Goal: Task Accomplishment & Management: Use online tool/utility

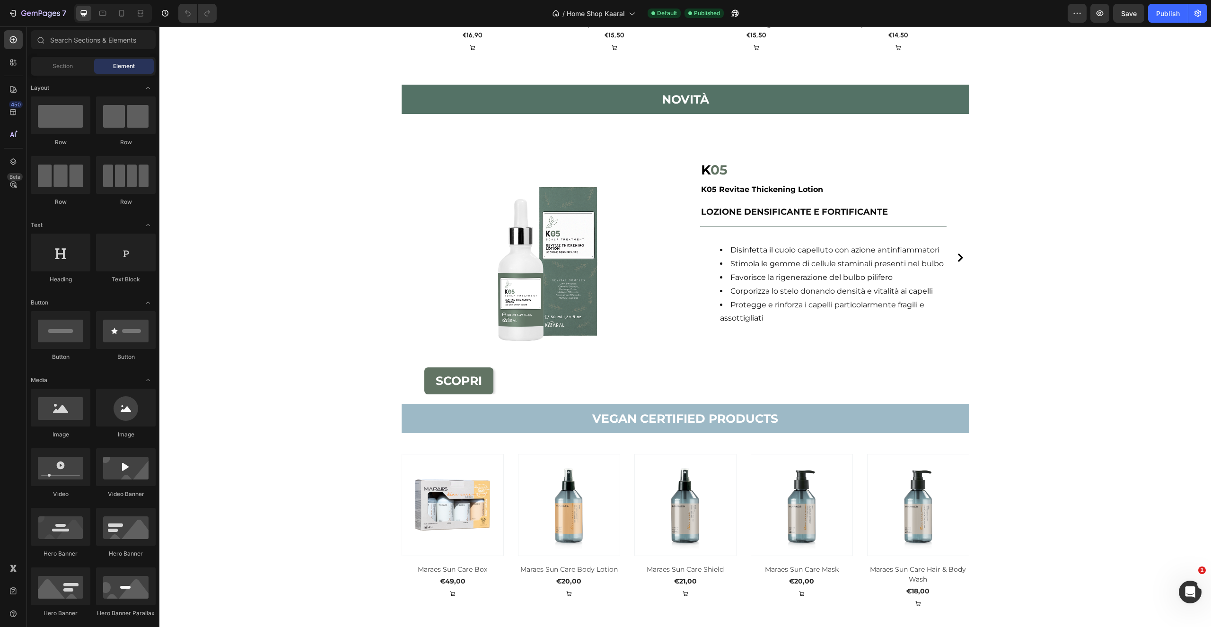
scroll to position [1616, 0]
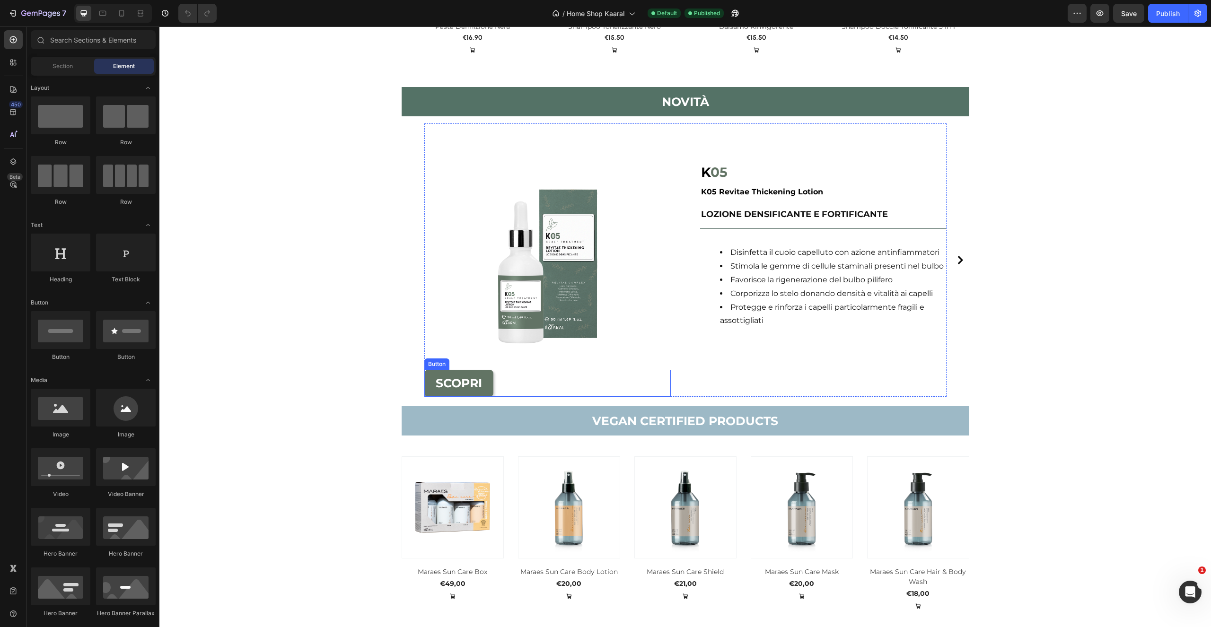
click at [479, 390] on link "SCOPRI" at bounding box center [458, 383] width 69 height 27
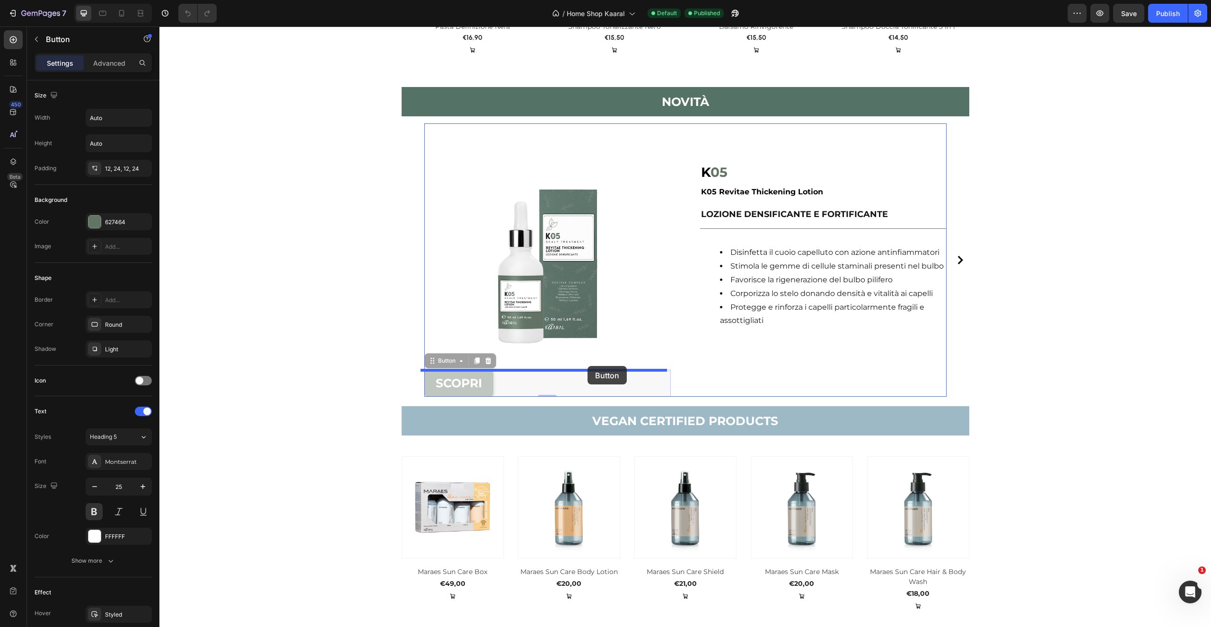
drag, startPoint x: 442, startPoint y: 365, endPoint x: 595, endPoint y: 368, distance: 152.4
drag, startPoint x: 441, startPoint y: 366, endPoint x: 747, endPoint y: 378, distance: 305.4
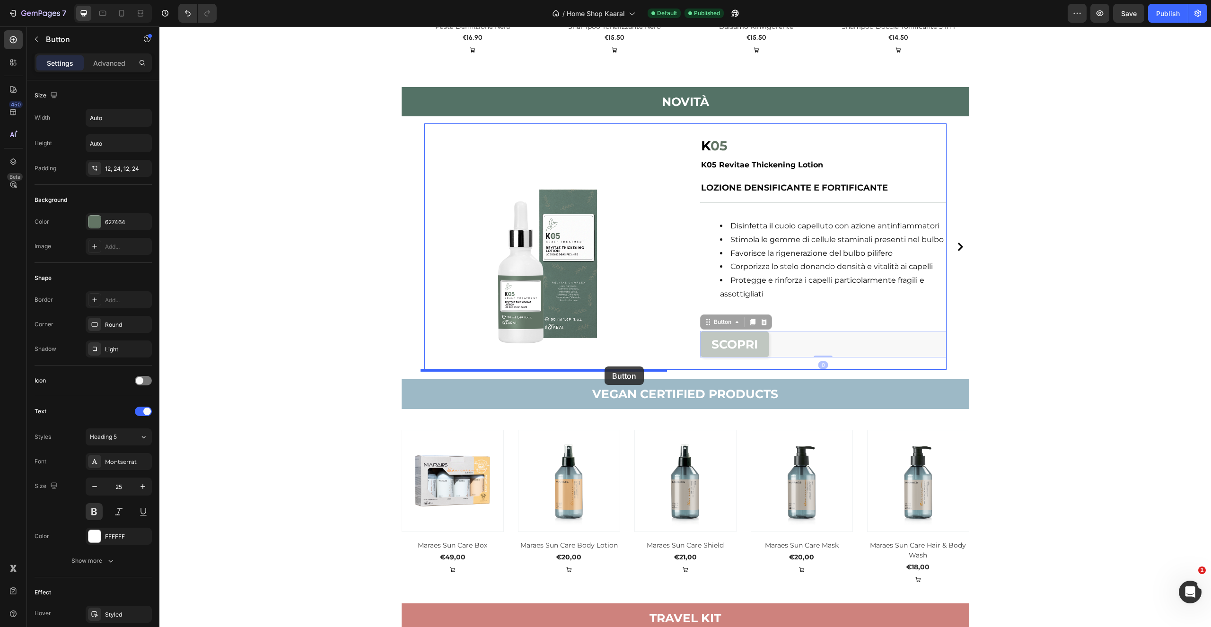
drag, startPoint x: 718, startPoint y: 323, endPoint x: 608, endPoint y: 367, distance: 118.2
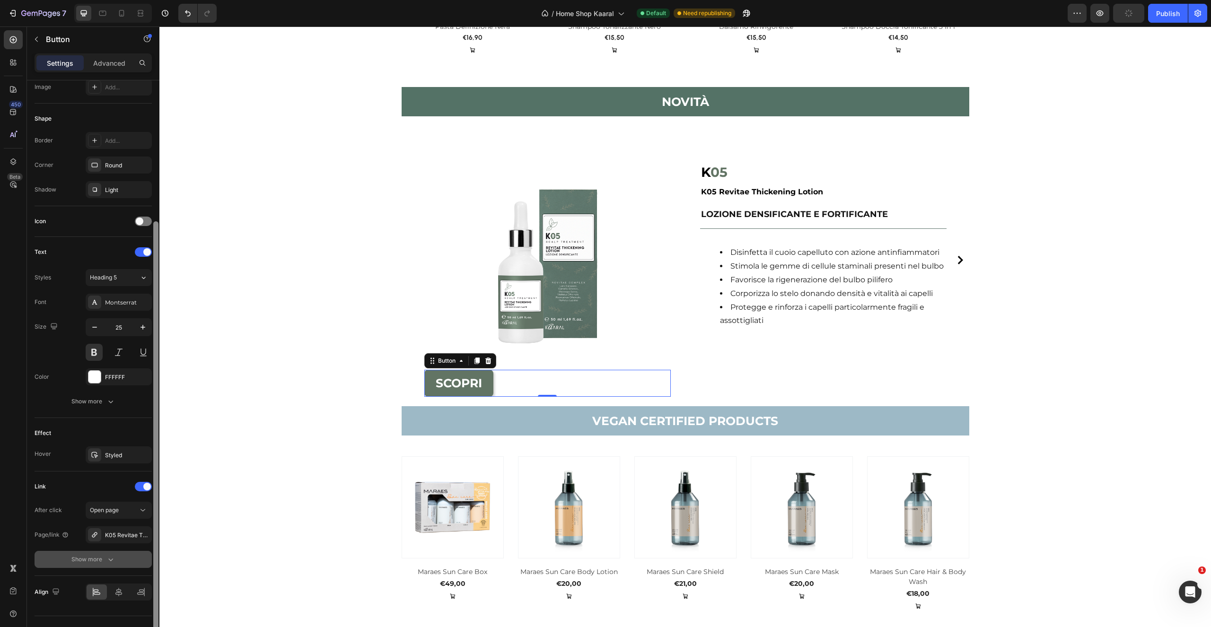
scroll to position [178, 0]
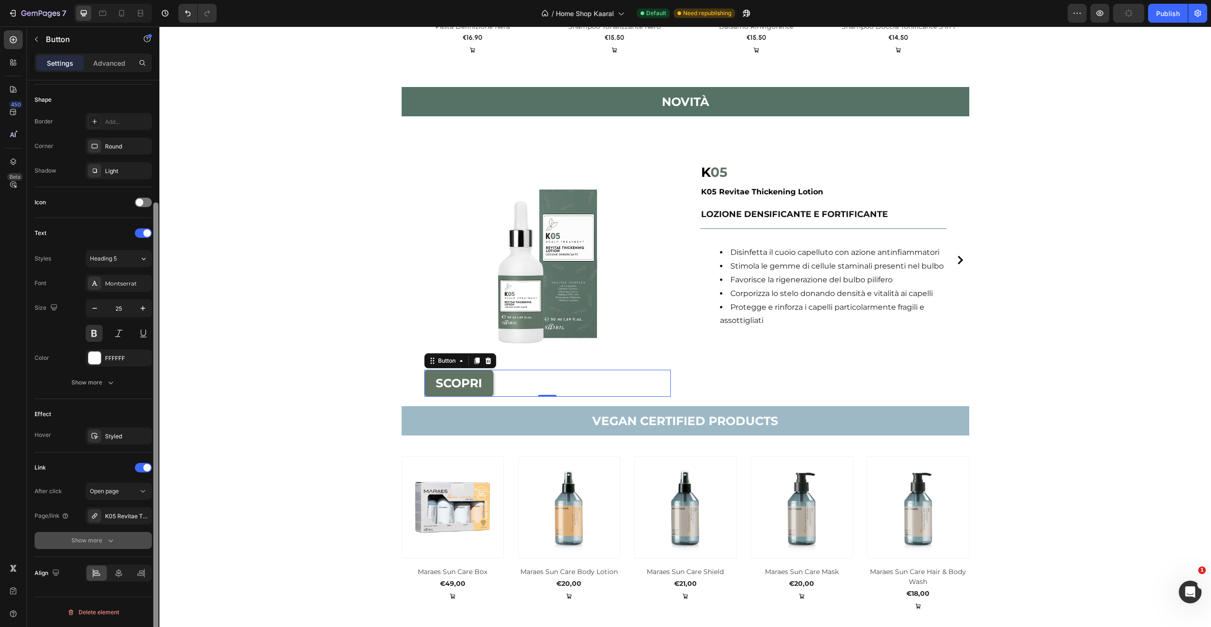
drag, startPoint x: 155, startPoint y: 418, endPoint x: 121, endPoint y: 542, distance: 128.5
click at [143, 559] on div "Size Width Auto Height Auto Padding 12, 24, 12, 24 Background Color 627464 Imag…" at bounding box center [93, 367] width 132 height 574
click at [117, 572] on icon at bounding box center [118, 573] width 9 height 9
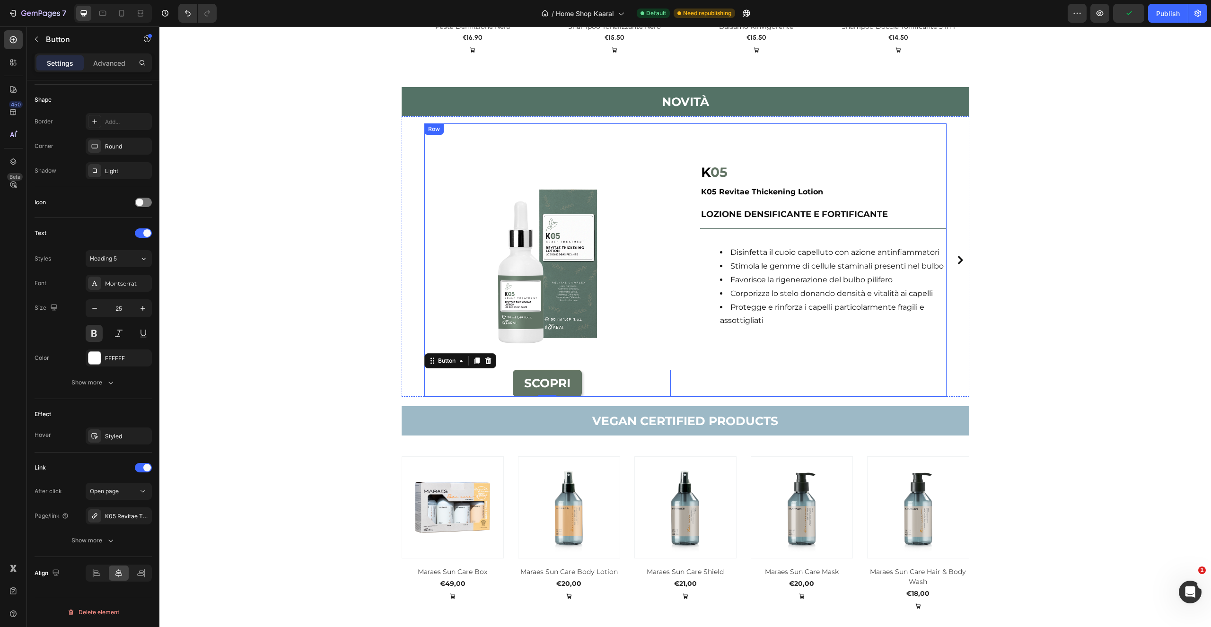
click at [733, 353] on div "K 05 K05 Revitae Thickening Lotion Heading LOZIONE DENSIFICANTE E FORTIFICANTE …" at bounding box center [823, 259] width 246 height 273
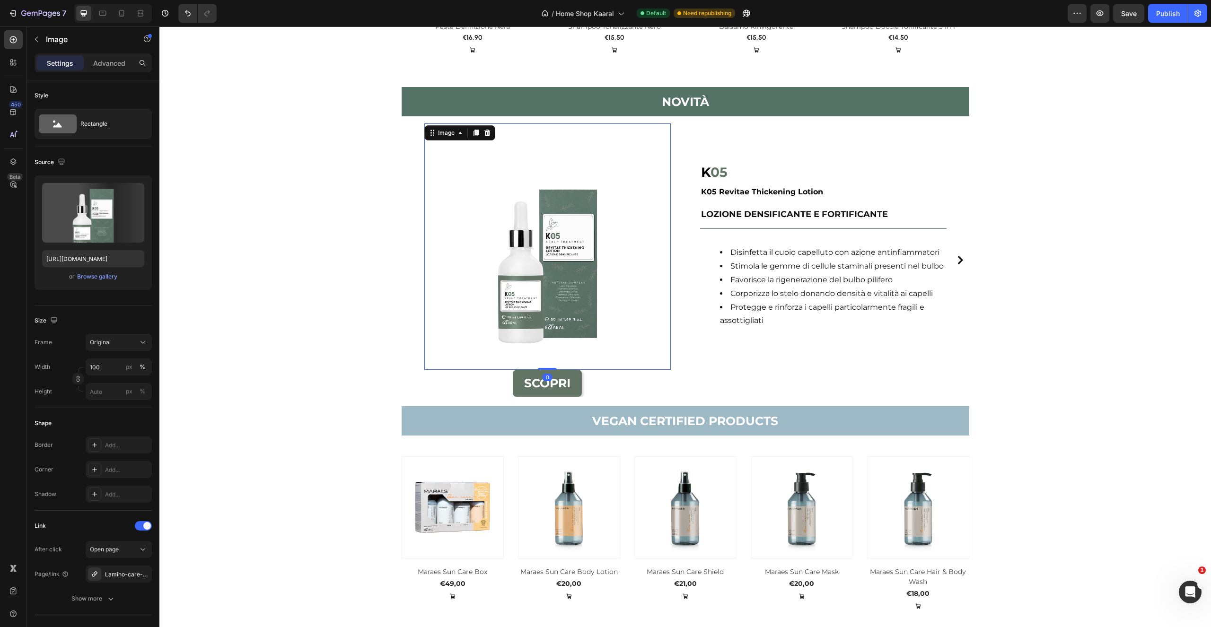
click at [571, 369] on img at bounding box center [547, 246] width 246 height 246
click at [582, 386] on div "SCOPRI Button" at bounding box center [547, 383] width 246 height 27
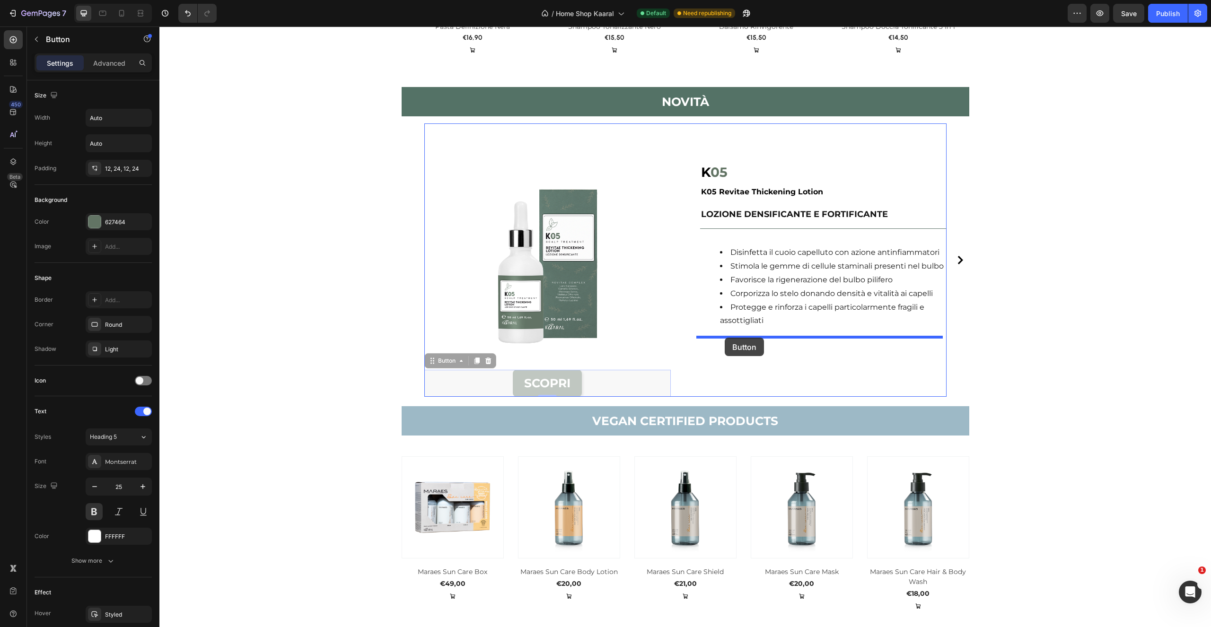
drag, startPoint x: 440, startPoint y: 362, endPoint x: 728, endPoint y: 340, distance: 289.0
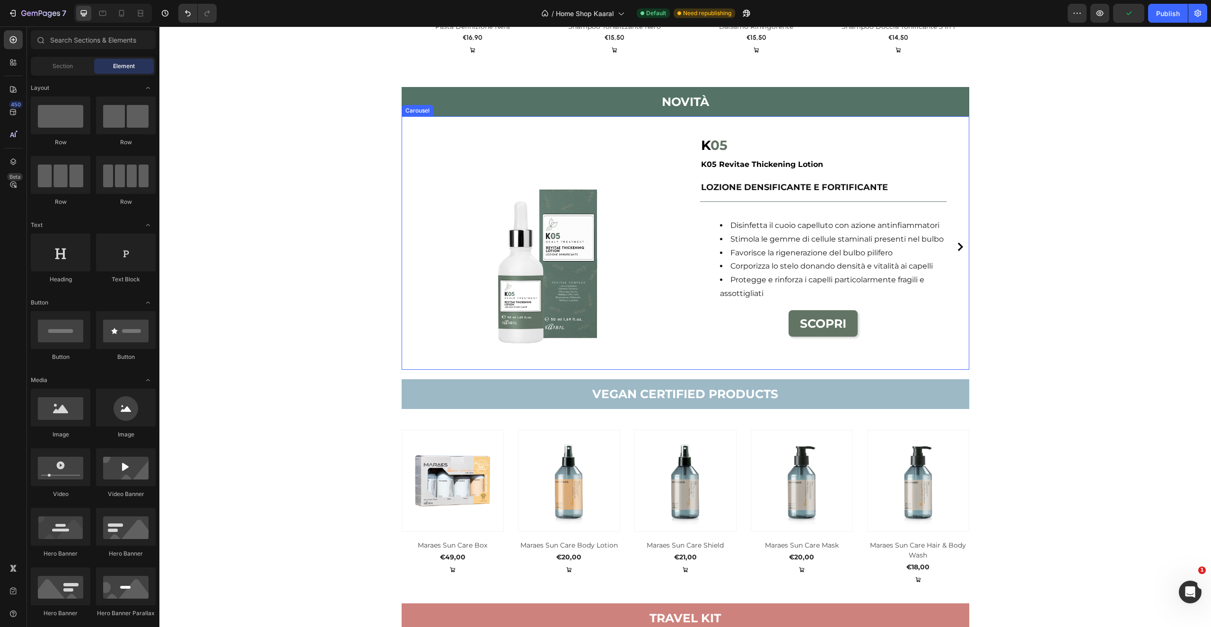
click at [951, 320] on div "Image K 05 K05 Revitae Thickening Lotion Heading LOZIONE DENSIFICANTE E FORTIFI…" at bounding box center [686, 246] width 568 height 246
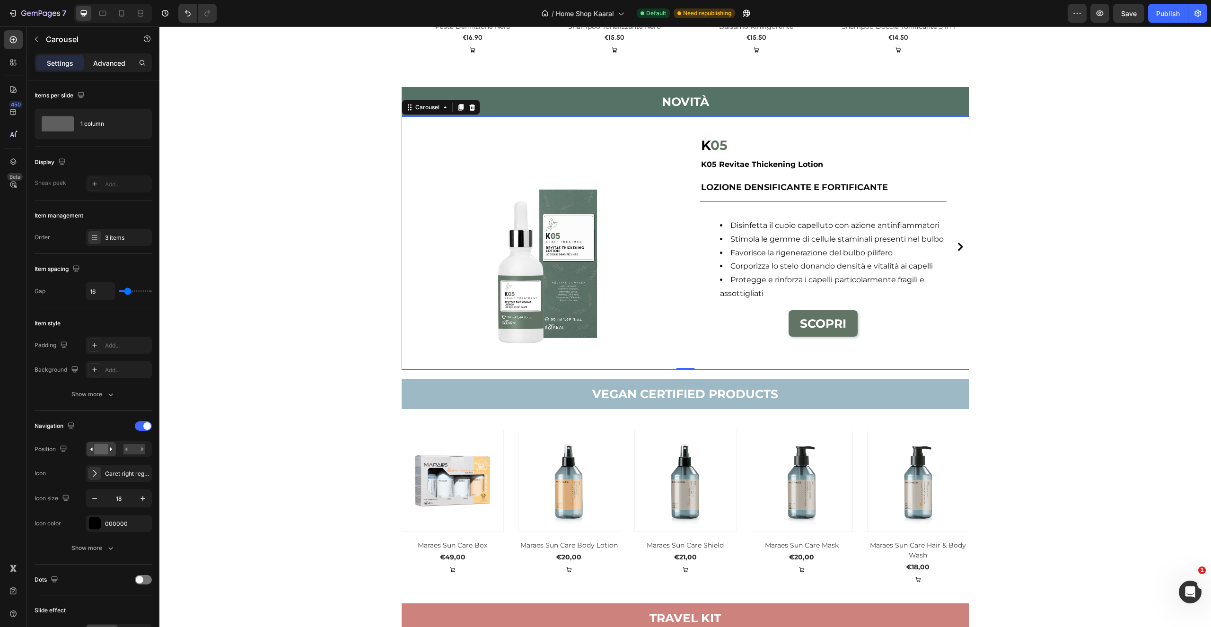
click at [116, 64] on p "Advanced" at bounding box center [109, 63] width 32 height 10
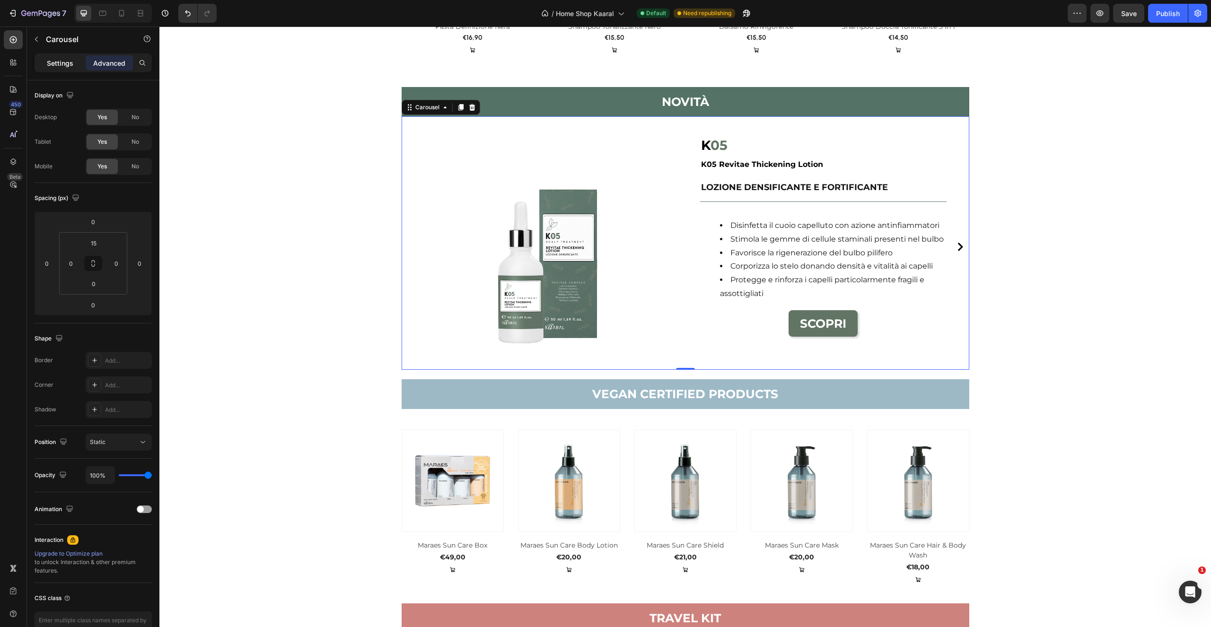
click at [63, 67] on p "Settings" at bounding box center [60, 63] width 26 height 10
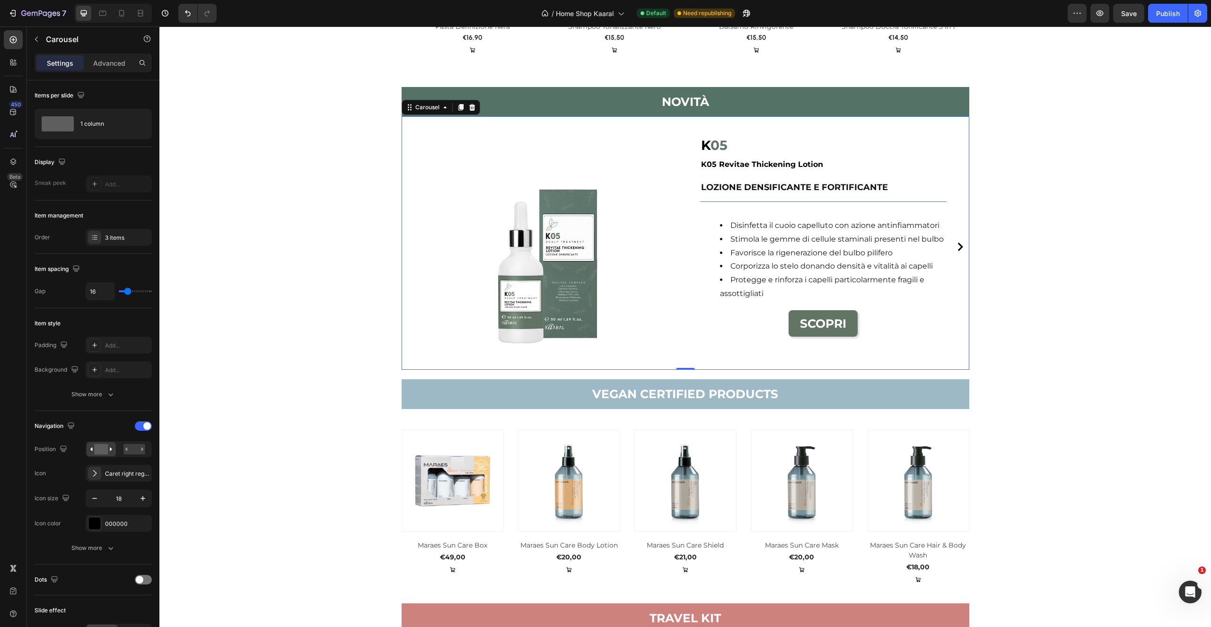
click at [958, 251] on icon "Carousel Next Arrow" at bounding box center [960, 247] width 5 height 9
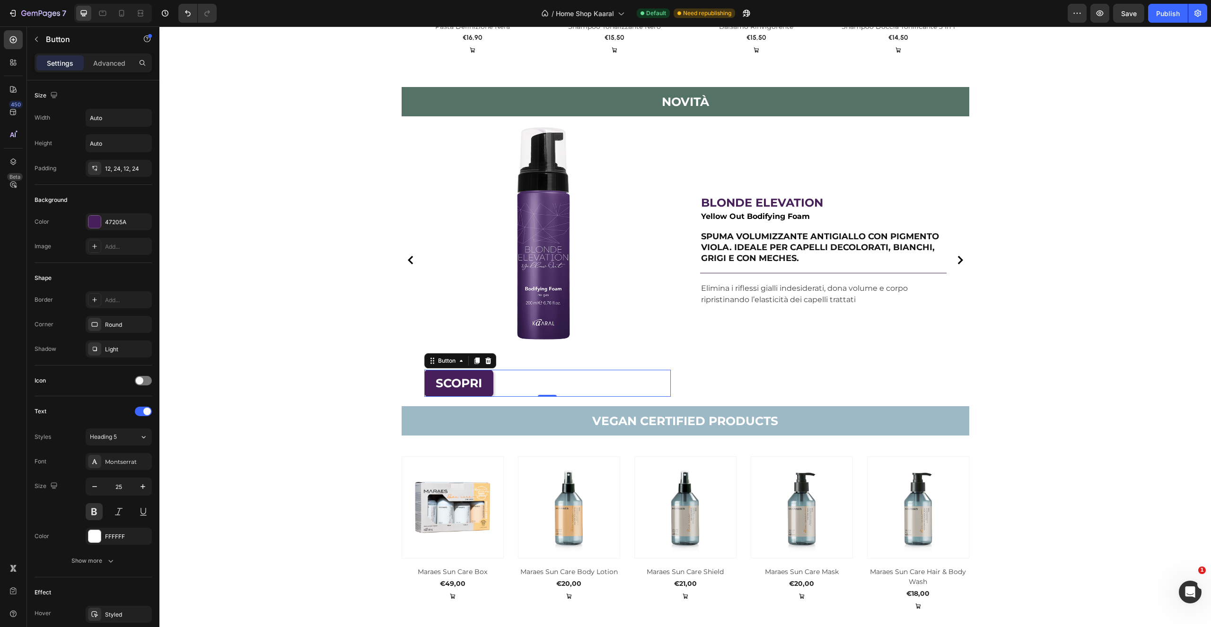
click at [452, 372] on link "SCOPRI" at bounding box center [458, 383] width 69 height 27
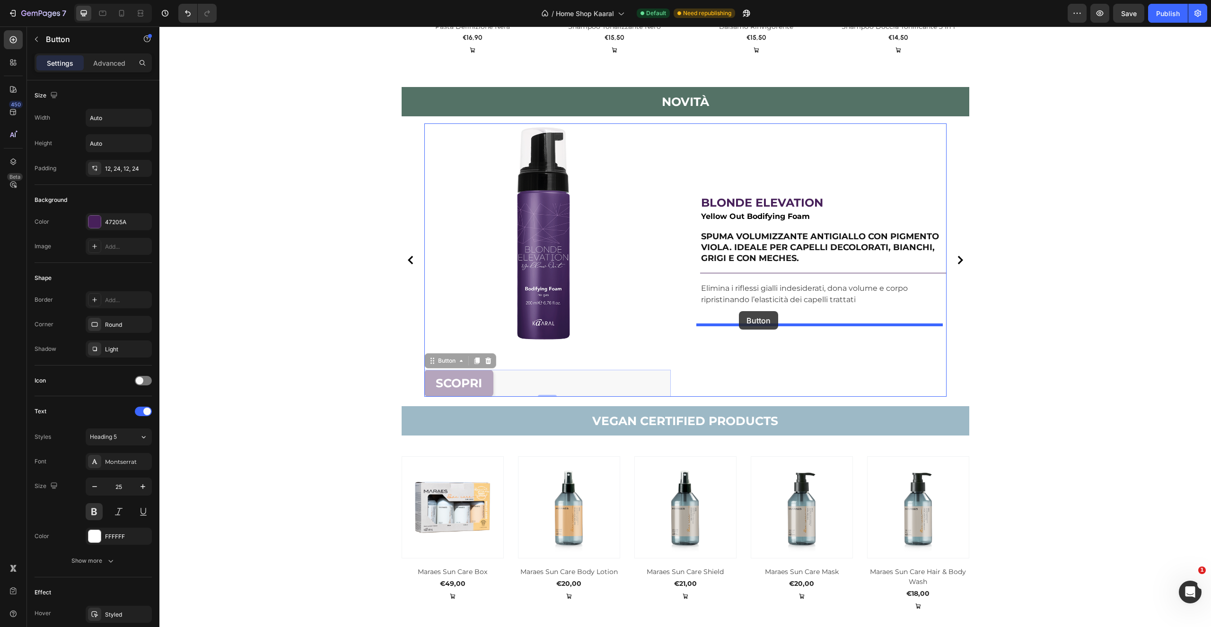
drag, startPoint x: 441, startPoint y: 364, endPoint x: 739, endPoint y: 312, distance: 302.1
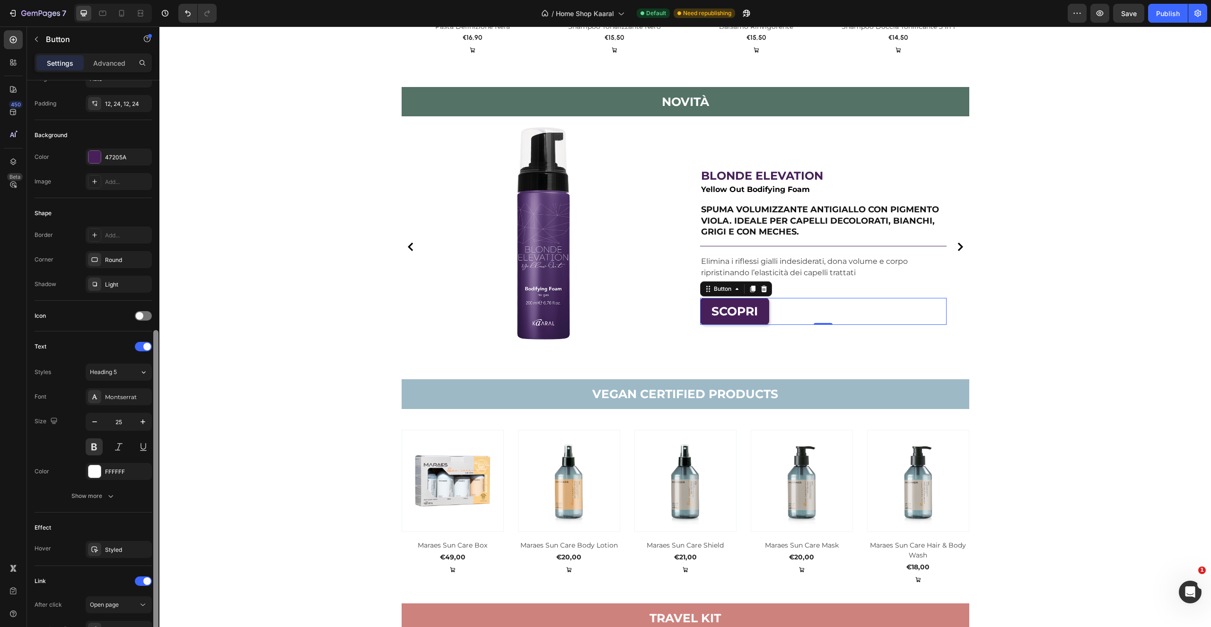
scroll to position [178, 0]
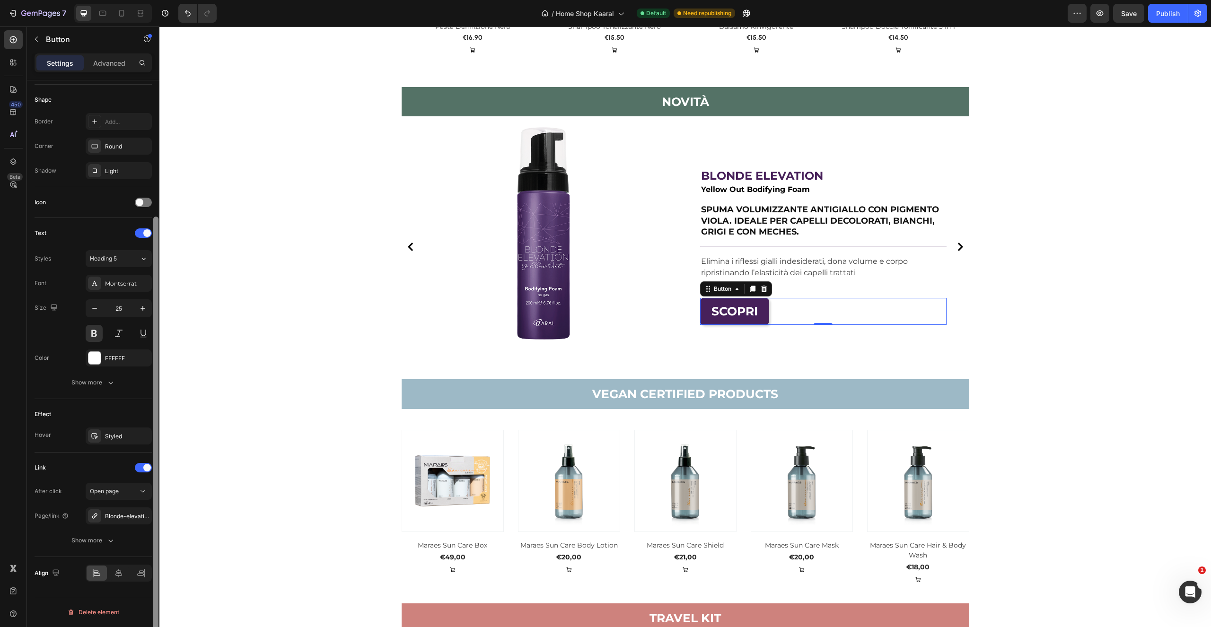
drag, startPoint x: 156, startPoint y: 375, endPoint x: 113, endPoint y: 527, distance: 157.4
click at [125, 538] on div "Size Width Auto Height Auto Padding 12, 24, 12, 24 Background Color 47205A Imag…" at bounding box center [93, 367] width 132 height 574
drag, startPoint x: 116, startPoint y: 569, endPoint x: 131, endPoint y: 553, distance: 21.5
click at [116, 569] on icon at bounding box center [118, 573] width 9 height 9
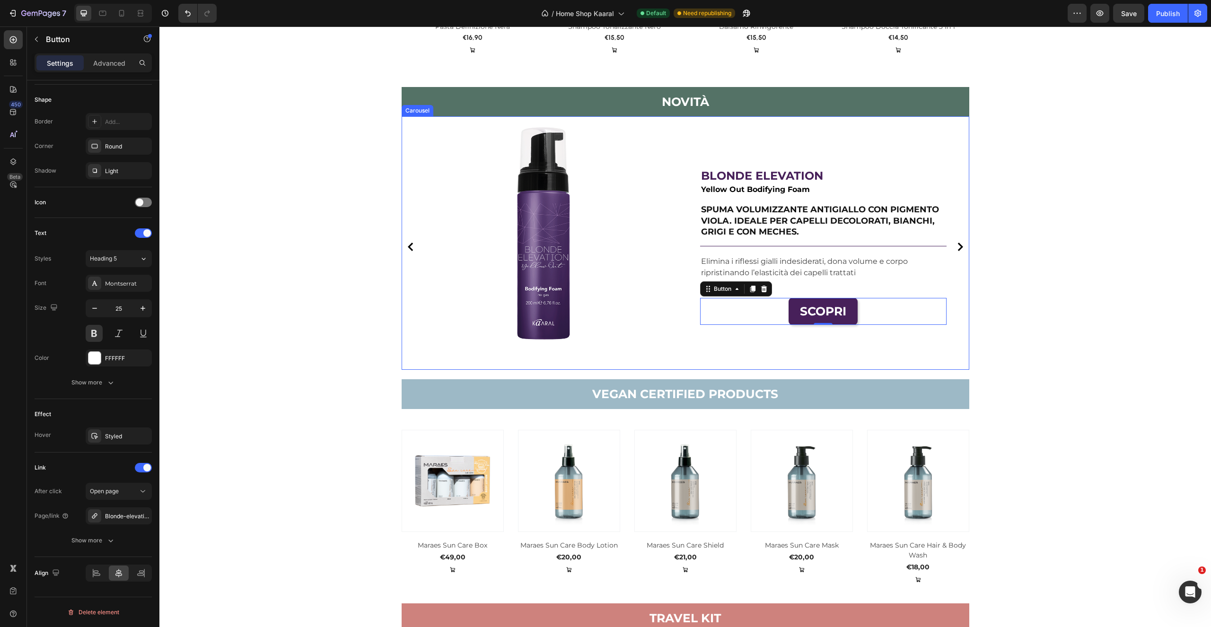
click at [958, 251] on icon "Carousel Next Arrow" at bounding box center [960, 247] width 9 height 9
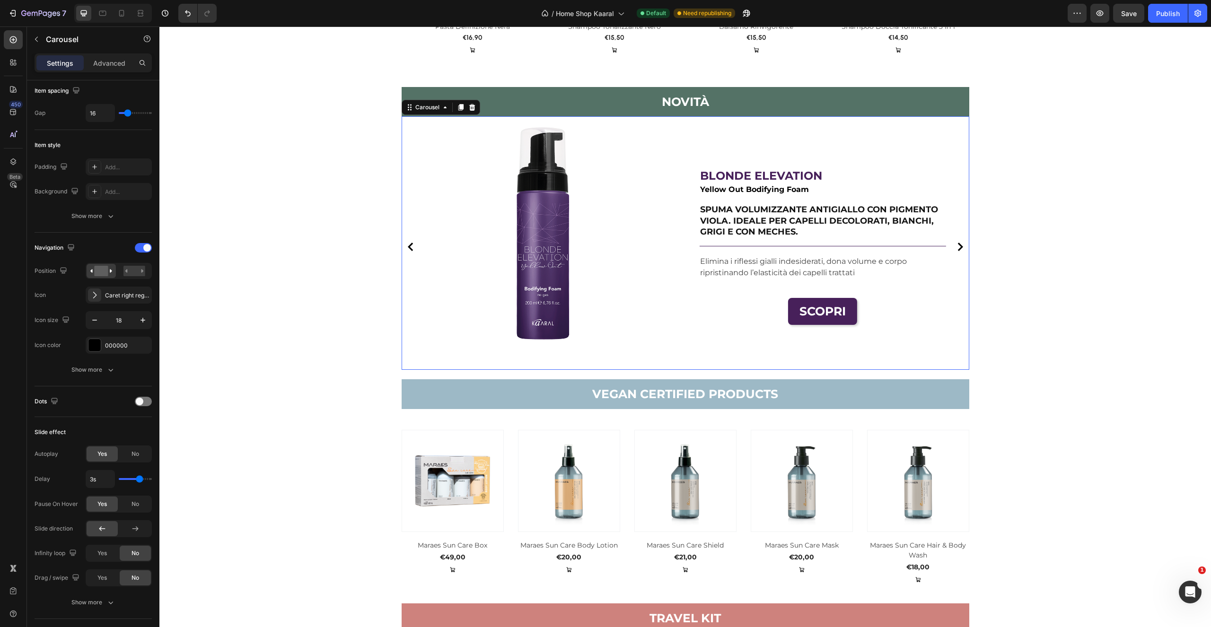
scroll to position [0, 0]
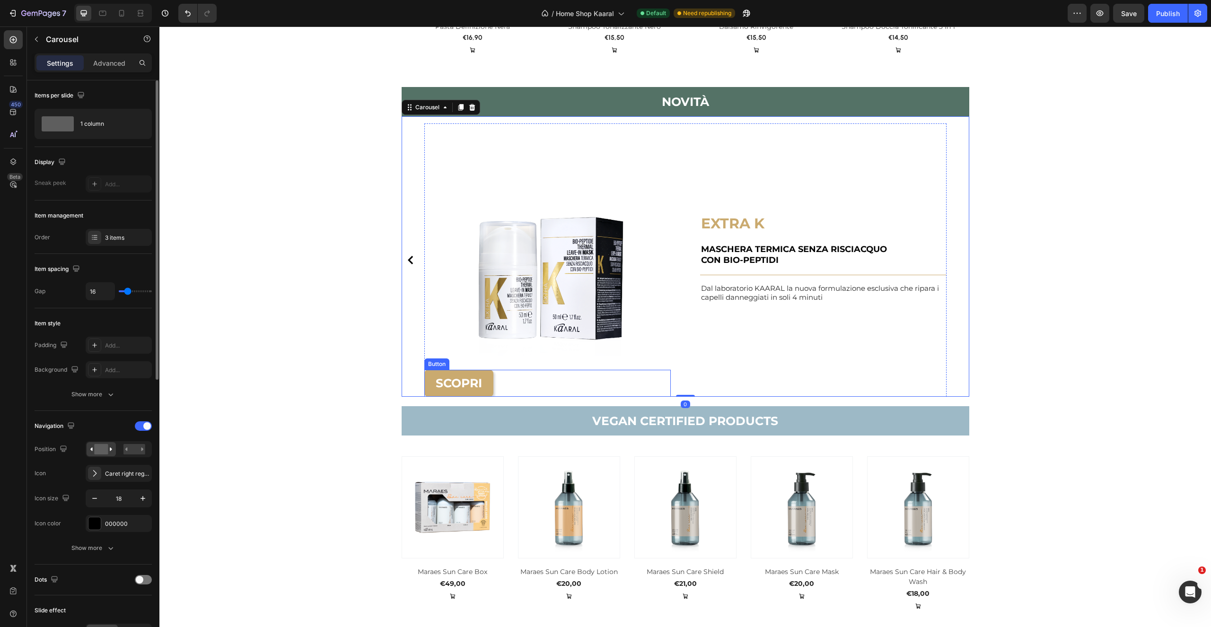
click at [477, 369] on img at bounding box center [547, 246] width 246 height 246
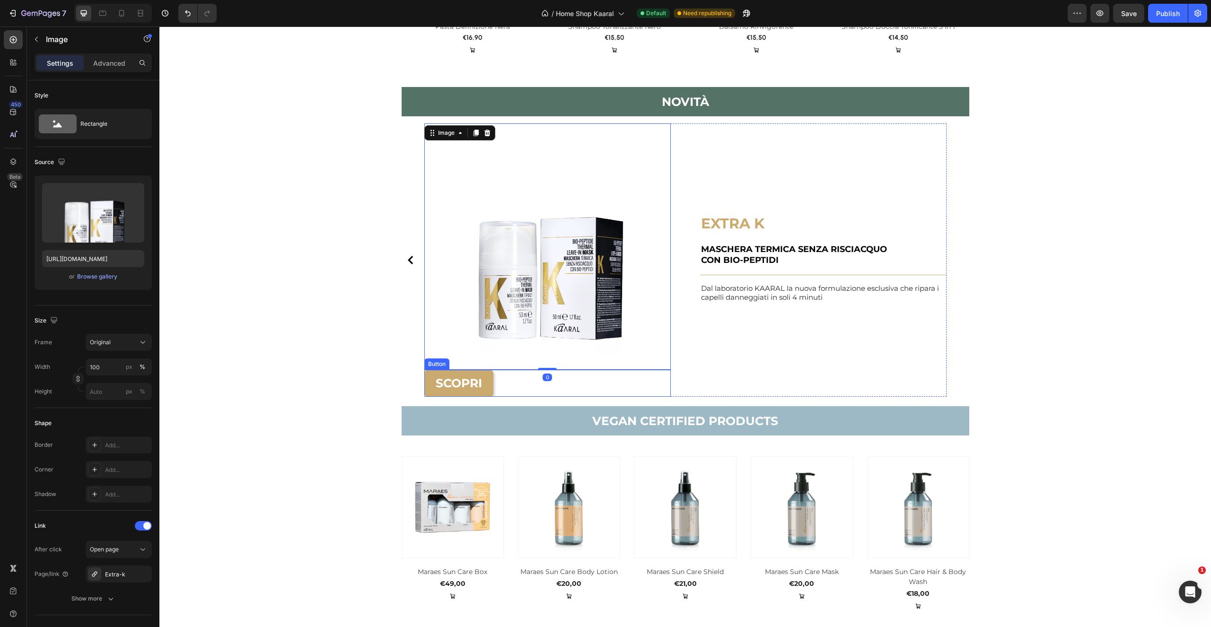
click at [494, 384] on div "SCOPRI Button" at bounding box center [547, 383] width 246 height 27
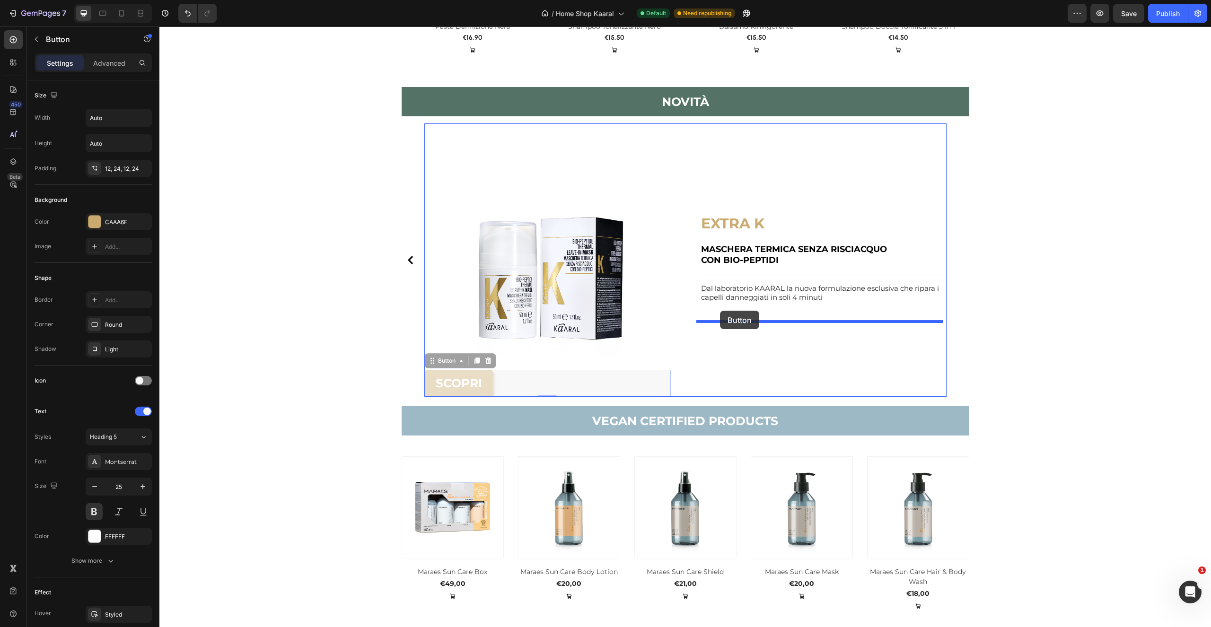
drag, startPoint x: 440, startPoint y: 364, endPoint x: 720, endPoint y: 311, distance: 284.6
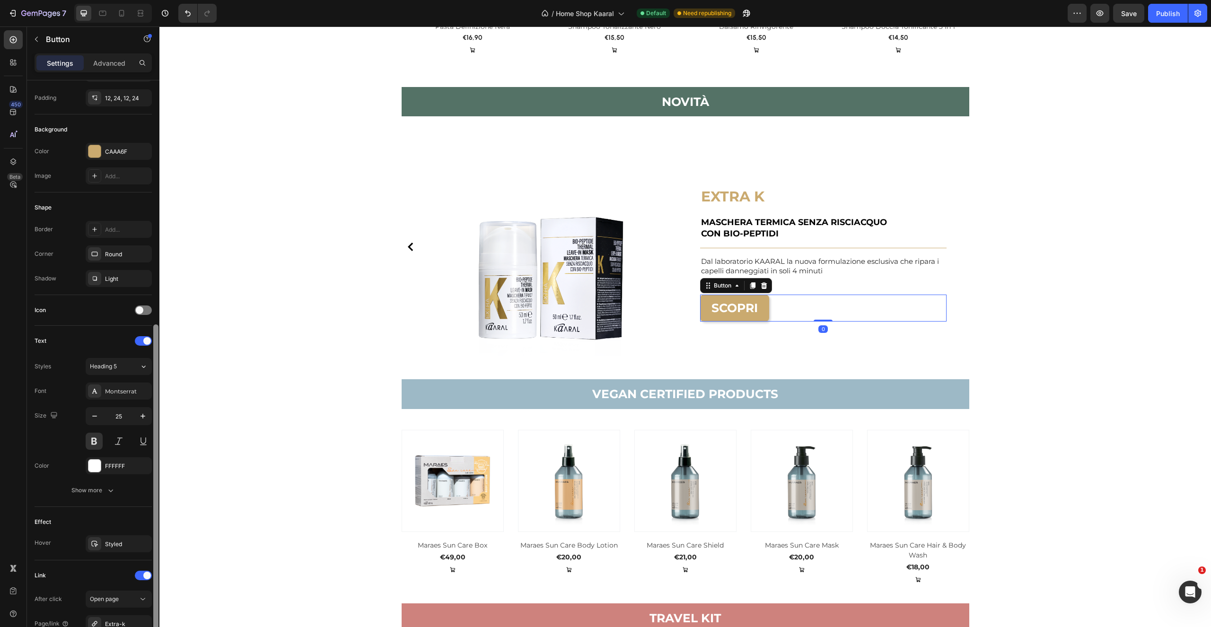
scroll to position [178, 0]
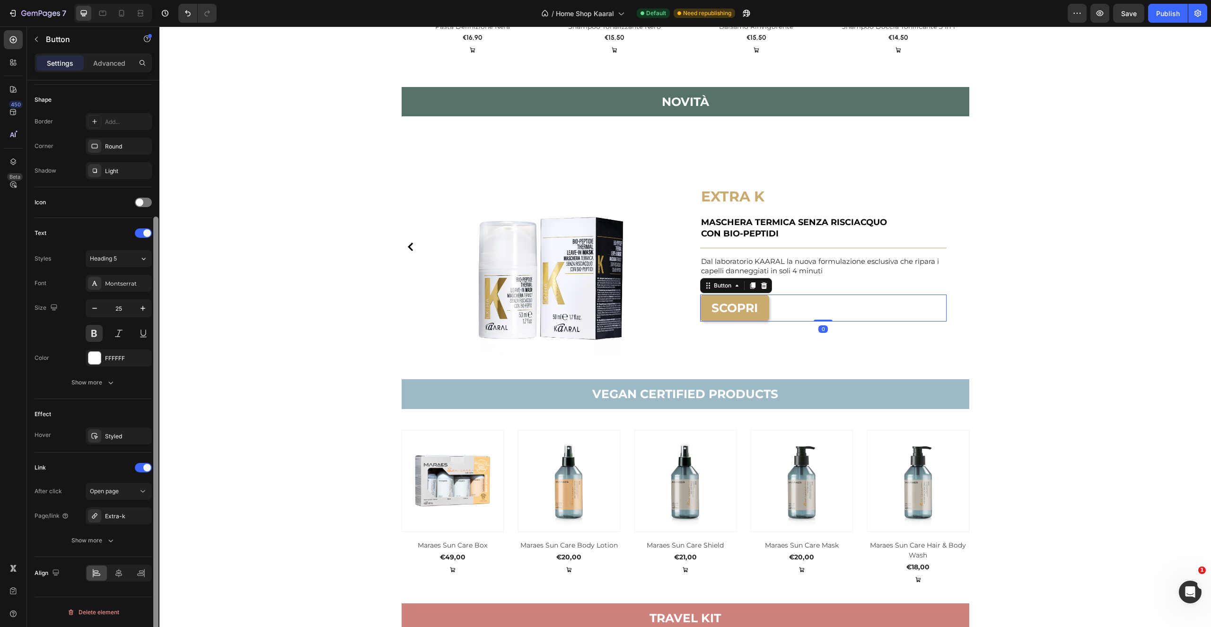
drag, startPoint x: 155, startPoint y: 401, endPoint x: 129, endPoint y: 557, distance: 157.8
click at [130, 557] on div "Size Width Auto Height Auto Padding 12, 24, 12, 24 Background Color CAAA6F Imag…" at bounding box center [93, 367] width 132 height 574
click at [113, 575] on div at bounding box center [119, 573] width 20 height 15
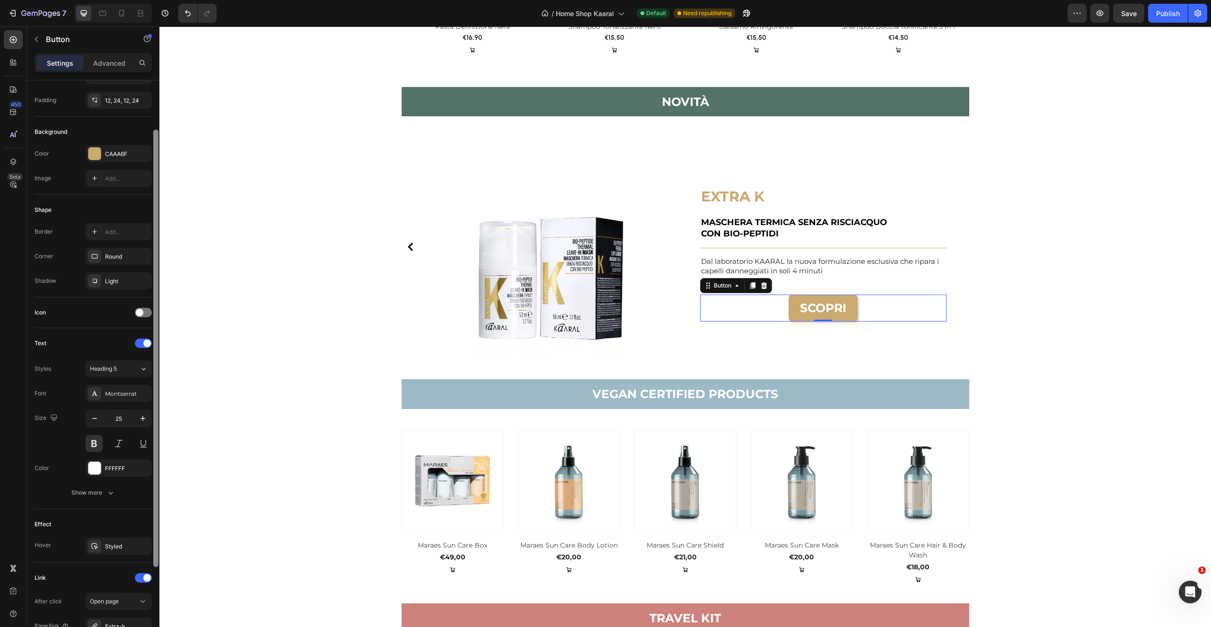
drag, startPoint x: 155, startPoint y: 404, endPoint x: 157, endPoint y: 319, distance: 85.2
click at [157, 319] on div at bounding box center [155, 349] width 5 height 438
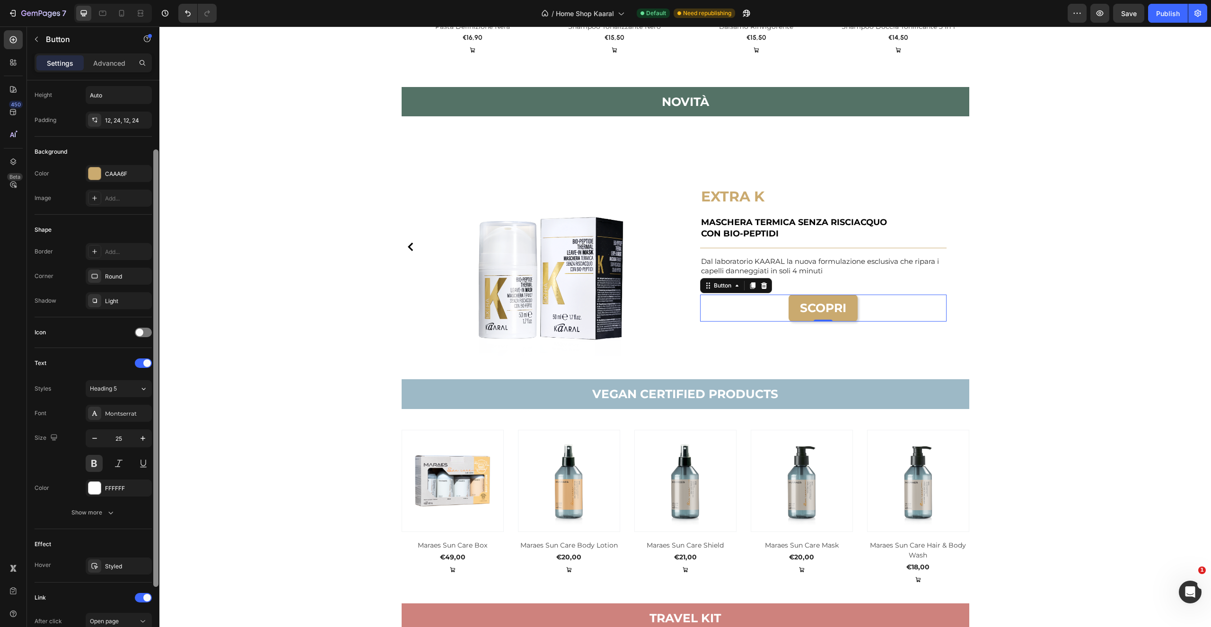
scroll to position [44, 0]
drag, startPoint x: 316, startPoint y: 252, endPoint x: 186, endPoint y: 193, distance: 143.1
click at [406, 246] on icon "Carousel Back Arrow" at bounding box center [410, 247] width 9 height 9
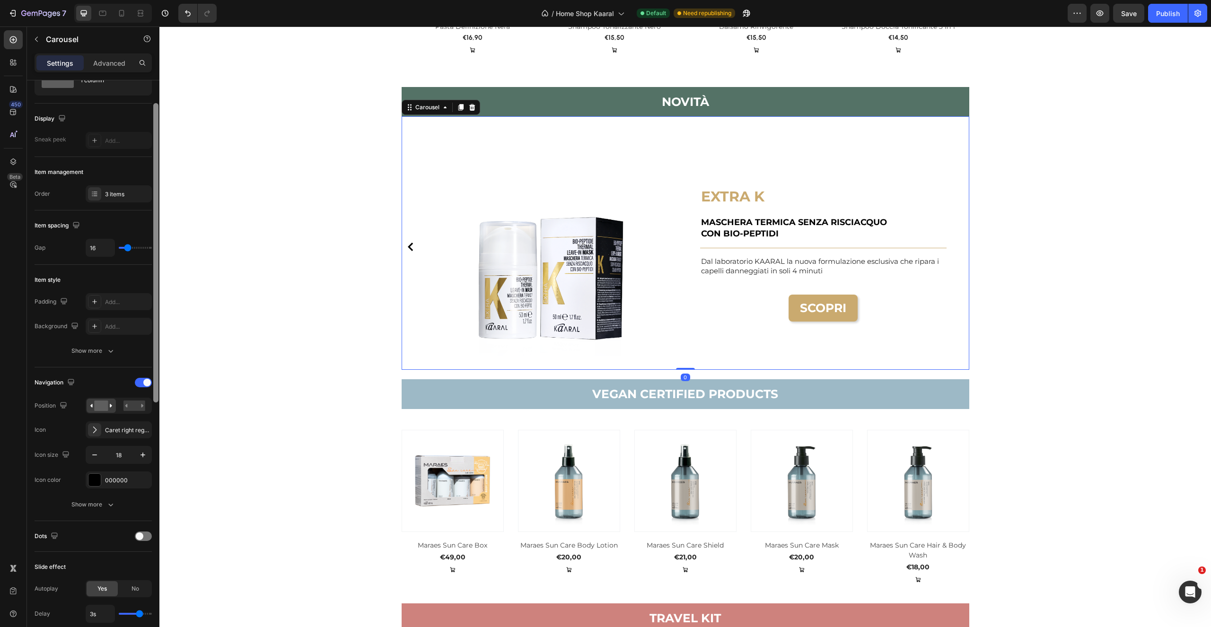
scroll to position [0, 0]
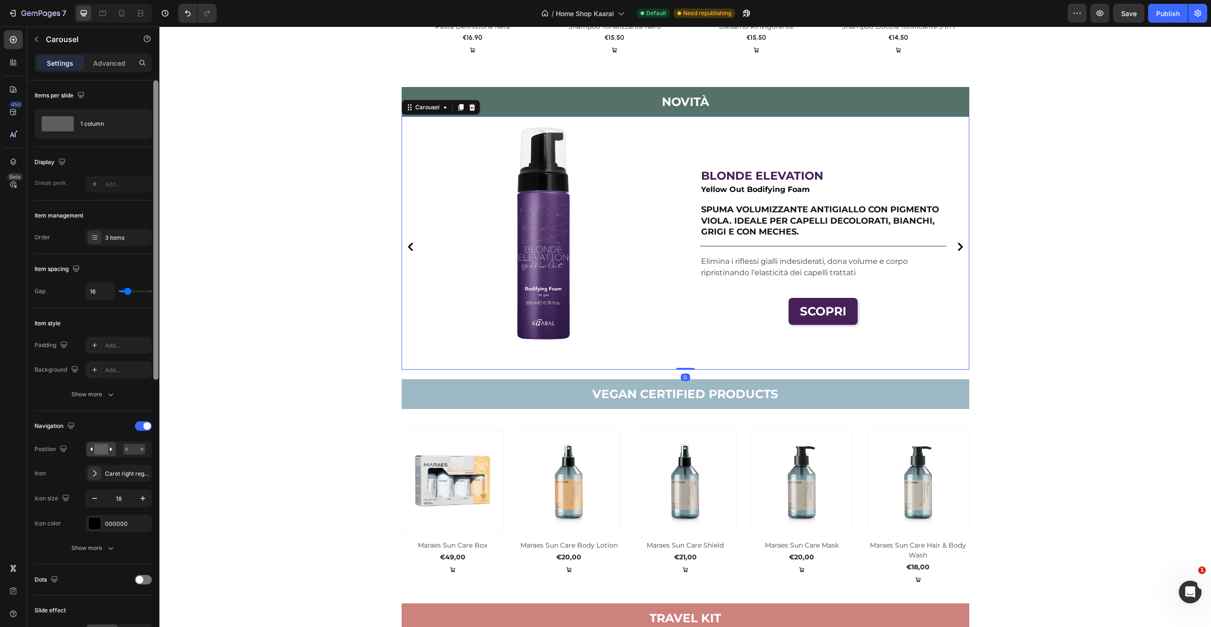
click at [408, 248] on icon "Carousel Back Arrow" at bounding box center [410, 247] width 5 height 9
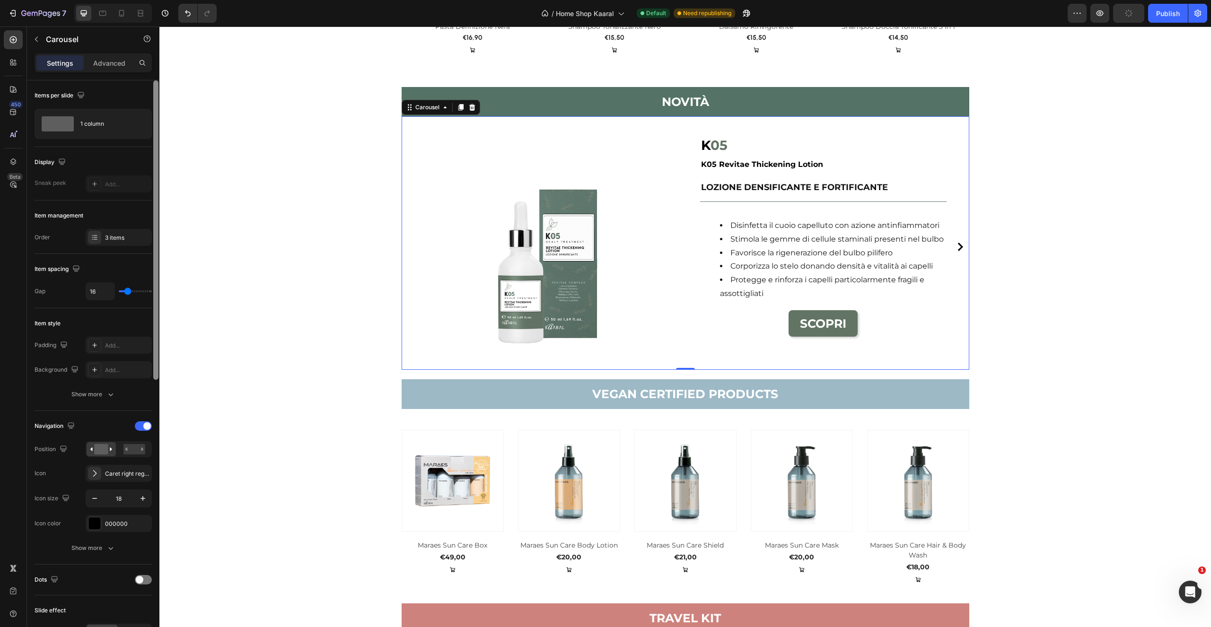
click at [958, 246] on icon "Carousel Next Arrow" at bounding box center [960, 247] width 5 height 9
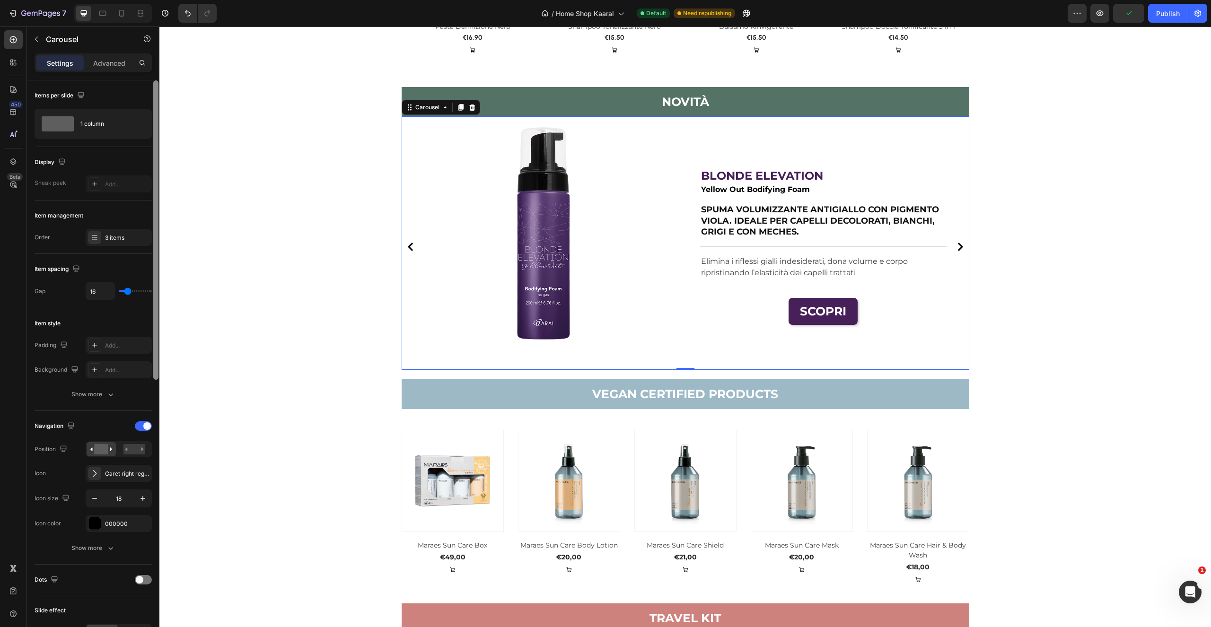
drag, startPoint x: 400, startPoint y: 245, endPoint x: 422, endPoint y: 246, distance: 21.8
click at [403, 246] on button "Carousel Back Arrow" at bounding box center [410, 246] width 15 height 15
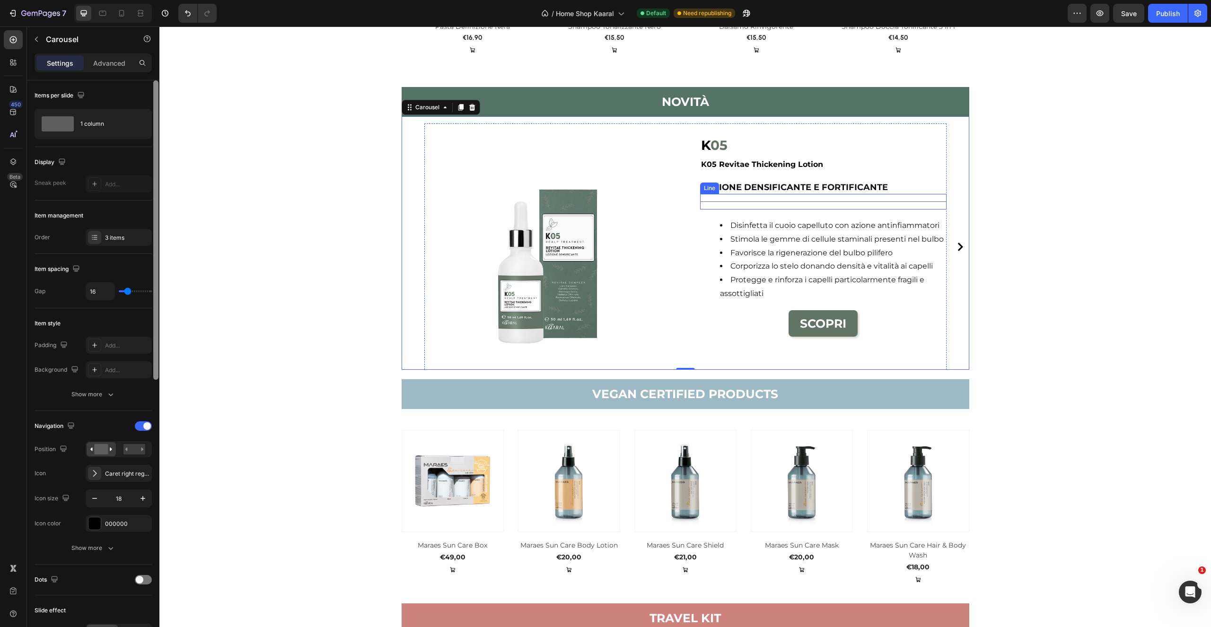
click at [760, 185] on p "LOZIONE DENSIFICANTE E FORTIFICANTE" at bounding box center [823, 187] width 245 height 11
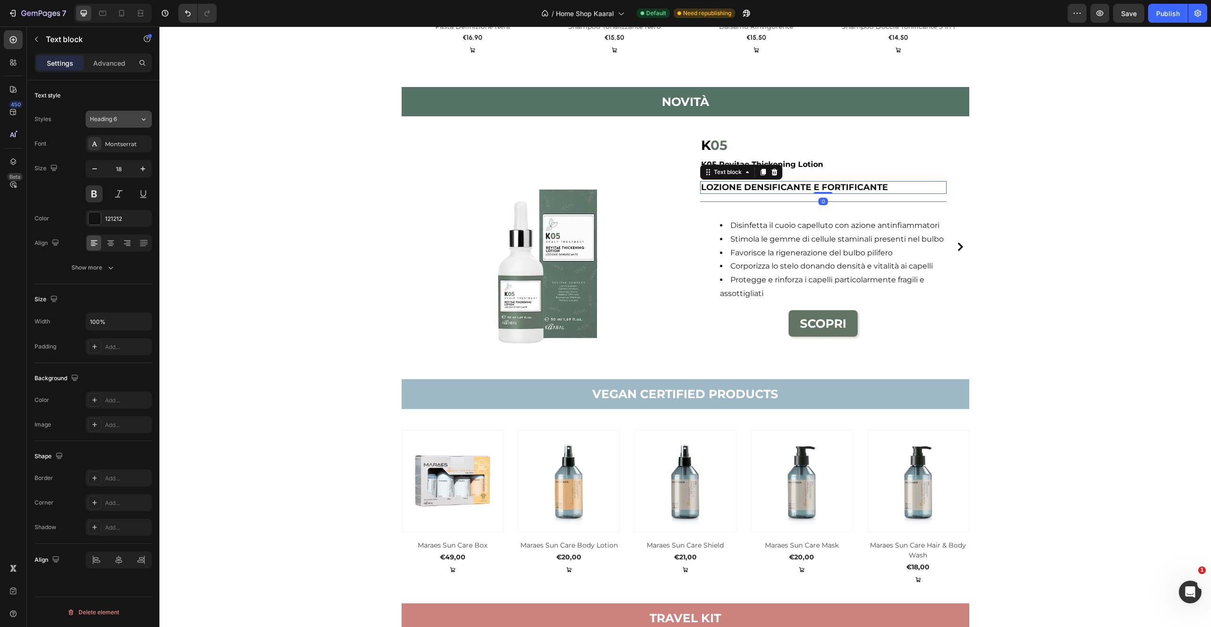
click at [146, 119] on icon at bounding box center [144, 118] width 8 height 9
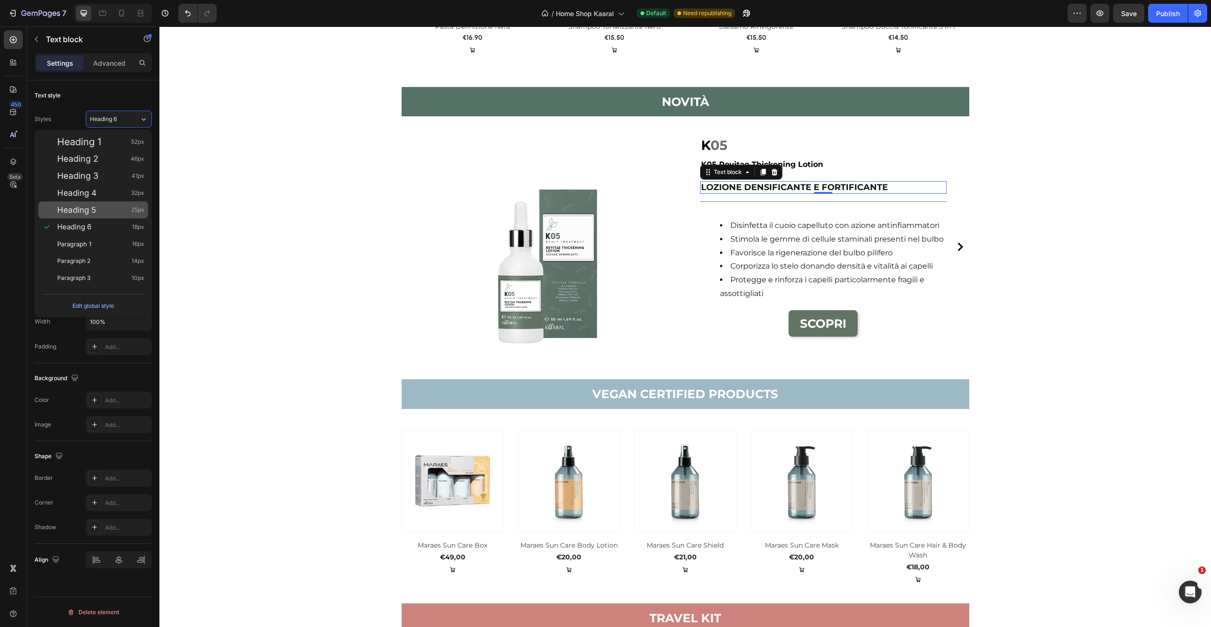
click at [106, 213] on div "Heading 5 25px" at bounding box center [100, 209] width 87 height 9
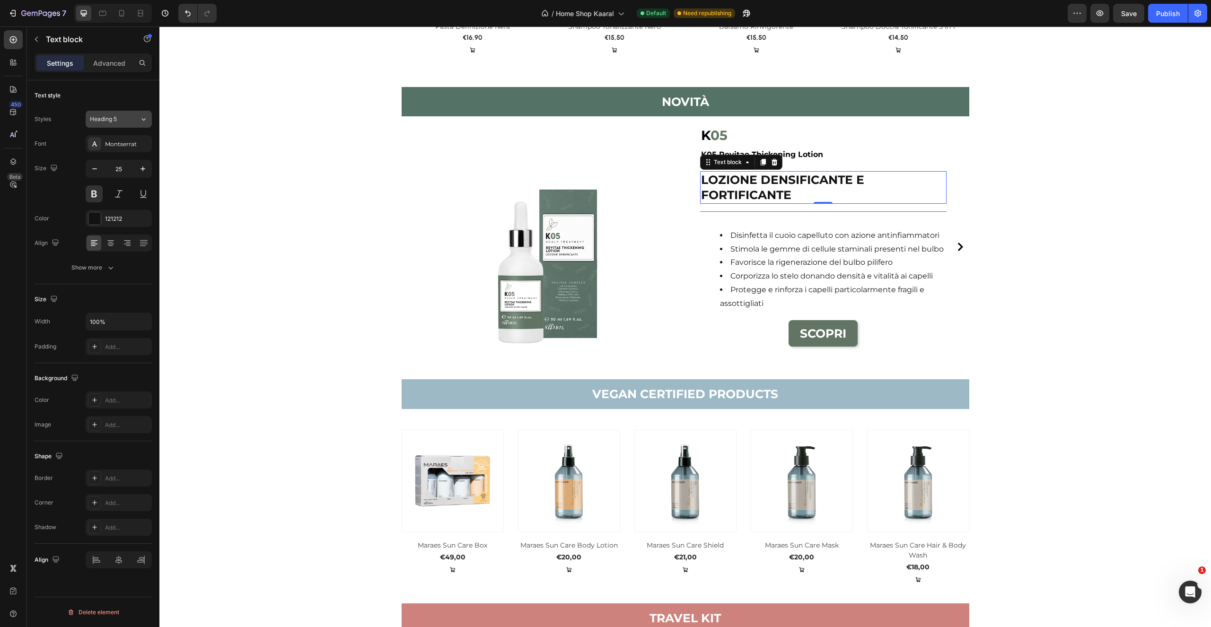
click at [147, 120] on button "Heading 5" at bounding box center [119, 119] width 66 height 17
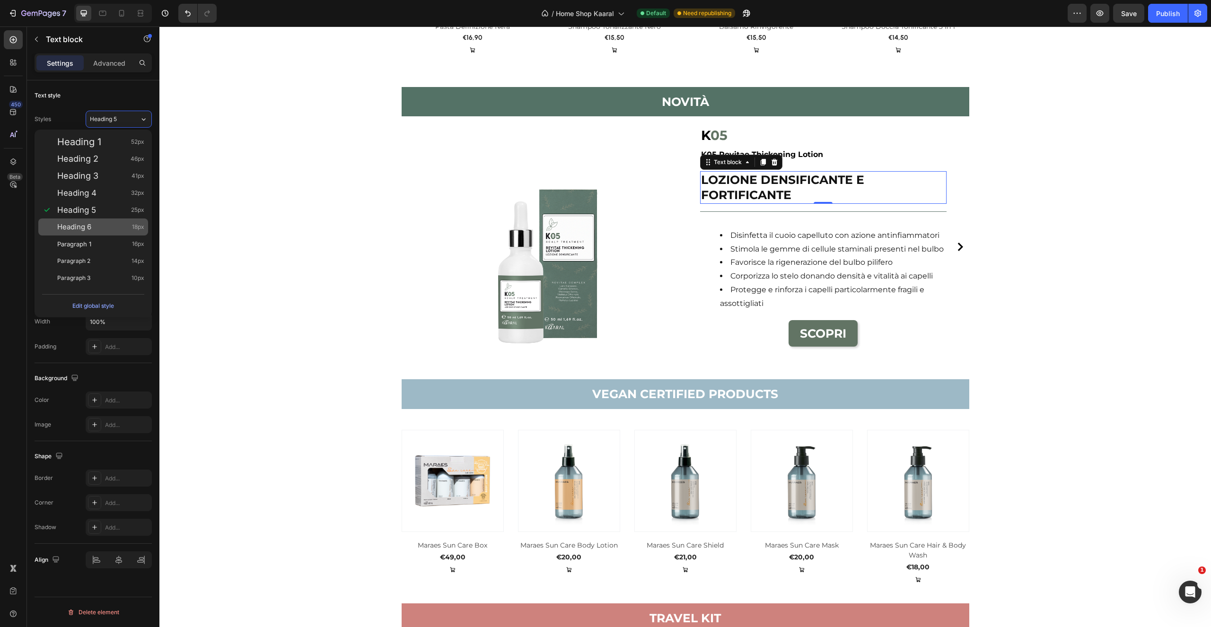
drag, startPoint x: 101, startPoint y: 227, endPoint x: 114, endPoint y: 226, distance: 12.9
click at [101, 227] on div "Heading 6 18px" at bounding box center [100, 226] width 87 height 9
type input "18"
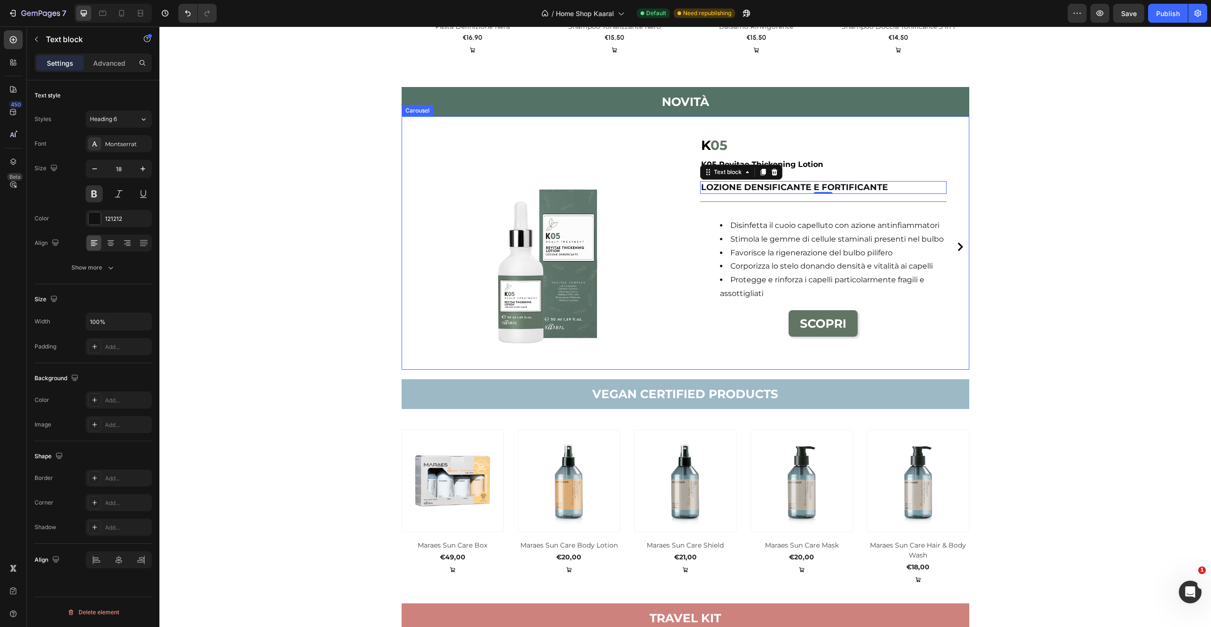
click at [958, 245] on icon "Carousel Next Arrow" at bounding box center [960, 247] width 5 height 9
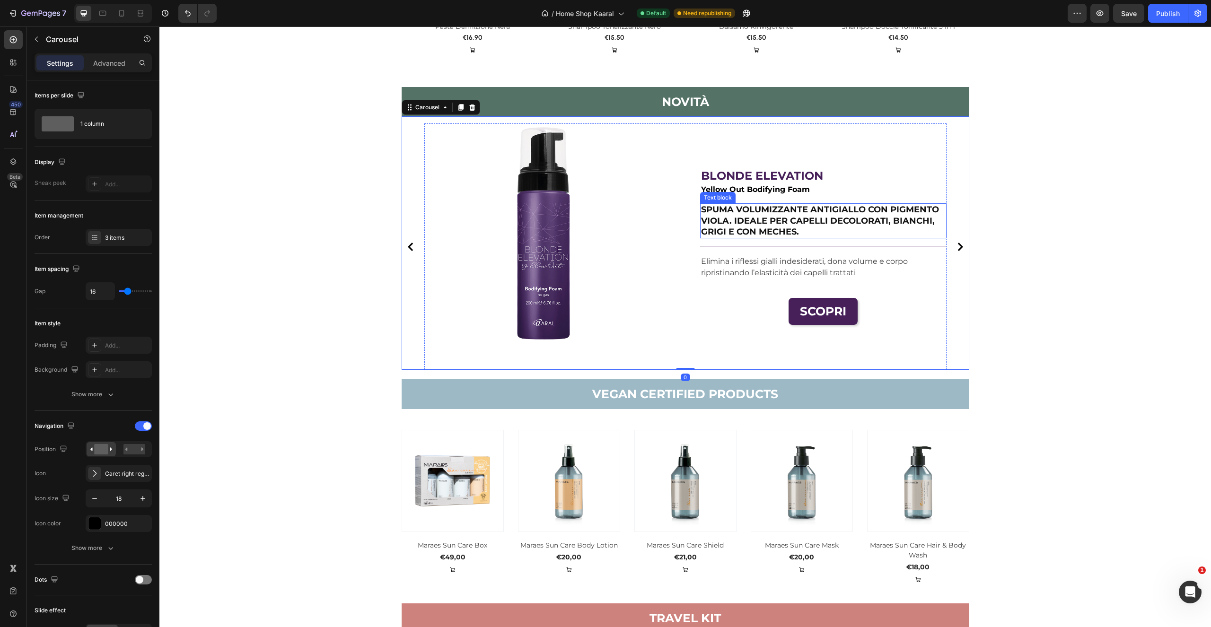
click at [885, 227] on p "SPUMA VOLUMIZZANTE ANTIGIALLO CON PIGMENTO VIOLA. IDEALE PER CAPELLI DECOLORATI…" at bounding box center [823, 220] width 245 height 33
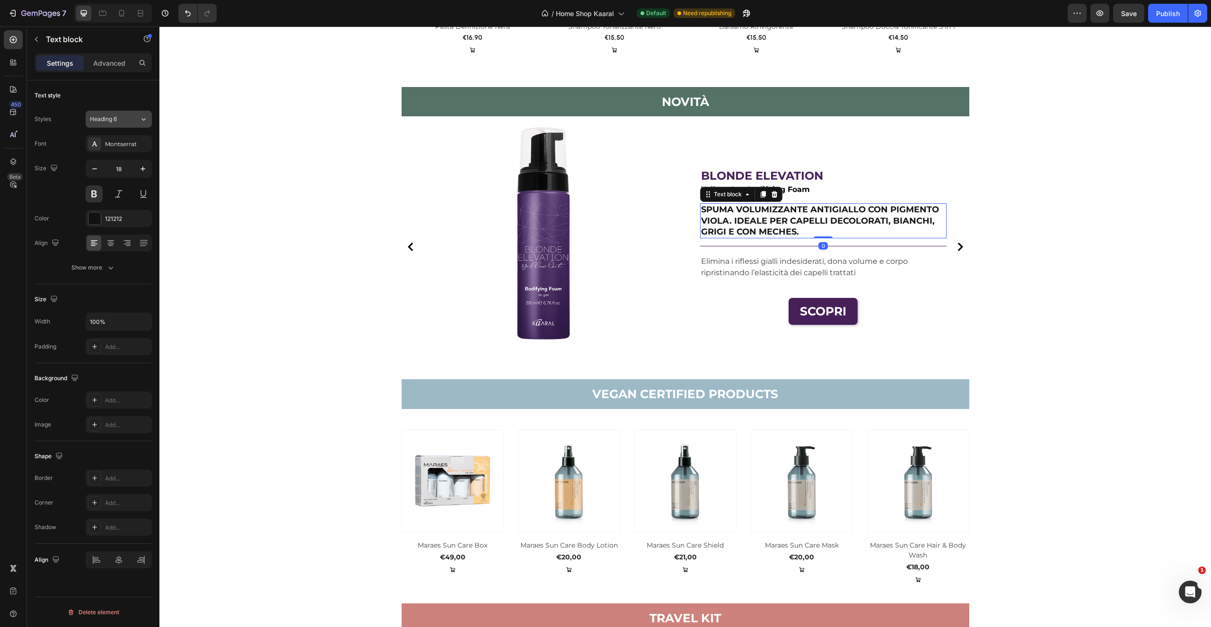
click at [147, 117] on button "Heading 6" at bounding box center [119, 119] width 66 height 17
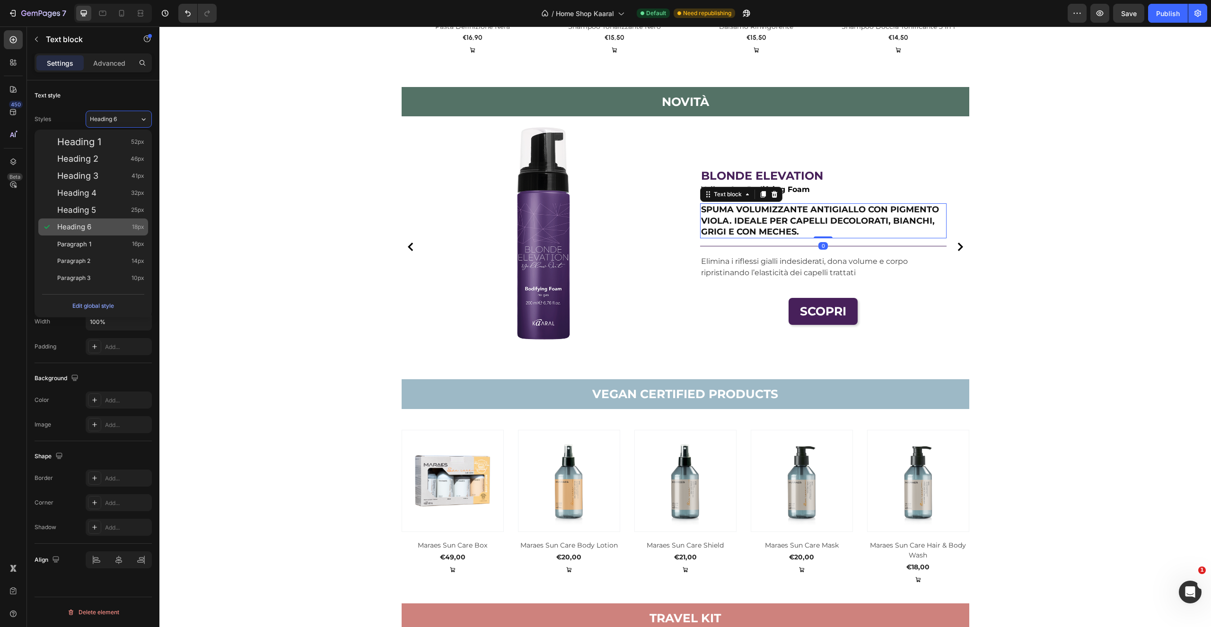
click at [99, 228] on div "Heading 6 18px" at bounding box center [100, 226] width 87 height 9
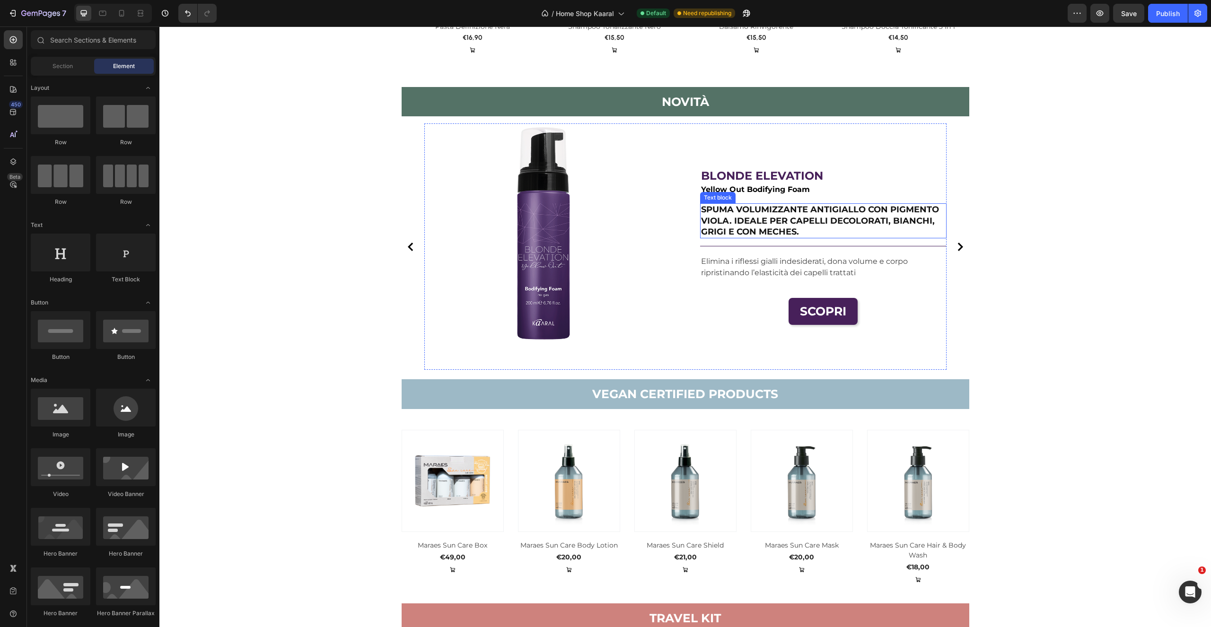
click at [886, 218] on p "SPUMA VOLUMIZZANTE ANTIGIALLO CON PIGMENTO VIOLA. IDEALE PER CAPELLI DECOLORATI…" at bounding box center [823, 220] width 245 height 33
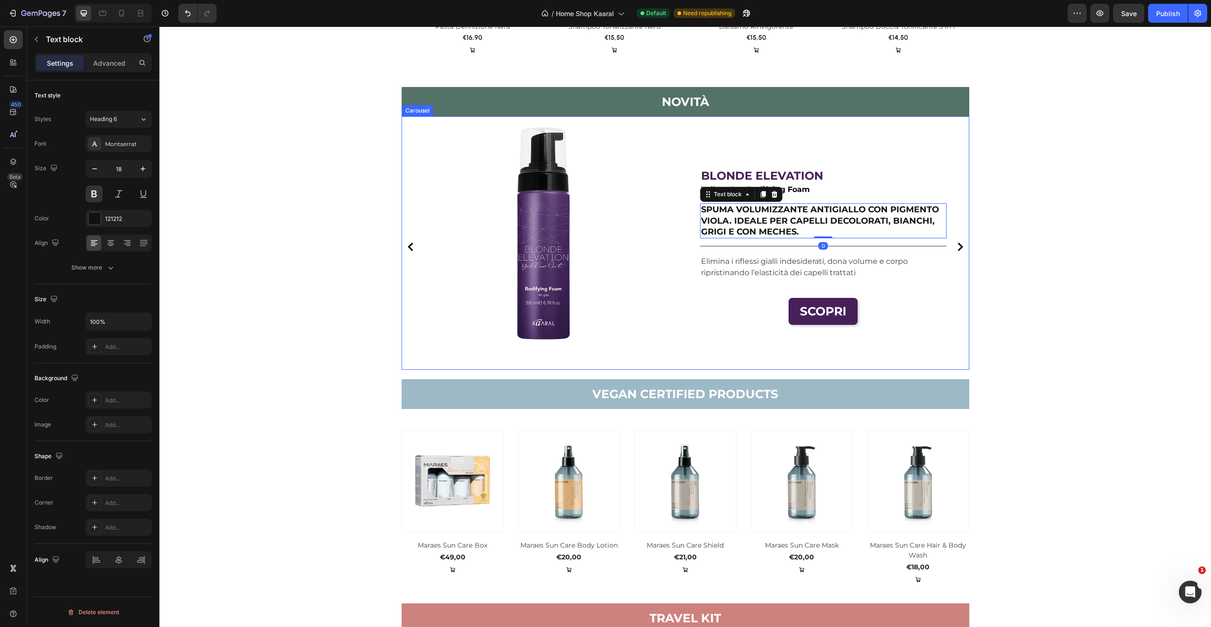
click at [958, 250] on icon "Carousel Next Arrow" at bounding box center [960, 247] width 9 height 9
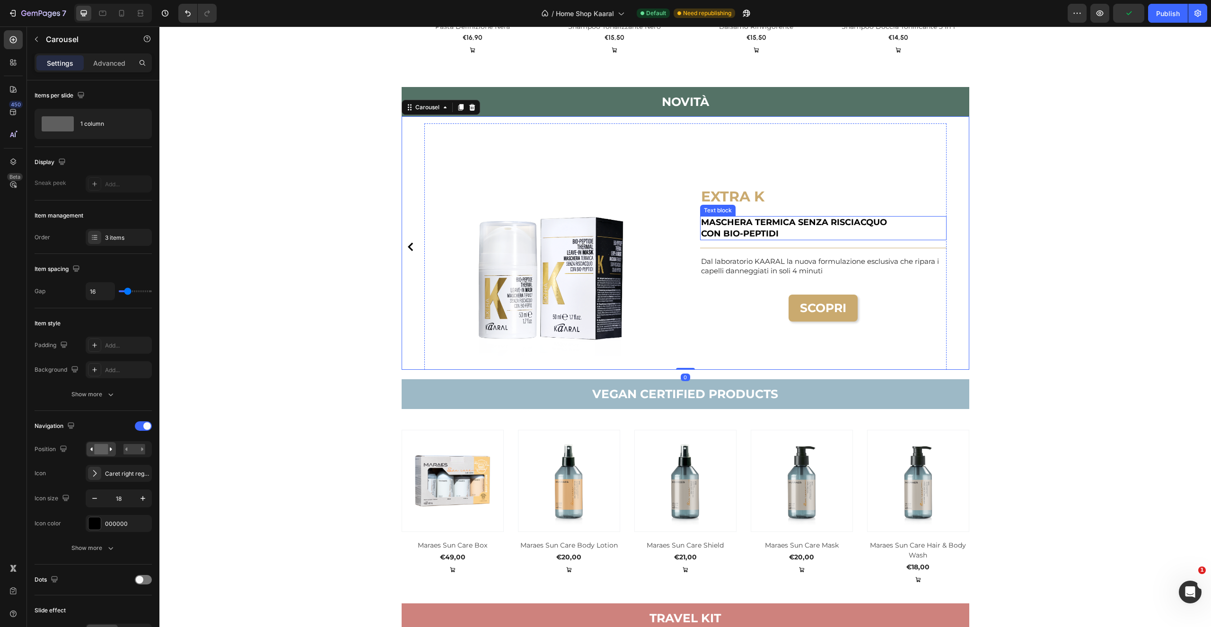
click at [726, 231] on p "CON BIO-PEPTIDI" at bounding box center [823, 233] width 245 height 11
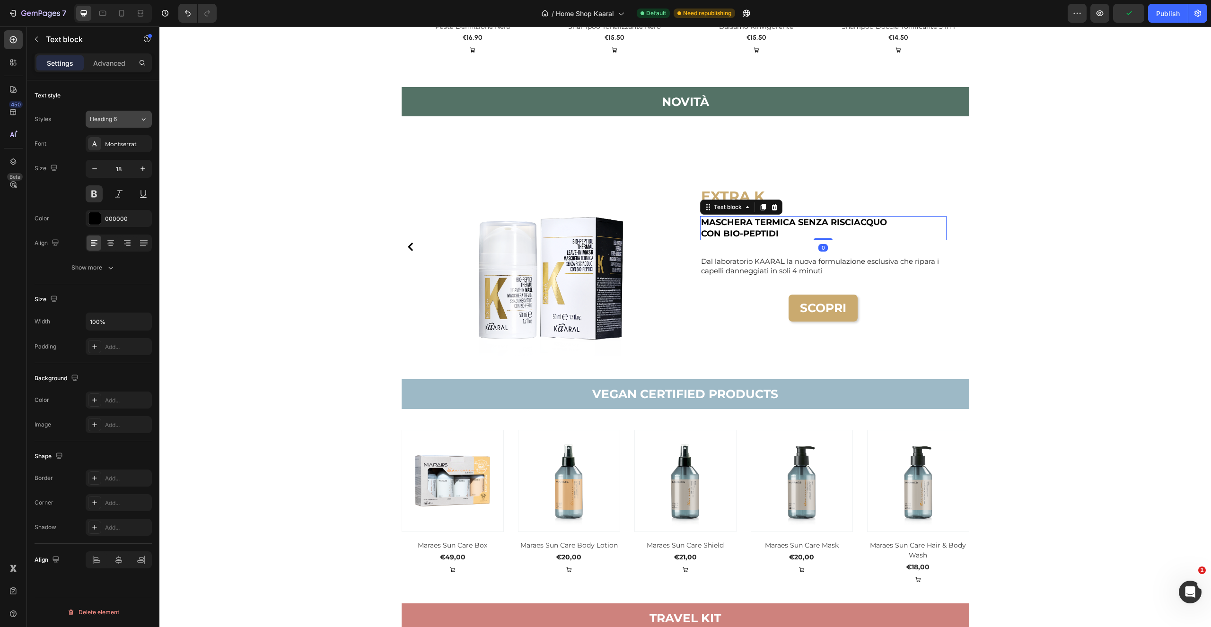
drag, startPoint x: 147, startPoint y: 118, endPoint x: 145, endPoint y: 125, distance: 7.8
click at [147, 118] on icon at bounding box center [144, 118] width 8 height 9
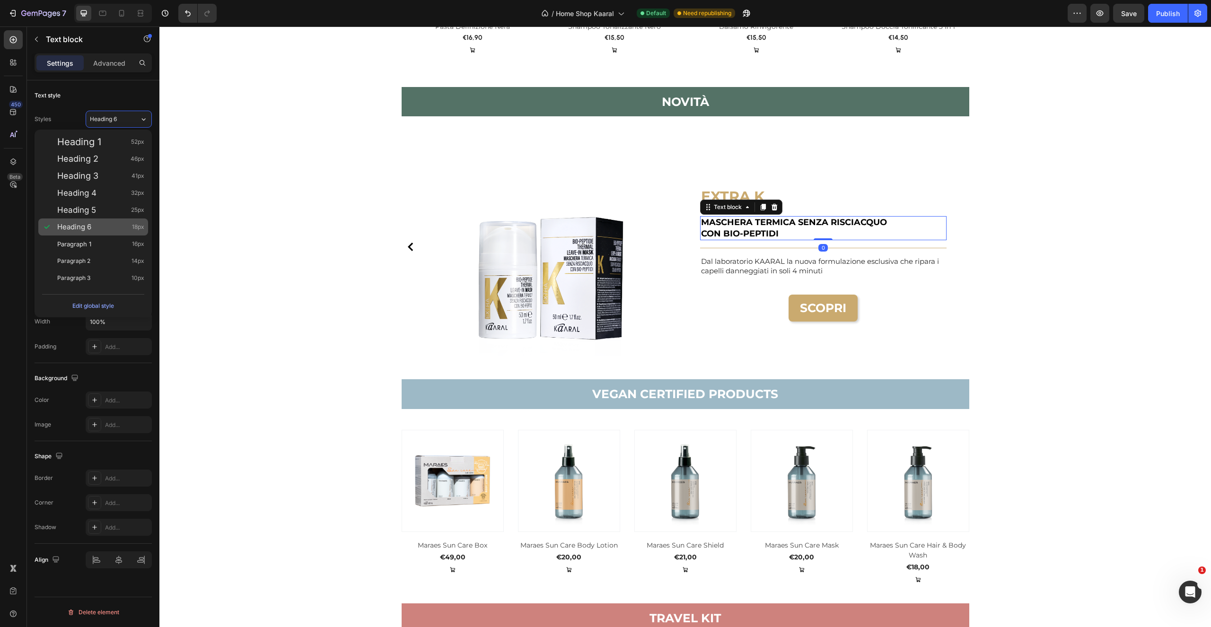
drag, startPoint x: 97, startPoint y: 227, endPoint x: 104, endPoint y: 228, distance: 7.2
click at [96, 227] on div "Heading 6 18px" at bounding box center [100, 226] width 87 height 9
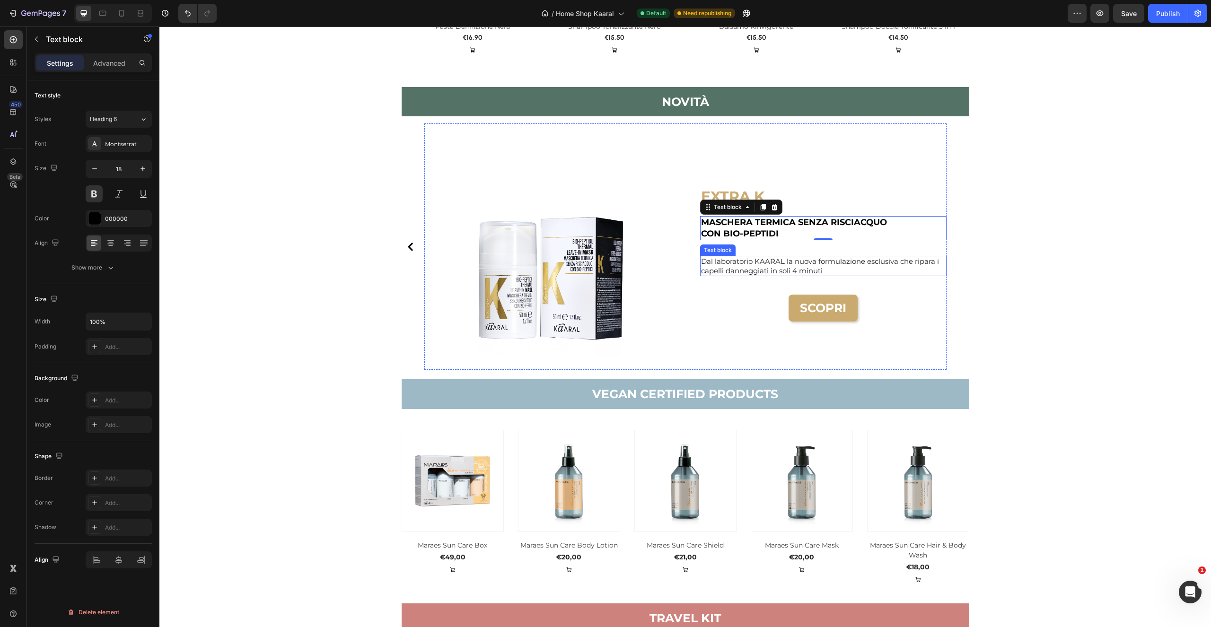
click at [846, 270] on p "Dal laboratorio KAARAL la nuova formulazione esclusiva che ripara i capelli dan…" at bounding box center [823, 266] width 245 height 18
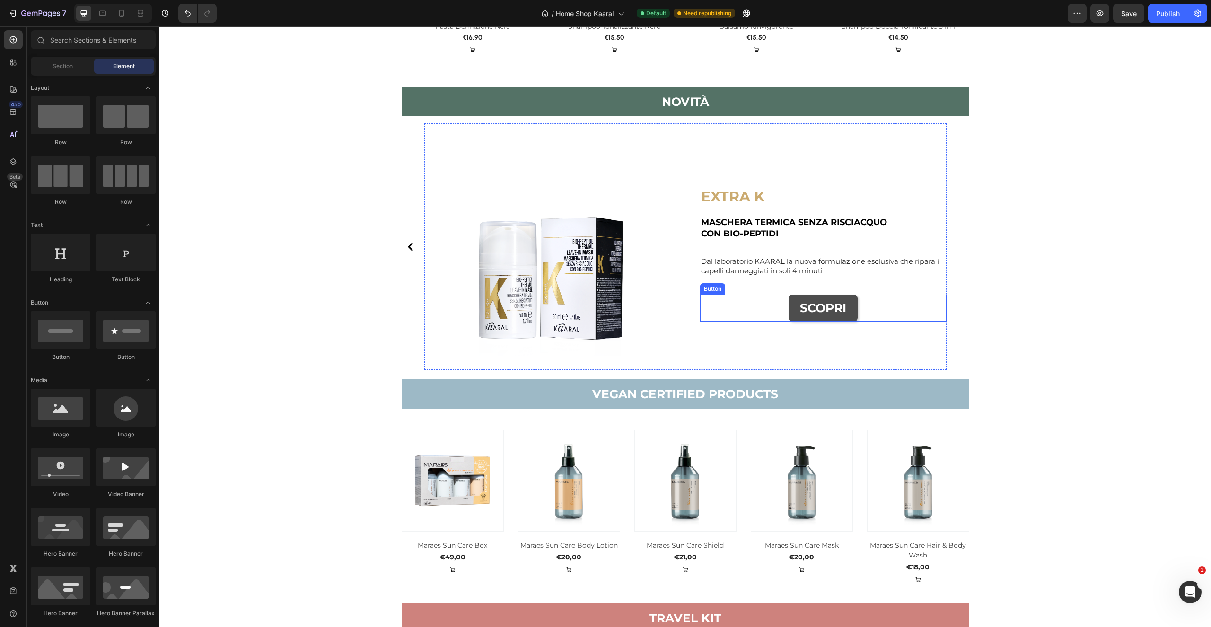
click at [851, 318] on link "SCOPRI" at bounding box center [823, 308] width 69 height 27
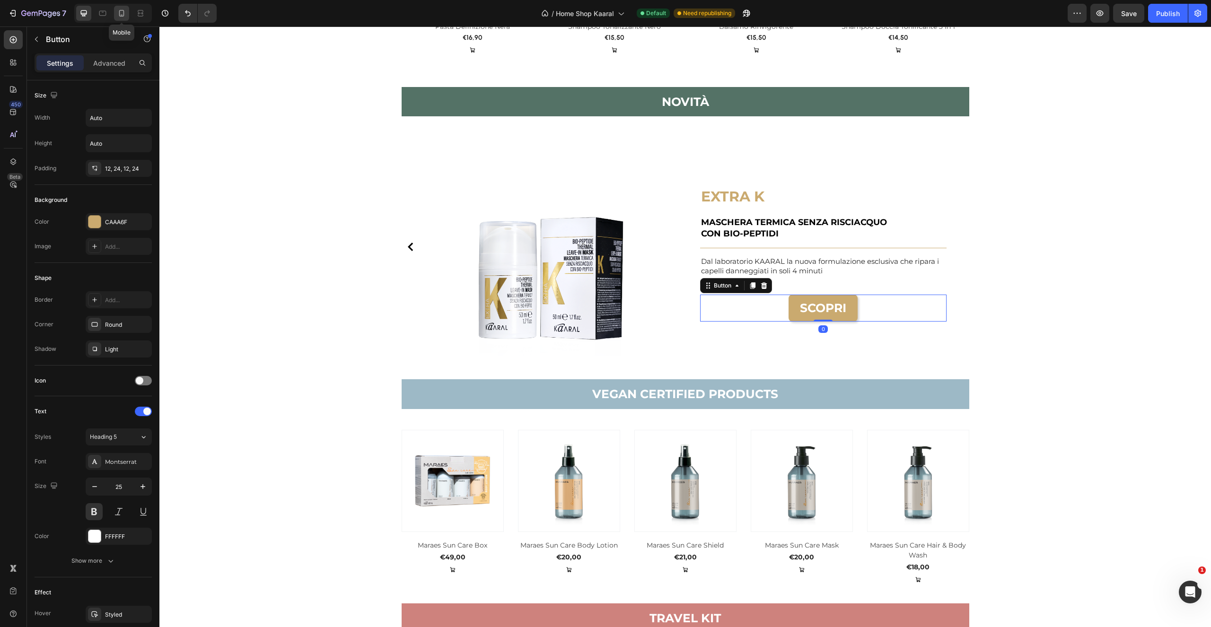
click at [124, 10] on icon at bounding box center [121, 13] width 9 height 9
type input "100%"
type input "23"
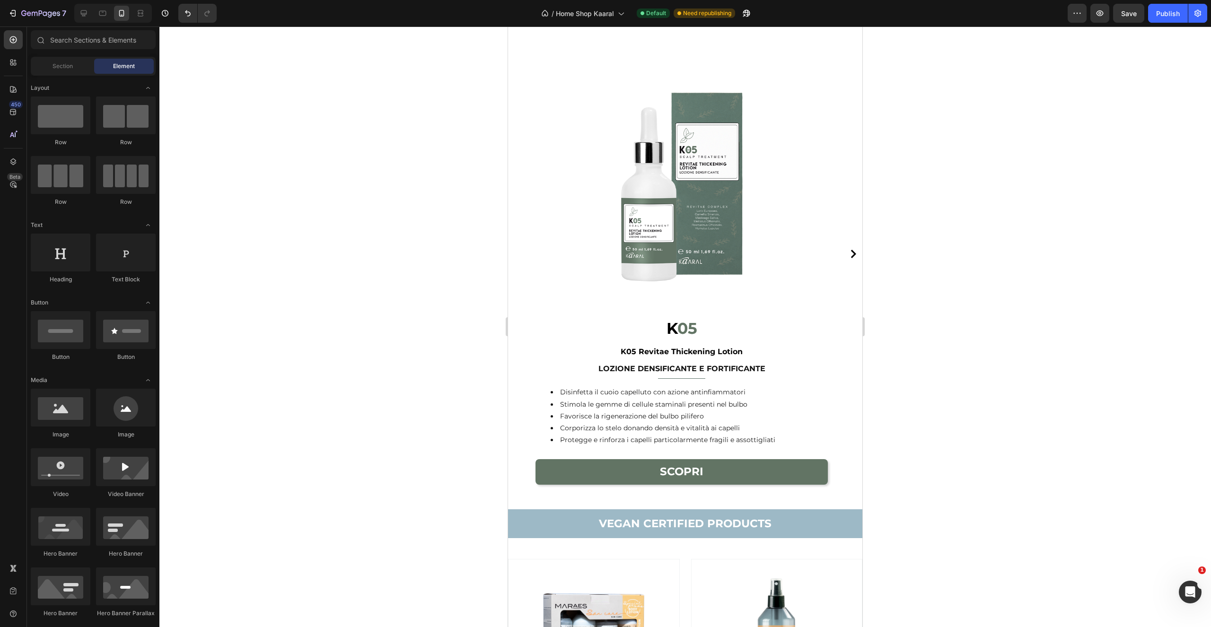
scroll to position [1729, 0]
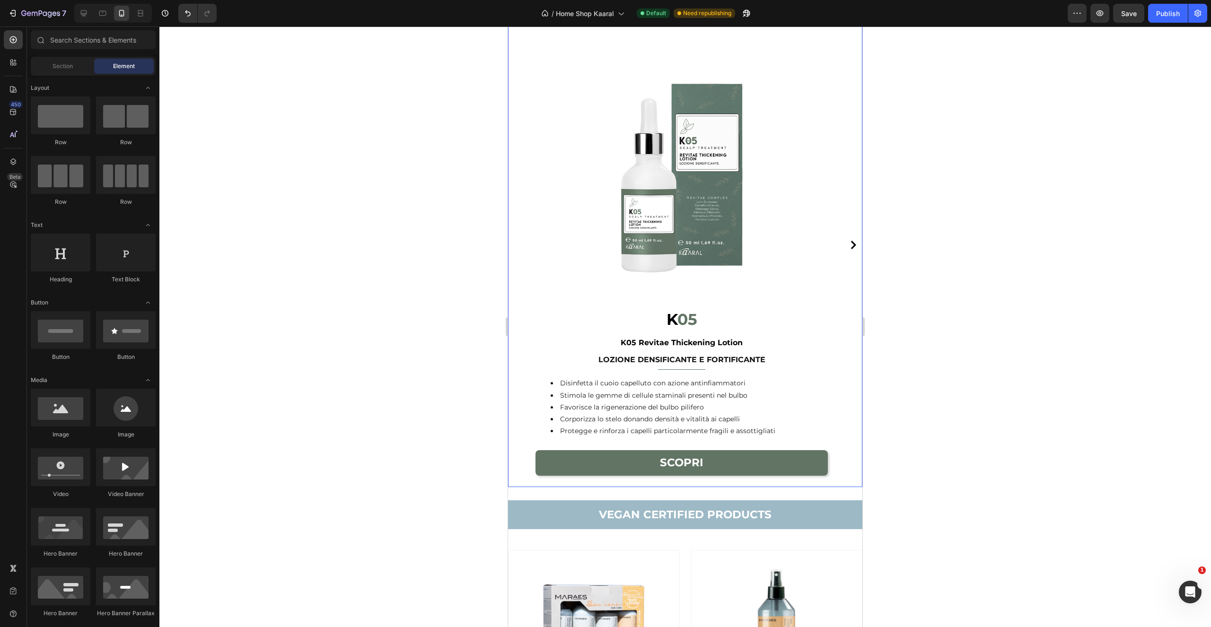
click at [849, 244] on icon "Carousel Next Arrow" at bounding box center [853, 245] width 9 height 9
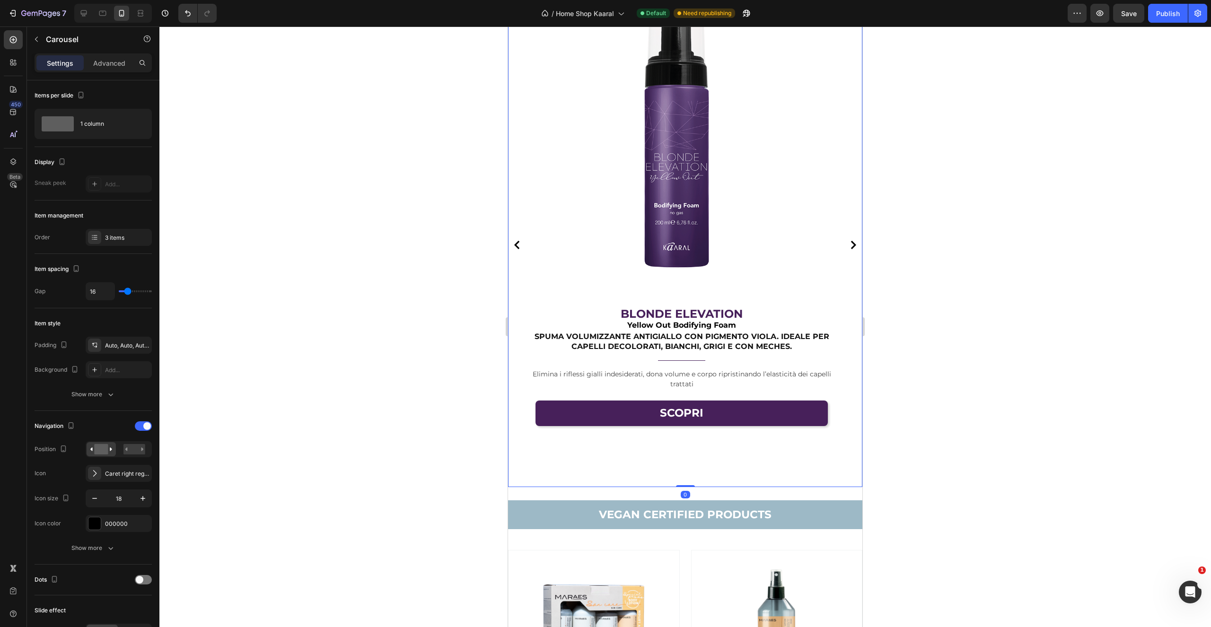
click at [851, 243] on icon "Carousel Next Arrow" at bounding box center [853, 245] width 5 height 9
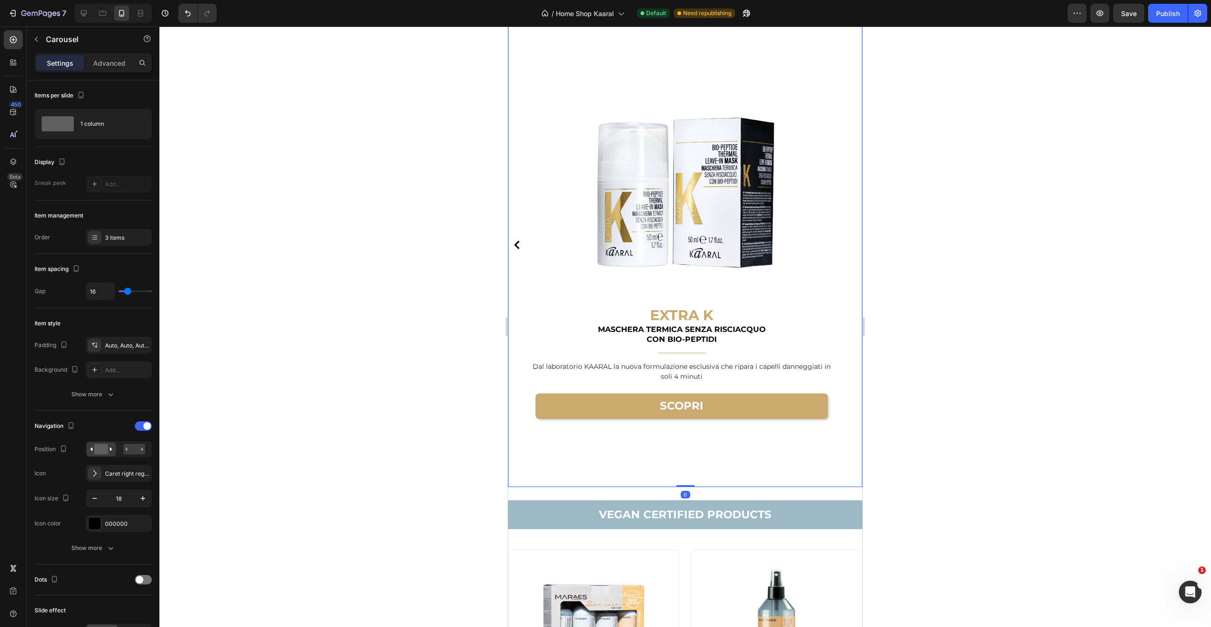
click at [845, 246] on div "Image K 05 K05 Revitae Thickening Lotion Heading LOZIONE DENSIFICANTE E FORTIFI…" at bounding box center [685, 245] width 354 height 485
click at [516, 243] on icon "Carousel Back Arrow" at bounding box center [516, 245] width 5 height 9
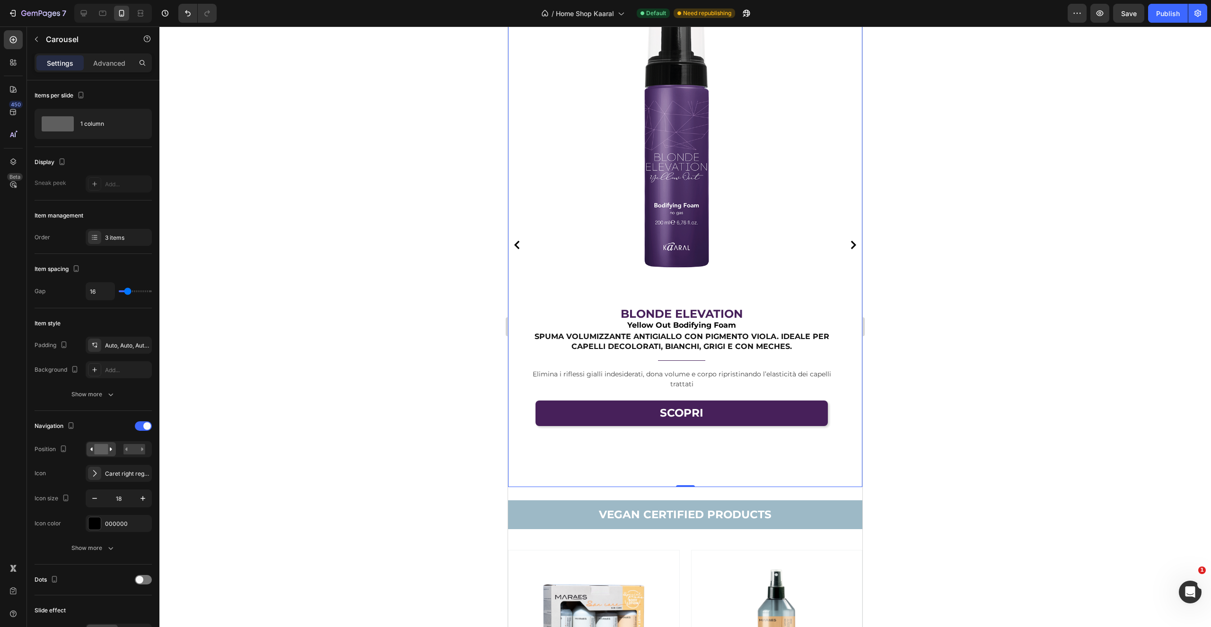
click at [517, 247] on icon "Carousel Back Arrow" at bounding box center [517, 245] width 9 height 9
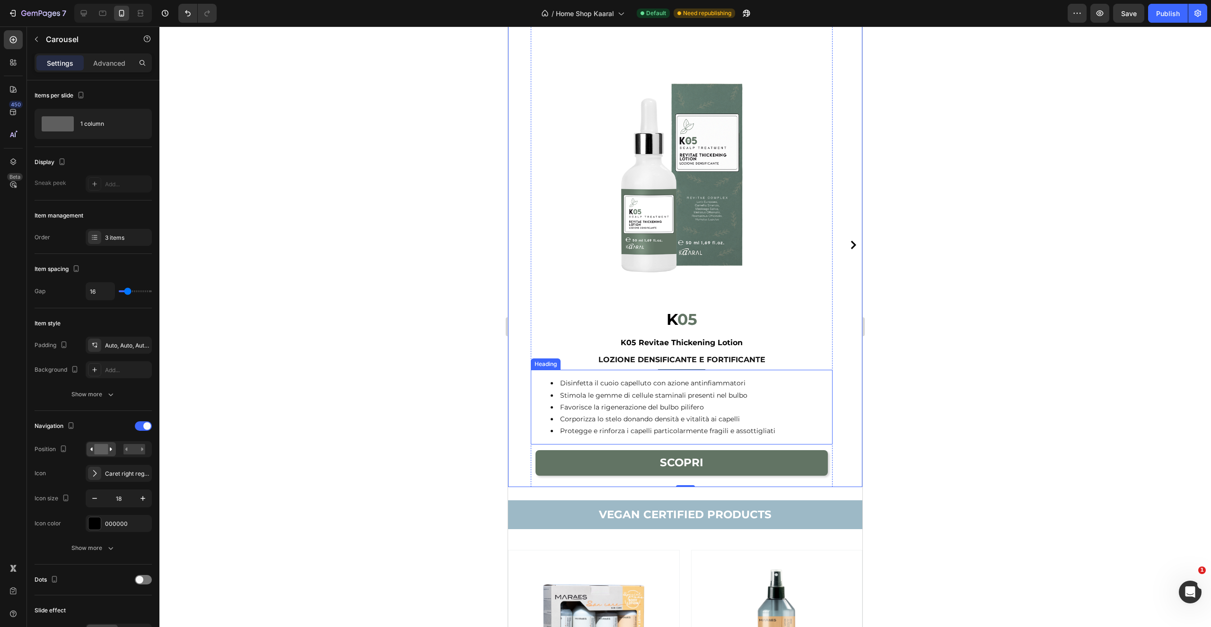
click at [677, 412] on li "Favorisce la rigenerazione del bulbo pilifero" at bounding box center [691, 408] width 281 height 12
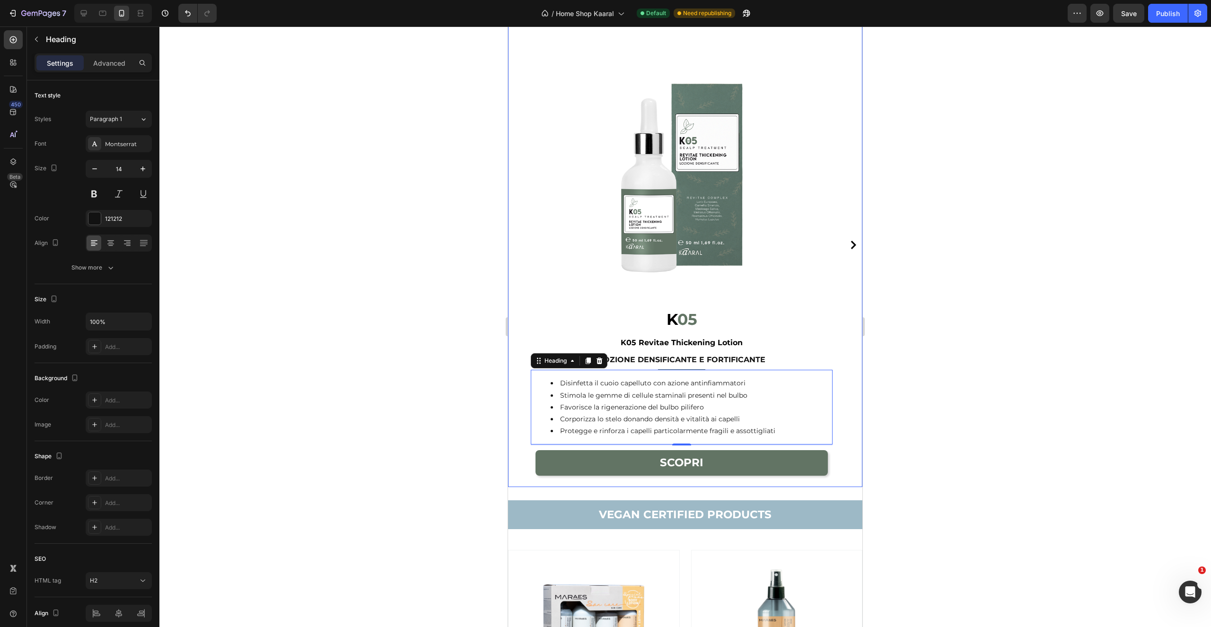
click at [849, 243] on icon "Carousel Next Arrow" at bounding box center [853, 245] width 9 height 9
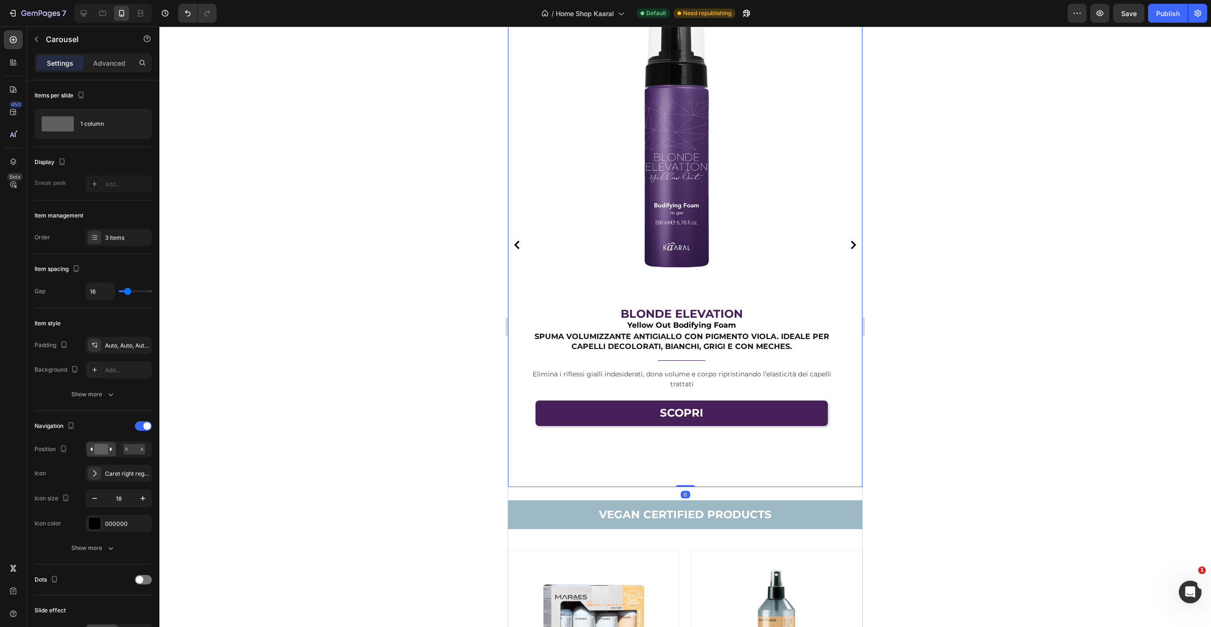
click at [520, 247] on button "Carousel Back Arrow" at bounding box center [517, 244] width 15 height 15
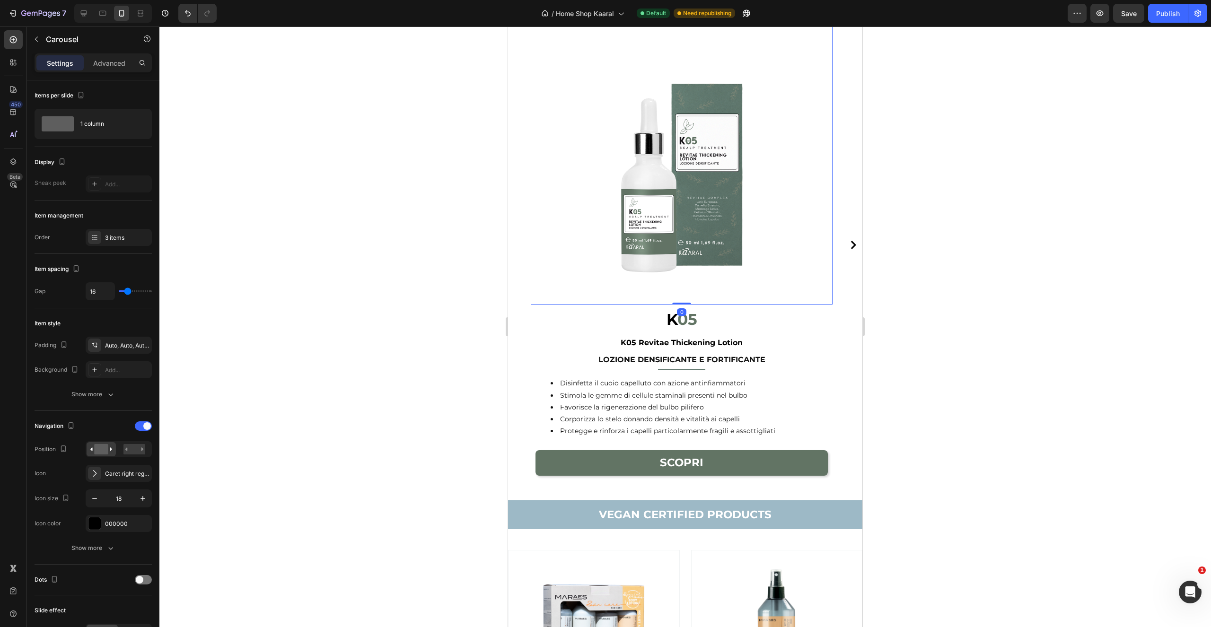
click at [720, 272] on img at bounding box center [682, 154] width 302 height 302
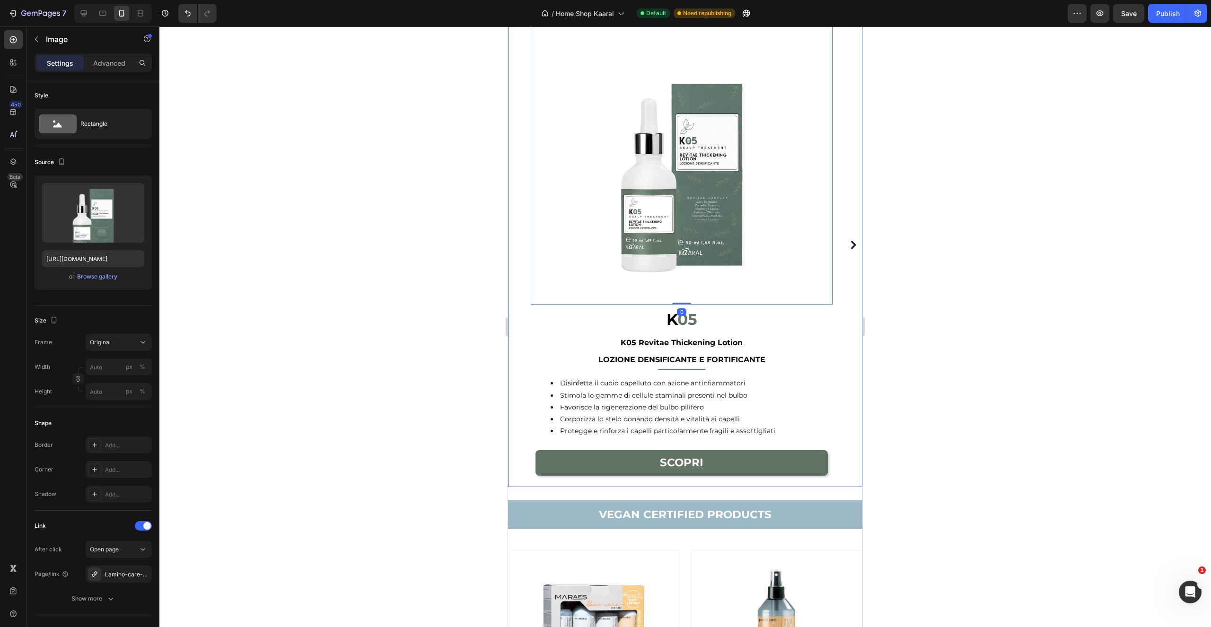
click at [849, 247] on icon "Carousel Next Arrow" at bounding box center [853, 245] width 9 height 9
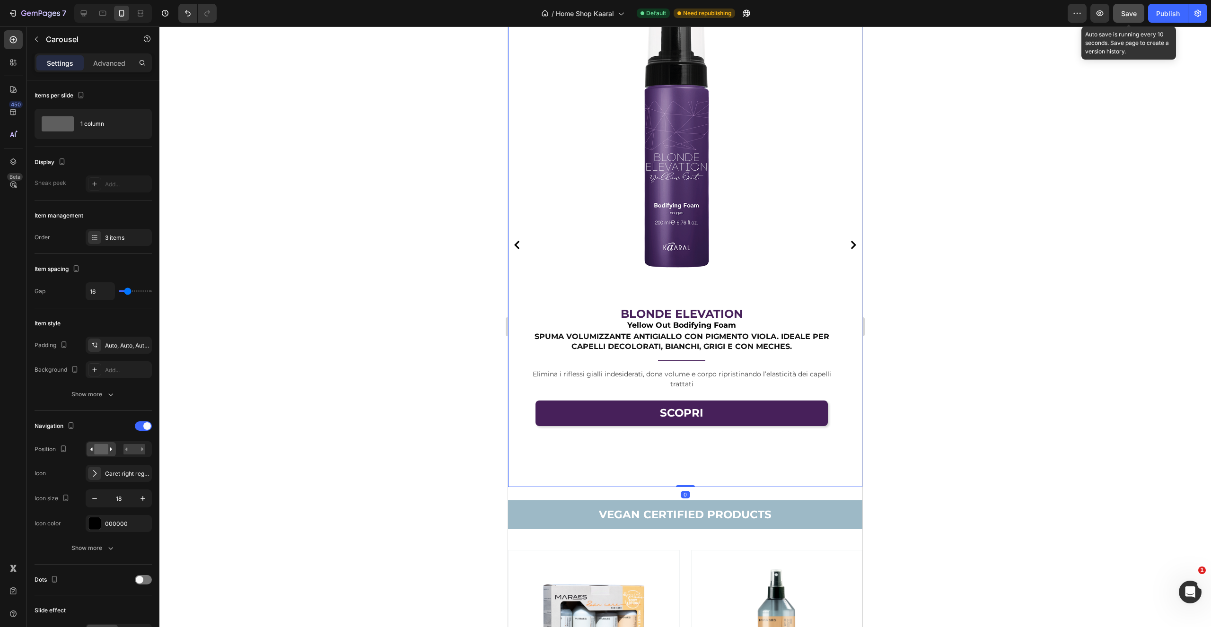
drag, startPoint x: 1129, startPoint y: 15, endPoint x: 1137, endPoint y: 17, distance: 7.7
click at [1129, 15] on span "Save" at bounding box center [1129, 13] width 16 height 8
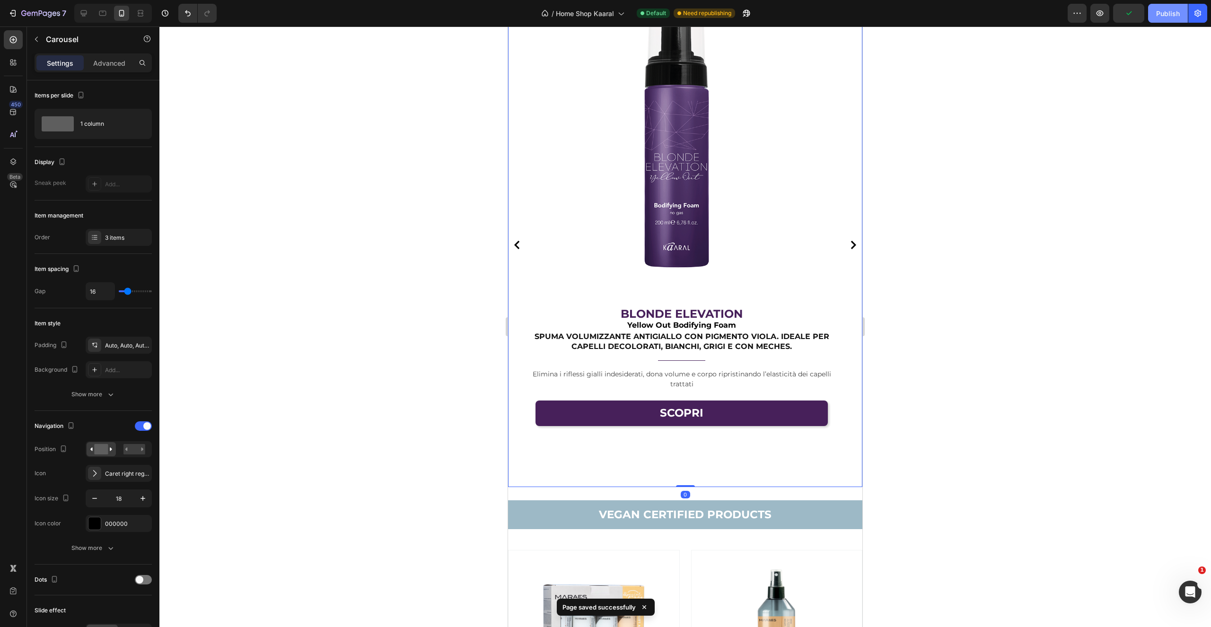
click at [1172, 17] on div "Publish" at bounding box center [1168, 14] width 24 height 10
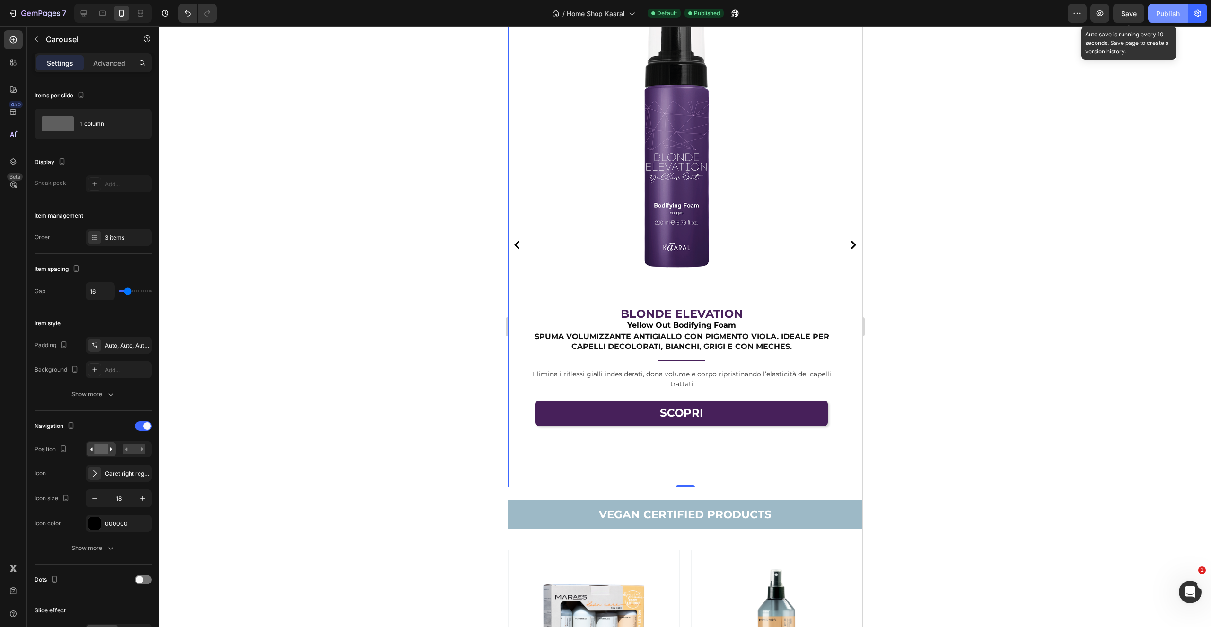
drag, startPoint x: 1125, startPoint y: 11, endPoint x: 1172, endPoint y: 18, distance: 47.2
click at [1125, 11] on span "Save" at bounding box center [1129, 13] width 16 height 8
click at [1167, 17] on div "Publish" at bounding box center [1168, 14] width 24 height 10
click at [850, 236] on div "Image K 05 K05 Revitae Thickening Lotion Heading LOZIONE DENSIFICANTE E FORTIFI…" at bounding box center [685, 245] width 354 height 485
click at [846, 250] on button "Carousel Next Arrow" at bounding box center [853, 244] width 15 height 15
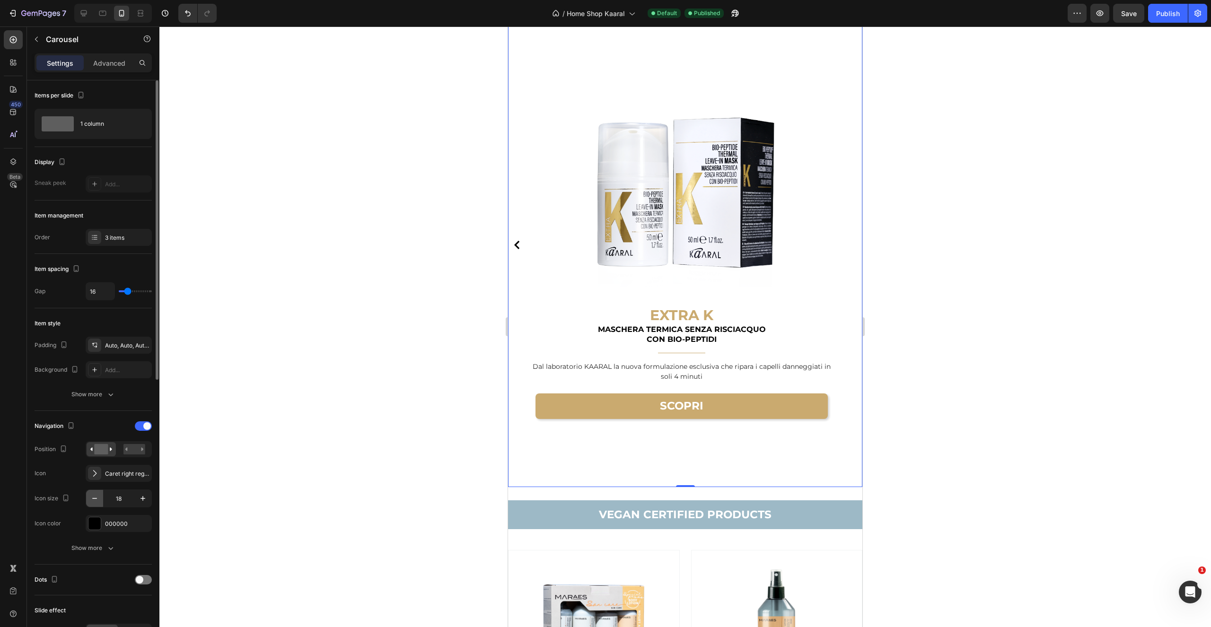
click at [97, 501] on icon "button" at bounding box center [94, 498] width 9 height 9
click at [97, 500] on icon "button" at bounding box center [94, 498] width 9 height 9
click at [94, 497] on icon "button" at bounding box center [94, 498] width 9 height 9
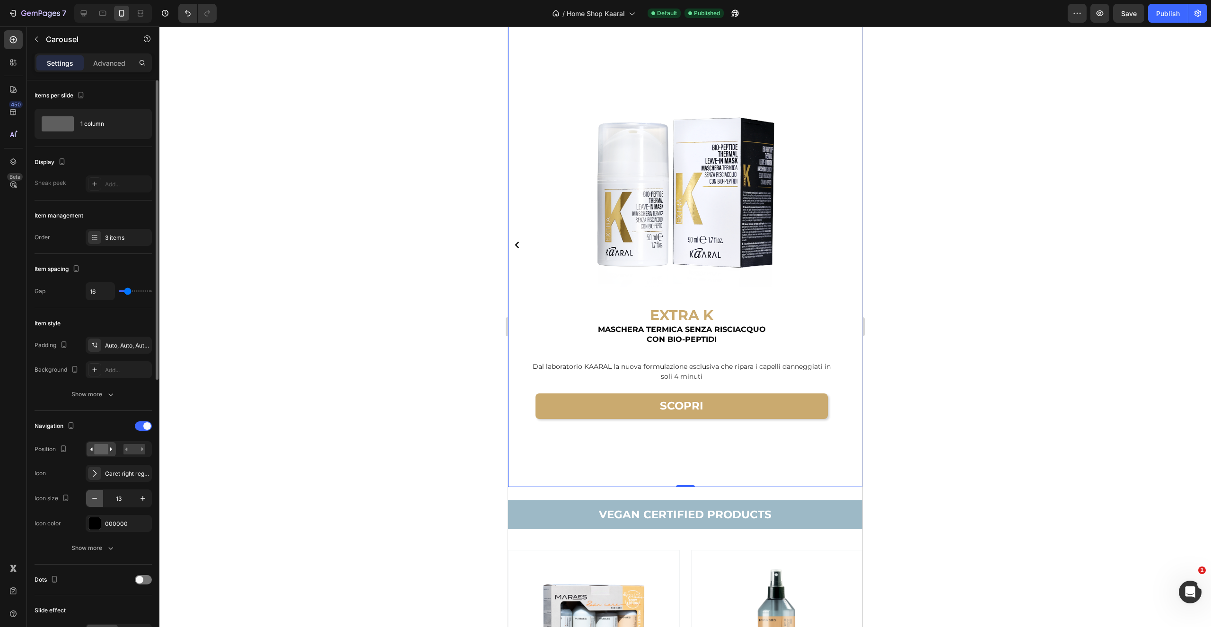
click at [94, 497] on icon "button" at bounding box center [94, 498] width 9 height 9
type input "12"
drag, startPoint x: 138, startPoint y: 455, endPoint x: 128, endPoint y: 455, distance: 9.5
click at [137, 455] on div at bounding box center [134, 449] width 29 height 14
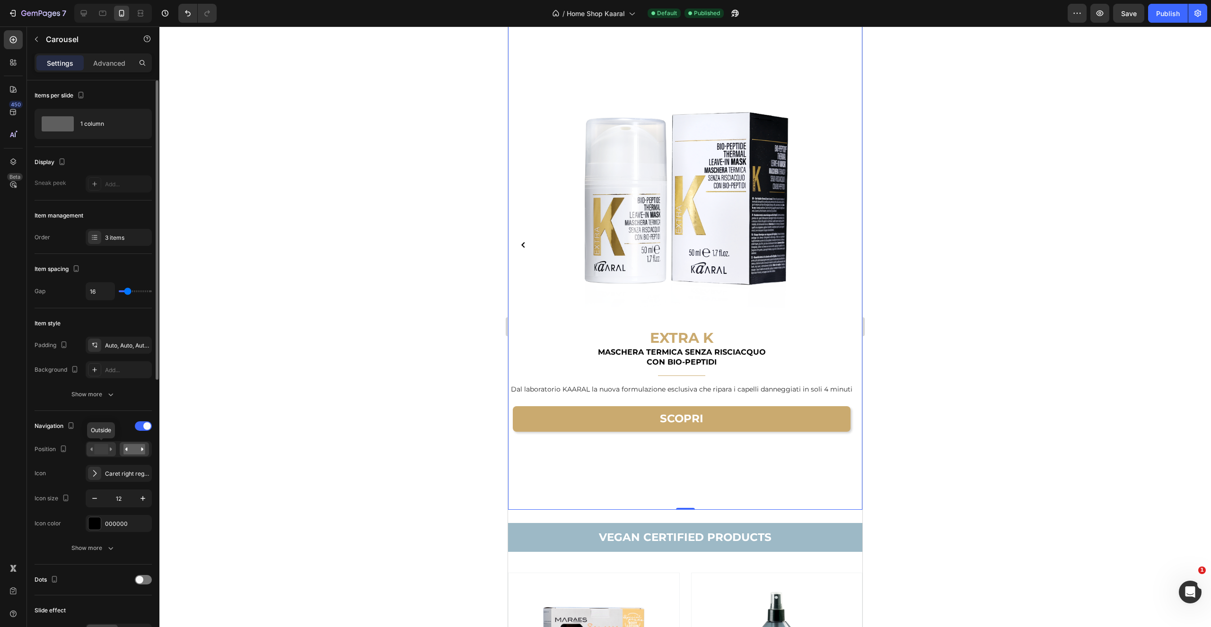
click at [103, 455] on rect at bounding box center [101, 449] width 14 height 10
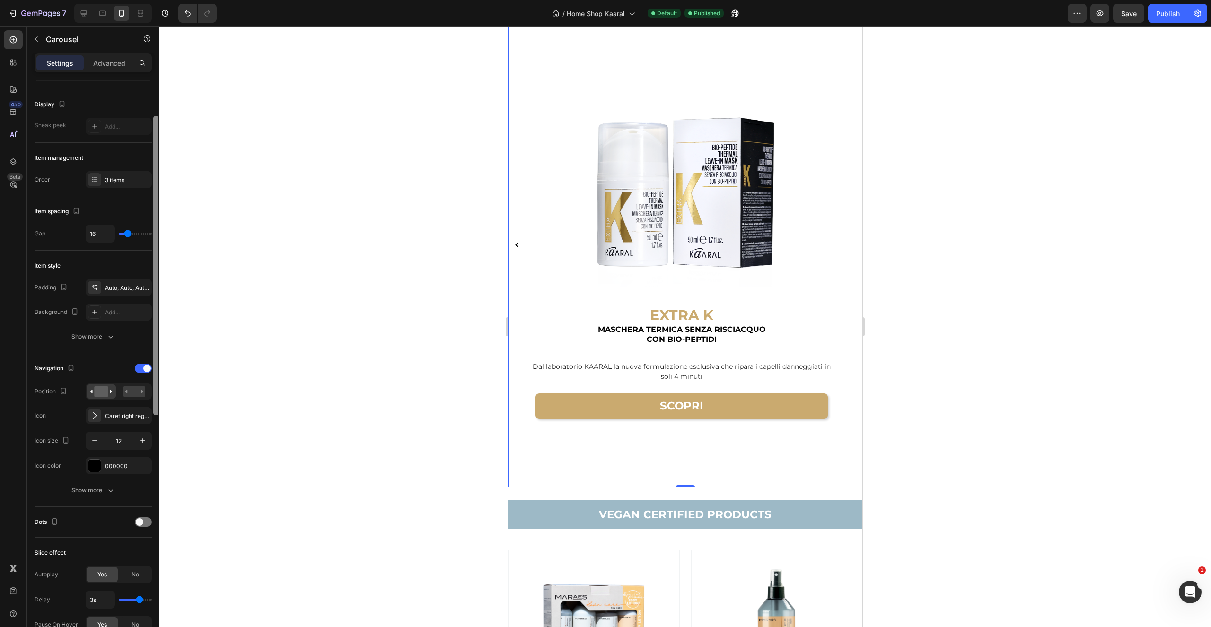
scroll to position [99, 0]
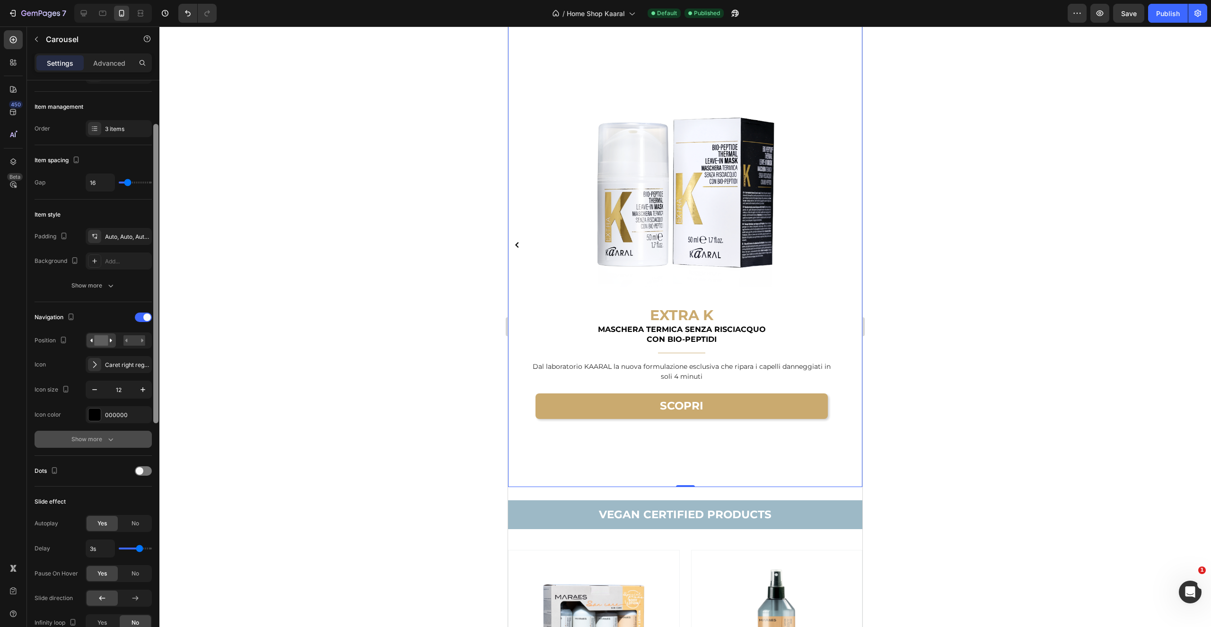
drag, startPoint x: 156, startPoint y: 370, endPoint x: 142, endPoint y: 431, distance: 63.0
click at [152, 426] on div at bounding box center [155, 359] width 7 height 574
click at [110, 444] on icon "button" at bounding box center [110, 440] width 9 height 9
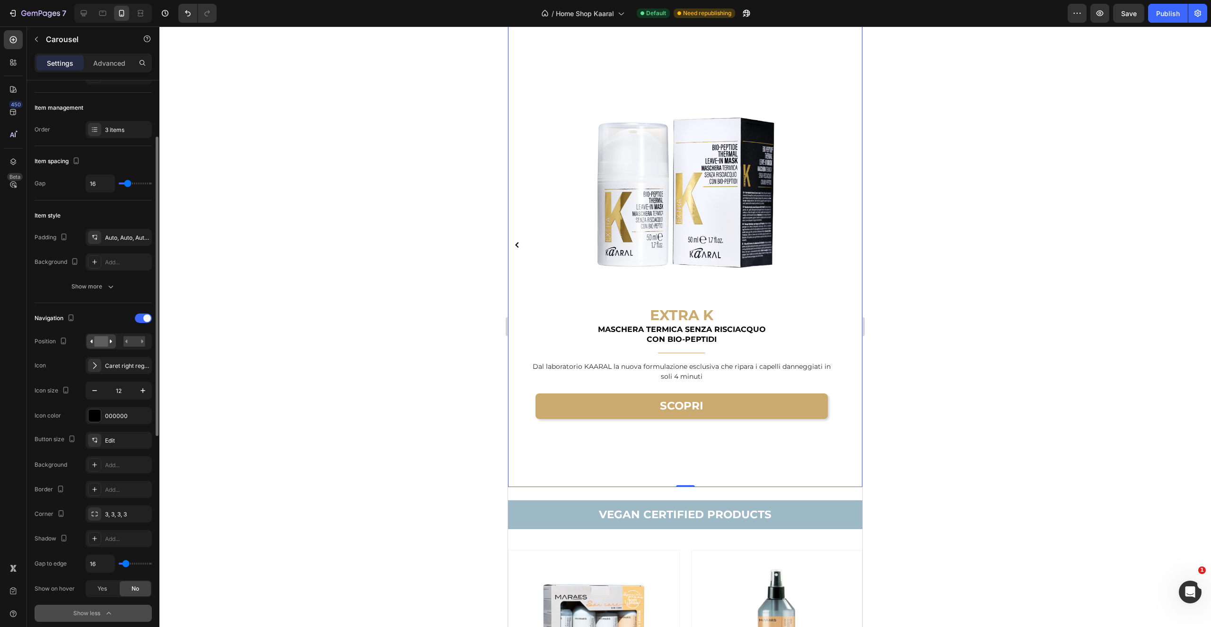
drag, startPoint x: 102, startPoint y: 591, endPoint x: 130, endPoint y: 593, distance: 28.0
click at [102, 591] on span "Yes" at bounding box center [101, 589] width 9 height 9
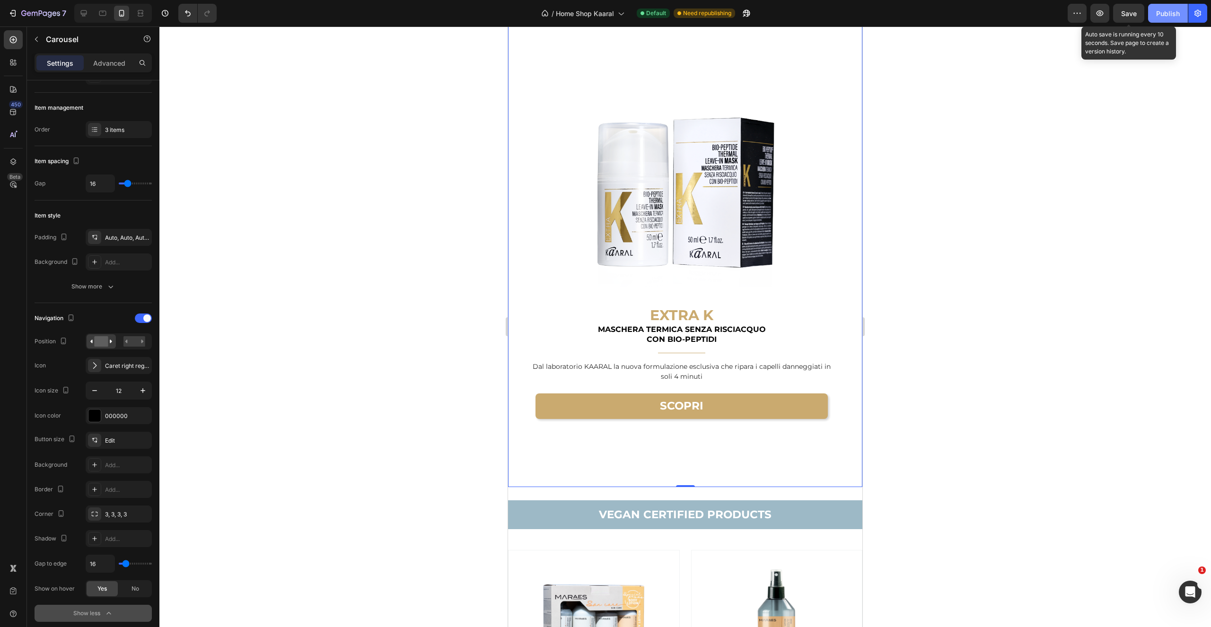
drag, startPoint x: 1126, startPoint y: 13, endPoint x: 1163, endPoint y: 17, distance: 37.1
click at [1125, 13] on span "Save" at bounding box center [1129, 13] width 16 height 8
click at [1167, 17] on div "Publish" at bounding box center [1168, 14] width 24 height 10
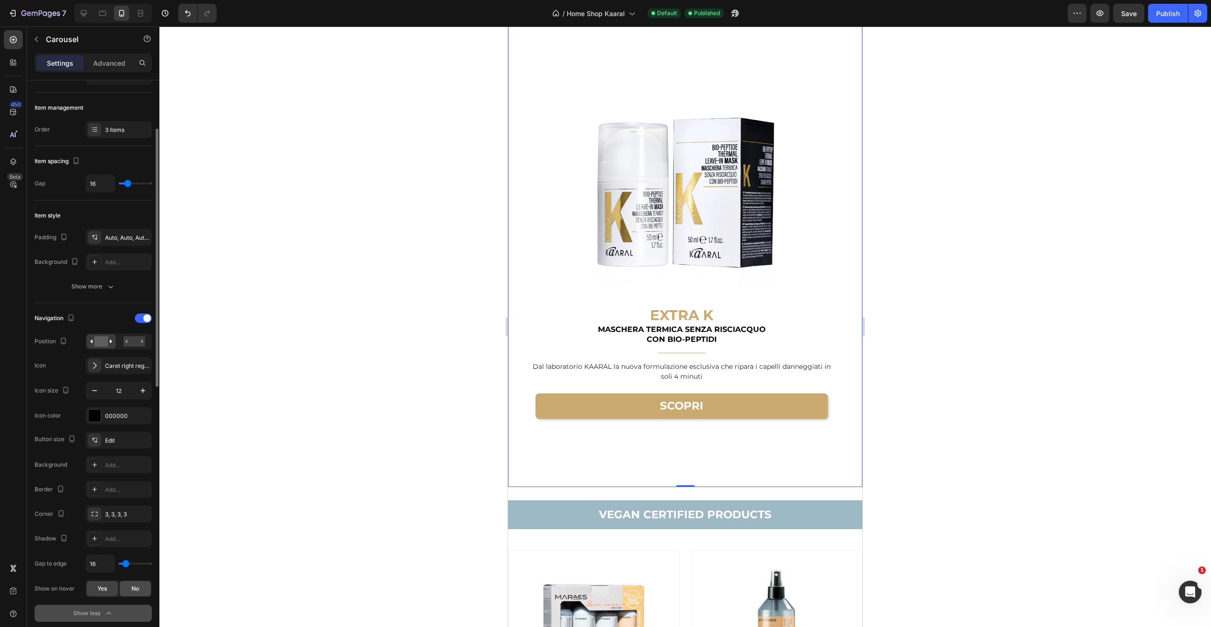
click at [142, 594] on div "No" at bounding box center [135, 588] width 31 height 15
click at [139, 589] on div "No" at bounding box center [135, 588] width 31 height 15
drag, startPoint x: 98, startPoint y: 593, endPoint x: 109, endPoint y: 595, distance: 10.5
click at [98, 593] on div "Yes" at bounding box center [102, 588] width 31 height 15
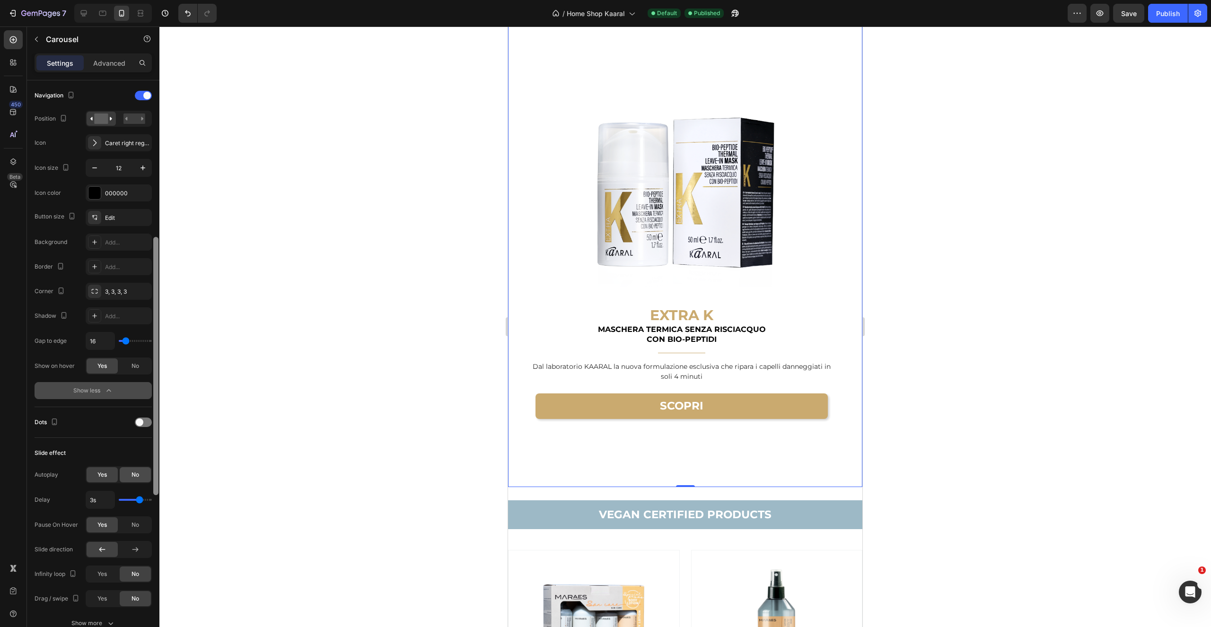
scroll to position [338, 0]
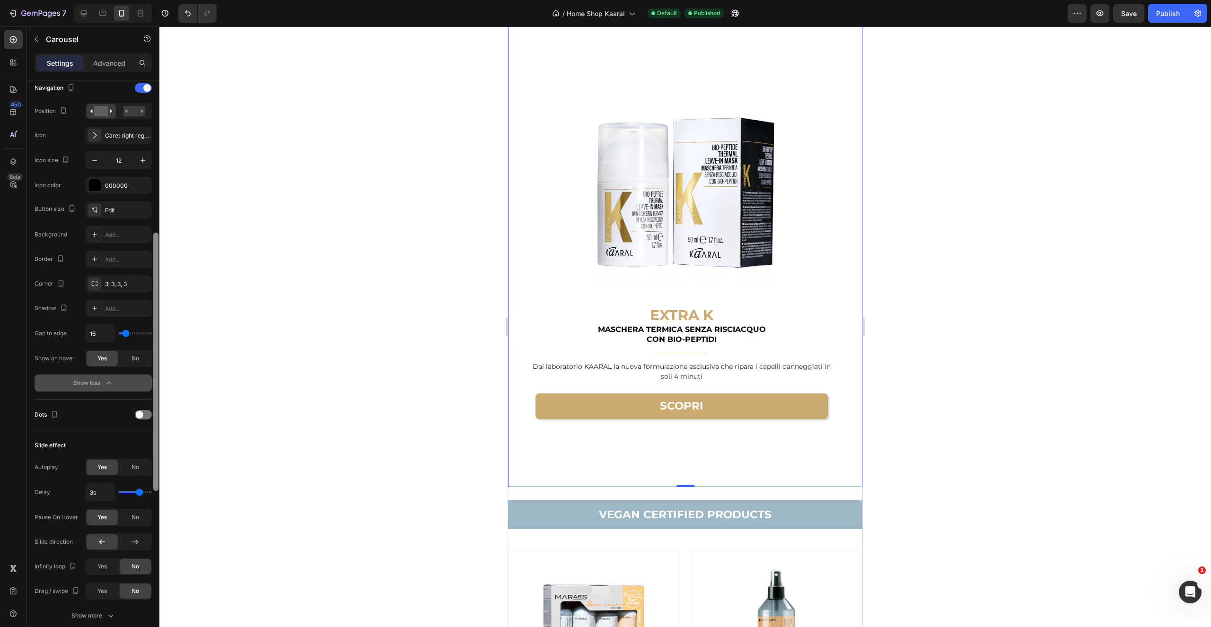
drag, startPoint x: 157, startPoint y: 365, endPoint x: 124, endPoint y: 439, distance: 81.4
click at [146, 469] on div "Items per slide 1 column Display Sneak peek Add... Item management Order 3 item…" at bounding box center [93, 367] width 132 height 574
drag, startPoint x: 144, startPoint y: 413, endPoint x: 158, endPoint y: 459, distance: 48.0
click at [143, 413] on div at bounding box center [143, 414] width 17 height 9
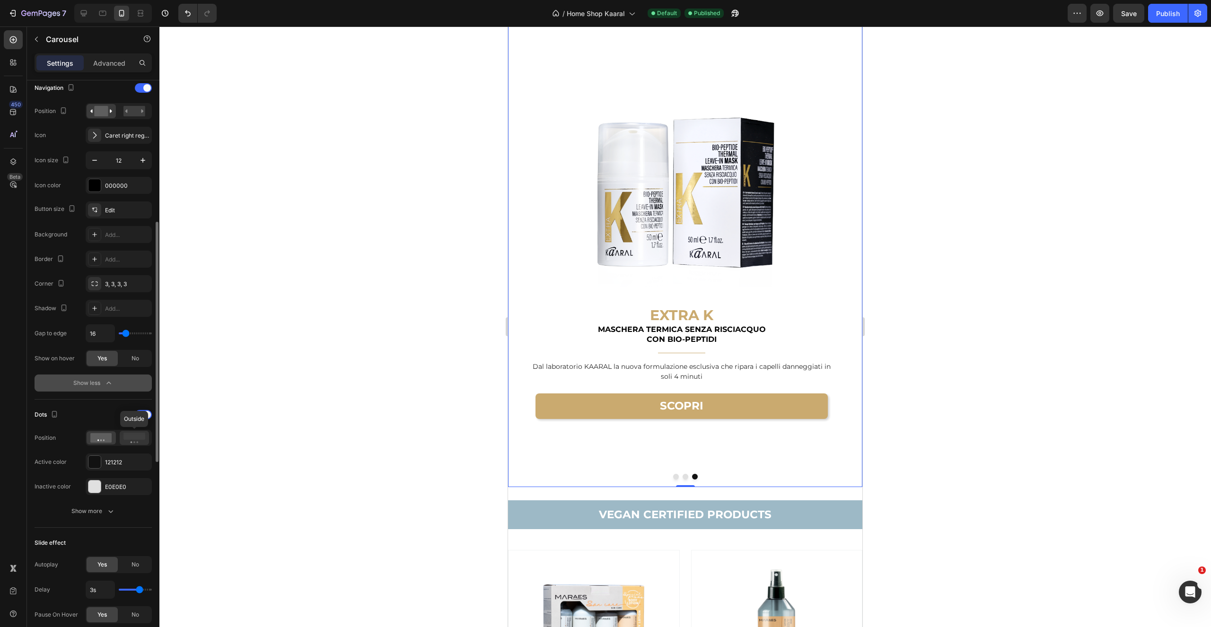
click at [131, 442] on circle at bounding box center [132, 442] width 2 height 2
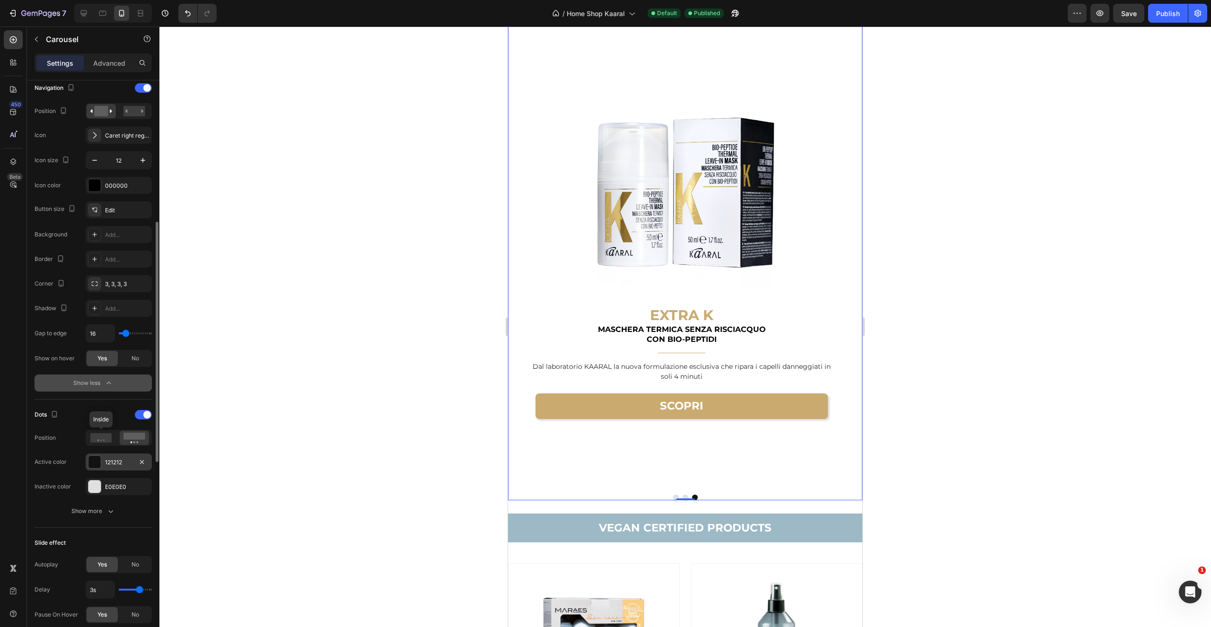
drag, startPoint x: 111, startPoint y: 441, endPoint x: 110, endPoint y: 459, distance: 17.5
click at [111, 441] on icon at bounding box center [101, 437] width 22 height 9
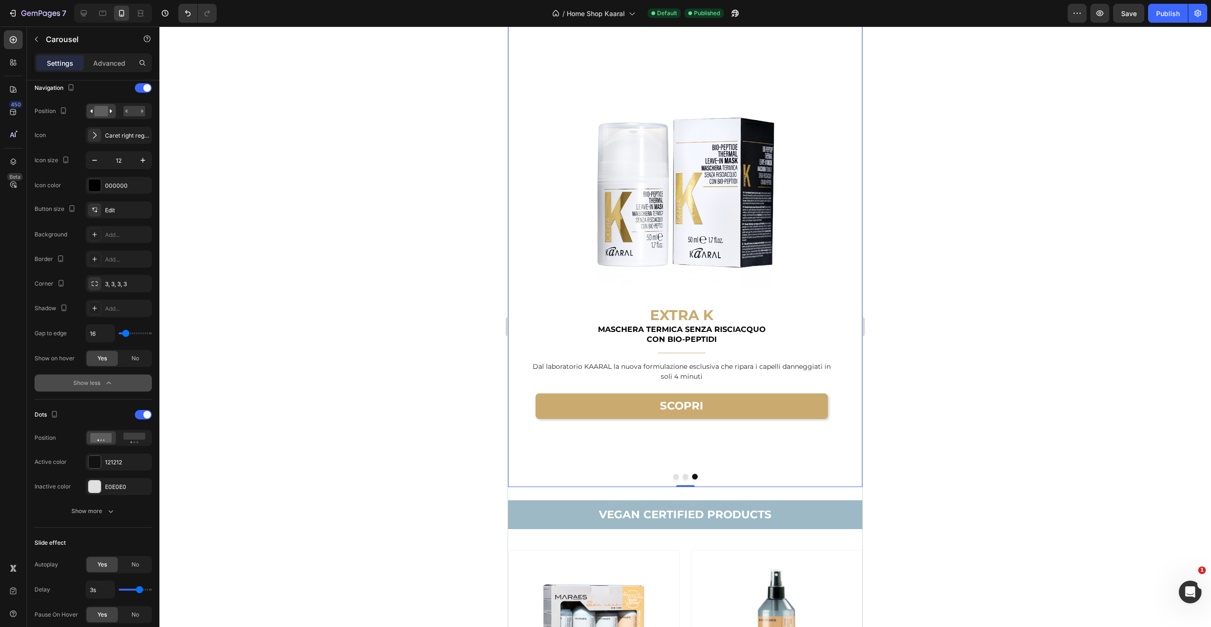
click at [631, 446] on div "Image EXTRA K Heading MASCHERA TERMICA SENZA RISCIACQUO CON BIO-PEPTIDI Text bl…" at bounding box center [682, 245] width 302 height 485
click at [685, 477] on div at bounding box center [685, 477] width 354 height 6
click at [69, 517] on button "Show more" at bounding box center [93, 511] width 117 height 17
click at [93, 514] on icon "button" at bounding box center [94, 511] width 9 height 9
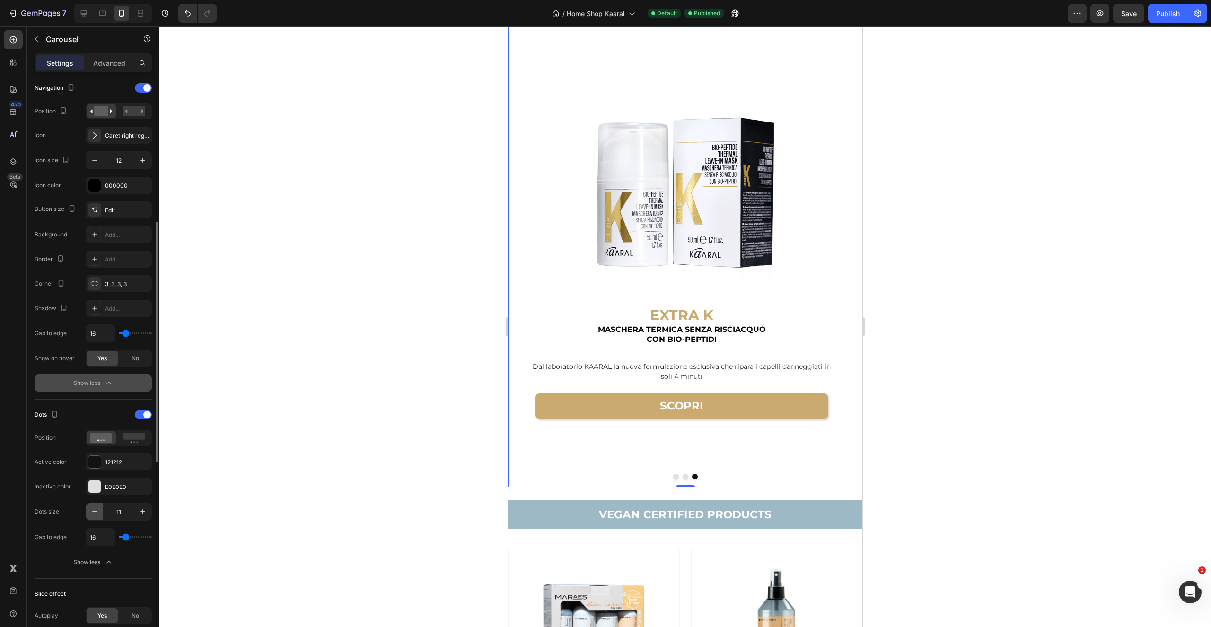
click at [95, 514] on icon "button" at bounding box center [94, 511] width 9 height 9
type input "8"
drag, startPoint x: 844, startPoint y: 299, endPoint x: 819, endPoint y: 322, distance: 34.5
click at [844, 299] on div "Image K 05 K05 Revitae Thickening Lotion Heading LOZIONE DENSIFICANTE E FORTIFI…" at bounding box center [685, 245] width 354 height 485
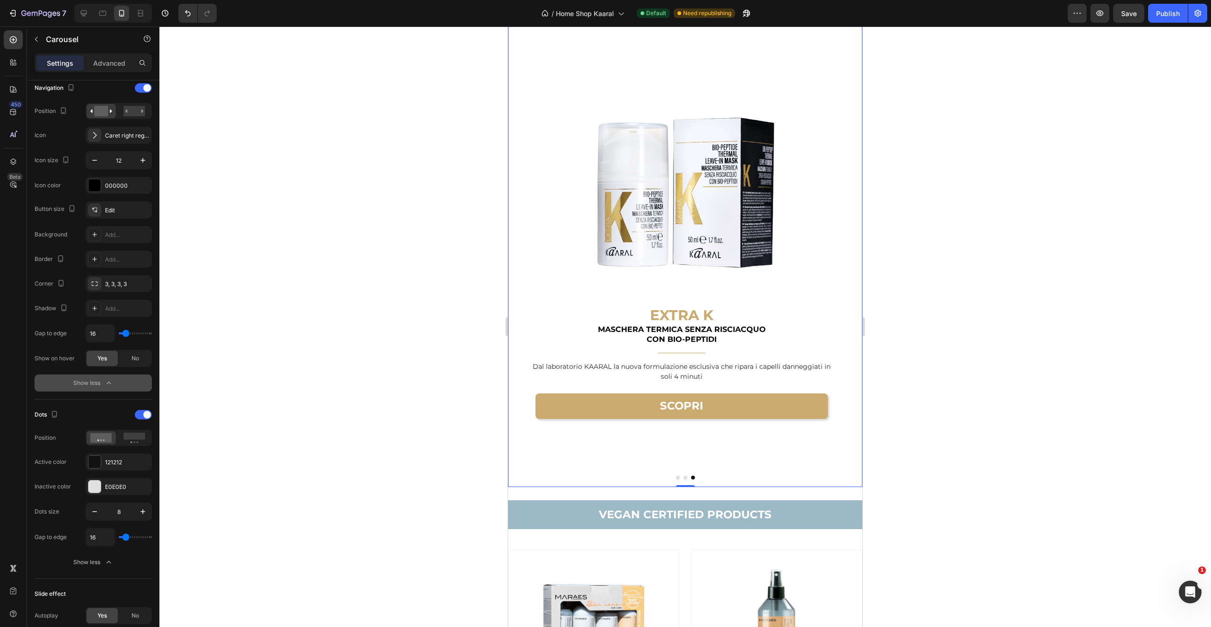
click at [841, 339] on div "Image K 05 K05 Revitae Thickening Lotion Heading LOZIONE DENSIFICANTE E FORTIFI…" at bounding box center [685, 245] width 354 height 485
click at [829, 435] on div "Image EXTRA K Heading MASCHERA TERMICA SENZA RISCIACQUO CON BIO-PEPTIDI Text bl…" at bounding box center [682, 245] width 302 height 485
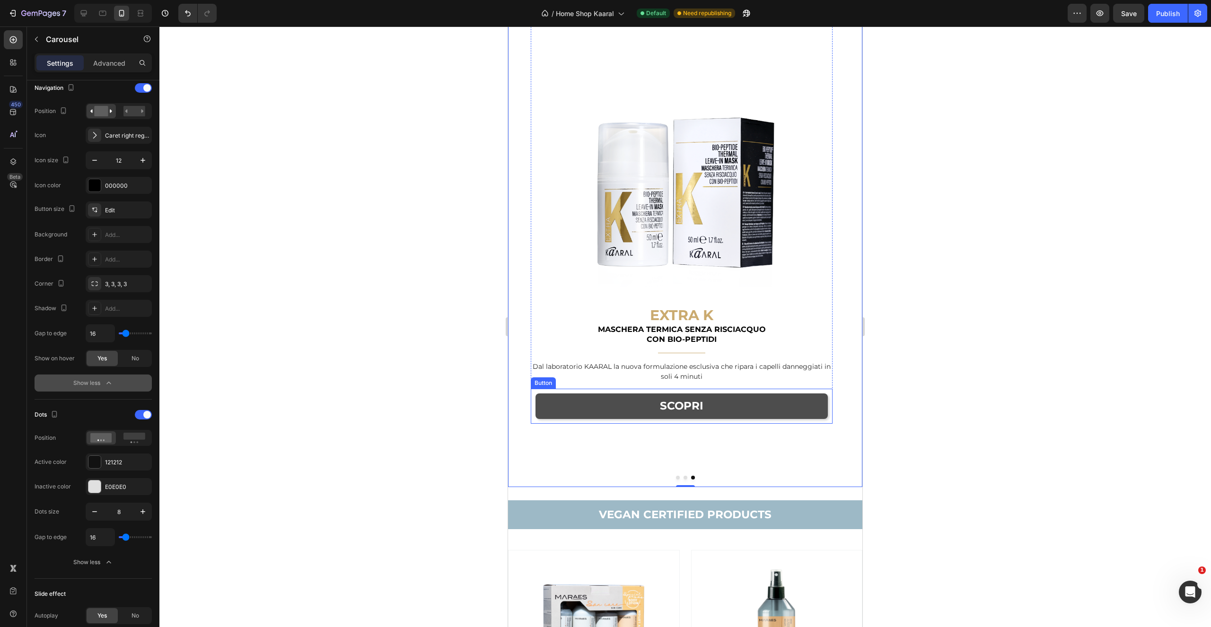
click at [819, 406] on link "SCOPRI" at bounding box center [682, 407] width 292 height 26
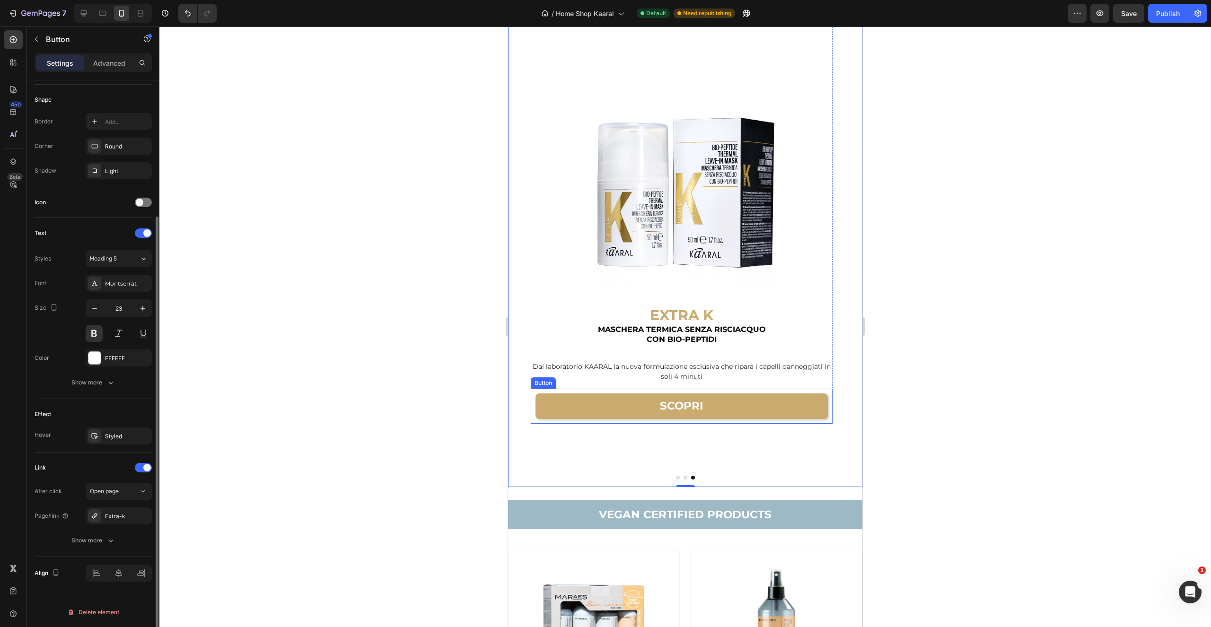
scroll to position [0, 0]
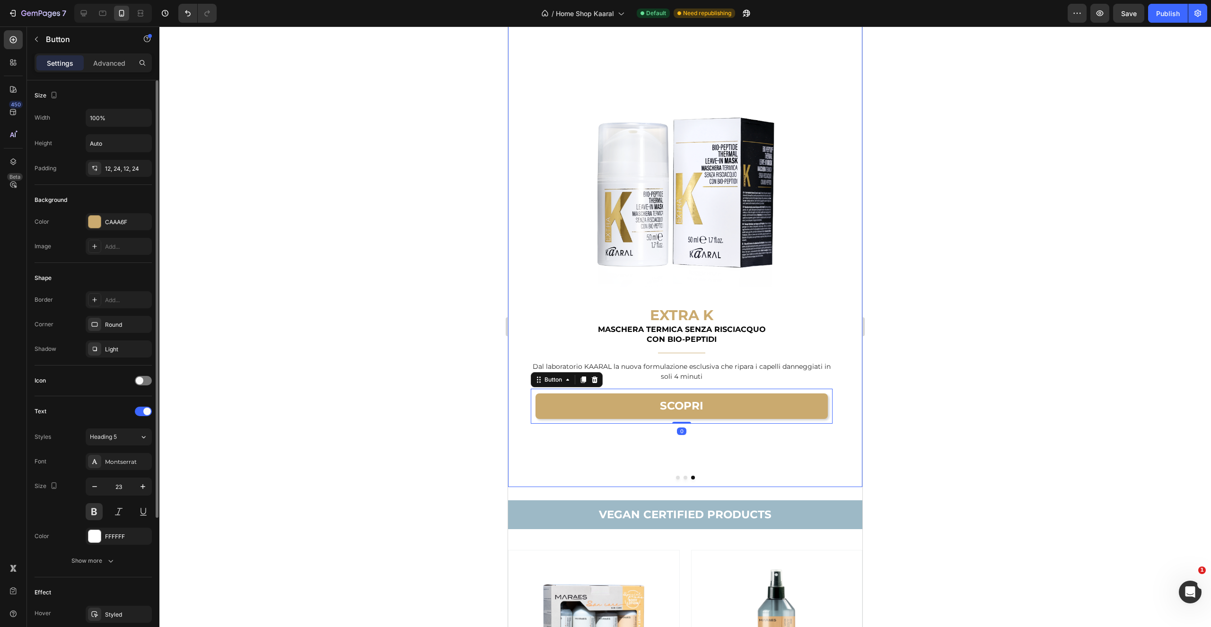
click at [825, 431] on div "Image EXTRA K Heading MASCHERA TERMICA SENZA RISCIACQUO CON BIO-PEPTIDI Text bl…" at bounding box center [682, 245] width 302 height 485
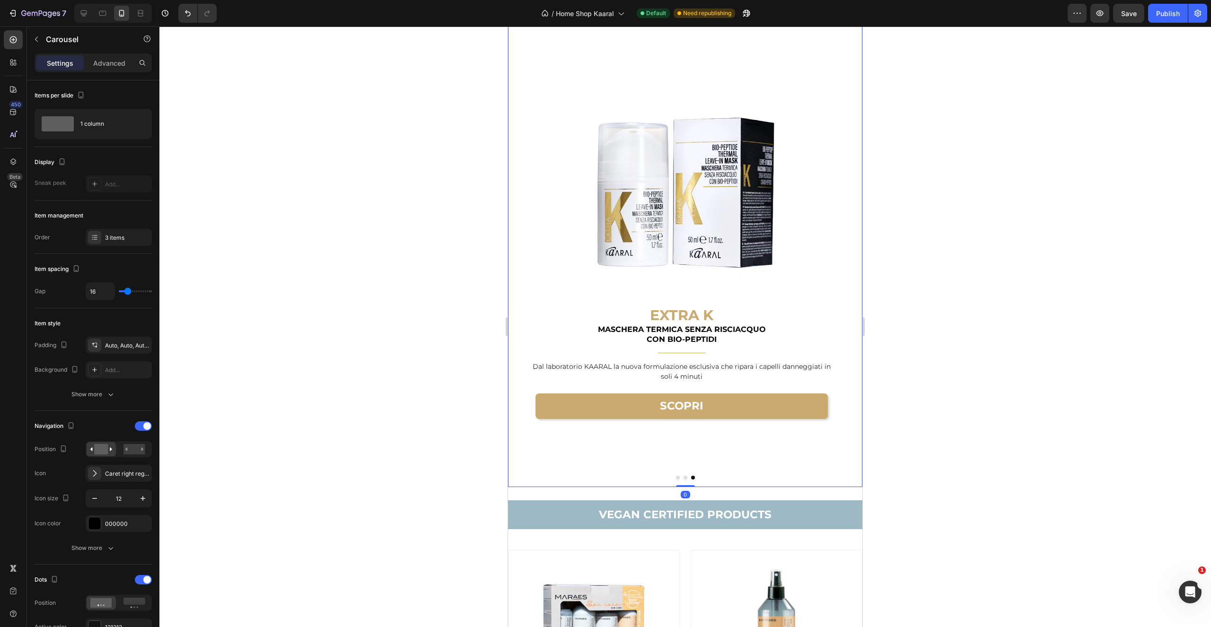
drag, startPoint x: 824, startPoint y: 446, endPoint x: 789, endPoint y: 457, distance: 37.1
click at [824, 446] on div "Image EXTRA K Heading MASCHERA TERMICA SENZA RISCIACQUO CON BIO-PEPTIDI Text bl…" at bounding box center [682, 245] width 302 height 485
click at [687, 480] on div "Image EXTRA K Heading MASCHERA TERMICA SENZA RISCIACQUO CON BIO-PEPTIDI Text bl…" at bounding box center [682, 245] width 302 height 485
click at [1125, 17] on span "Save" at bounding box center [1129, 13] width 16 height 8
click at [1166, 19] on button "Publish" at bounding box center [1168, 13] width 40 height 19
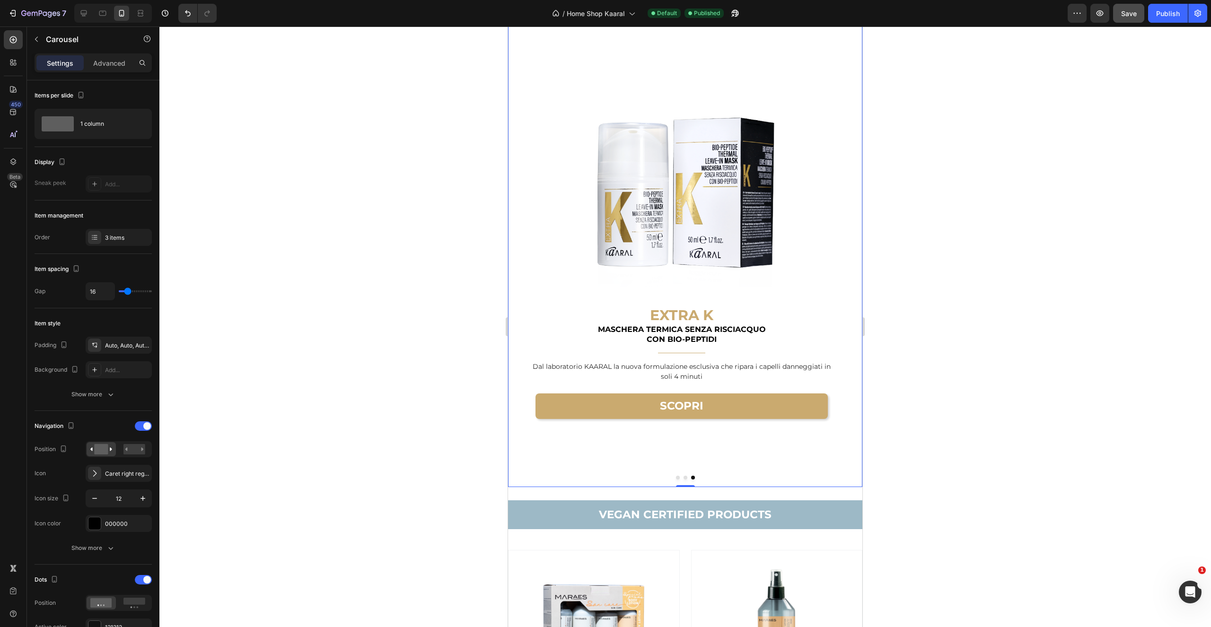
click at [852, 246] on icon "Carousel Next Arrow" at bounding box center [854, 245] width 4 height 6
click at [851, 244] on icon "Carousel Next Arrow" at bounding box center [854, 245] width 6 height 6
drag, startPoint x: 845, startPoint y: 244, endPoint x: 846, endPoint y: 250, distance: 5.8
click at [851, 245] on icon "Carousel Next Arrow" at bounding box center [854, 245] width 6 height 6
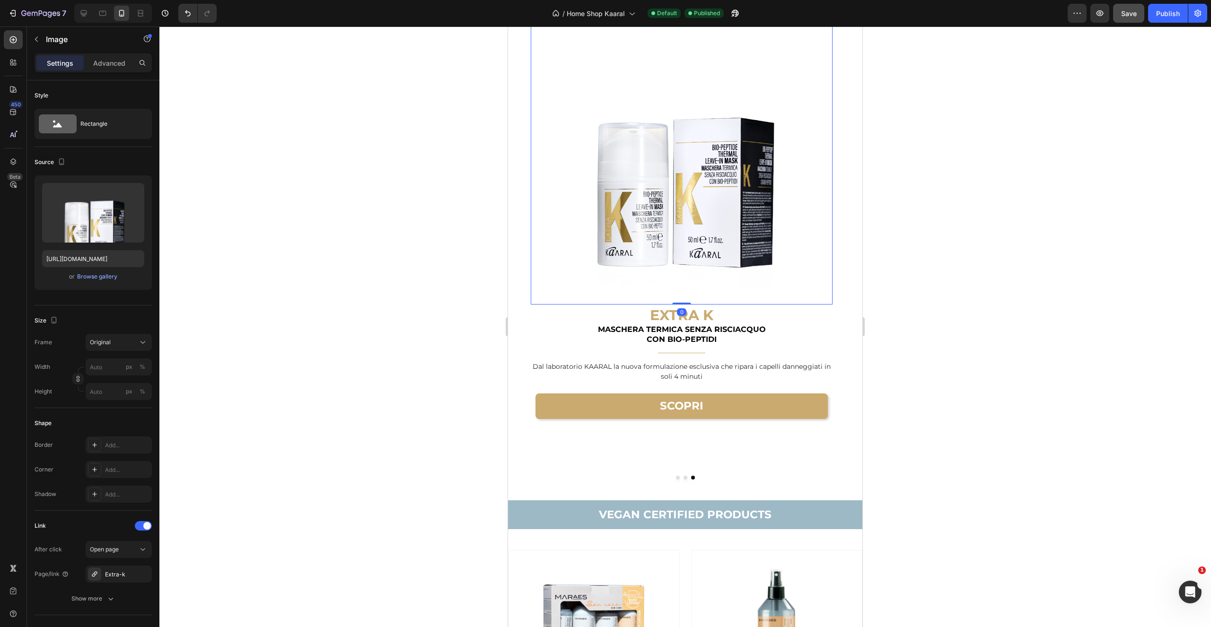
drag, startPoint x: 801, startPoint y: 285, endPoint x: 735, endPoint y: 301, distance: 68.2
click at [741, 291] on img at bounding box center [682, 154] width 302 height 302
drag, startPoint x: 680, startPoint y: 479, endPoint x: 687, endPoint y: 478, distance: 6.6
click at [684, 479] on button "Dot" at bounding box center [686, 478] width 4 height 4
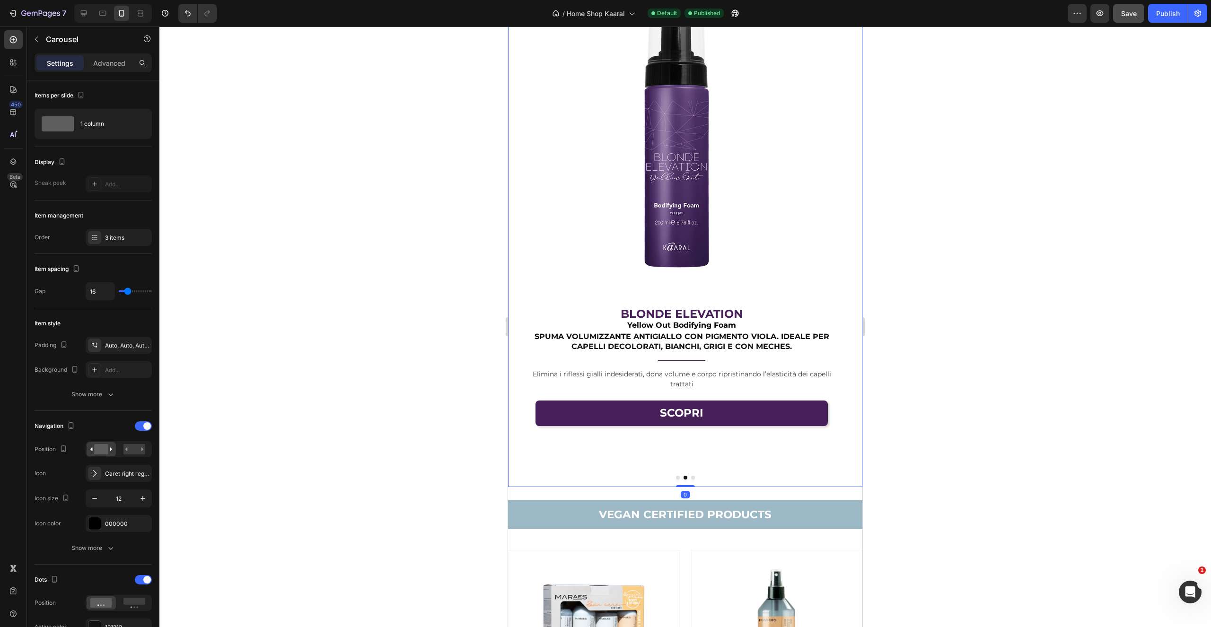
click at [674, 479] on div "Image K 05 K05 Revitae Thickening Lotion Heading LOZIONE DENSIFICANTE E FORTIFI…" at bounding box center [685, 243] width 354 height 490
click at [676, 479] on button "Dot" at bounding box center [678, 478] width 4 height 4
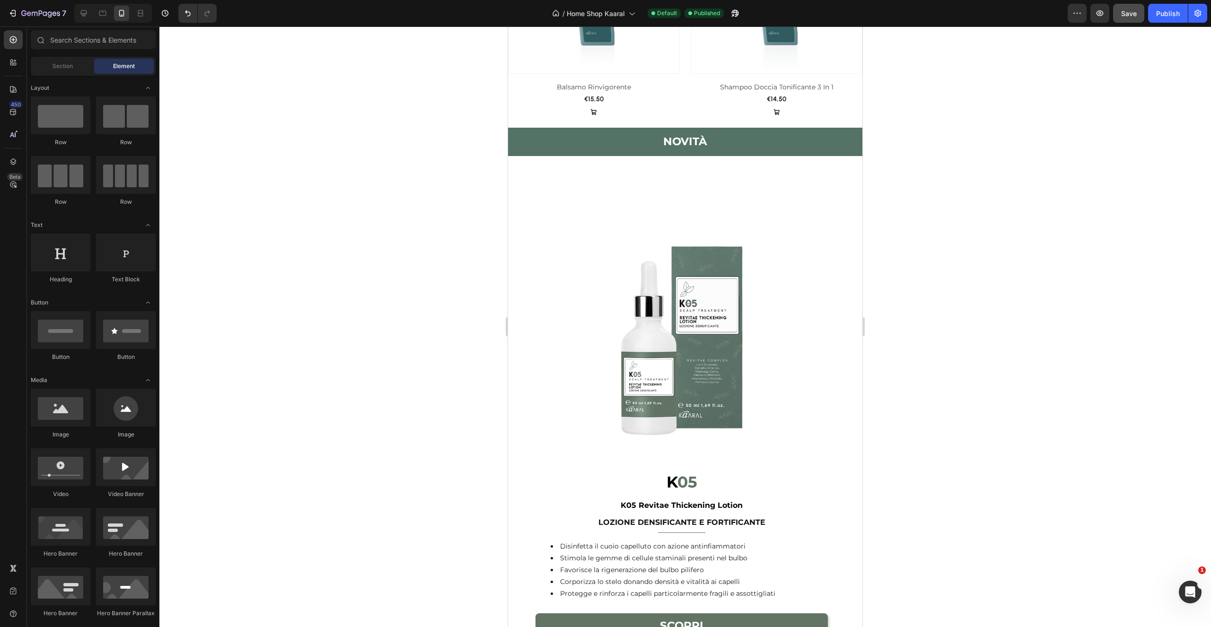
scroll to position [1481, 0]
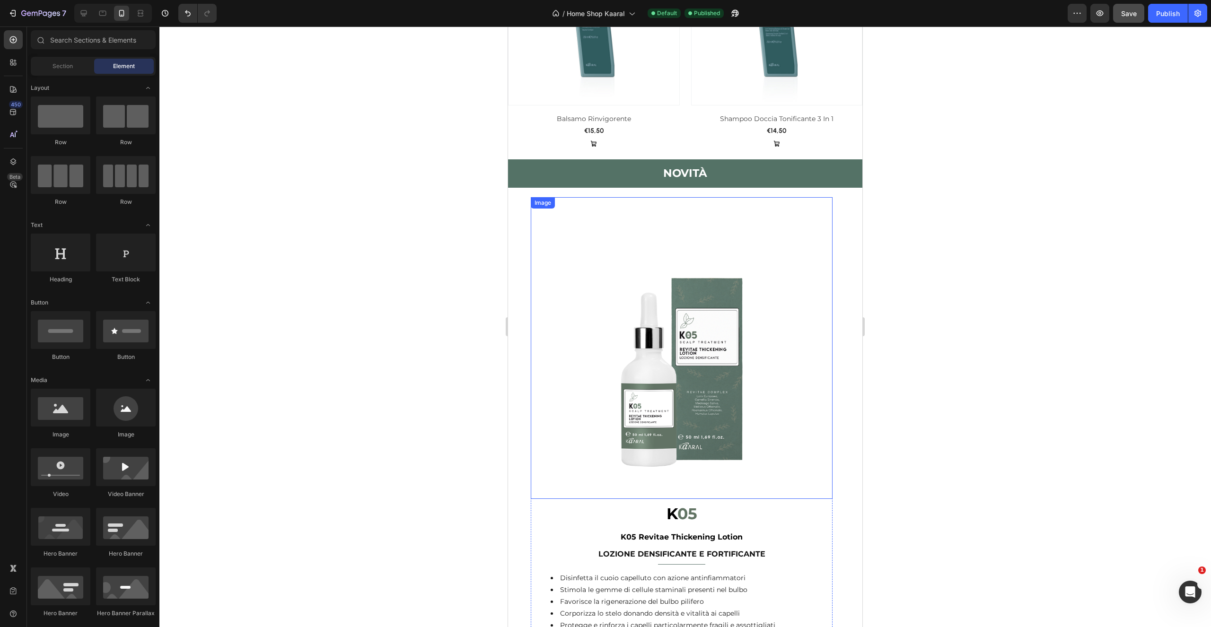
click at [767, 218] on img at bounding box center [682, 348] width 302 height 302
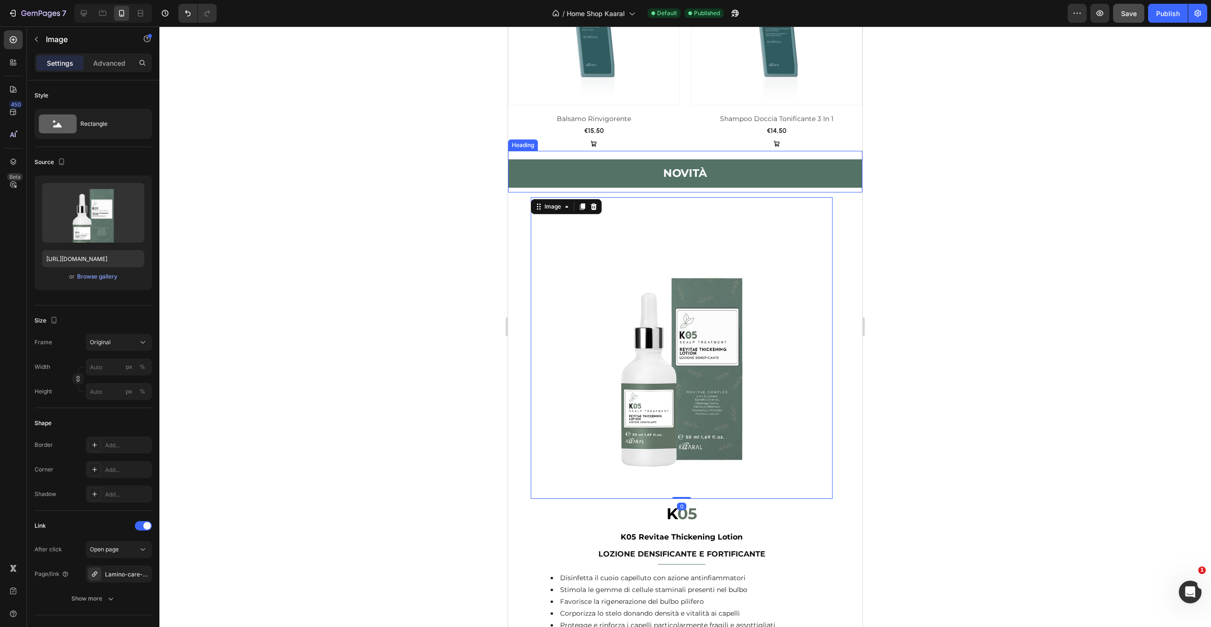
click at [784, 193] on div "Image 0 K 05 K05 Revitae Thickening Lotion Heading LOZIONE DENSIFICANTE E FORTI…" at bounding box center [685, 438] width 354 height 490
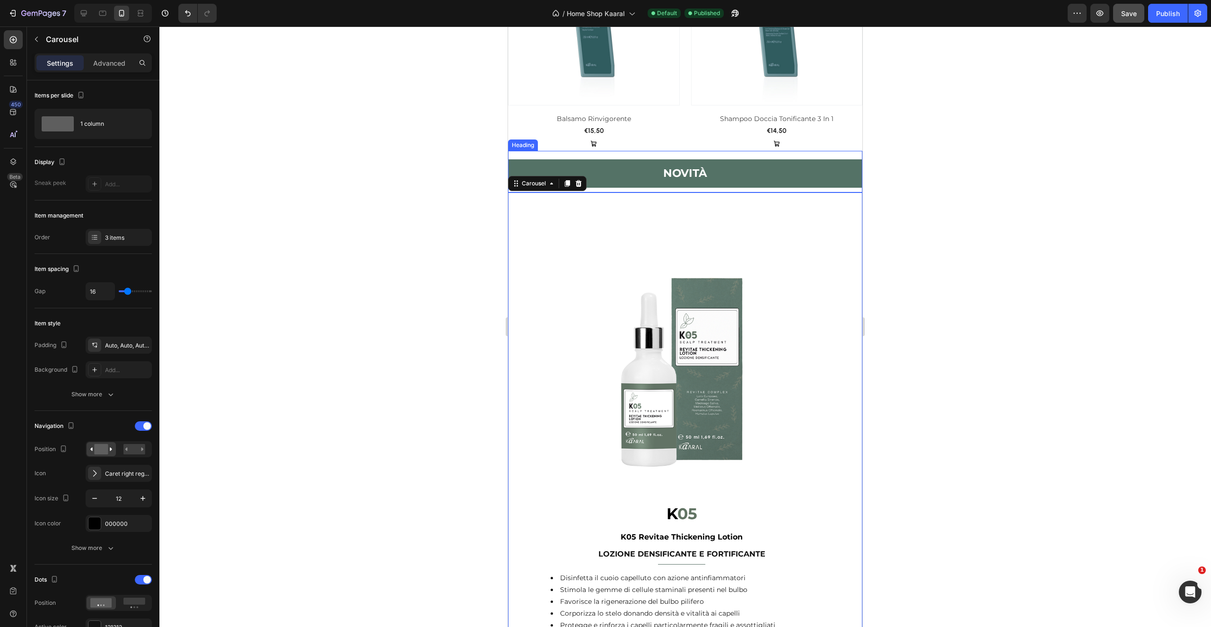
click at [824, 180] on div "NOVITà Heading" at bounding box center [685, 174] width 354 height 38
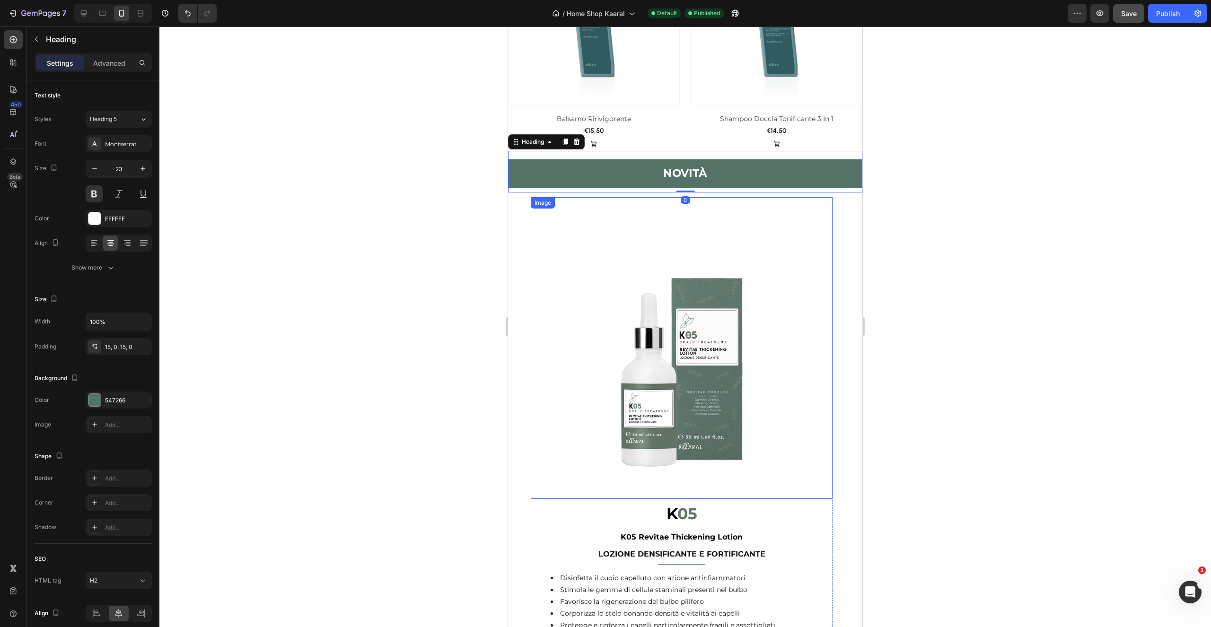
click at [828, 197] on img at bounding box center [682, 348] width 302 height 302
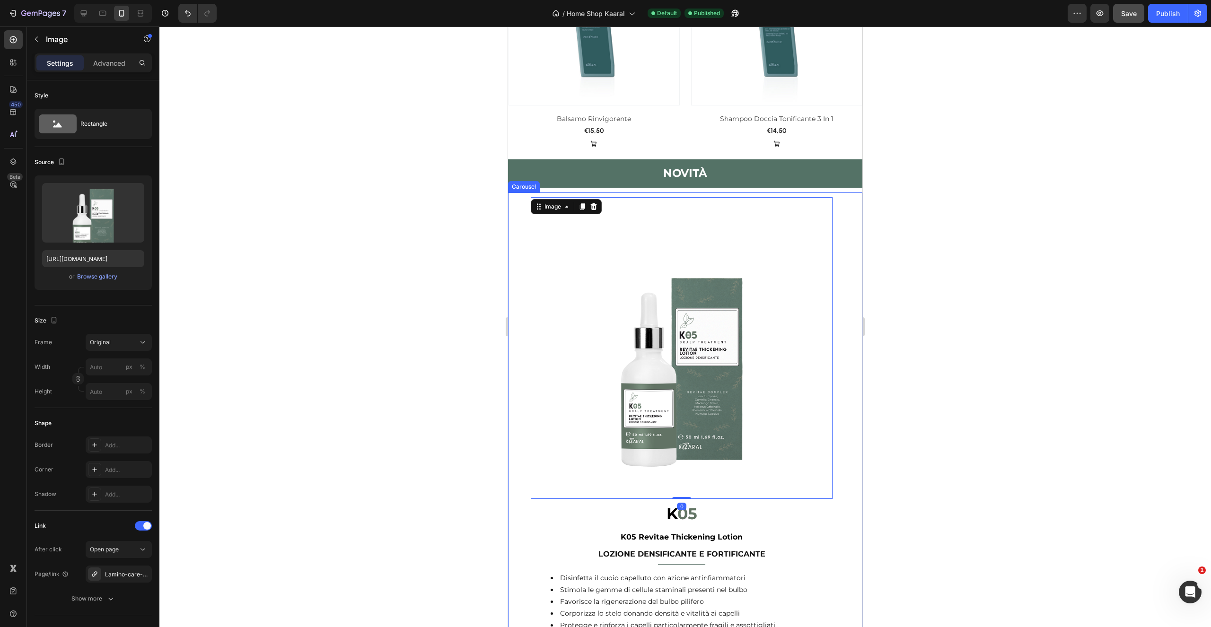
click at [851, 197] on div "Image 0 K 05 K05 Revitae Thickening Lotion Heading LOZIONE DENSIFICANTE E FORTI…" at bounding box center [685, 439] width 354 height 485
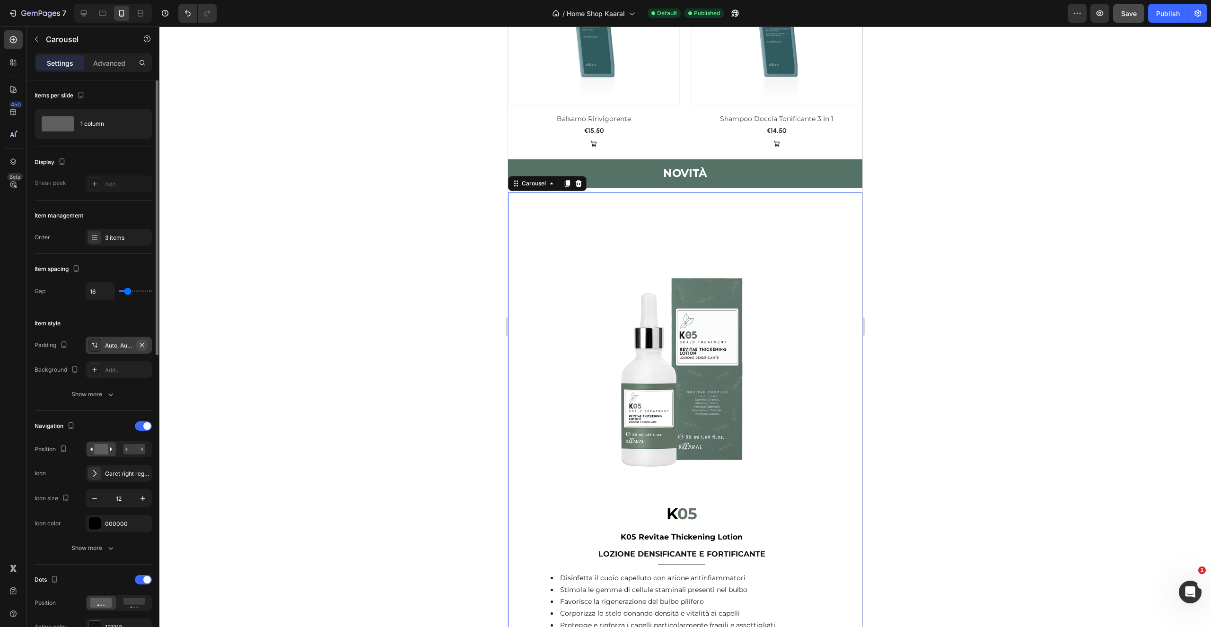
click at [144, 345] on icon "button" at bounding box center [142, 346] width 8 height 8
drag, startPoint x: 116, startPoint y: 57, endPoint x: 115, endPoint y: 63, distance: 5.9
click at [116, 58] on div "Advanced" at bounding box center [109, 62] width 47 height 15
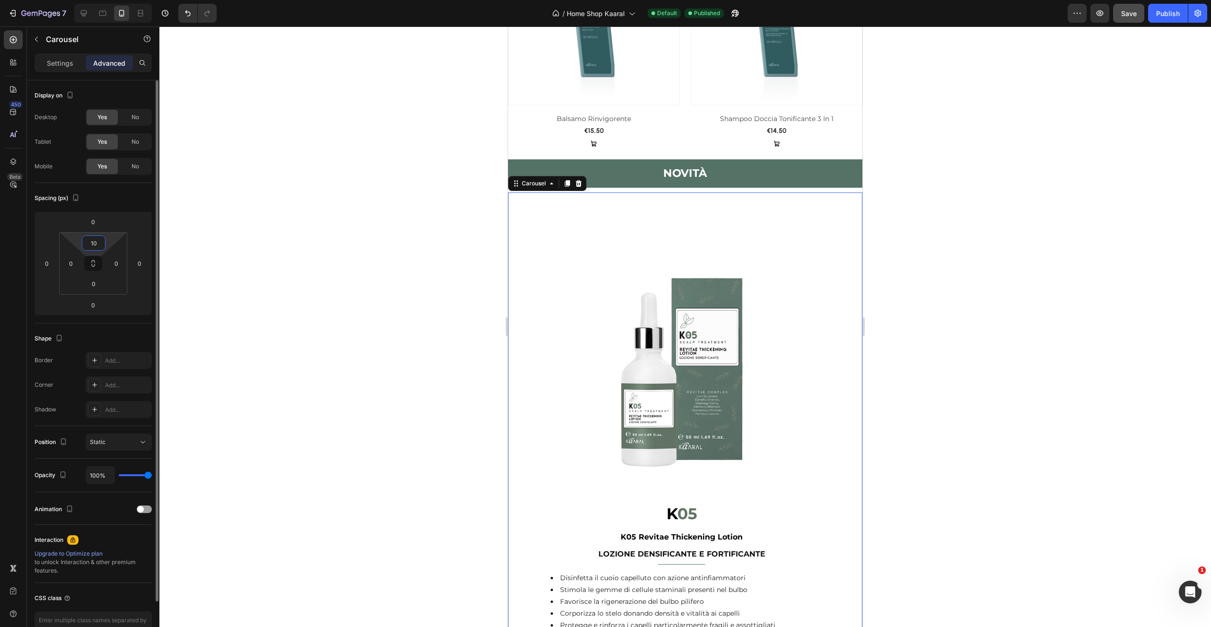
drag, startPoint x: 85, startPoint y: 245, endPoint x: 102, endPoint y: 248, distance: 17.8
click at [102, 248] on input "10" at bounding box center [93, 243] width 19 height 14
type input "9"
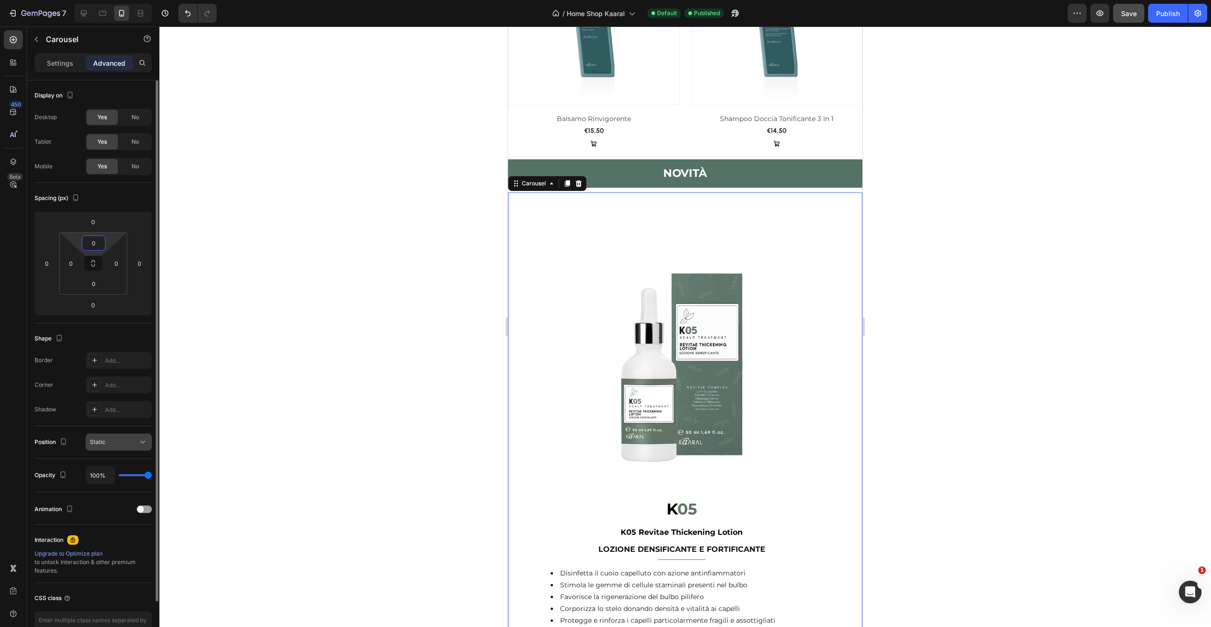
type input "0"
click at [132, 440] on div "Static" at bounding box center [114, 442] width 48 height 9
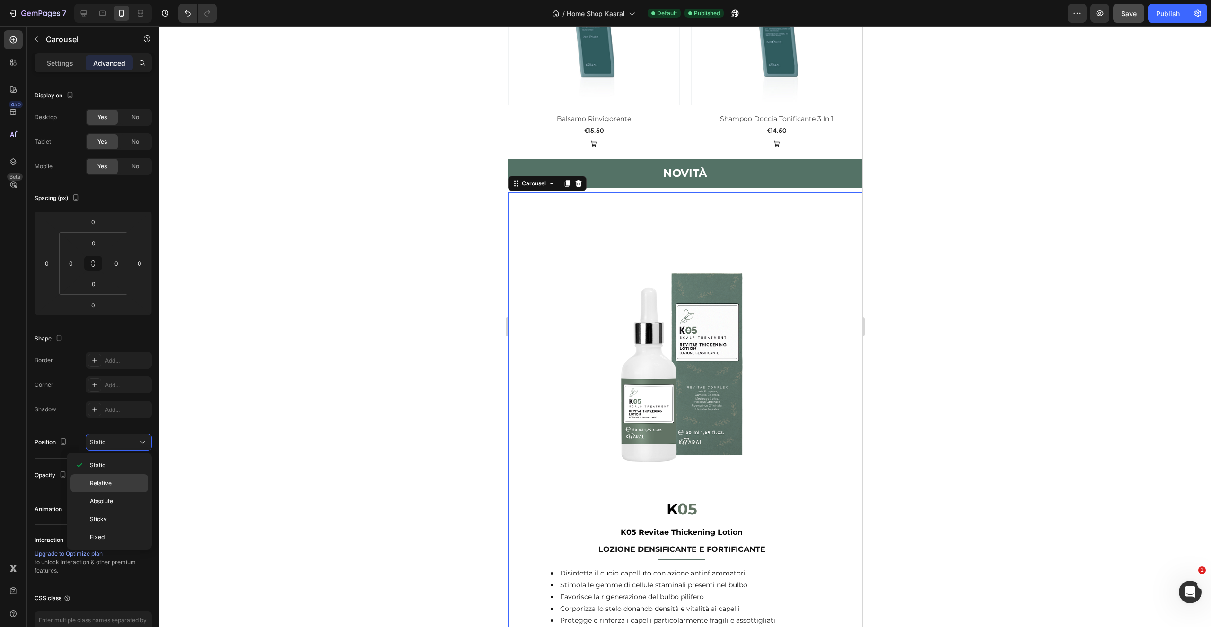
drag, startPoint x: 121, startPoint y: 502, endPoint x: 122, endPoint y: 488, distance: 14.2
click at [121, 502] on p "Absolute" at bounding box center [117, 501] width 54 height 9
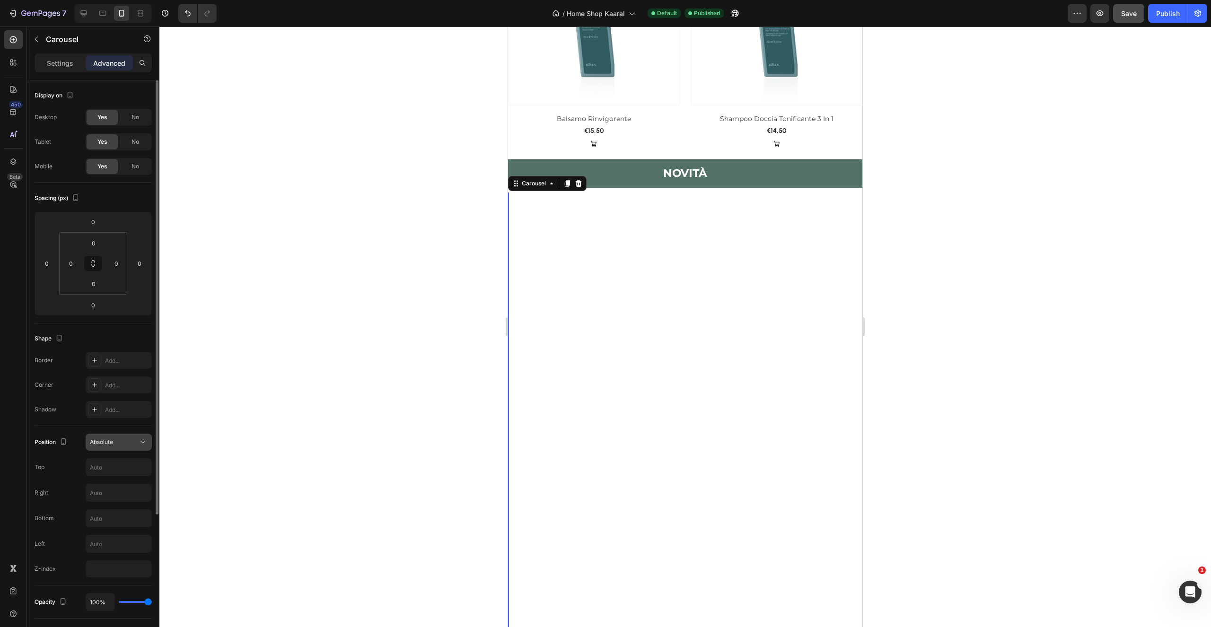
drag, startPoint x: 117, startPoint y: 441, endPoint x: 116, endPoint y: 449, distance: 8.5
click at [117, 441] on div "Absolute" at bounding box center [114, 442] width 48 height 9
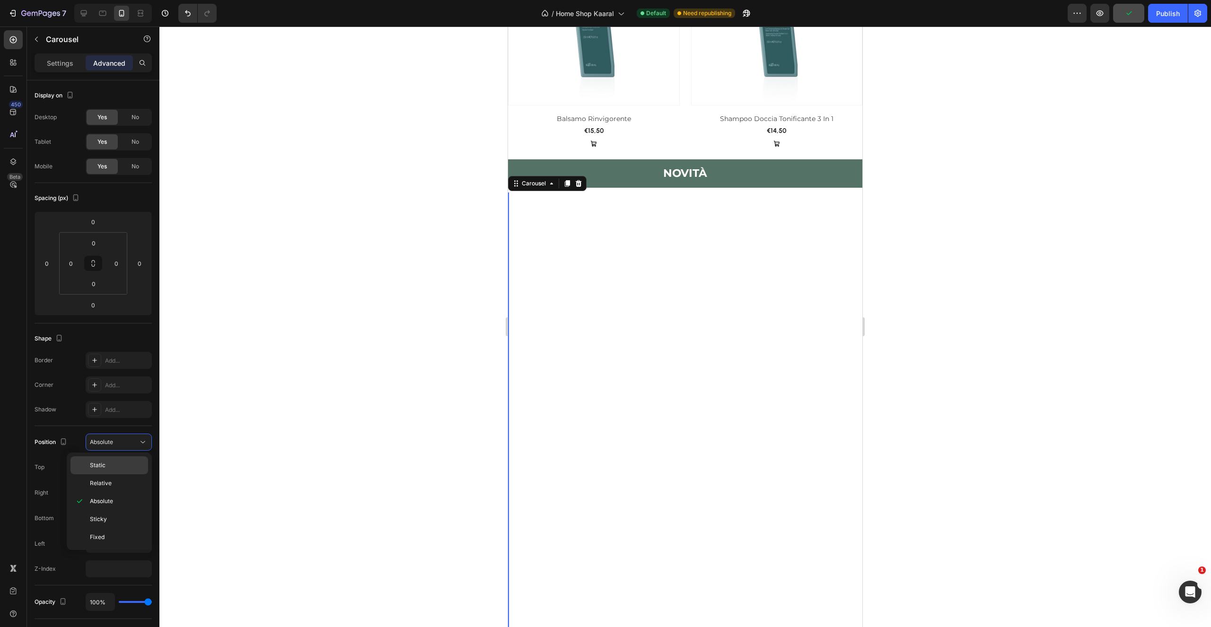
drag, startPoint x: 118, startPoint y: 466, endPoint x: 119, endPoint y: 447, distance: 18.9
click at [118, 466] on p "Static" at bounding box center [117, 465] width 54 height 9
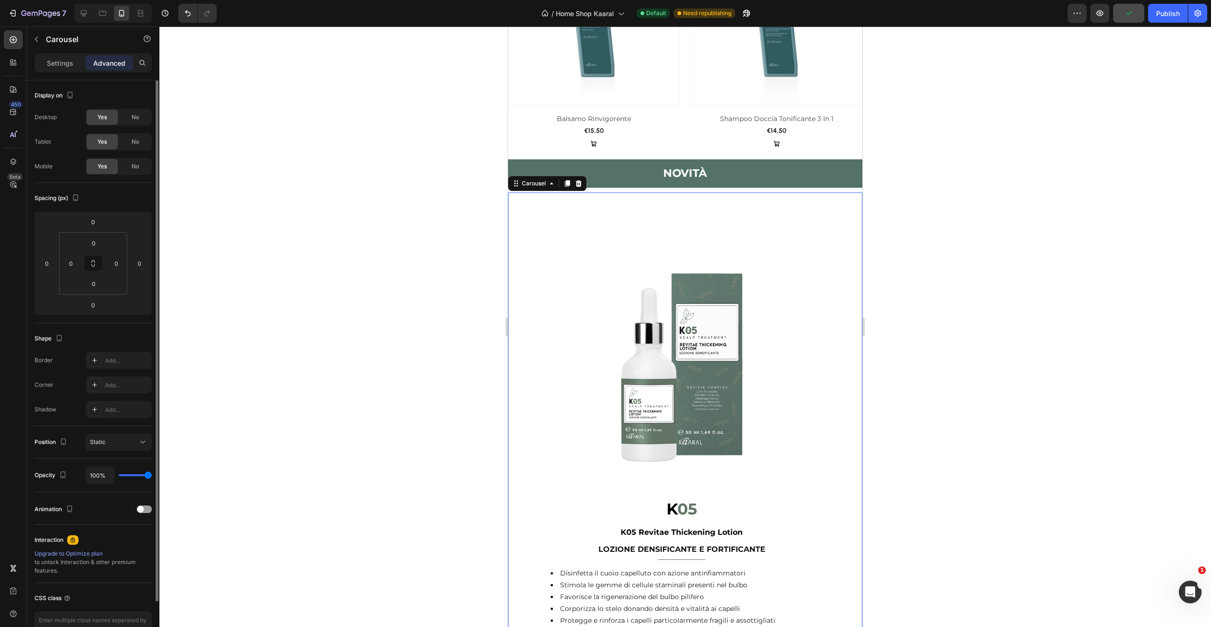
drag, startPoint x: 64, startPoint y: 59, endPoint x: 54, endPoint y: 96, distance: 37.9
click at [64, 59] on p "Settings" at bounding box center [60, 63] width 26 height 10
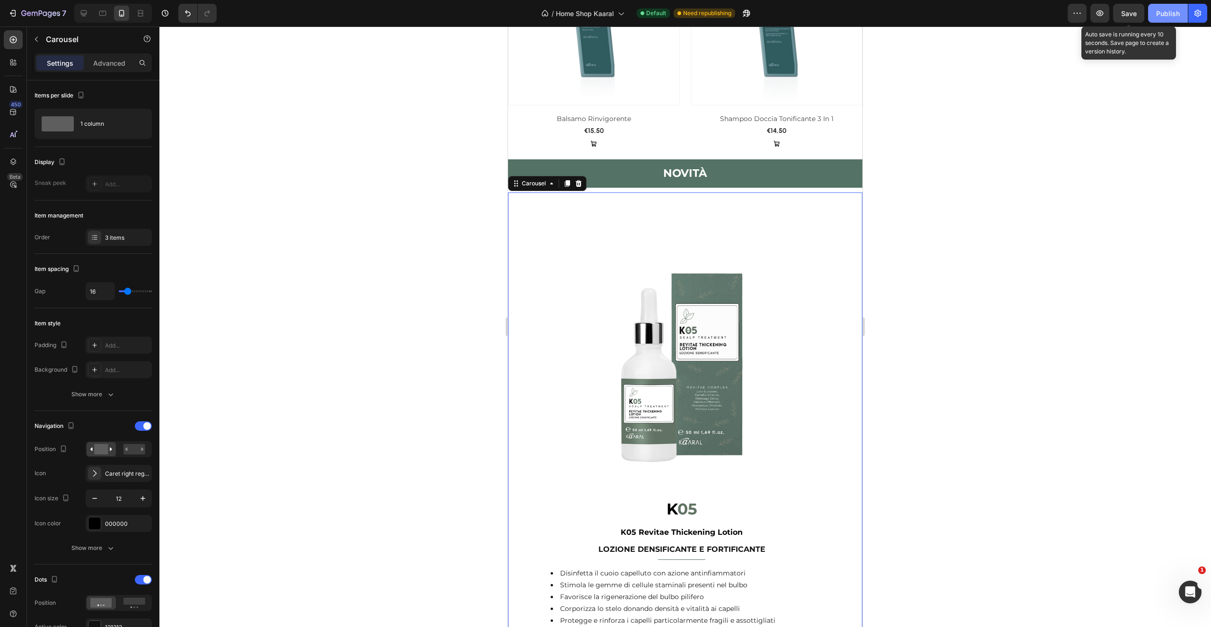
drag, startPoint x: 1133, startPoint y: 9, endPoint x: 1152, endPoint y: 10, distance: 19.4
click at [1133, 9] on span "Save" at bounding box center [1129, 13] width 16 height 8
click at [1164, 13] on div "Publish" at bounding box center [1168, 14] width 24 height 10
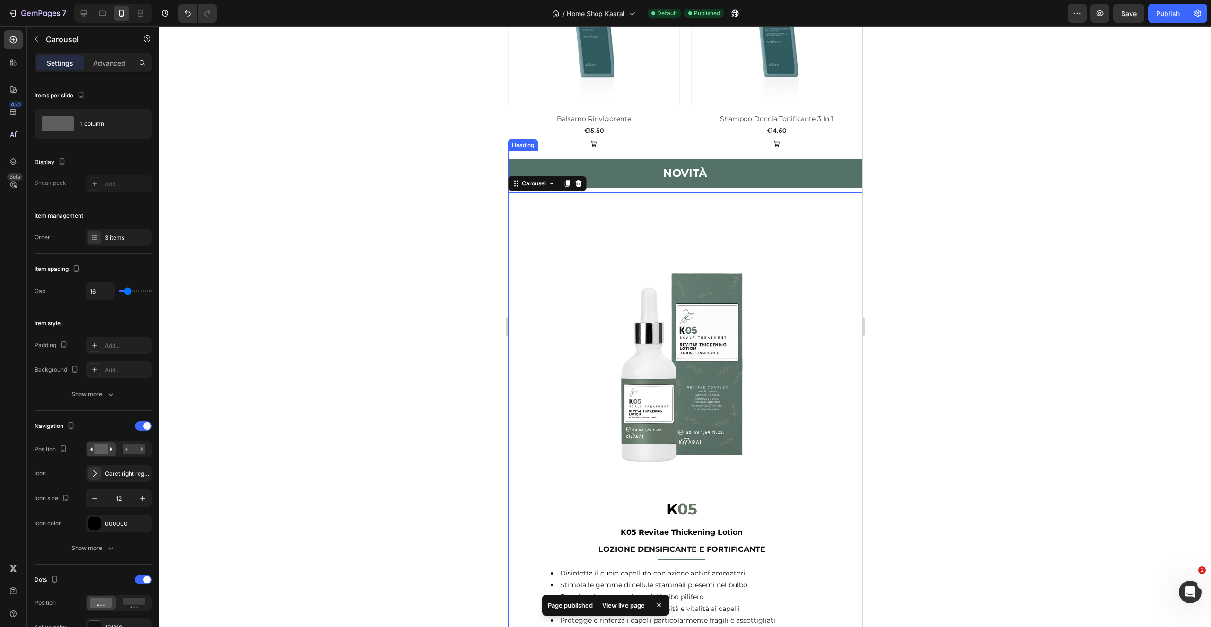
click at [818, 167] on h2 "NOVITà" at bounding box center [685, 173] width 354 height 28
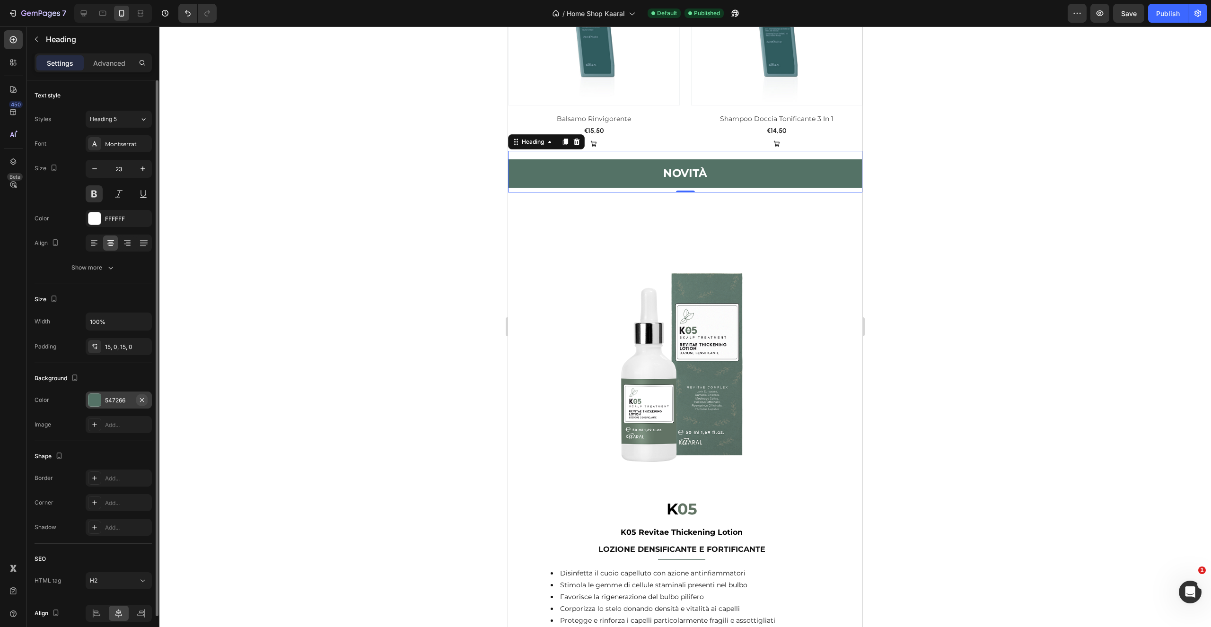
click at [141, 400] on icon "button" at bounding box center [142, 400] width 8 height 8
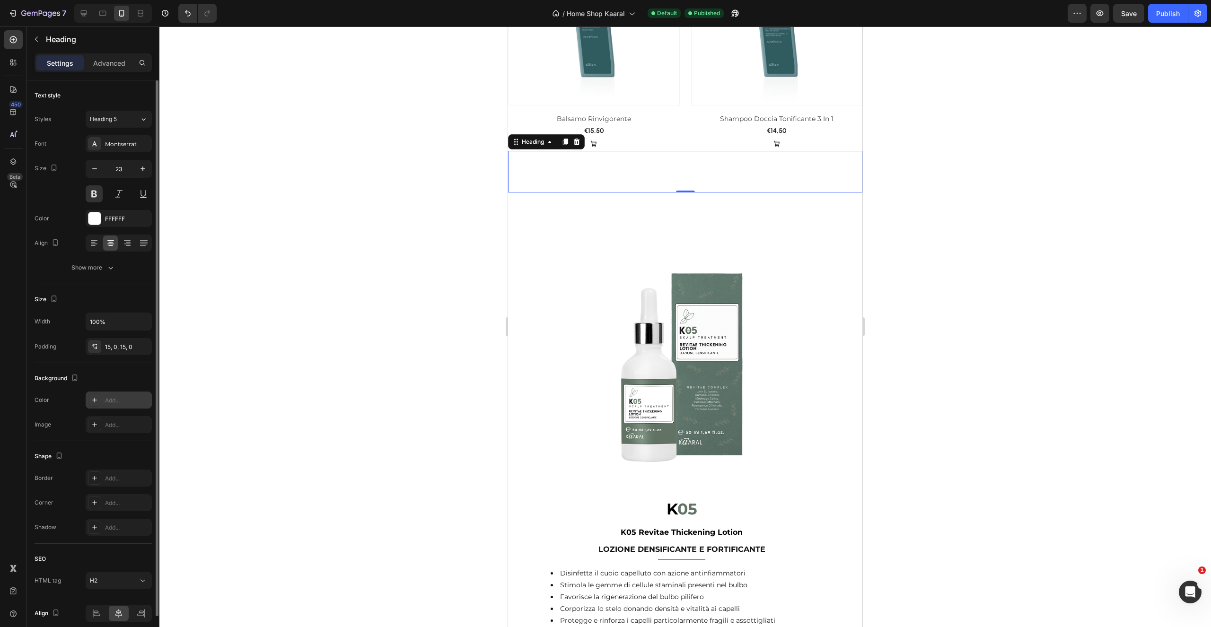
click at [116, 406] on div "Add..." at bounding box center [119, 400] width 66 height 17
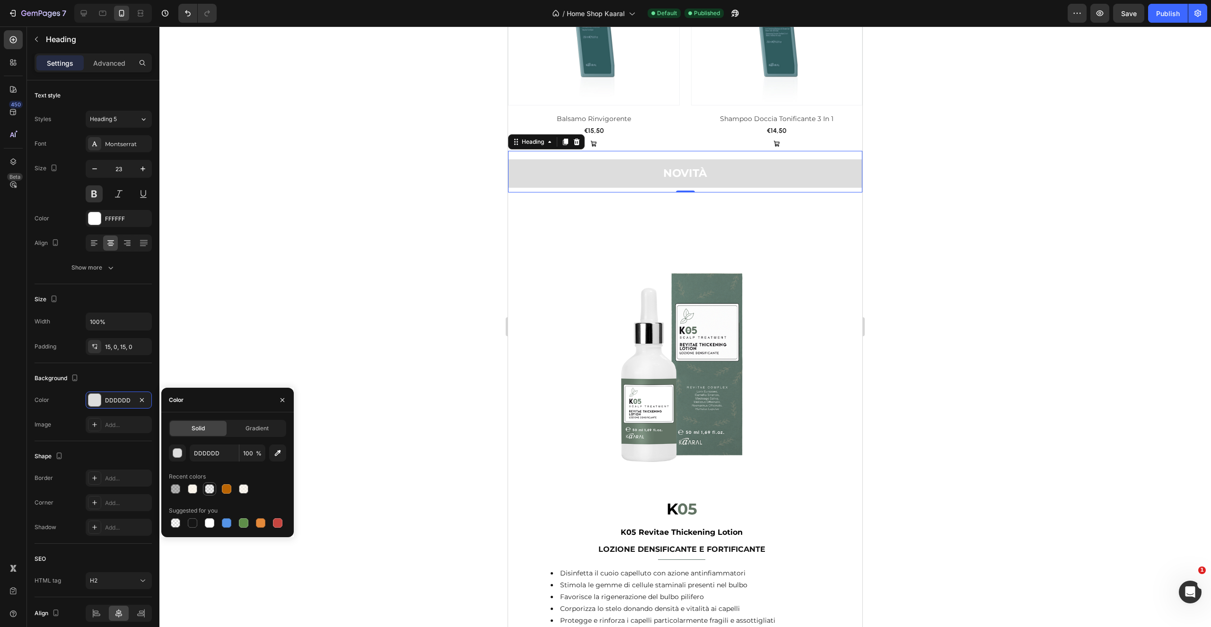
click at [212, 488] on div at bounding box center [209, 488] width 9 height 9
type input "151515"
click at [194, 491] on div at bounding box center [192, 488] width 9 height 9
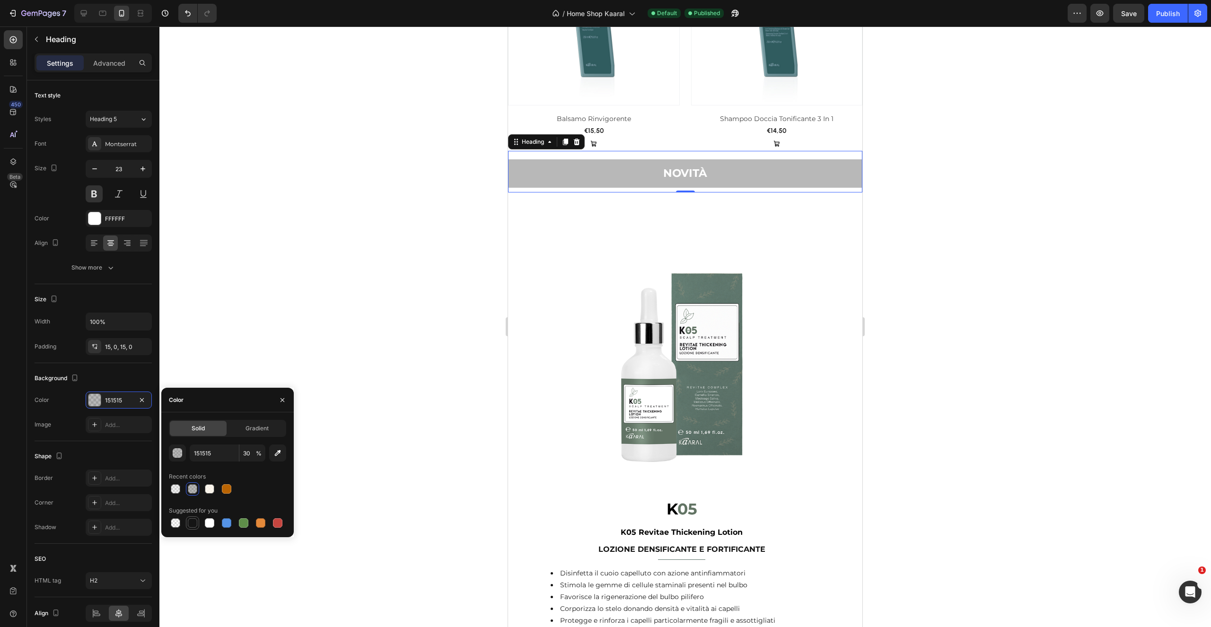
click at [193, 526] on div at bounding box center [192, 522] width 9 height 9
type input "100"
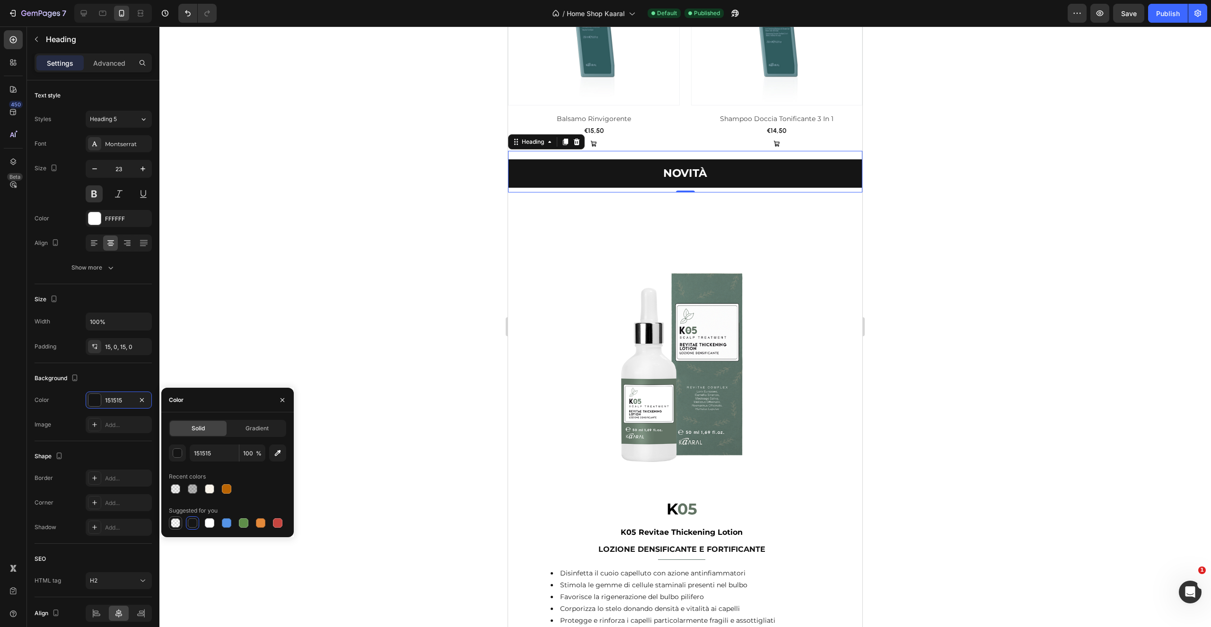
click at [176, 527] on div at bounding box center [175, 522] width 9 height 9
type input "000000"
type input "0"
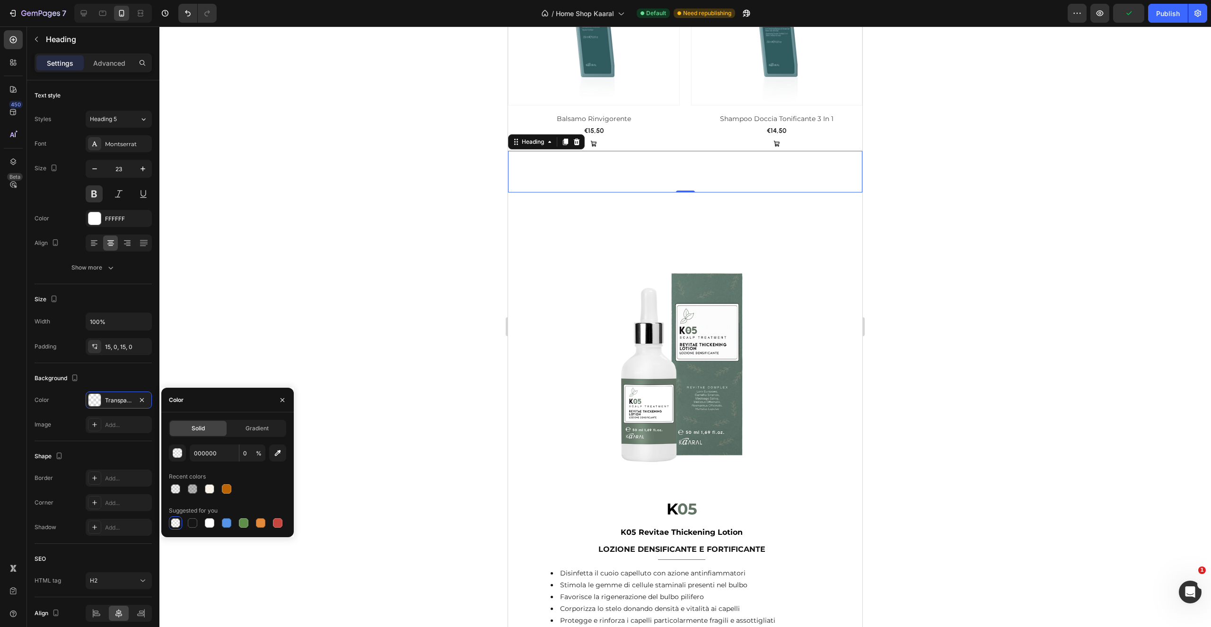
drag, startPoint x: 227, startPoint y: 491, endPoint x: 250, endPoint y: 484, distance: 23.7
click at [227, 491] on div at bounding box center [226, 488] width 9 height 9
type input "BA6403"
type input "100"
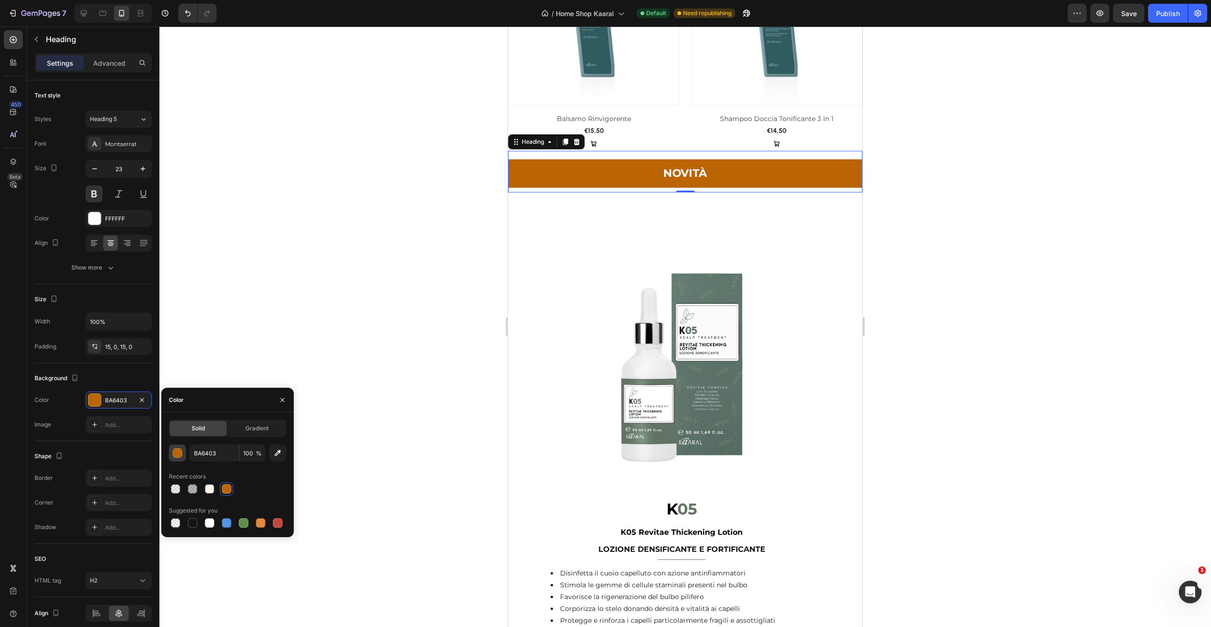
click at [177, 452] on div "button" at bounding box center [177, 453] width 9 height 9
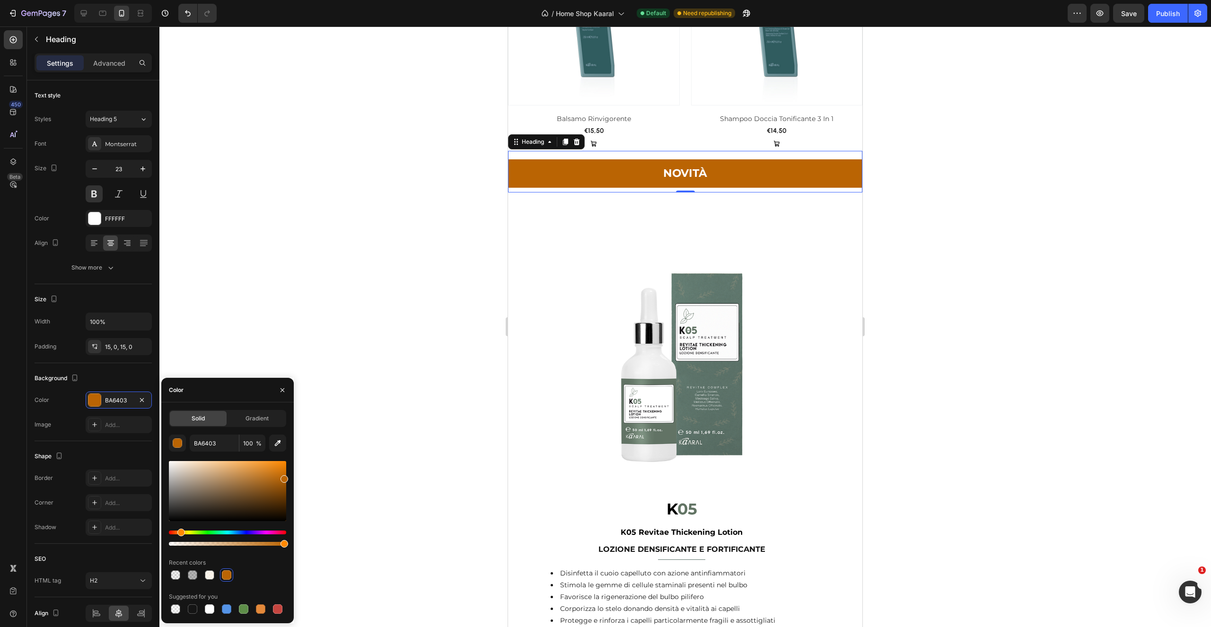
click at [177, 452] on div "BA6403 100 % Recent colors Suggested for you" at bounding box center [227, 525] width 117 height 181
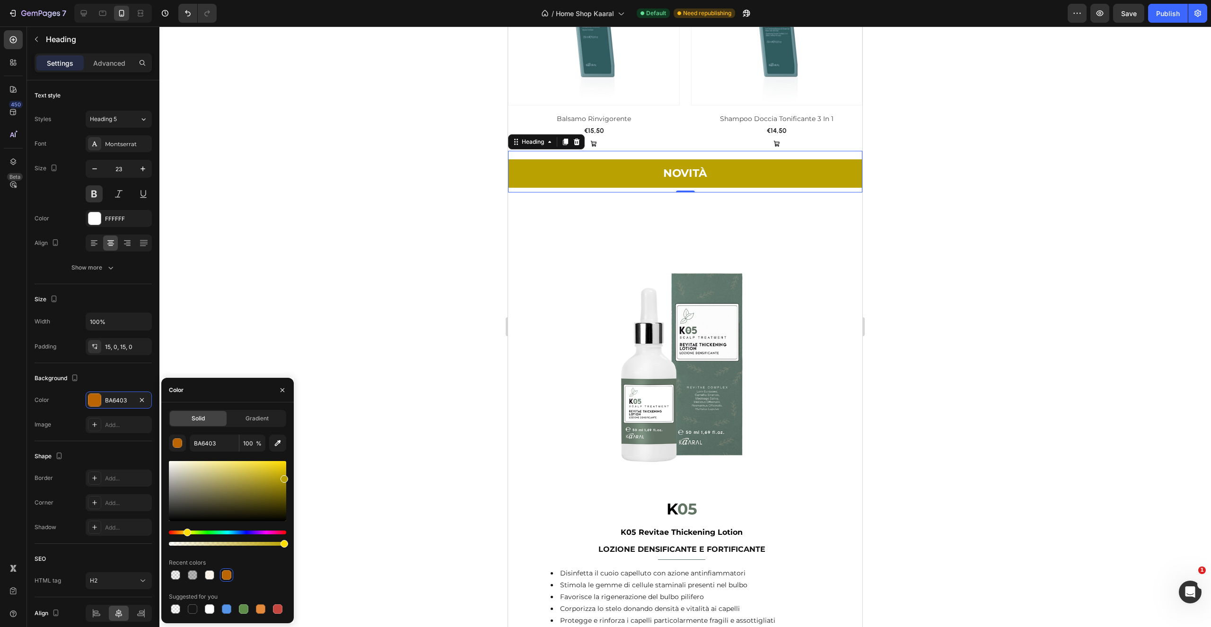
drag, startPoint x: 183, startPoint y: 533, endPoint x: 246, endPoint y: 482, distance: 81.1
click at [188, 532] on div "Hue" at bounding box center [188, 533] width 8 height 8
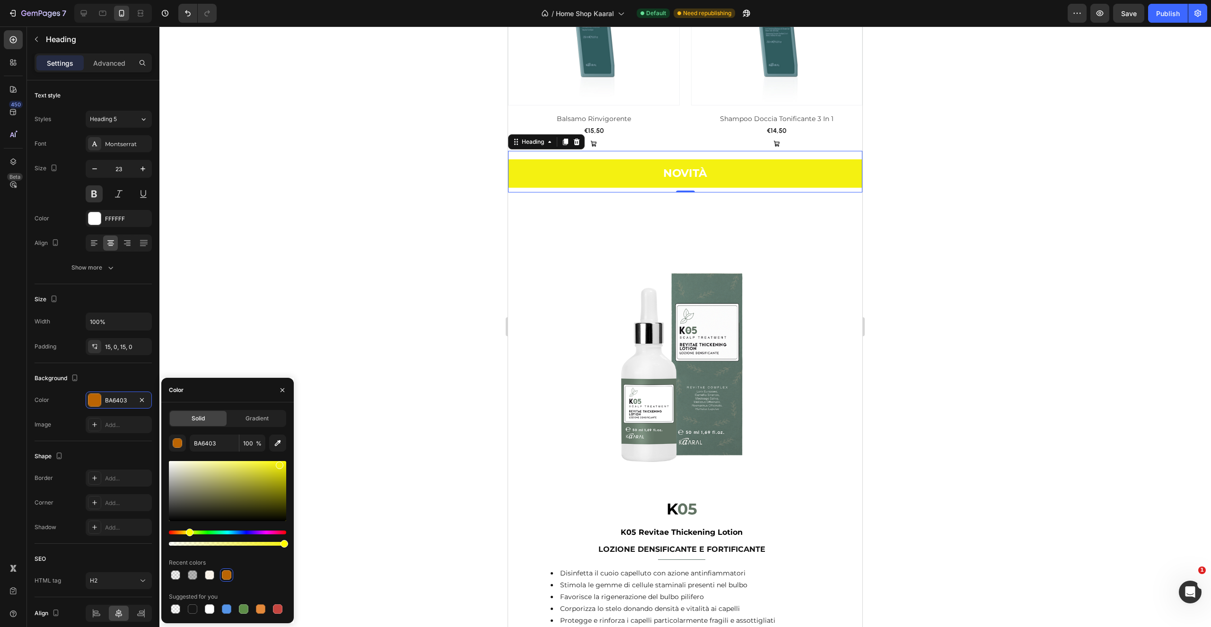
drag, startPoint x: 246, startPoint y: 483, endPoint x: 278, endPoint y: 465, distance: 36.9
click at [279, 464] on div at bounding box center [227, 491] width 117 height 60
drag, startPoint x: 280, startPoint y: 467, endPoint x: 302, endPoint y: 459, distance: 23.6
click at [275, 467] on div at bounding box center [277, 470] width 8 height 8
type input "E2DF16"
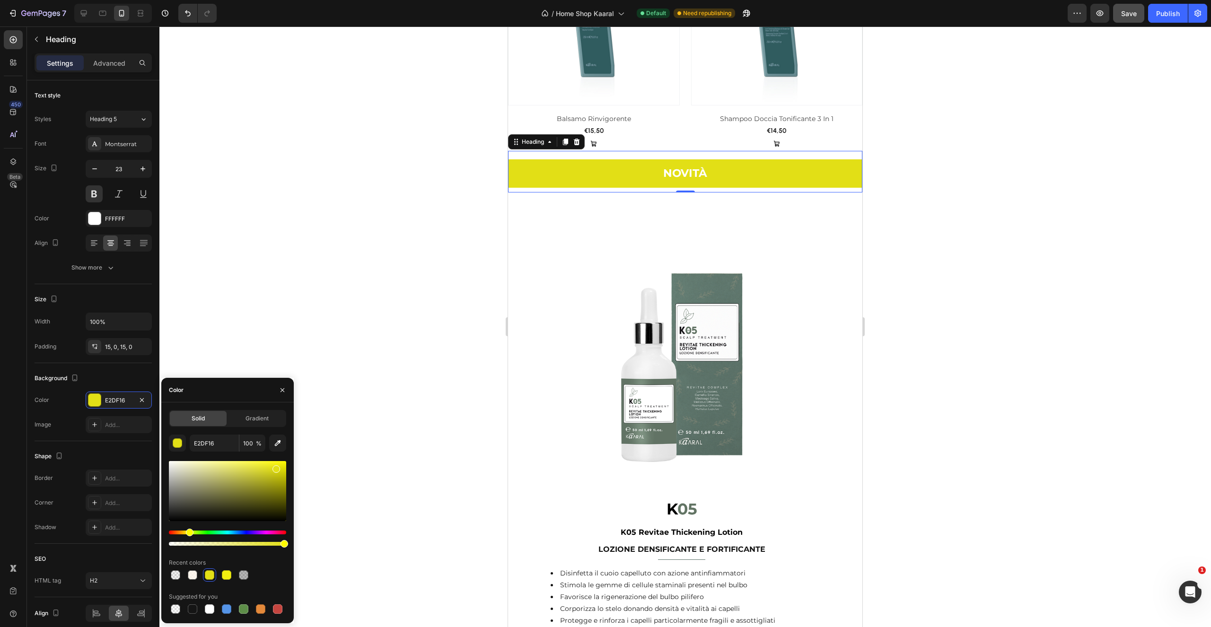
drag, startPoint x: 1125, startPoint y: 22, endPoint x: 1141, endPoint y: 16, distance: 17.0
click at [1125, 22] on button "Save" at bounding box center [1128, 13] width 31 height 19
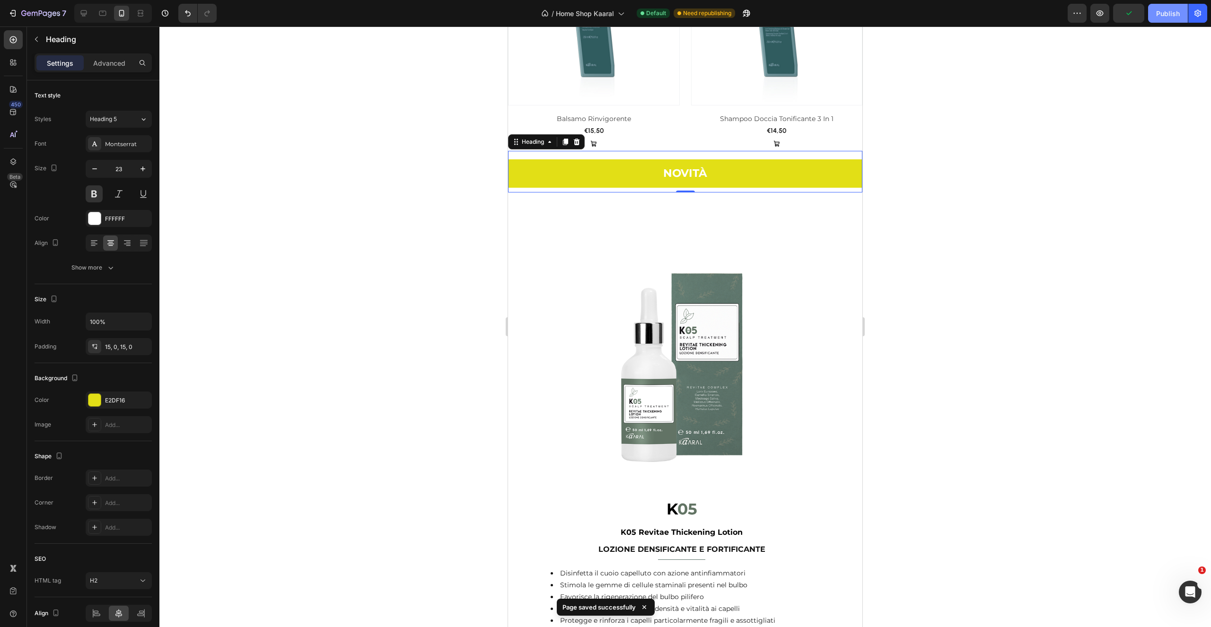
click at [1167, 19] on button "Publish" at bounding box center [1168, 13] width 40 height 19
click at [700, 316] on img at bounding box center [682, 344] width 302 height 302
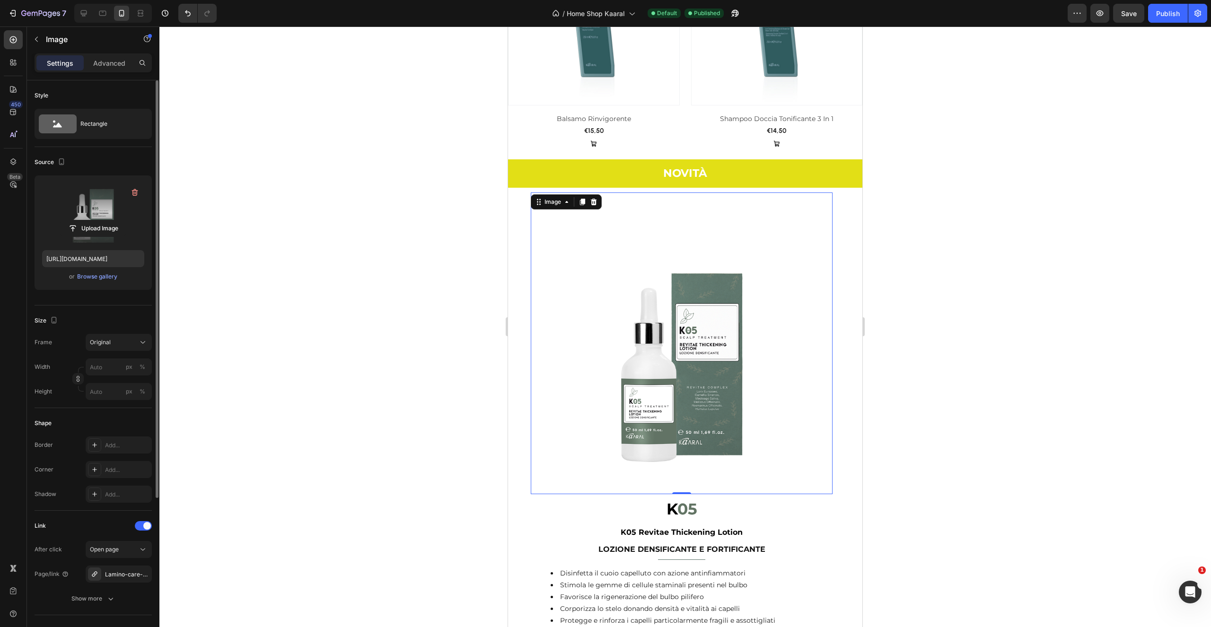
click at [104, 214] on label at bounding box center [93, 213] width 102 height 60
click at [104, 220] on input "file" at bounding box center [93, 228] width 65 height 16
click at [102, 276] on div "Browse gallery" at bounding box center [97, 276] width 40 height 9
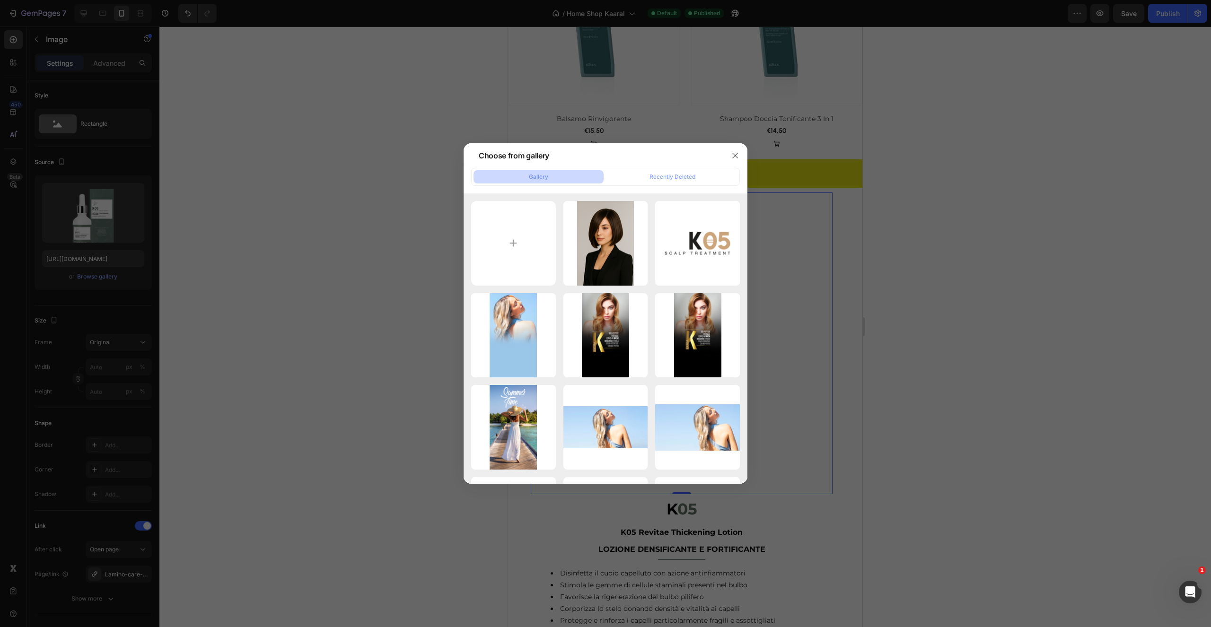
drag, startPoint x: 736, startPoint y: 153, endPoint x: 722, endPoint y: 158, distance: 14.1
click at [734, 155] on icon "button" at bounding box center [735, 156] width 8 height 8
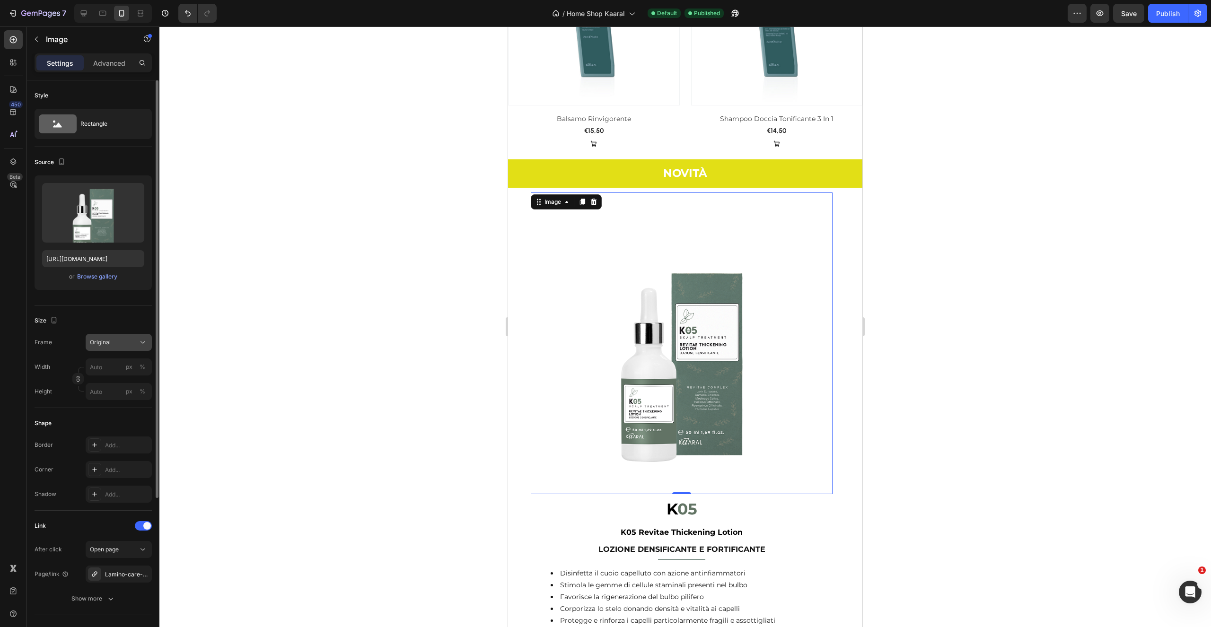
click at [141, 341] on icon at bounding box center [142, 342] width 9 height 9
click at [121, 398] on div "Horizontal" at bounding box center [116, 401] width 55 height 9
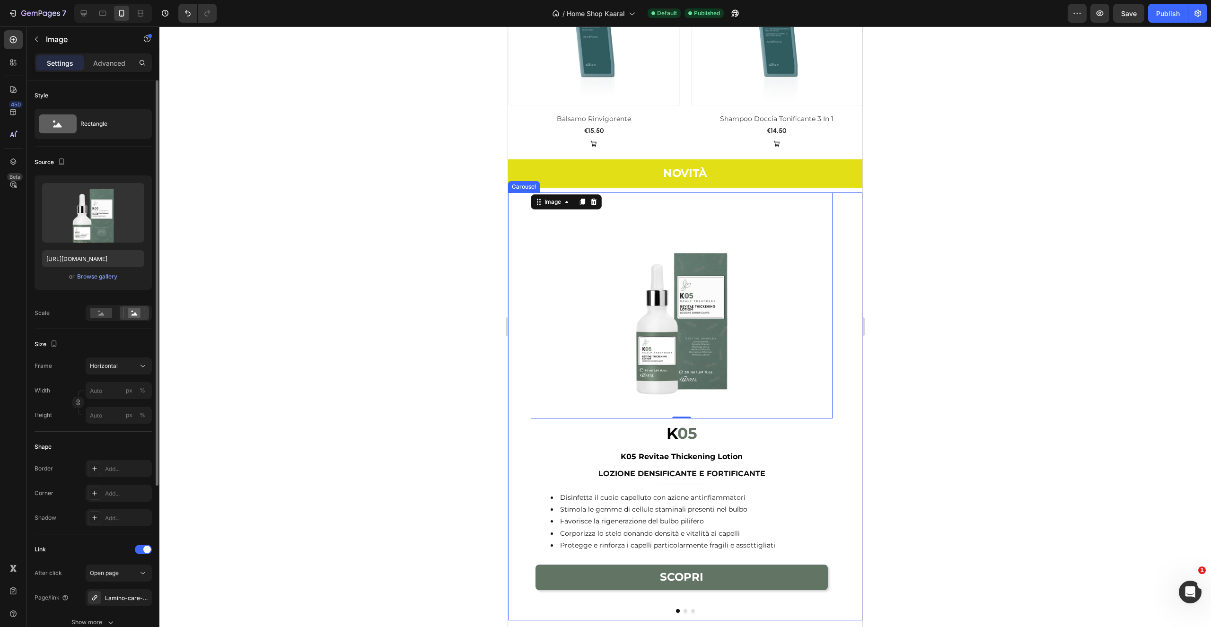
click at [851, 404] on icon "Carousel Next Arrow" at bounding box center [854, 407] width 6 height 6
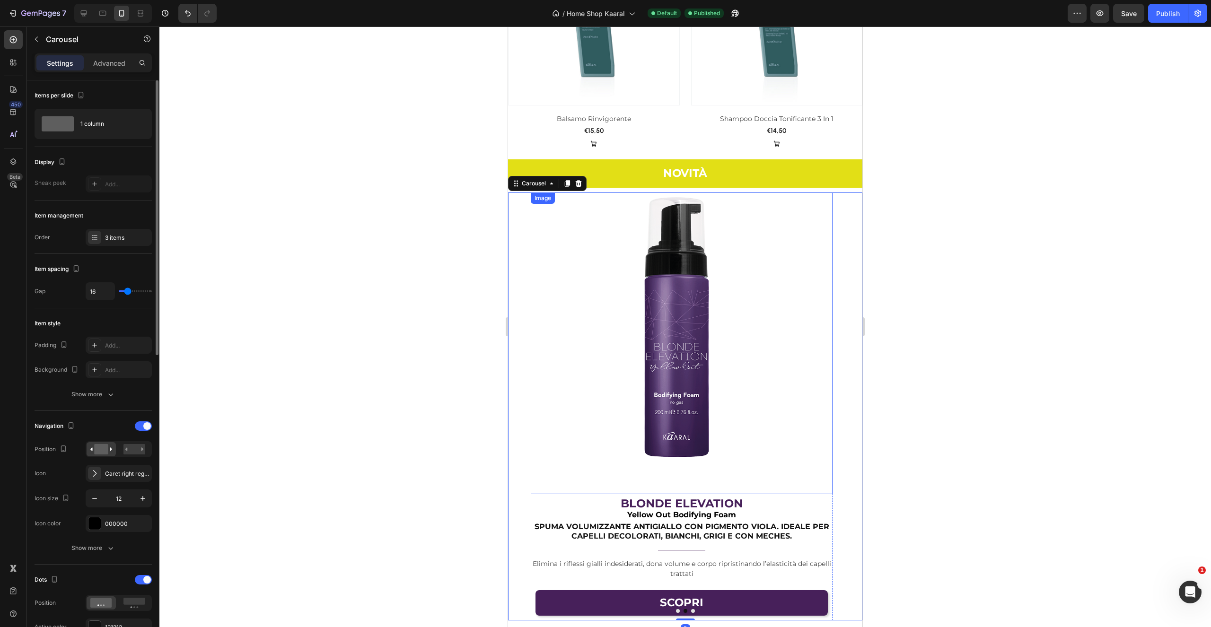
click at [735, 342] on img at bounding box center [682, 344] width 302 height 302
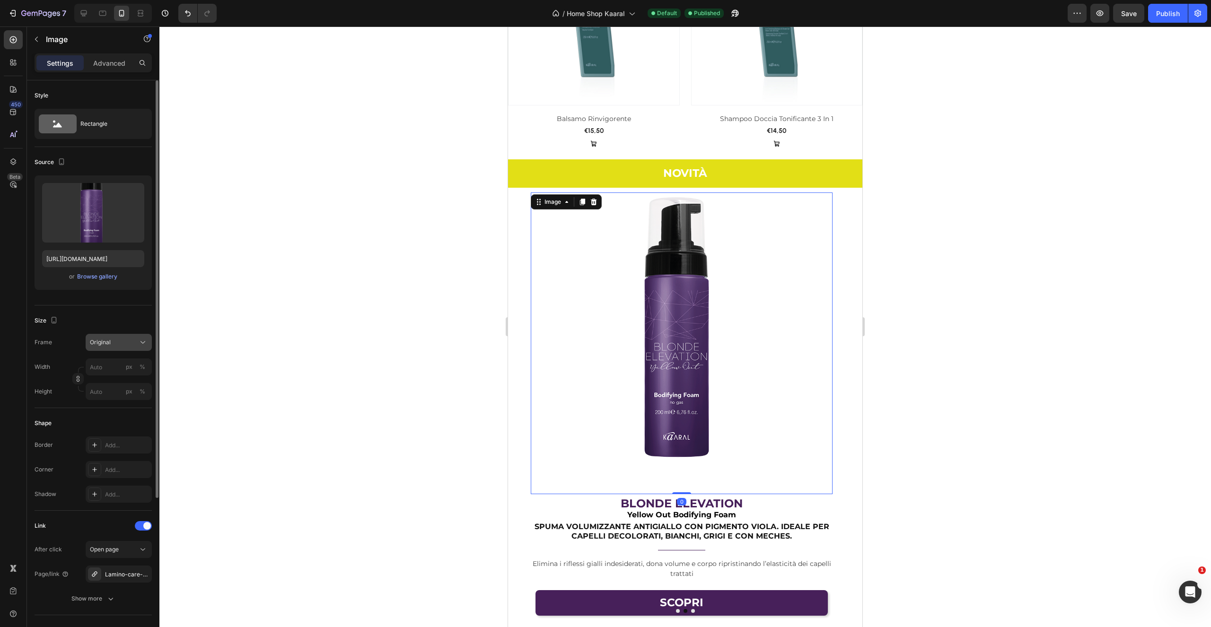
click at [134, 342] on div "Original" at bounding box center [113, 342] width 46 height 9
drag, startPoint x: 123, startPoint y: 400, endPoint x: 133, endPoint y: 402, distance: 10.7
click at [123, 400] on div "Horizontal" at bounding box center [116, 401] width 55 height 9
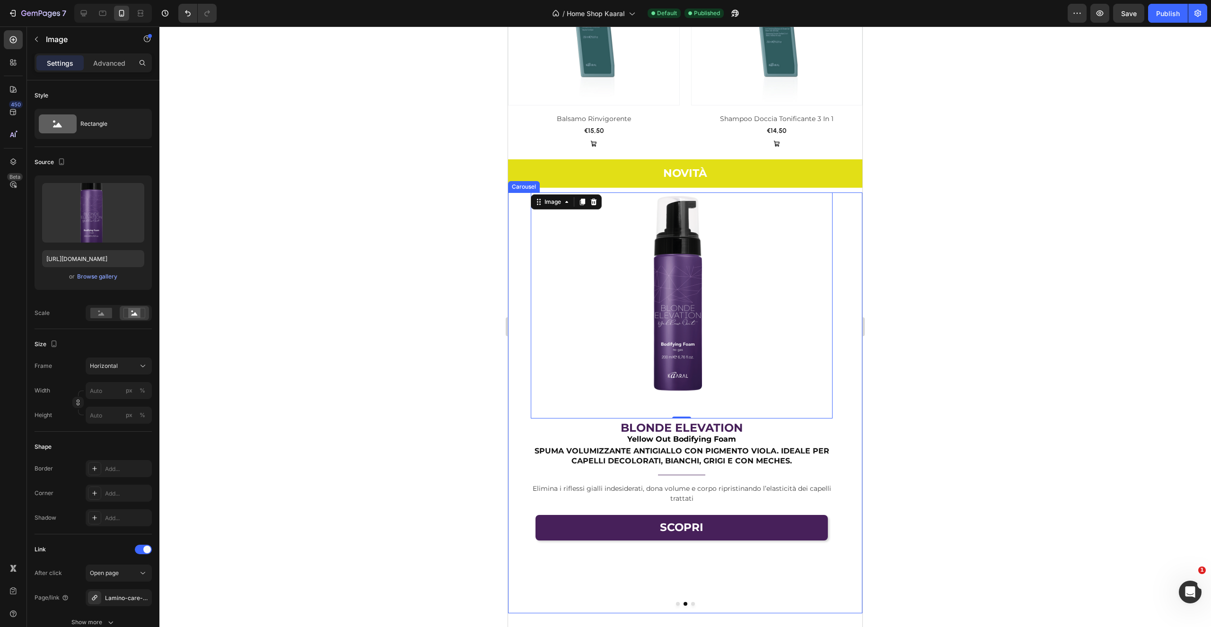
click at [851, 400] on icon "Carousel Next Arrow" at bounding box center [854, 403] width 6 height 6
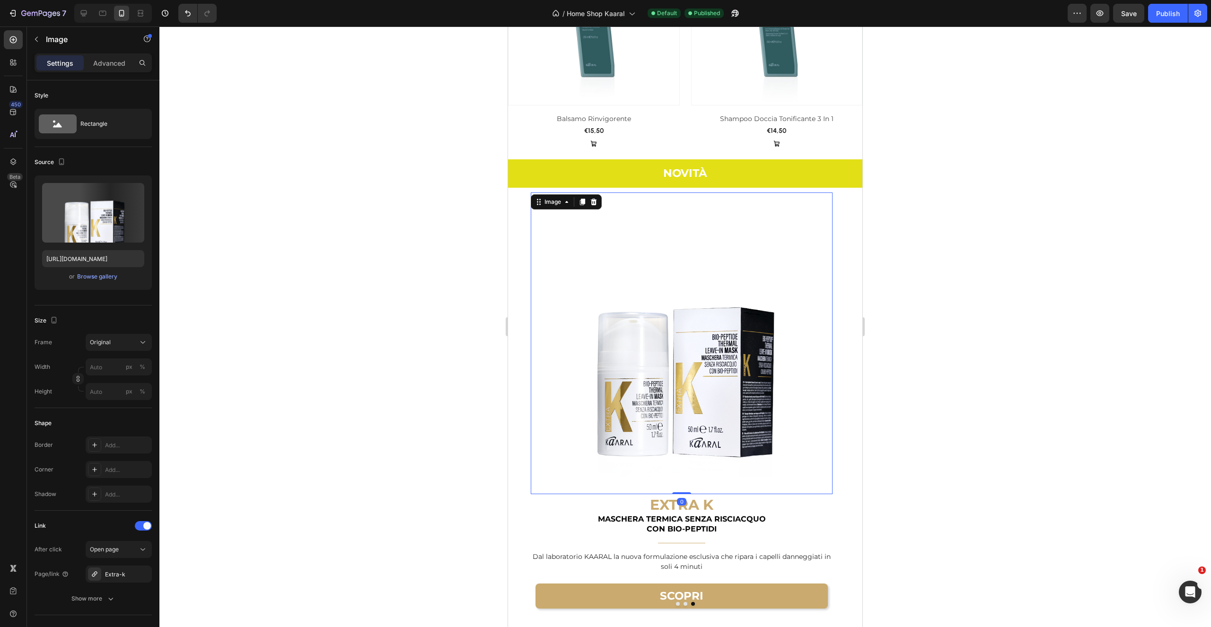
click at [616, 354] on img at bounding box center [682, 344] width 302 height 302
drag, startPoint x: 142, startPoint y: 341, endPoint x: 143, endPoint y: 349, distance: 8.5
click at [142, 341] on icon at bounding box center [142, 342] width 9 height 9
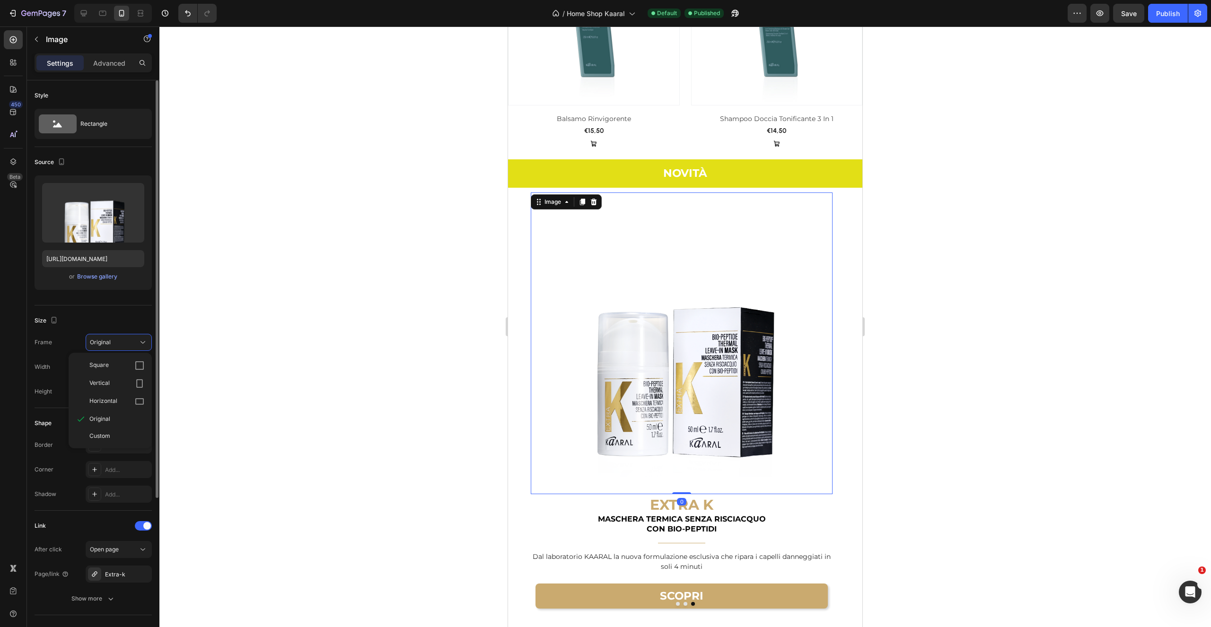
drag, startPoint x: 125, startPoint y: 401, endPoint x: 135, endPoint y: 399, distance: 10.1
click at [125, 401] on div "Horizontal" at bounding box center [116, 401] width 55 height 9
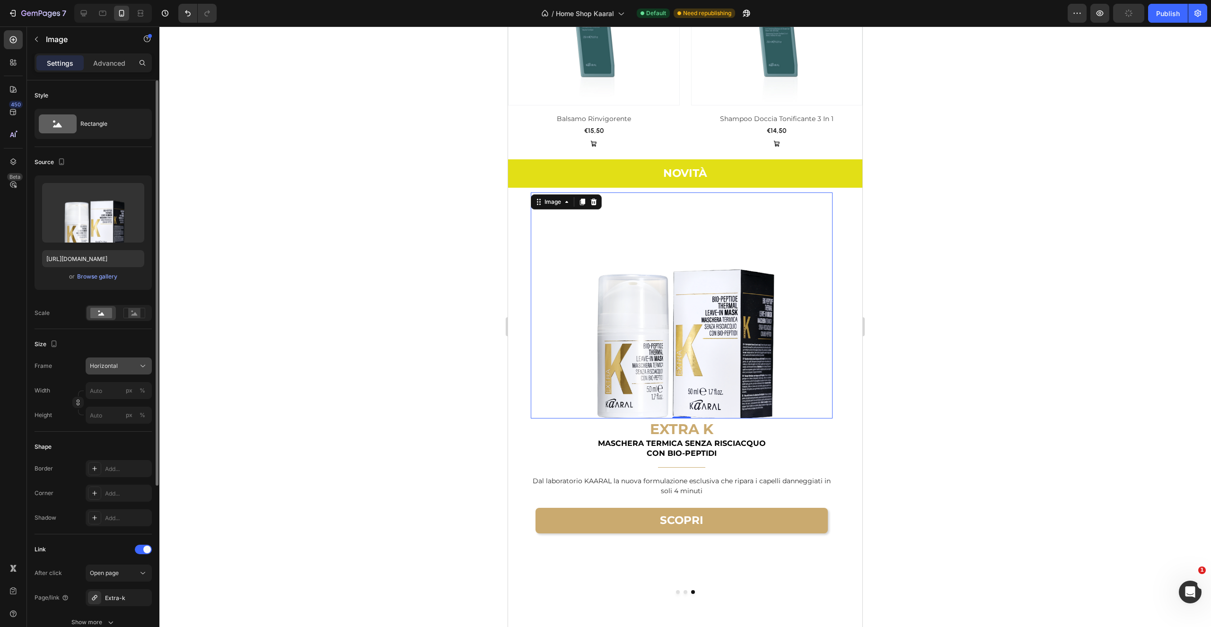
click at [138, 363] on div "Horizontal" at bounding box center [119, 365] width 58 height 9
click at [133, 404] on div "Vertical" at bounding box center [116, 407] width 55 height 9
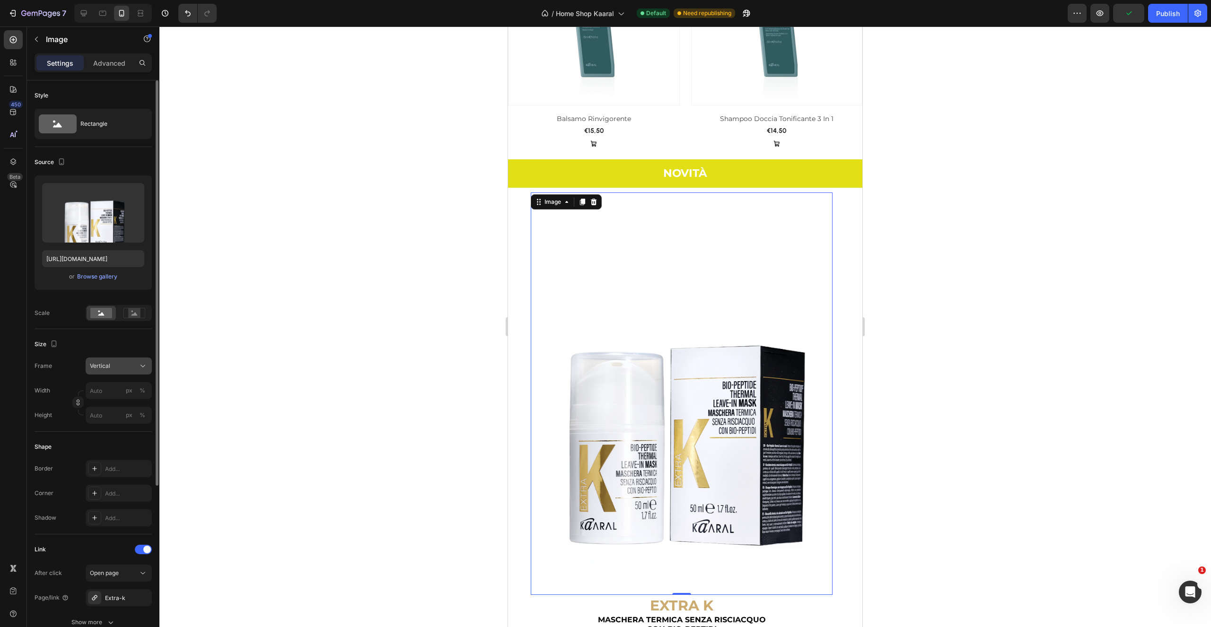
click at [135, 366] on div "Vertical" at bounding box center [113, 366] width 46 height 9
click at [119, 425] on div "Horizontal" at bounding box center [116, 425] width 55 height 9
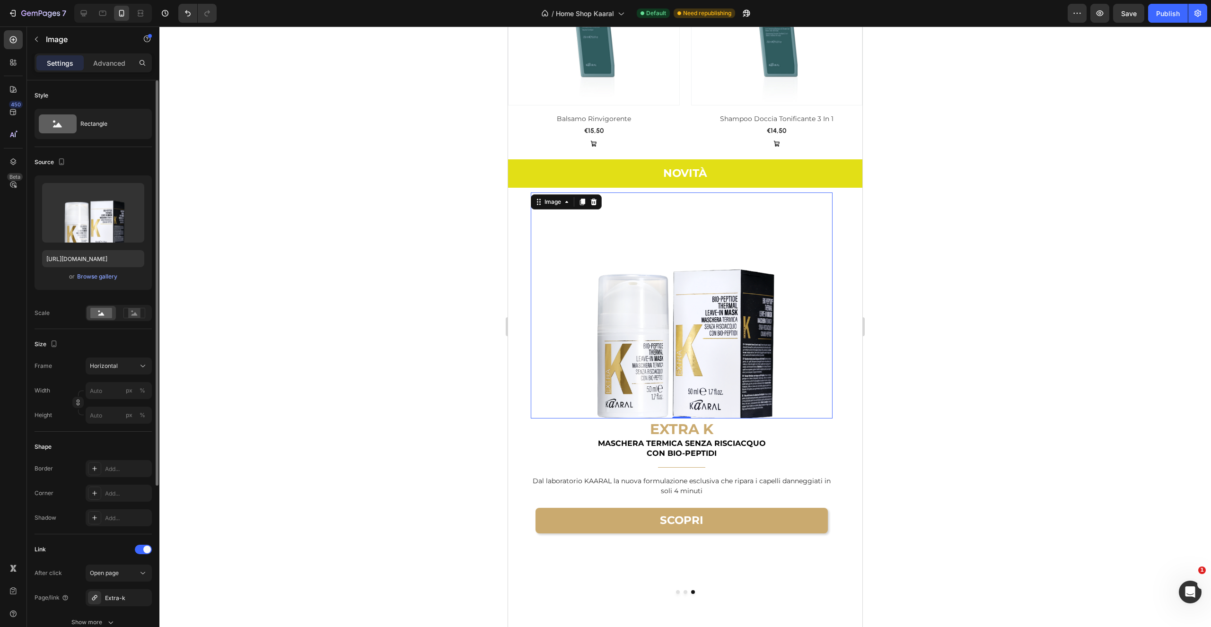
click at [945, 307] on div at bounding box center [685, 326] width 1052 height 601
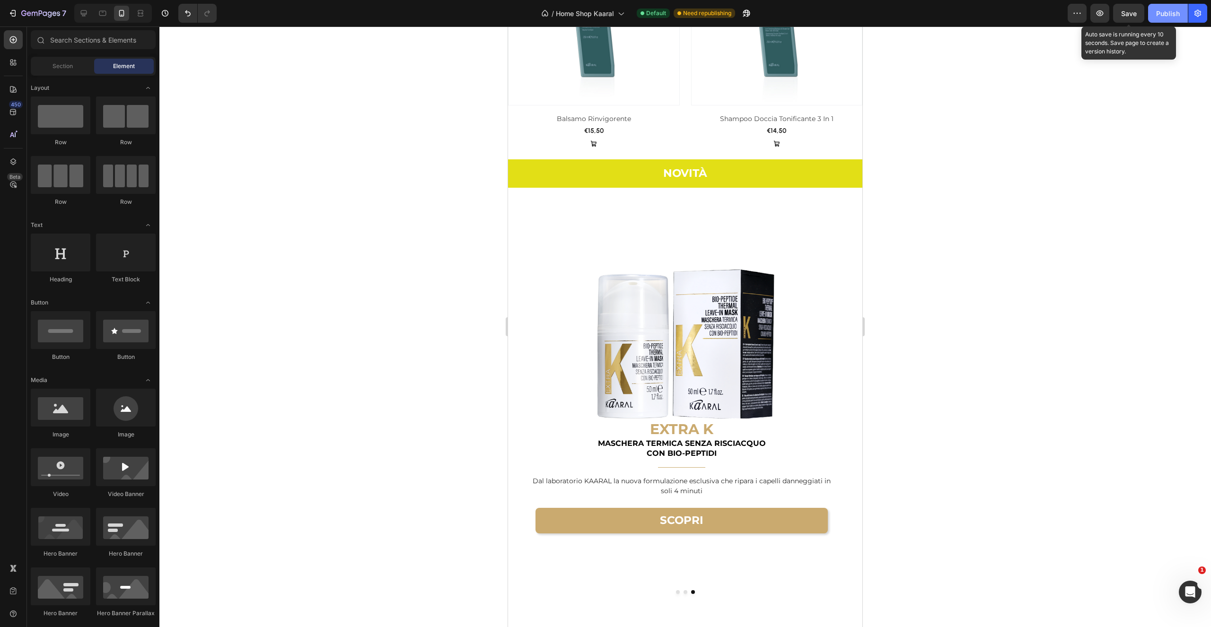
drag, startPoint x: 1133, startPoint y: 14, endPoint x: 1157, endPoint y: 19, distance: 24.6
click at [1132, 15] on span "Save" at bounding box center [1129, 13] width 16 height 8
click at [1165, 15] on div "Publish" at bounding box center [1168, 14] width 24 height 10
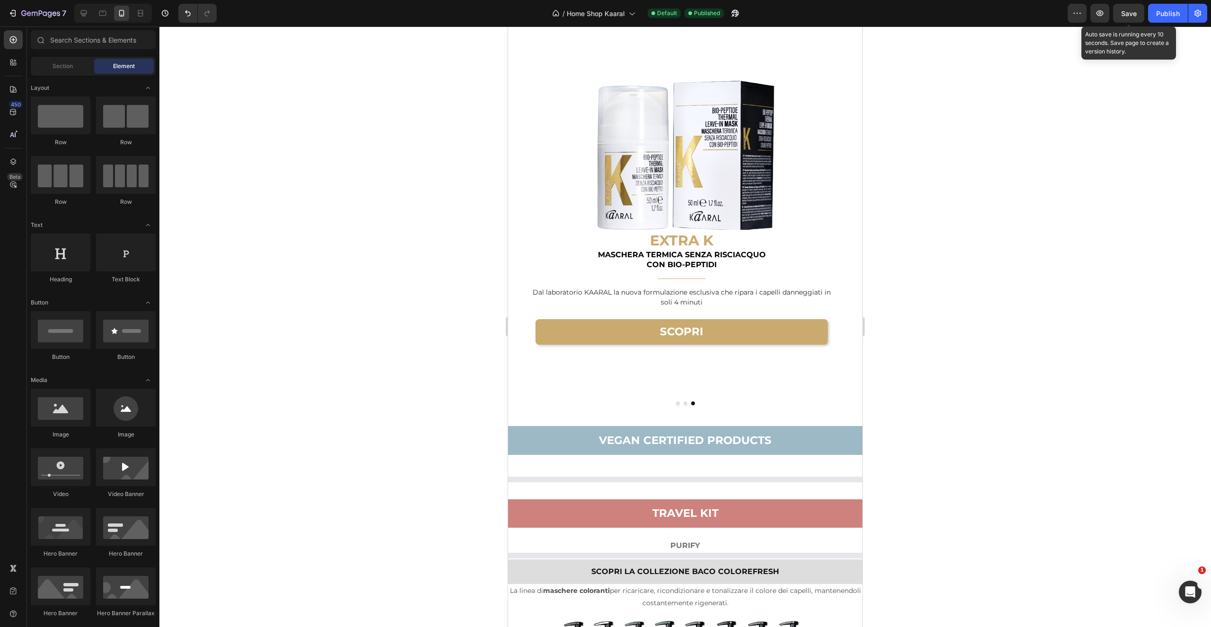
scroll to position [1654, 0]
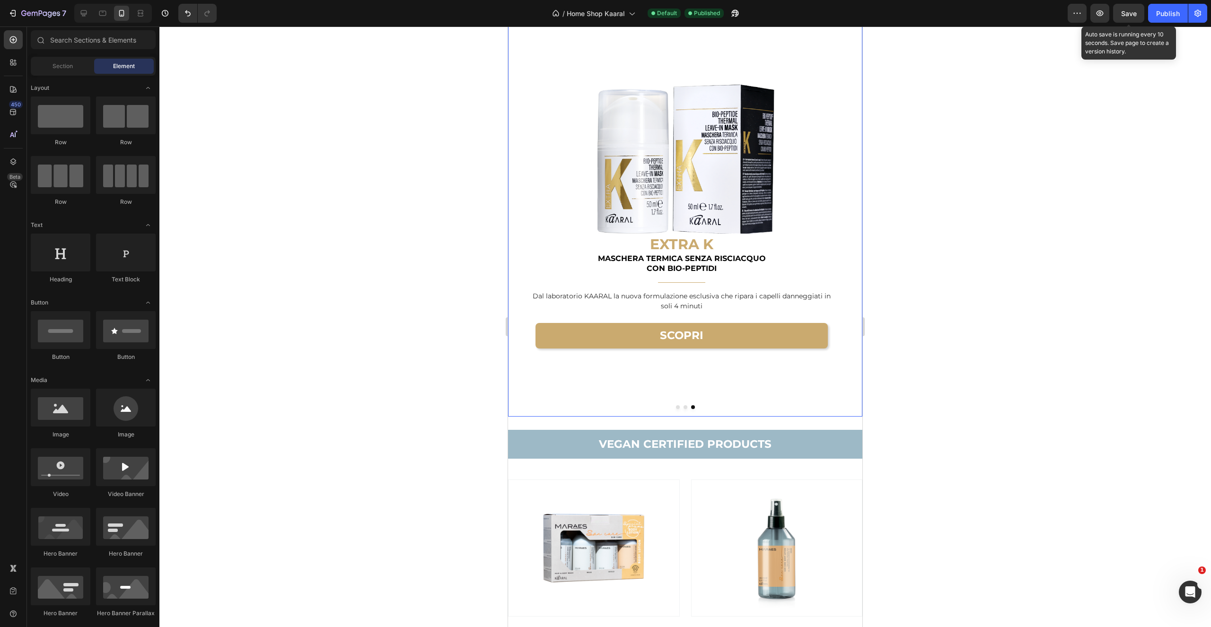
click at [757, 390] on div "Image EXTRA K Heading MASCHERA TERMICA SENZA RISCIACQUO CON BIO-PEPTIDI Text bl…" at bounding box center [682, 212] width 302 height 409
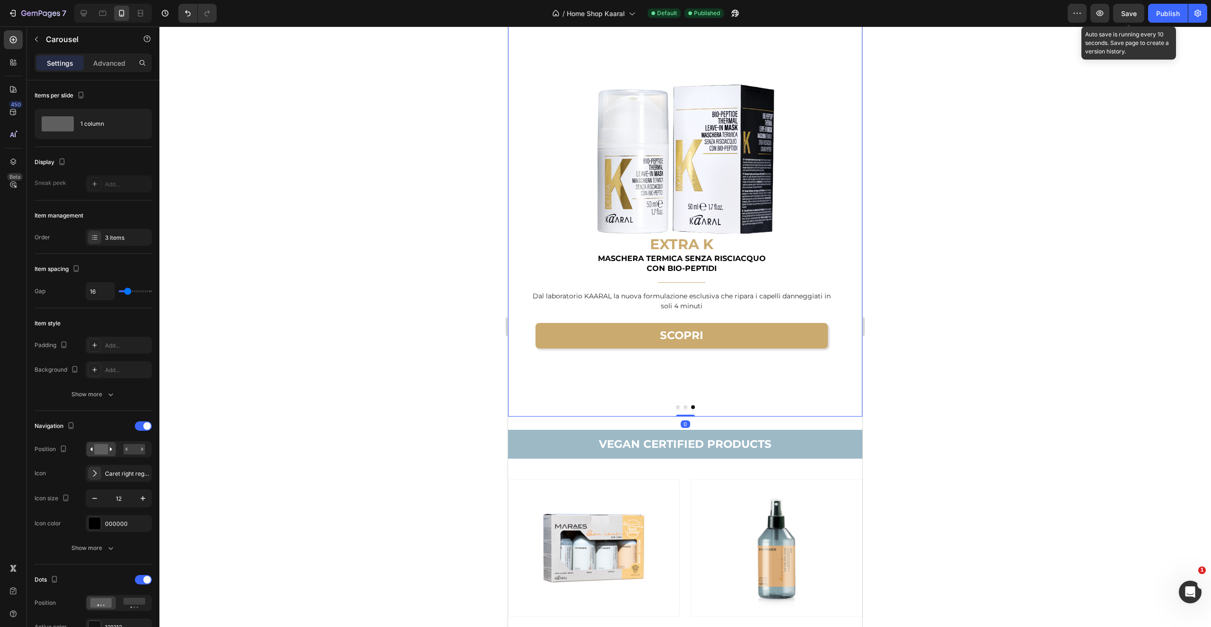
click at [703, 402] on div "Image EXTRA K Heading MASCHERA TERMICA SENZA RISCIACQUO CON BIO-PEPTIDI Text bl…" at bounding box center [682, 212] width 302 height 409
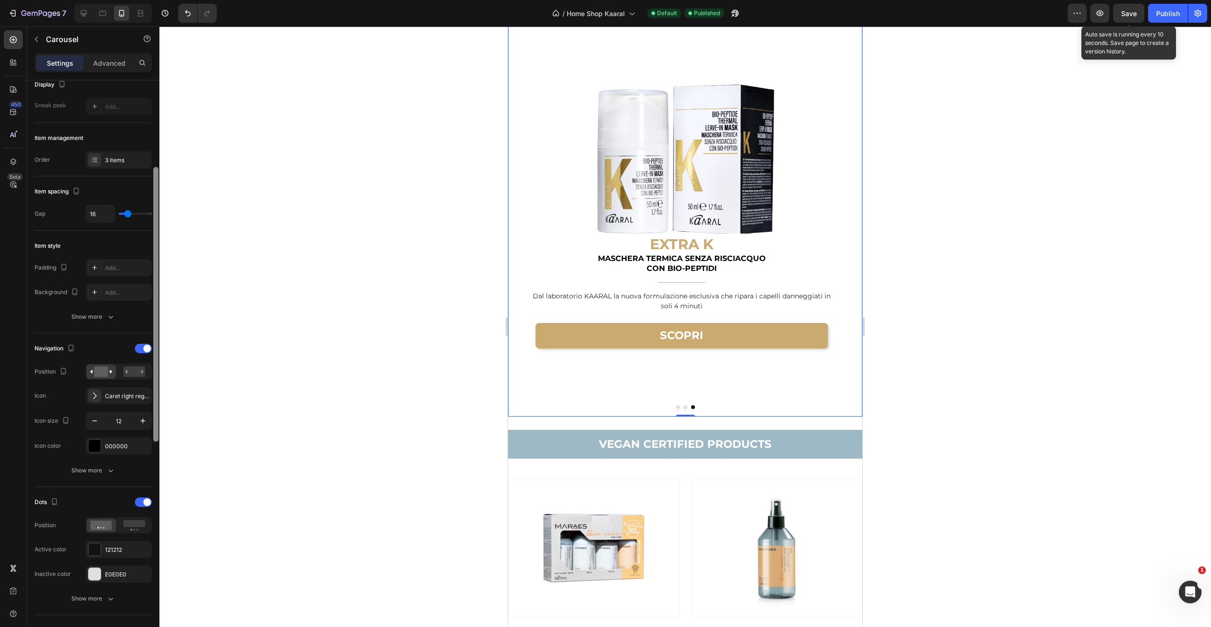
scroll to position [167, 0]
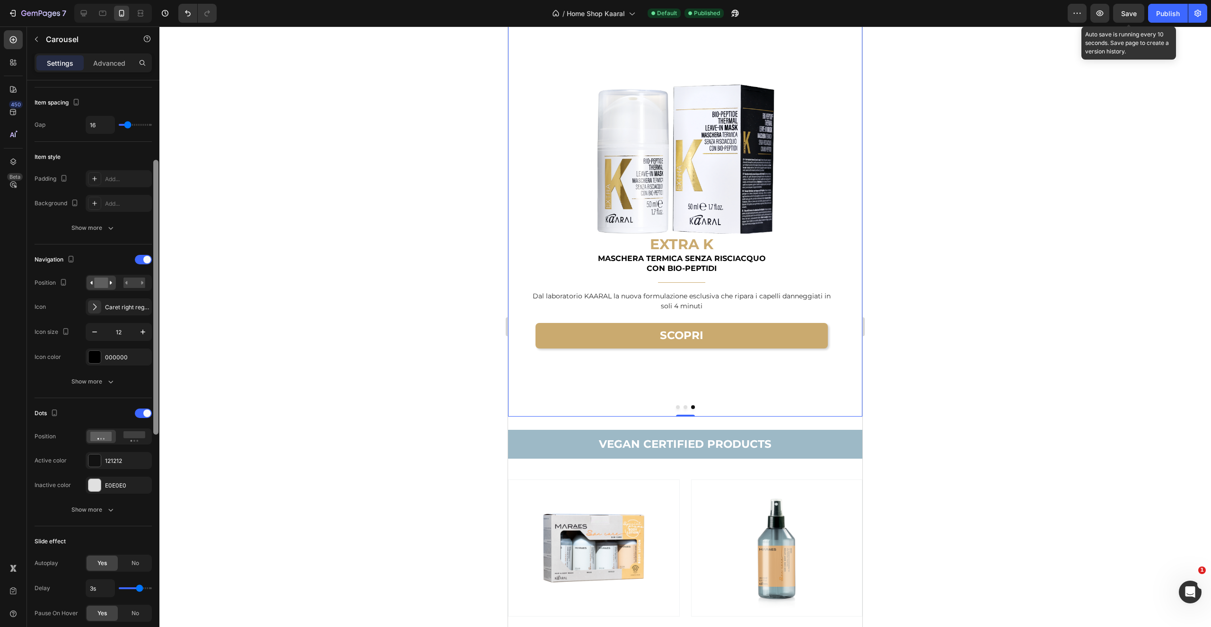
drag, startPoint x: 156, startPoint y: 323, endPoint x: 147, endPoint y: 404, distance: 81.4
click at [149, 403] on div "Items per slide 1 column Display Sneak peek Add... Item management Order 3 item…" at bounding box center [93, 367] width 132 height 574
click at [103, 510] on div "Show more" at bounding box center [93, 509] width 44 height 9
type input "2"
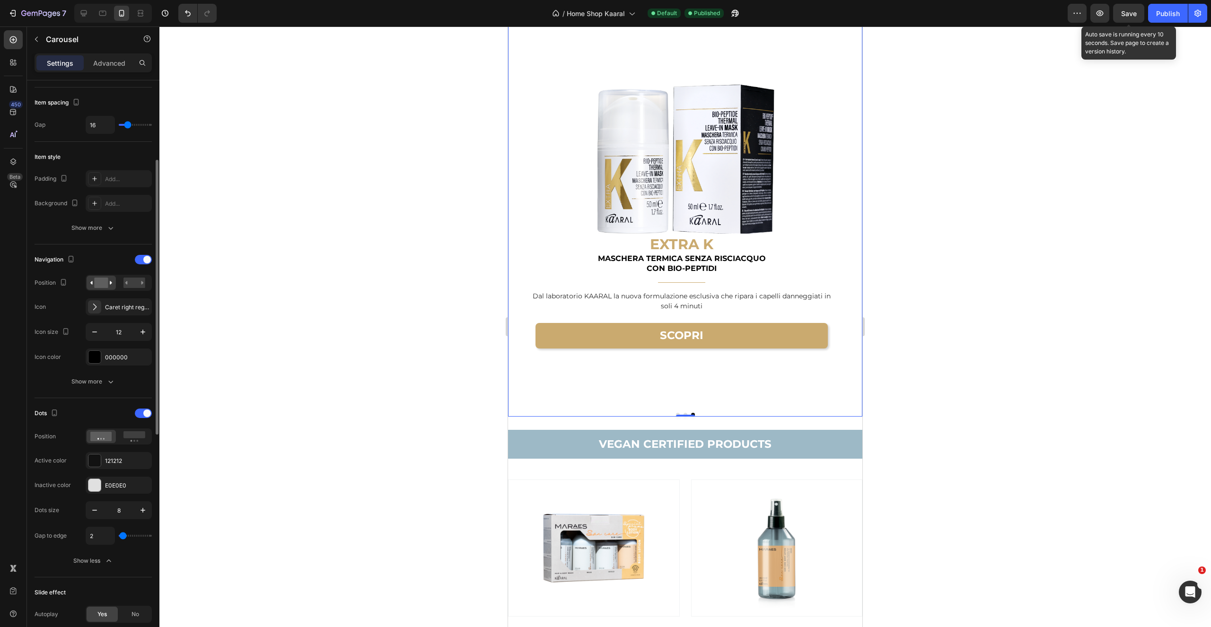
type input "0"
type input "4"
drag, startPoint x: 120, startPoint y: 536, endPoint x: 133, endPoint y: 535, distance: 12.8
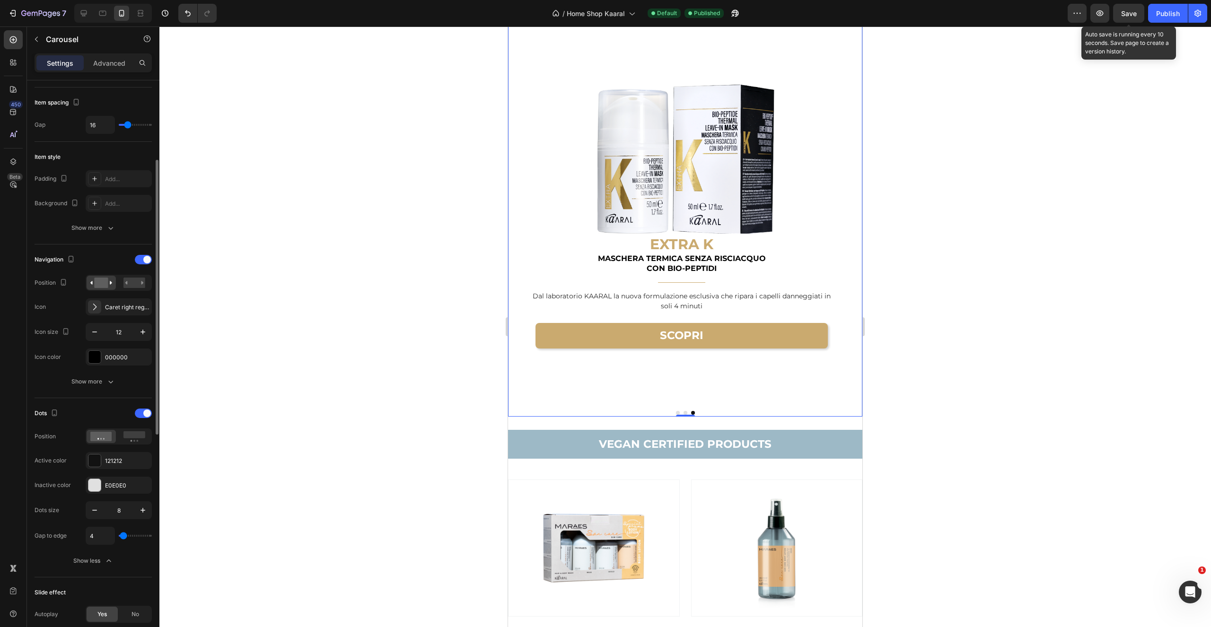
click at [135, 538] on div "4" at bounding box center [119, 536] width 66 height 18
type input "19"
type input "15"
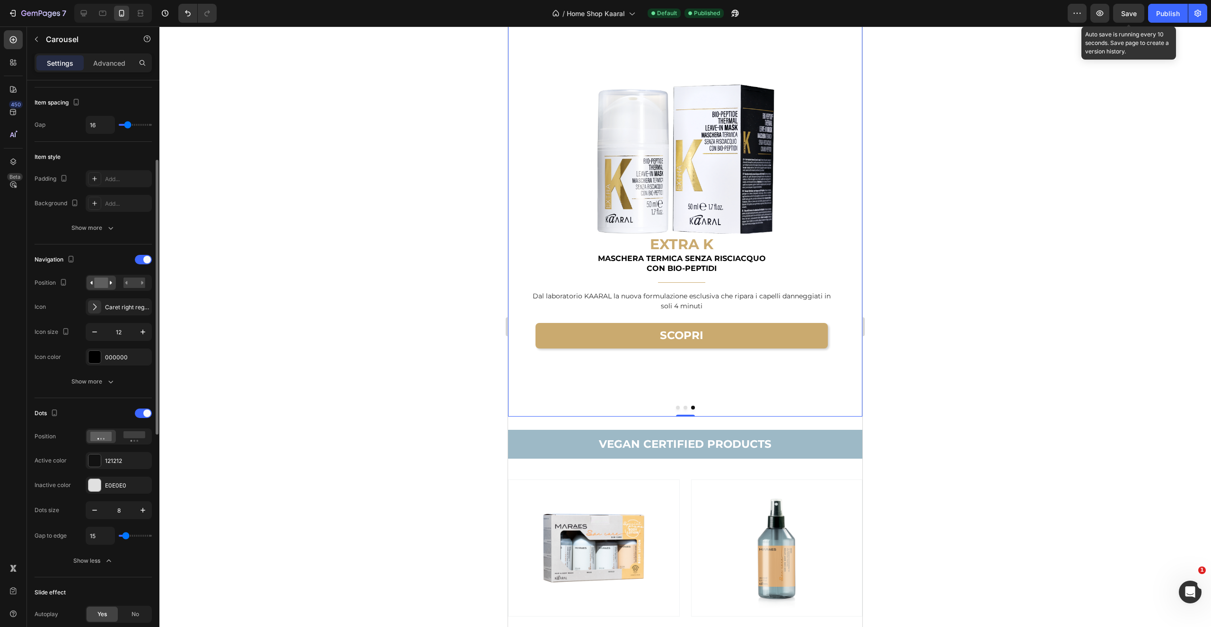
type input "16"
drag, startPoint x: 125, startPoint y: 536, endPoint x: 155, endPoint y: 530, distance: 30.3
click at [167, 0] on div "7 Version history / Home Shop Kaaral Default Published Preview Save Auto save i…" at bounding box center [605, 0] width 1211 height 0
type input "26"
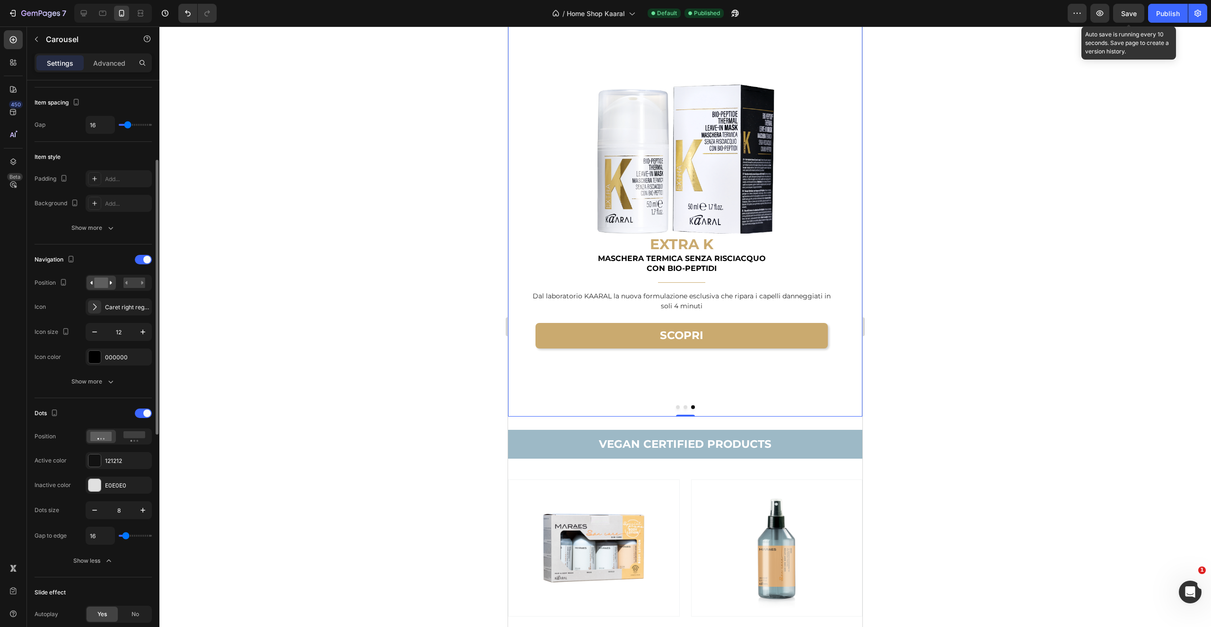
type input "26"
type input "13"
type input "16"
drag, startPoint x: 125, startPoint y: 535, endPoint x: 142, endPoint y: 533, distance: 17.1
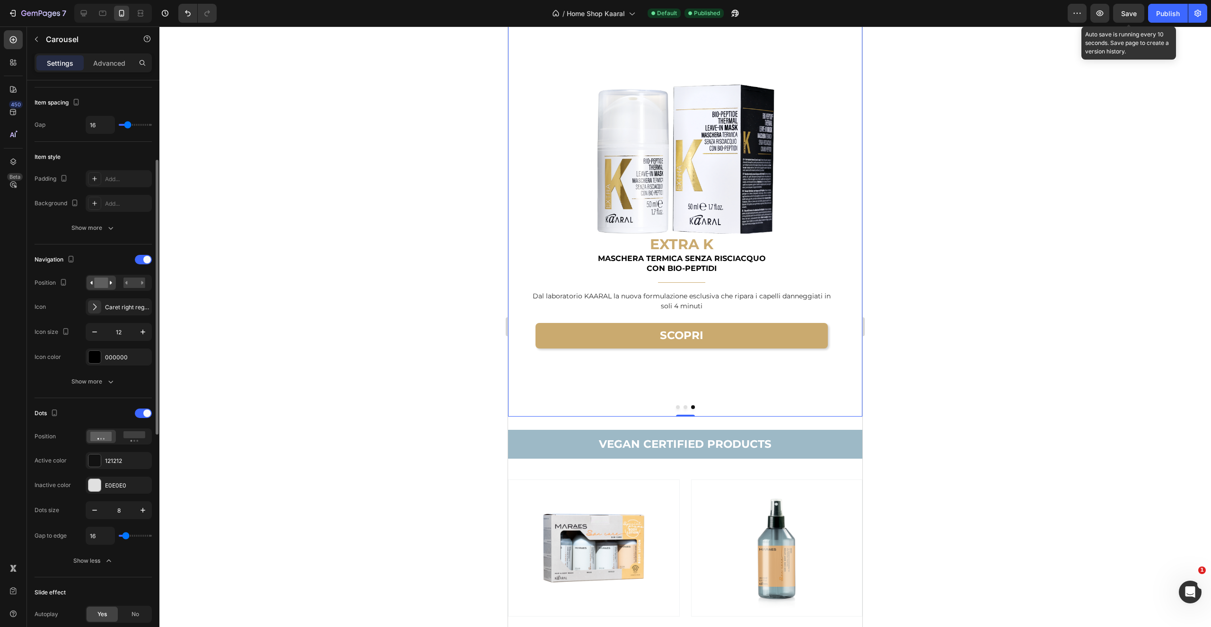
click at [146, 530] on div "16" at bounding box center [119, 536] width 66 height 18
click at [154, 533] on div "Items per slide 1 column Display Sneak peek Add... Item management Order 3 item…" at bounding box center [93, 367] width 132 height 574
type input "86"
click at [141, 536] on input "range" at bounding box center [135, 536] width 33 height 2
type input "17"
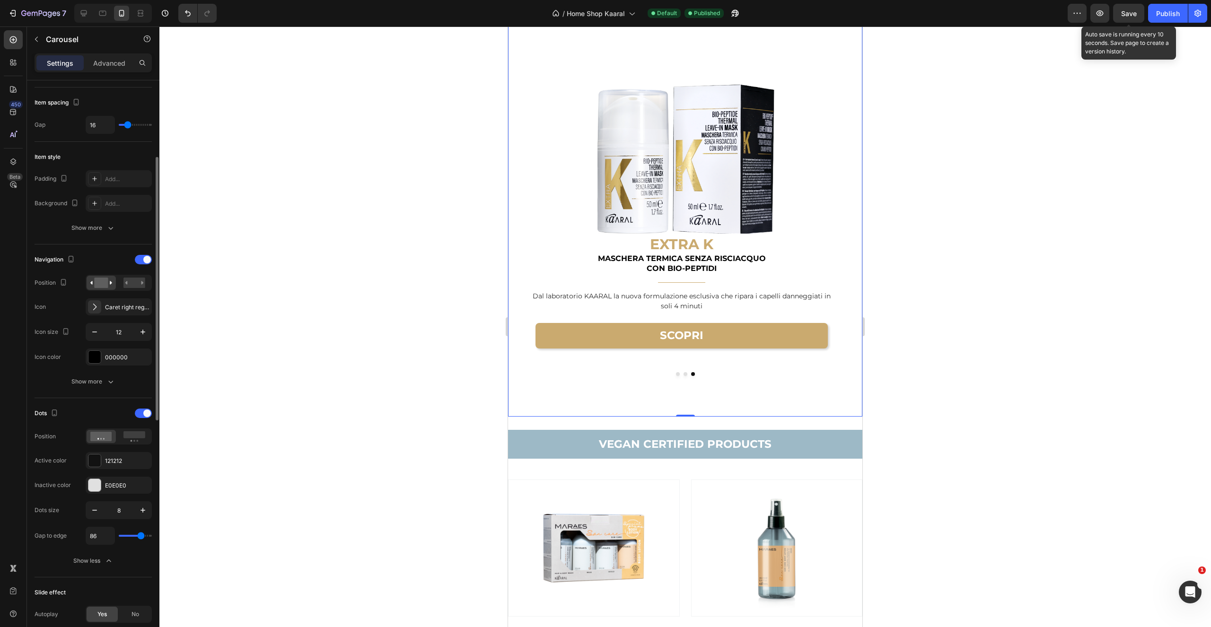
type input "17"
drag, startPoint x: 132, startPoint y: 534, endPoint x: 160, endPoint y: 532, distance: 28.4
click at [160, 0] on div "7 Version history / Home Shop Kaaral Default Published Preview Save Auto save i…" at bounding box center [605, 0] width 1211 height 0
type input "27"
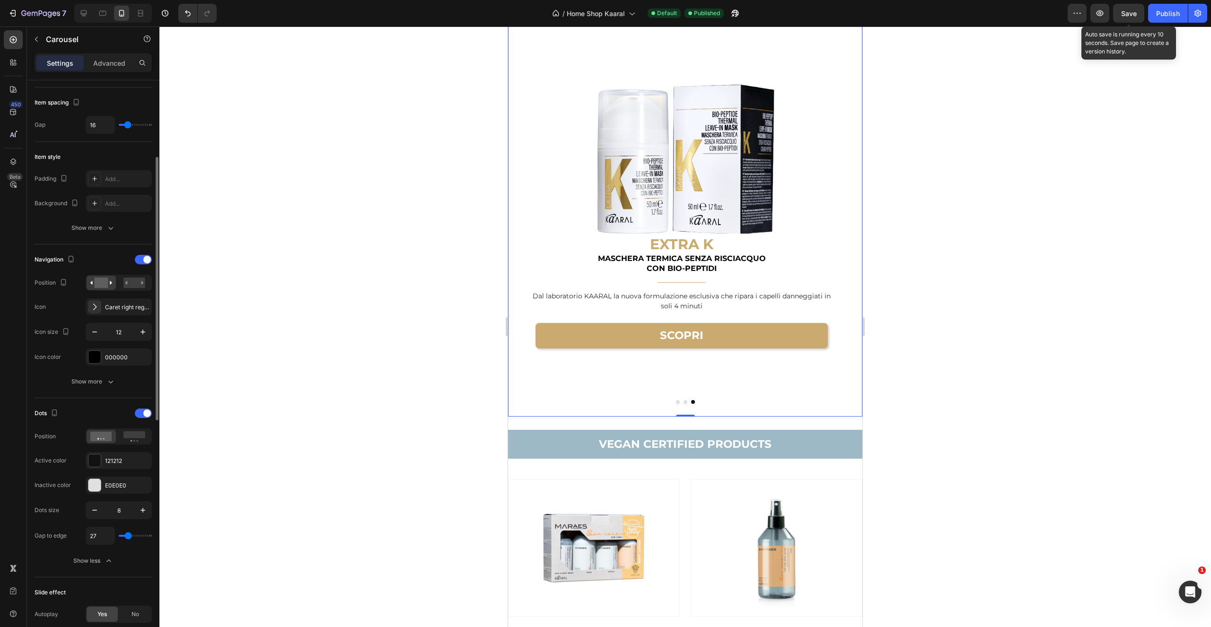
type input "14"
type input "27"
type input "33"
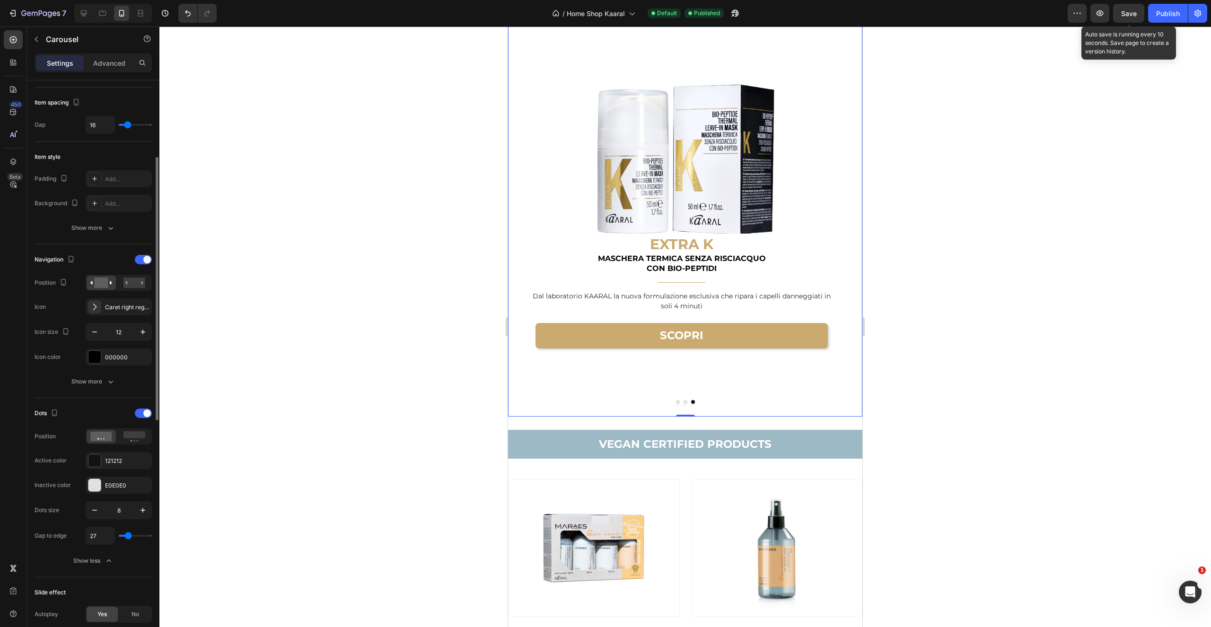
type input "33"
type input "50"
type input "51"
click at [133, 536] on input "range" at bounding box center [135, 536] width 33 height 2
type input "51"
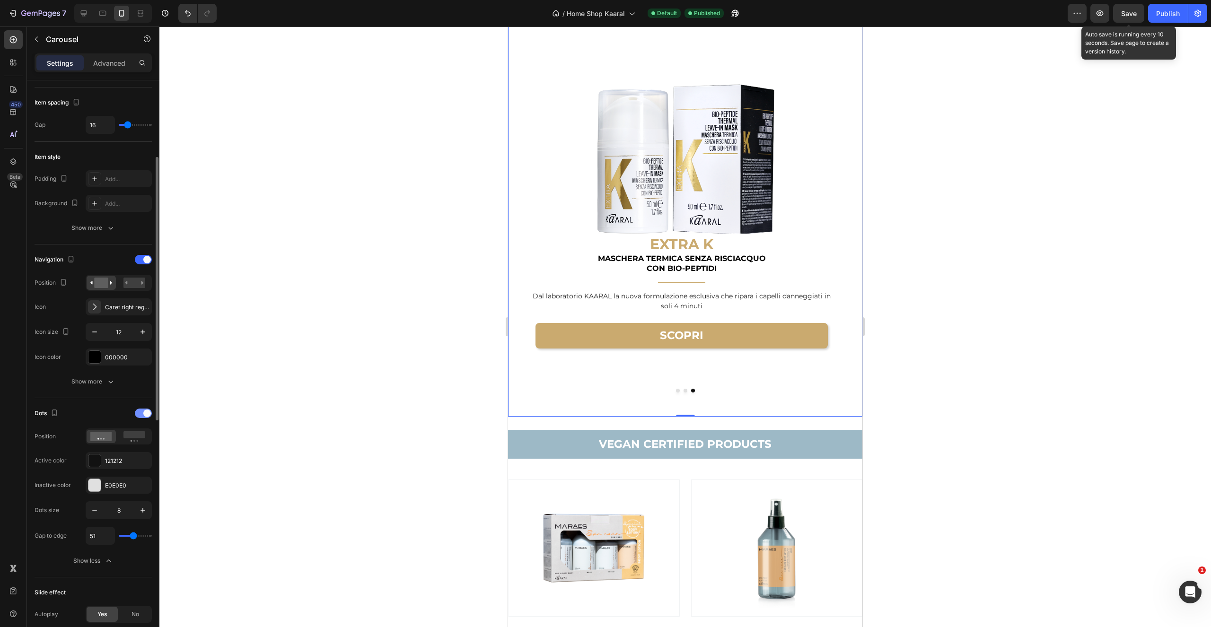
click at [144, 412] on span at bounding box center [147, 414] width 8 height 8
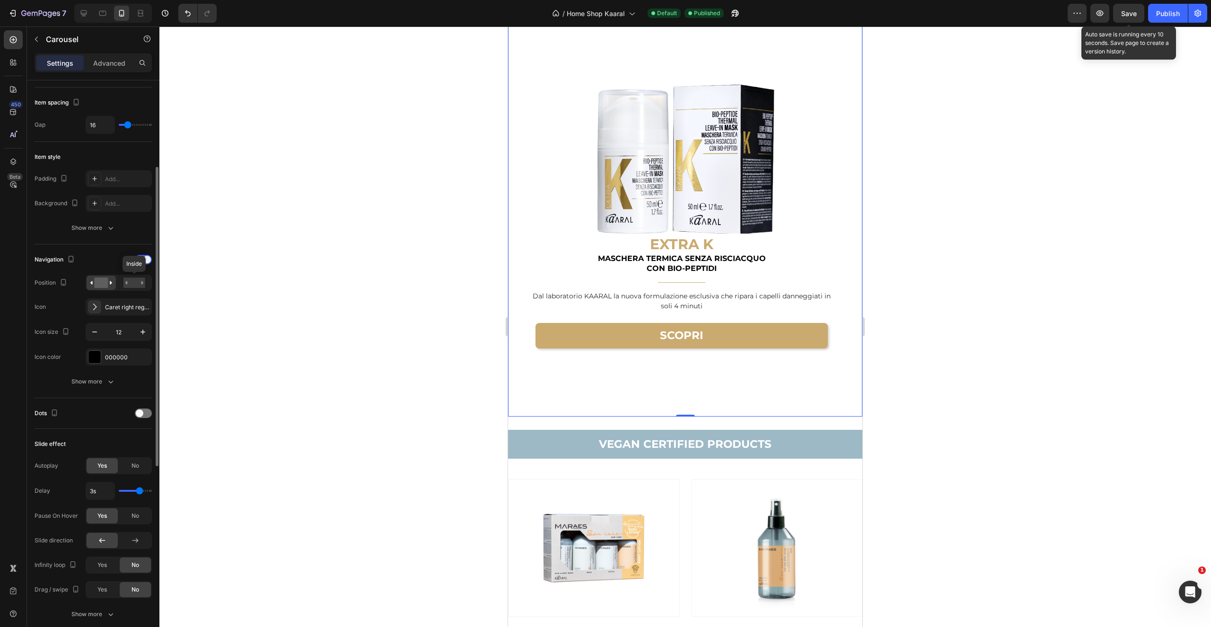
drag, startPoint x: 133, startPoint y: 285, endPoint x: 103, endPoint y: 282, distance: 30.5
click at [133, 285] on rect at bounding box center [134, 283] width 22 height 10
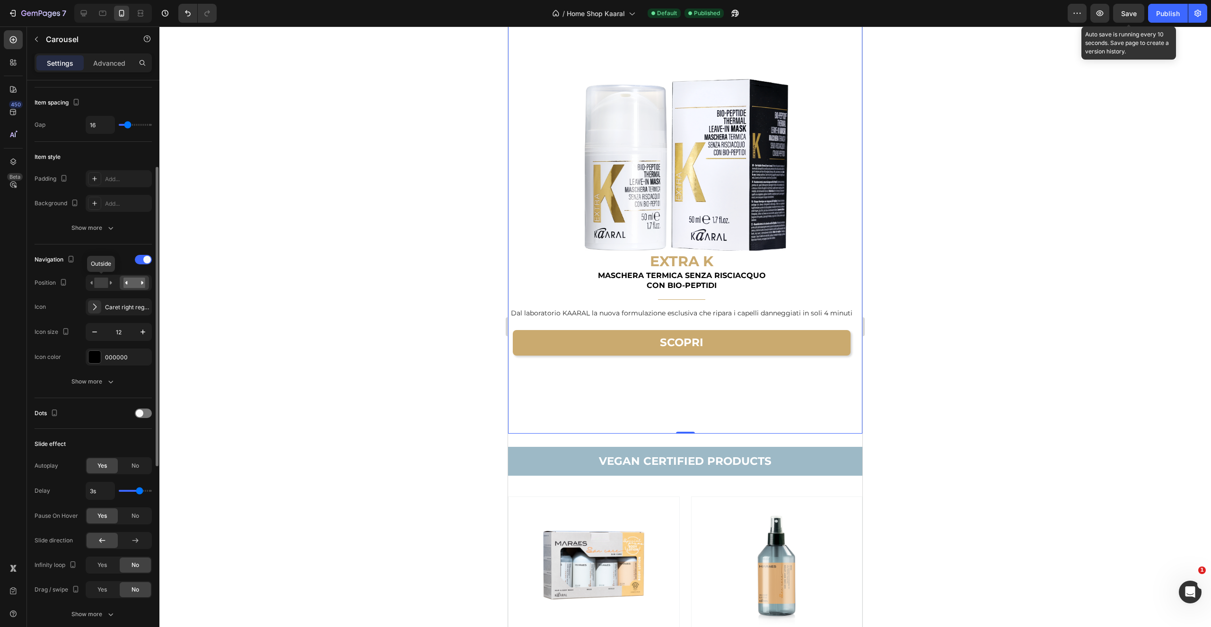
drag, startPoint x: 103, startPoint y: 283, endPoint x: 99, endPoint y: 298, distance: 14.8
click at [103, 283] on rect at bounding box center [101, 283] width 14 height 10
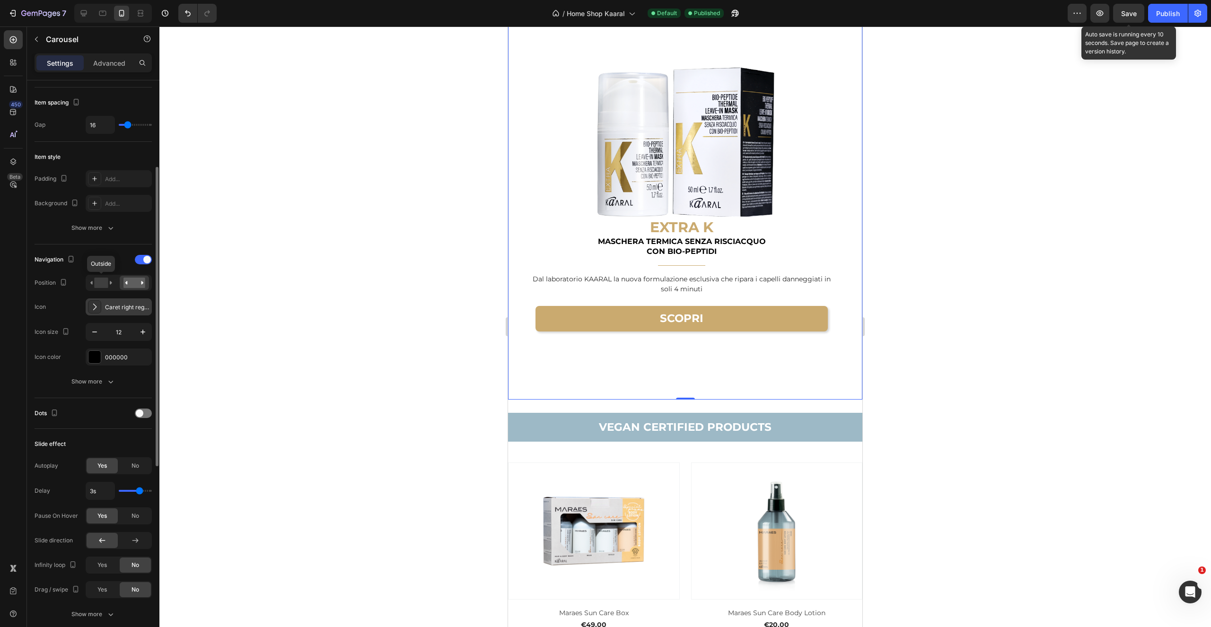
scroll to position [1654, 0]
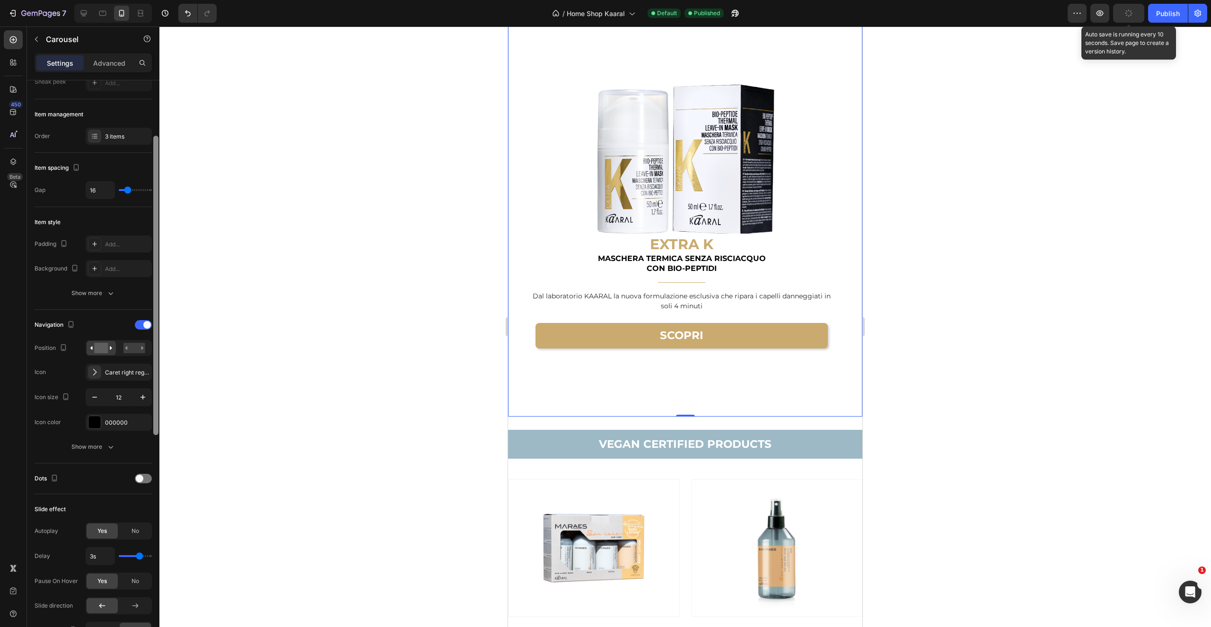
drag, startPoint x: 153, startPoint y: 319, endPoint x: 154, endPoint y: 288, distance: 30.8
click at [155, 285] on div at bounding box center [155, 285] width 5 height 299
drag, startPoint x: 144, startPoint y: 323, endPoint x: 142, endPoint y: 328, distance: 6.0
click at [144, 322] on span at bounding box center [147, 324] width 8 height 8
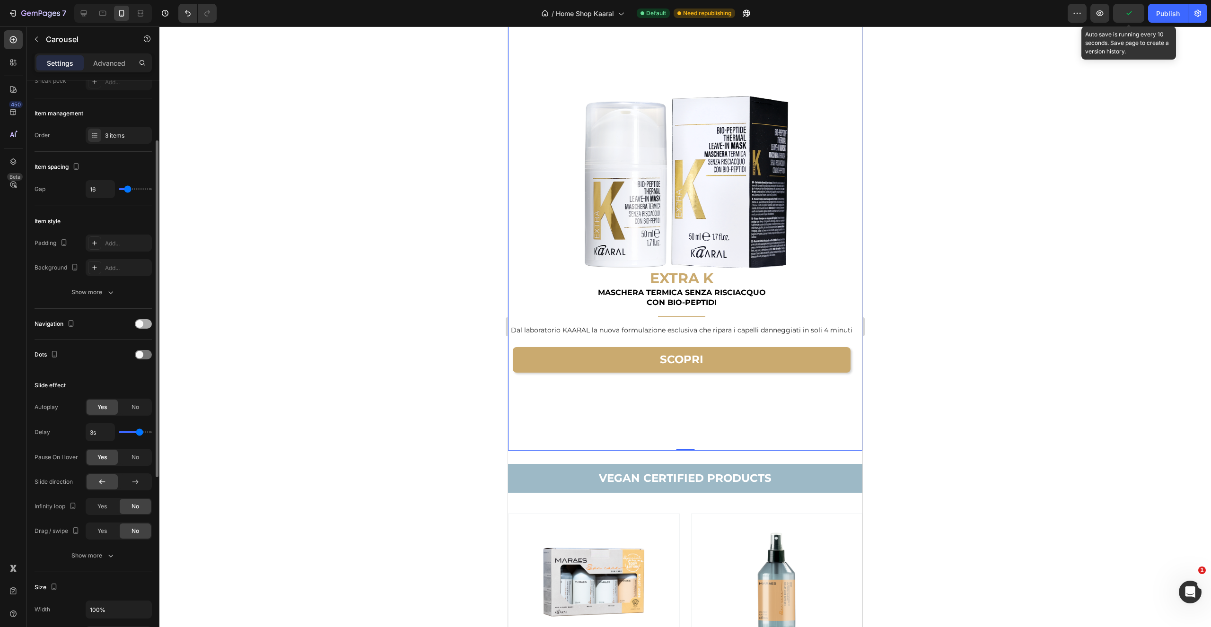
click at [141, 322] on span at bounding box center [140, 324] width 8 height 8
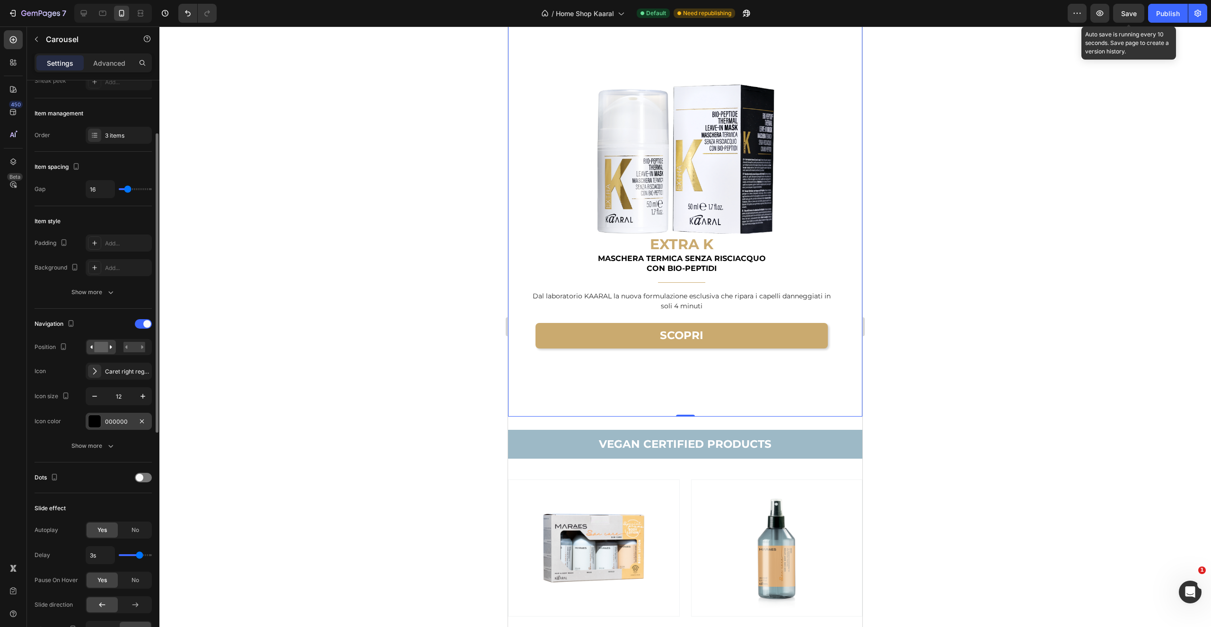
click at [111, 423] on div "000000" at bounding box center [118, 422] width 27 height 9
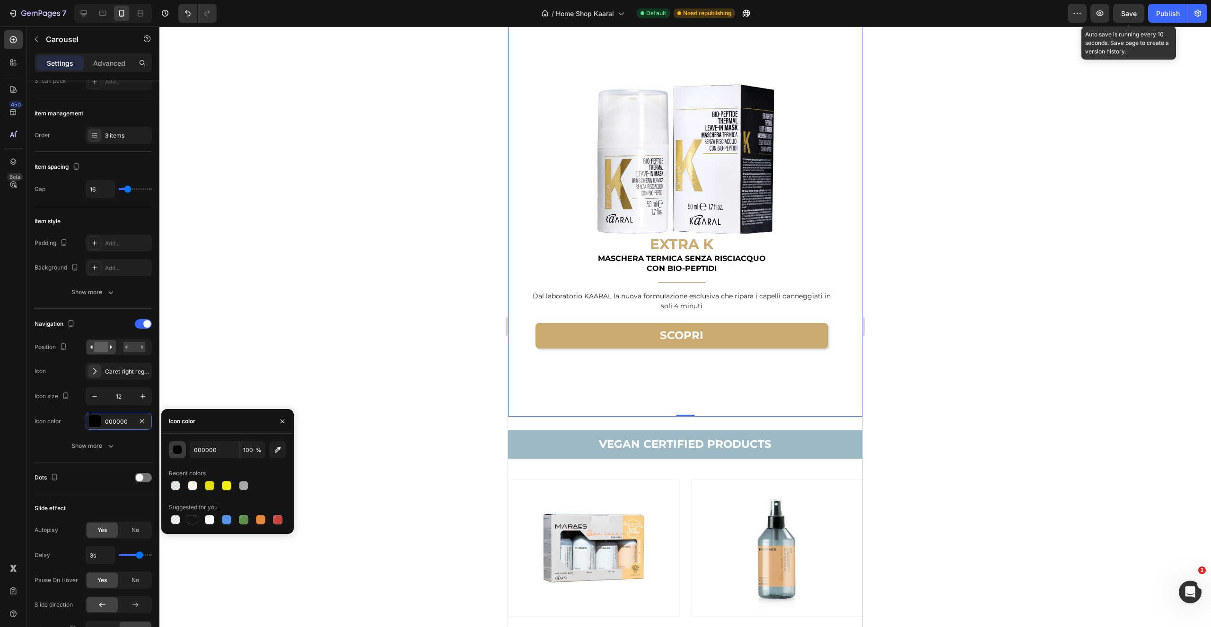
click at [178, 444] on button "button" at bounding box center [177, 449] width 17 height 17
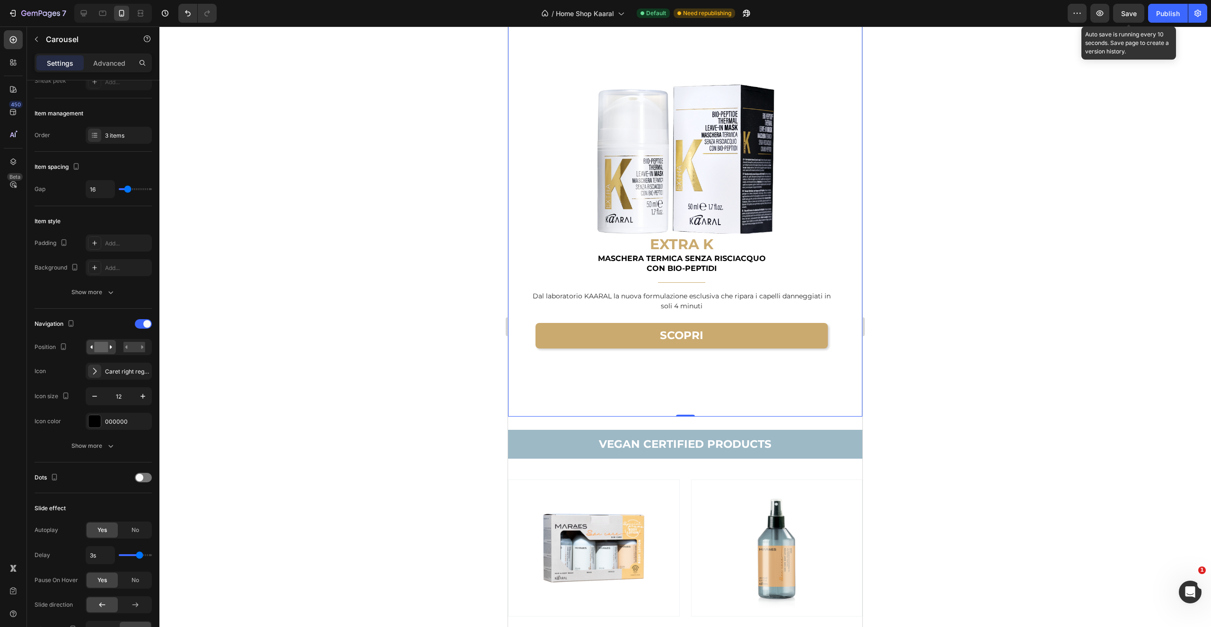
drag, startPoint x: 197, startPoint y: 362, endPoint x: 162, endPoint y: 386, distance: 42.5
click at [196, 362] on div at bounding box center [685, 326] width 1052 height 601
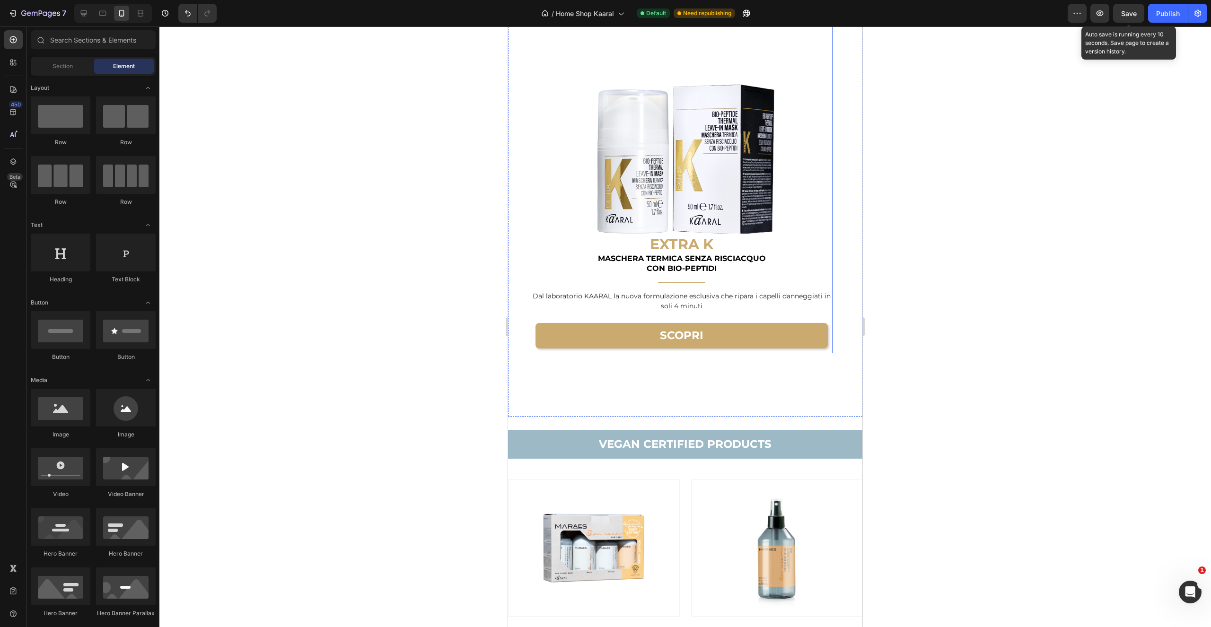
click at [570, 229] on img at bounding box center [682, 121] width 302 height 227
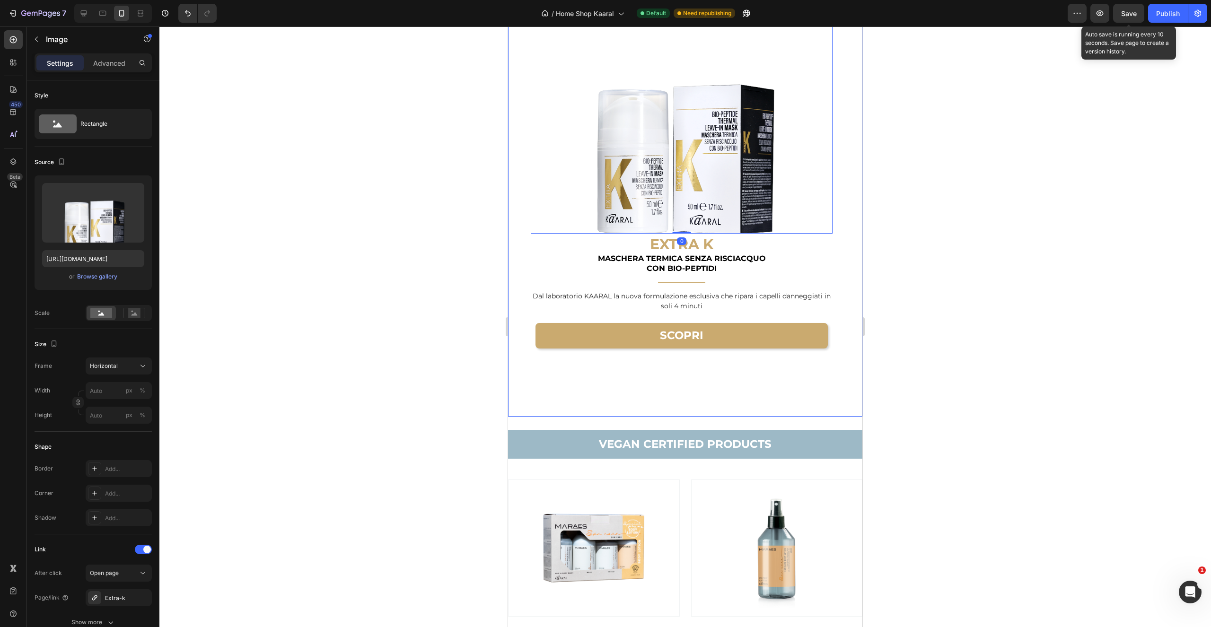
click at [520, 224] on div "Image K 05 K05 Revitae Thickening Lotion Heading LOZIONE DENSIFICANTE E FORTIFI…" at bounding box center [685, 212] width 354 height 409
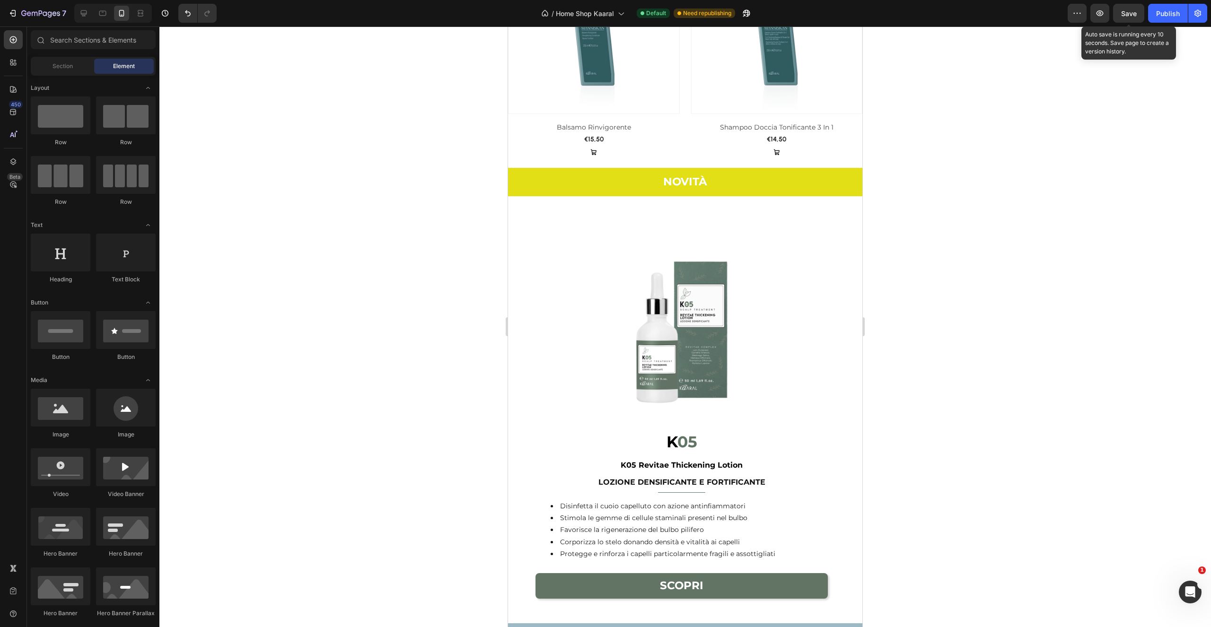
scroll to position [1515, 0]
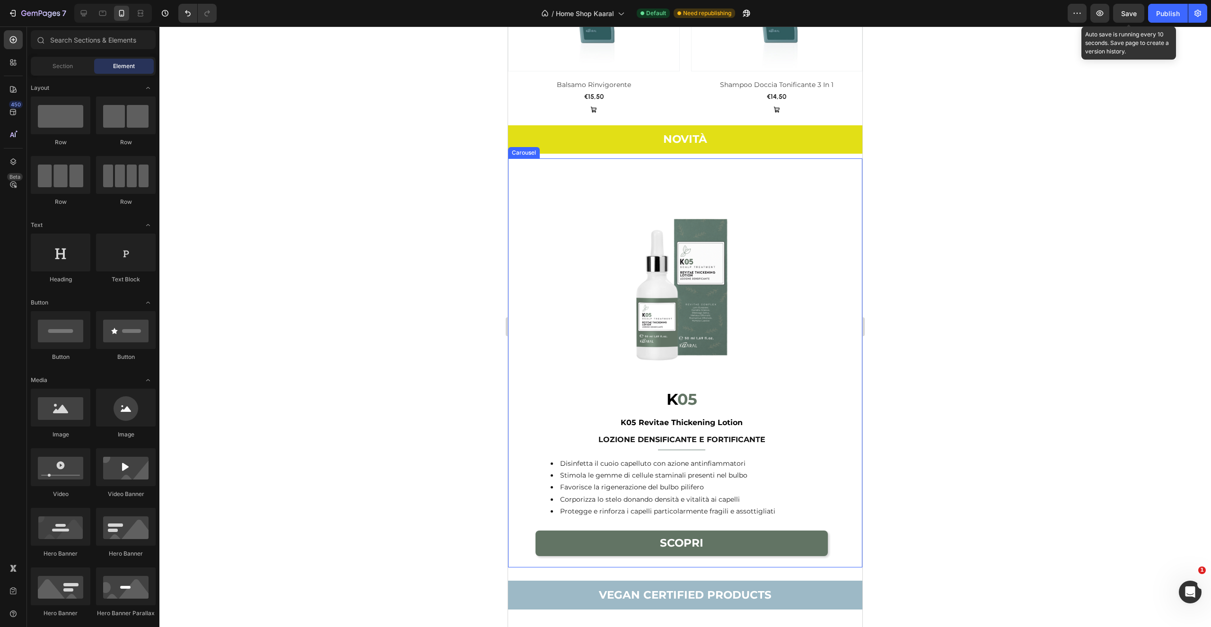
click at [835, 301] on div "Image K 05 K05 Revitae Thickening Lotion Heading LOZIONE DENSIFICANTE E FORTIFI…" at bounding box center [685, 362] width 354 height 409
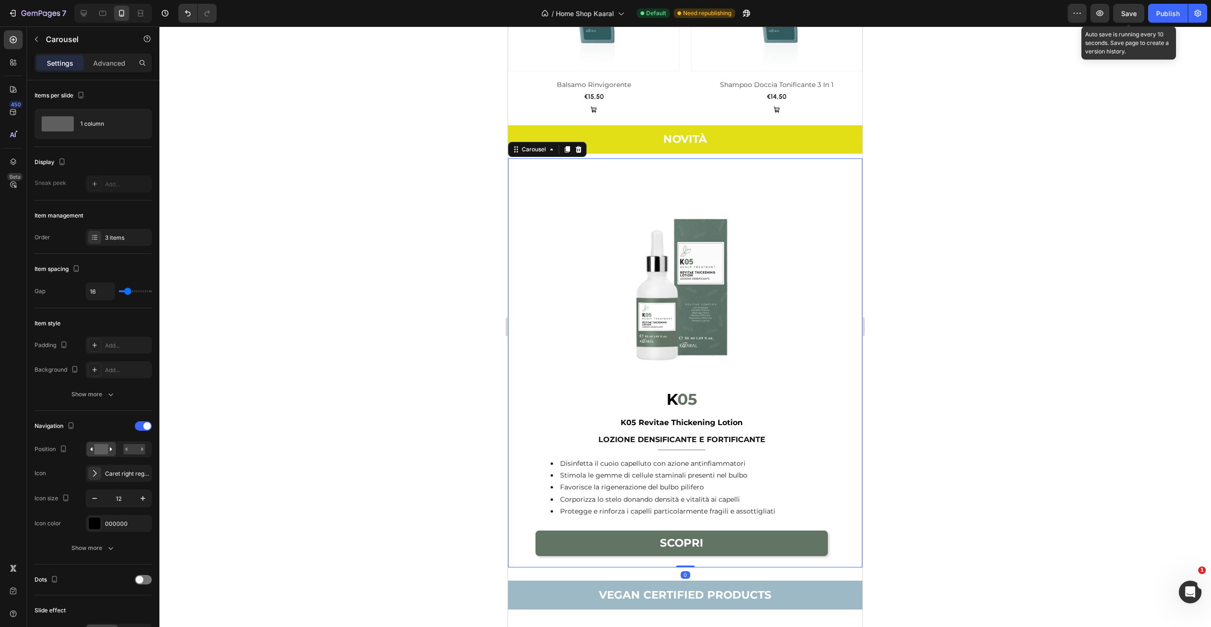
click at [945, 211] on div at bounding box center [685, 326] width 1052 height 601
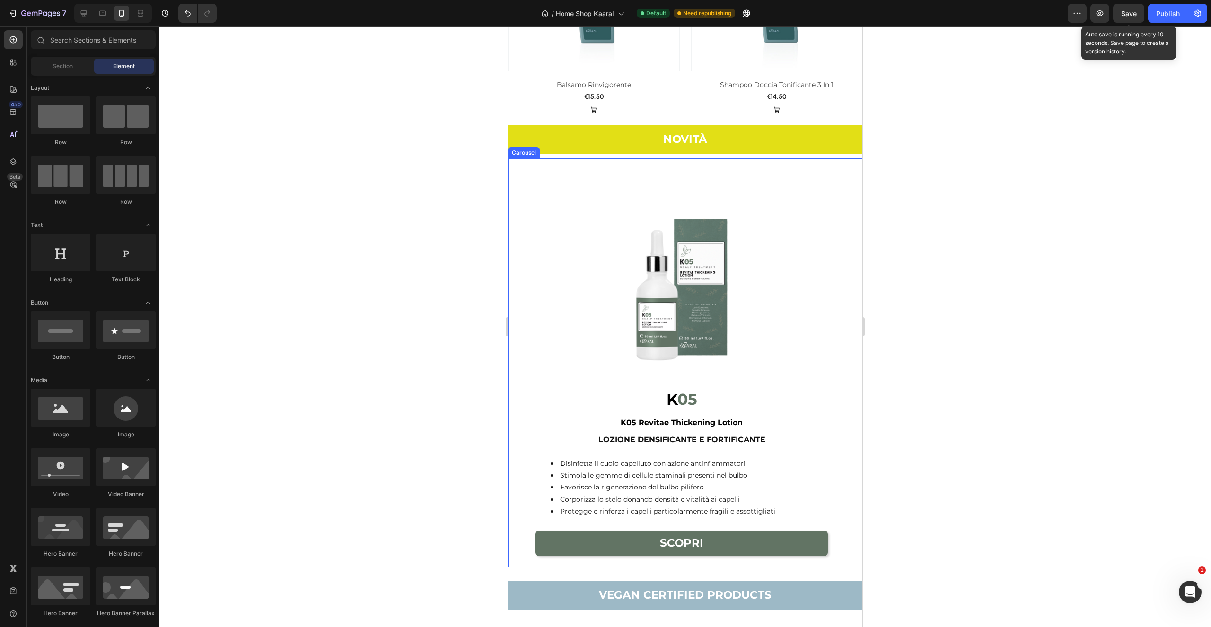
click at [530, 288] on div "Image K 05 K05 Revitae Thickening Lotion Heading LOZIONE DENSIFICANTE E FORTIFI…" at bounding box center [685, 362] width 354 height 409
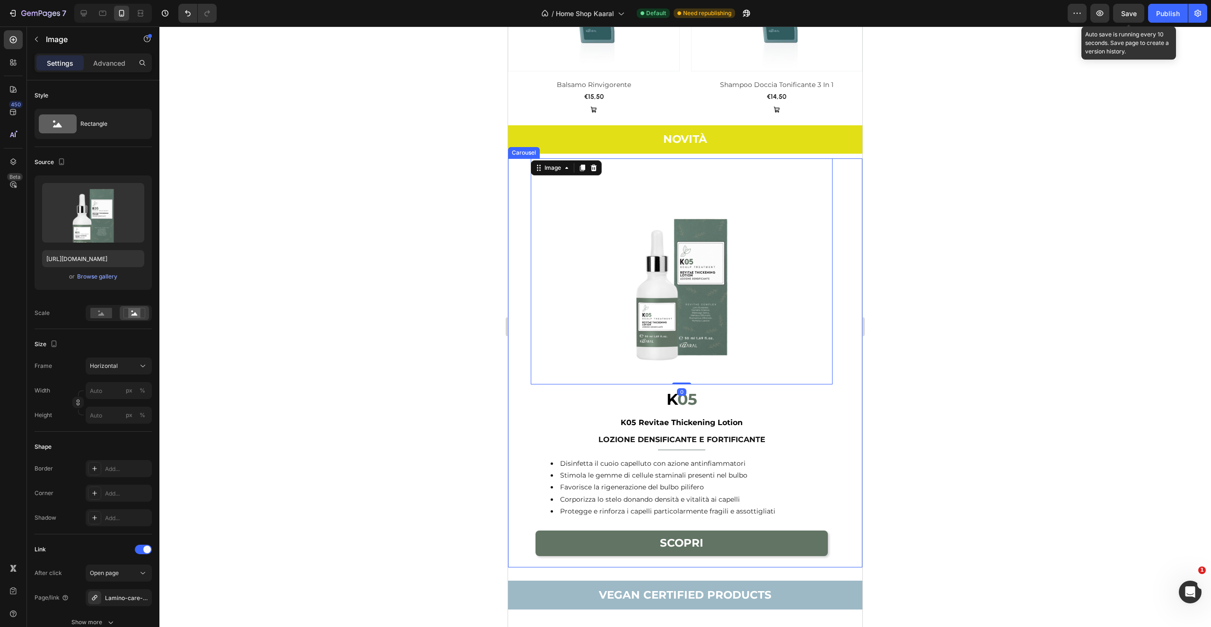
click at [519, 400] on div "Image 0 K 05 K05 Revitae Thickening Lotion Heading LOZIONE DENSIFICANTE E FORTI…" at bounding box center [685, 362] width 354 height 409
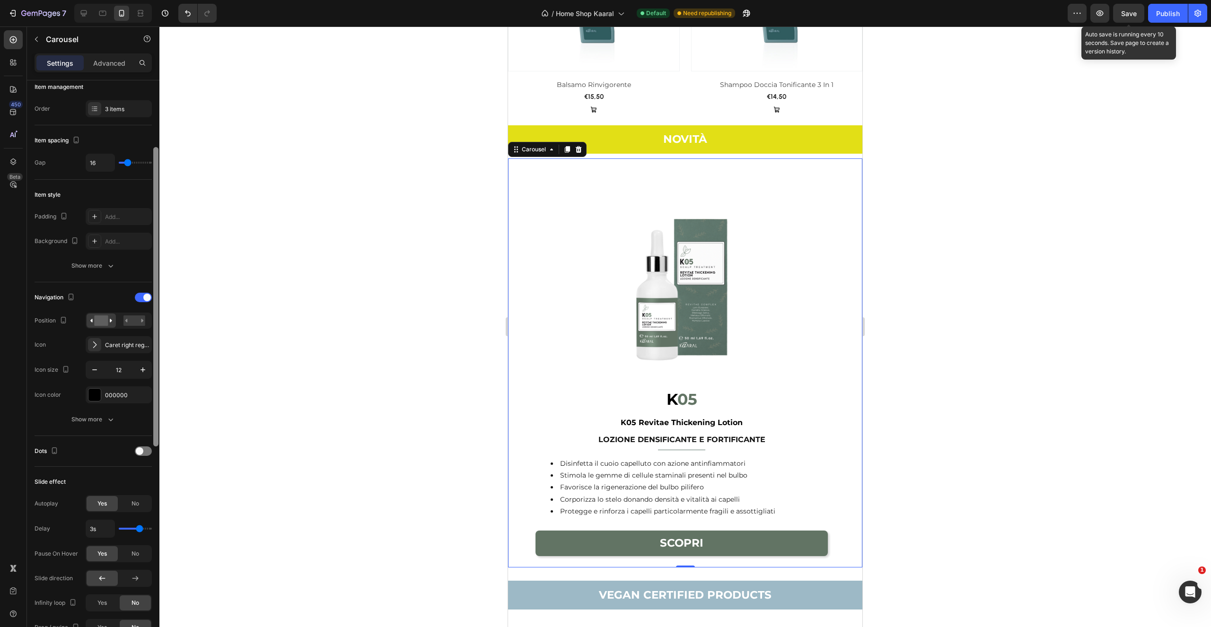
drag, startPoint x: 157, startPoint y: 370, endPoint x: 148, endPoint y: 404, distance: 35.1
click at [155, 431] on div at bounding box center [155, 296] width 5 height 299
click at [126, 337] on div "Caret right regular" at bounding box center [119, 341] width 66 height 17
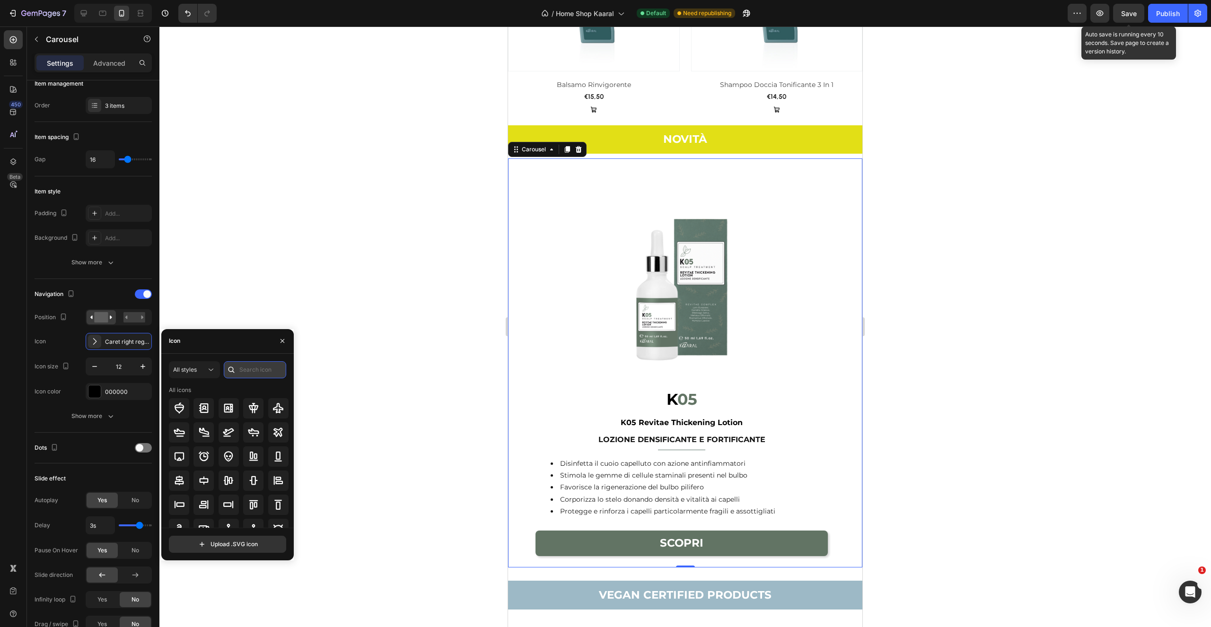
click at [248, 372] on input "text" at bounding box center [255, 369] width 62 height 17
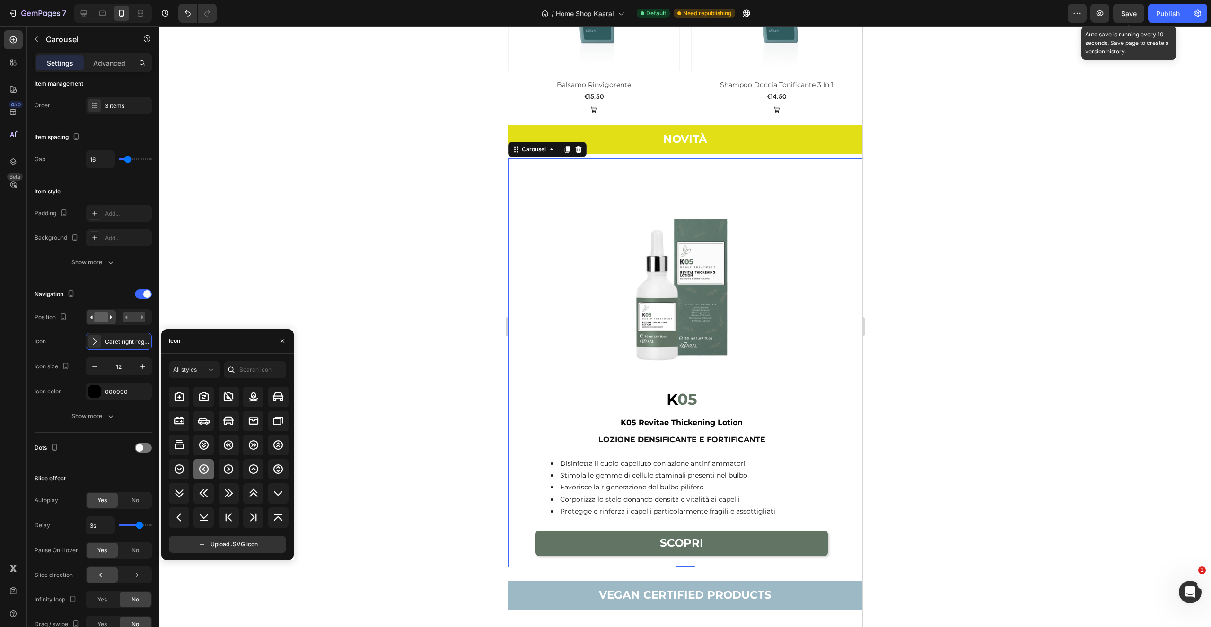
click at [203, 472] on icon at bounding box center [203, 469] width 11 height 11
drag, startPoint x: 204, startPoint y: 471, endPoint x: 217, endPoint y: 470, distance: 12.8
click at [205, 471] on icon at bounding box center [203, 469] width 11 height 11
click at [233, 472] on div at bounding box center [229, 469] width 20 height 20
drag, startPoint x: 187, startPoint y: 475, endPoint x: 196, endPoint y: 476, distance: 8.7
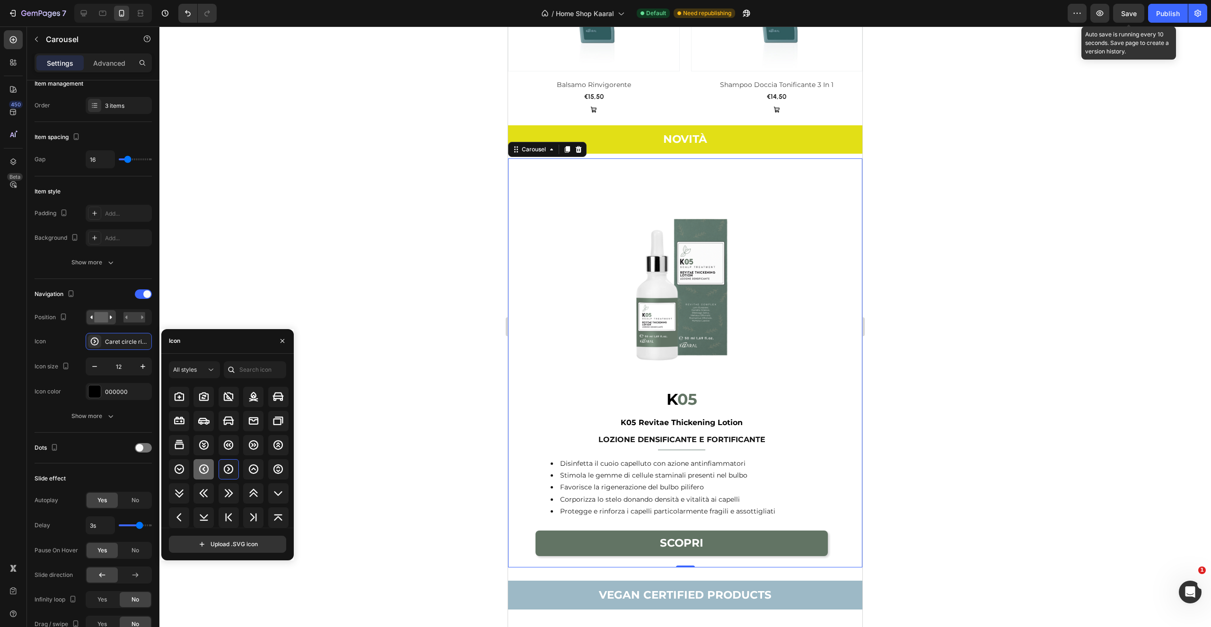
click at [187, 475] on div at bounding box center [179, 469] width 20 height 20
drag, startPoint x: 195, startPoint y: 473, endPoint x: 227, endPoint y: 486, distance: 34.4
click at [196, 473] on div at bounding box center [203, 469] width 20 height 20
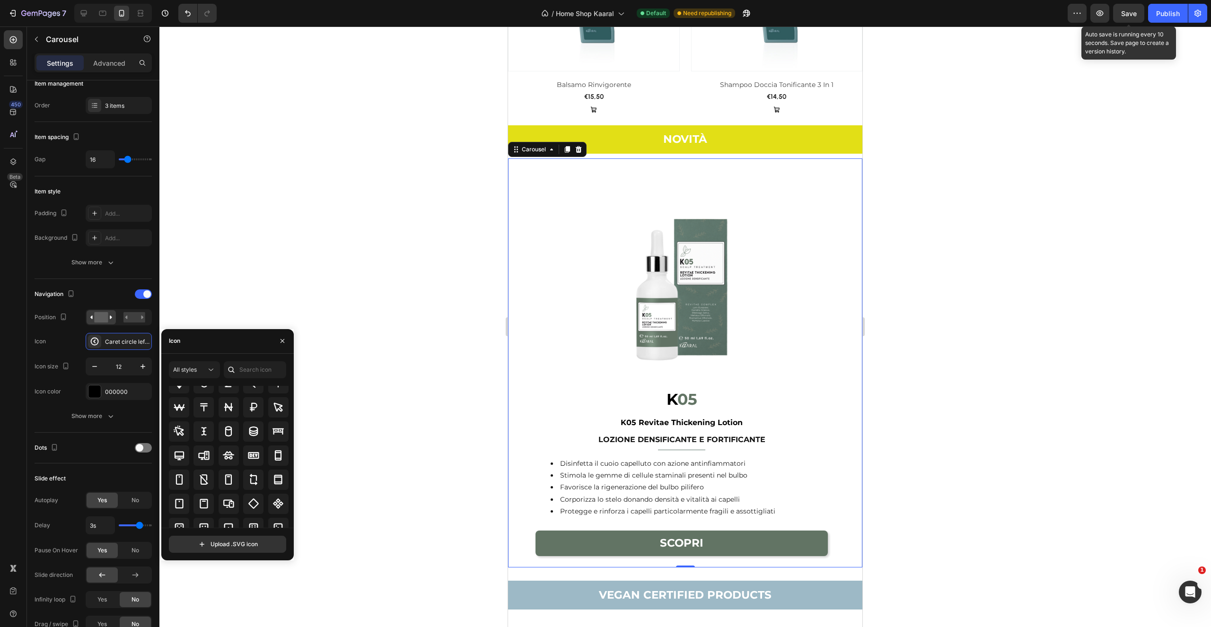
scroll to position [1935, 0]
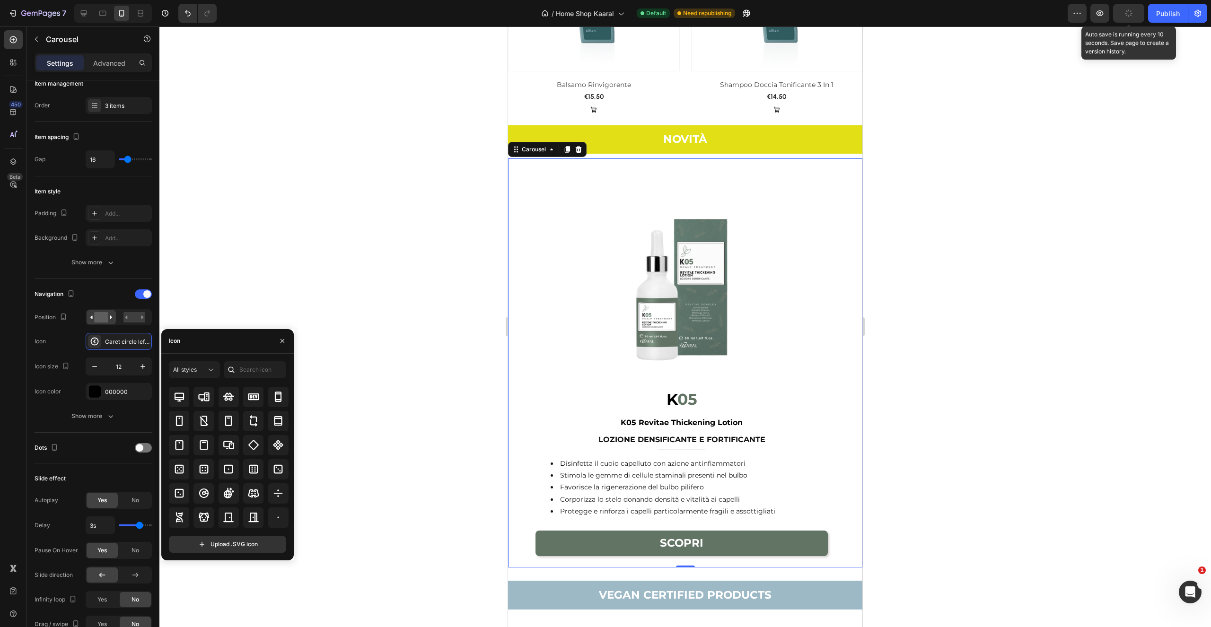
drag, startPoint x: 293, startPoint y: 509, endPoint x: 291, endPoint y: 535, distance: 26.1
click at [291, 535] on div "All styles All icons Upload .SVG icon" at bounding box center [227, 457] width 132 height 192
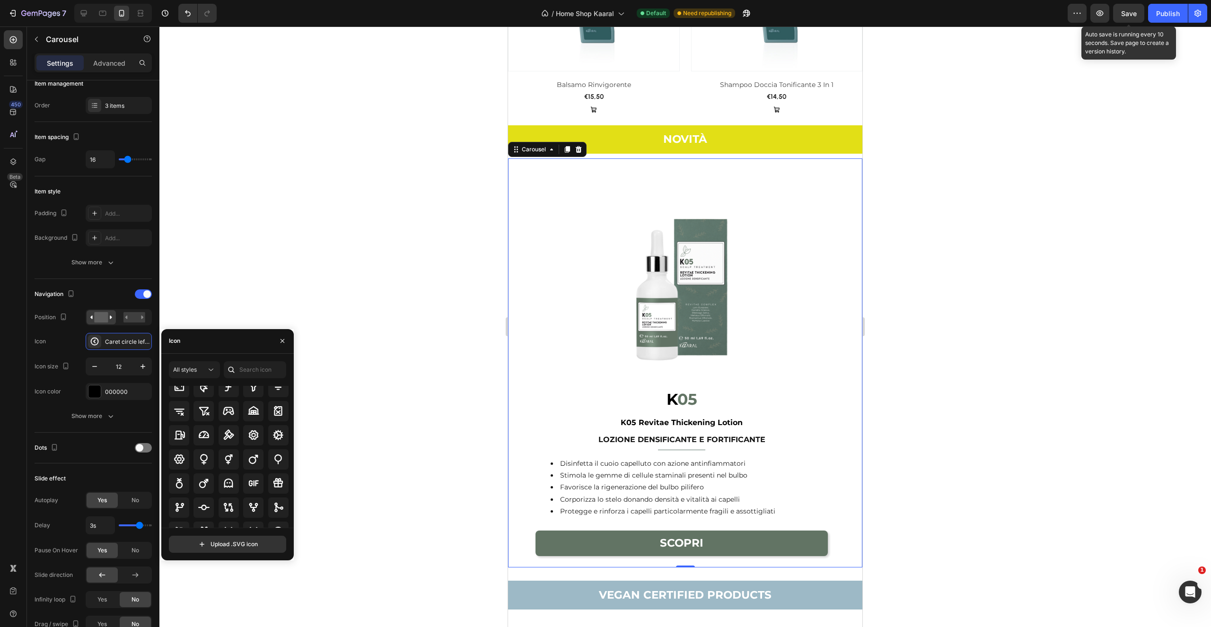
scroll to position [2749, 0]
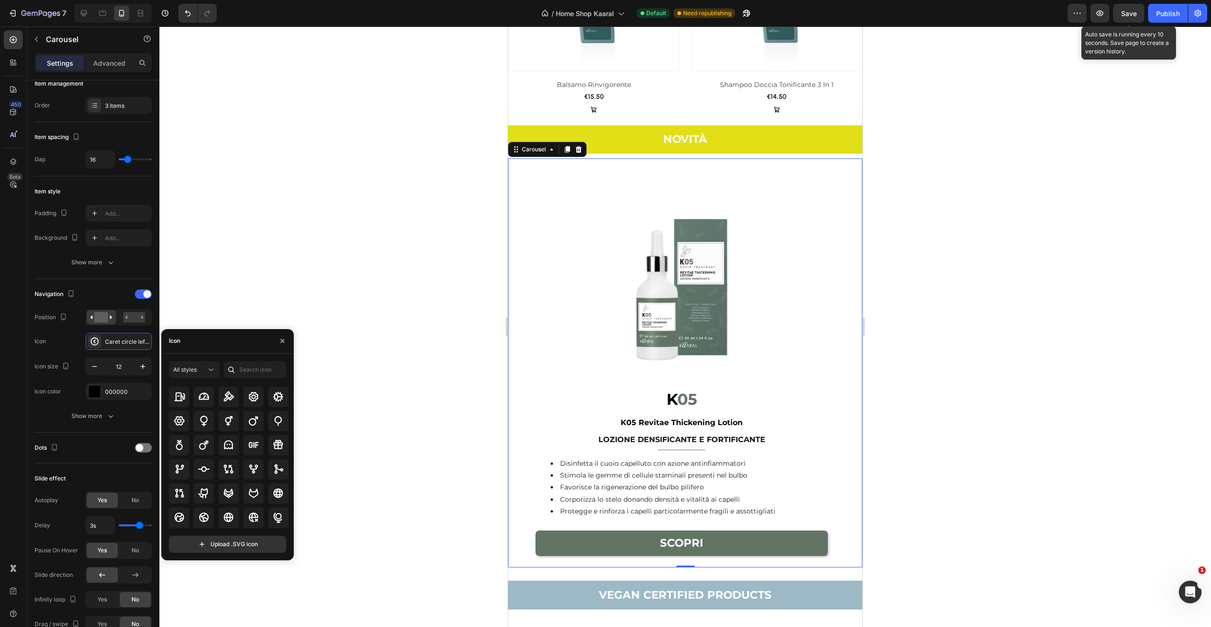
click at [620, 354] on img at bounding box center [682, 271] width 302 height 227
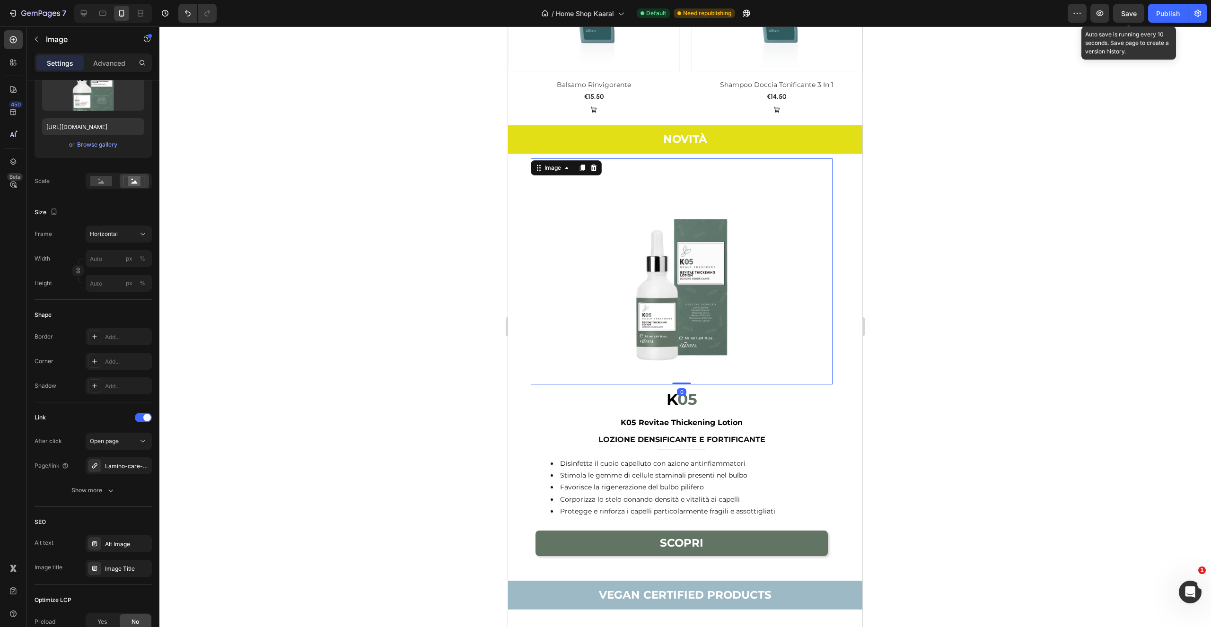
scroll to position [0, 0]
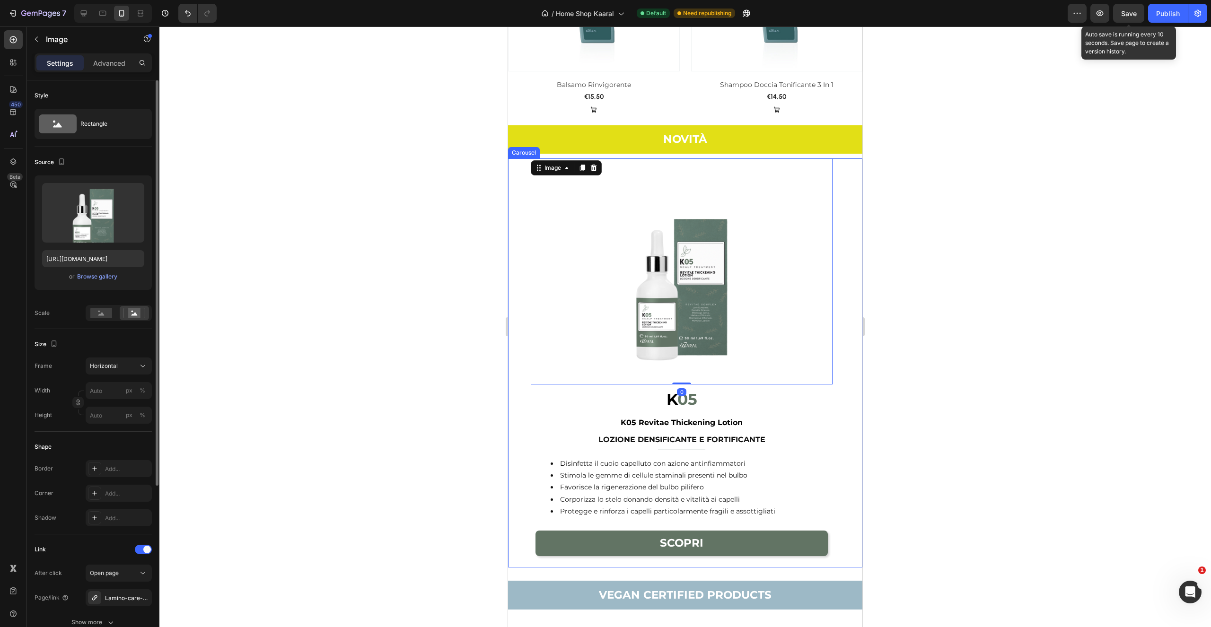
click at [521, 355] on button "Carousel Back Arrow" at bounding box center [517, 362] width 15 height 15
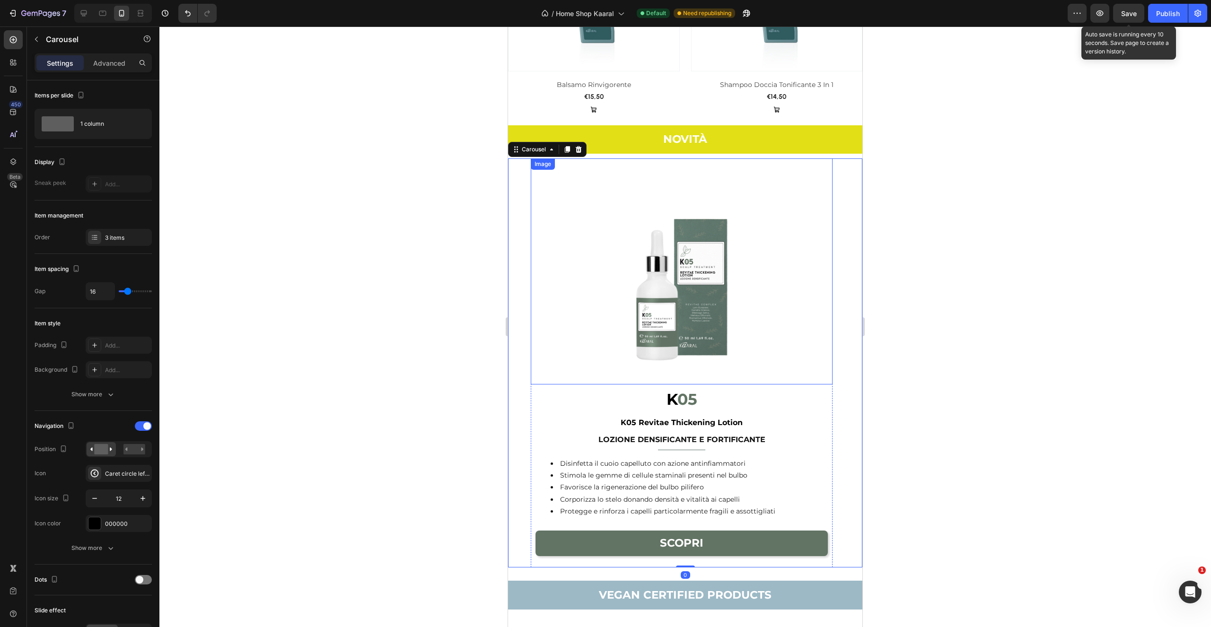
click at [541, 331] on img at bounding box center [682, 271] width 302 height 227
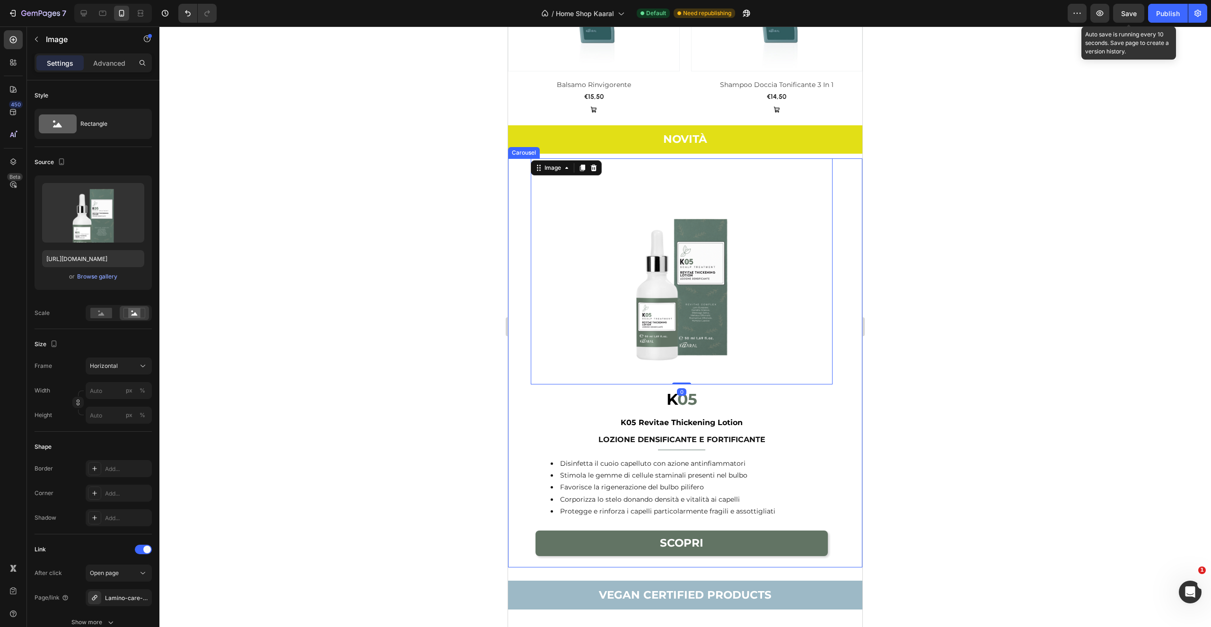
click at [521, 374] on div "Image 0 K 05 K05 Revitae Thickening Lotion Heading LOZIONE DENSIFICANTE E FORTI…" at bounding box center [685, 362] width 354 height 409
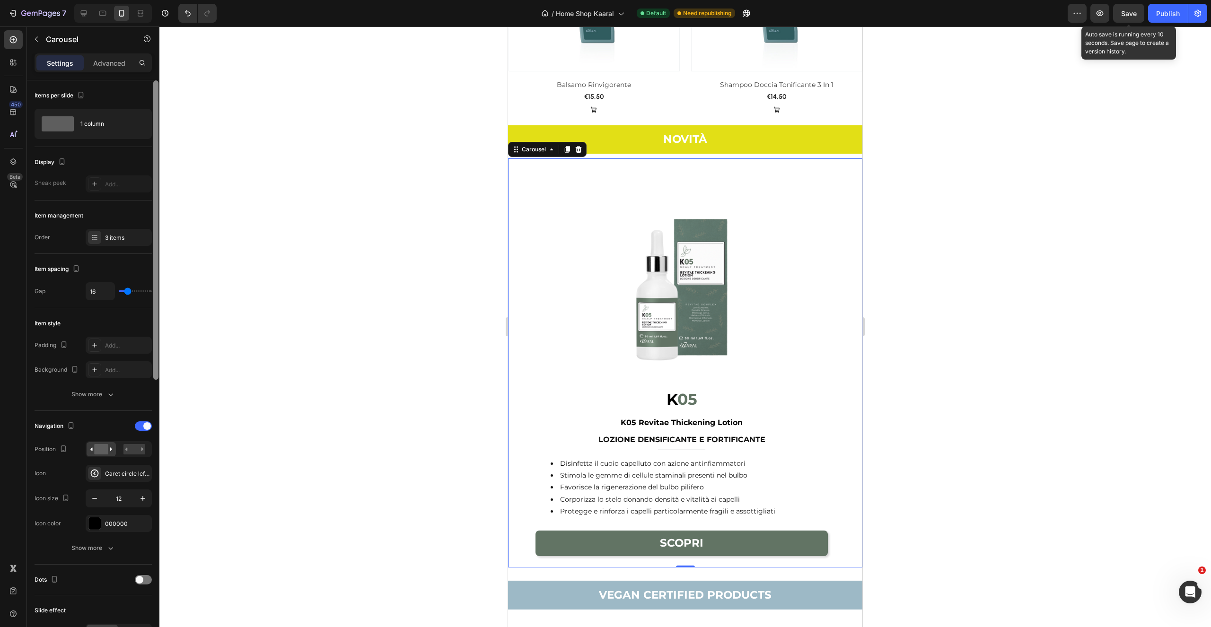
drag, startPoint x: 144, startPoint y: 426, endPoint x: 153, endPoint y: 429, distance: 9.4
click at [144, 425] on span at bounding box center [147, 426] width 8 height 8
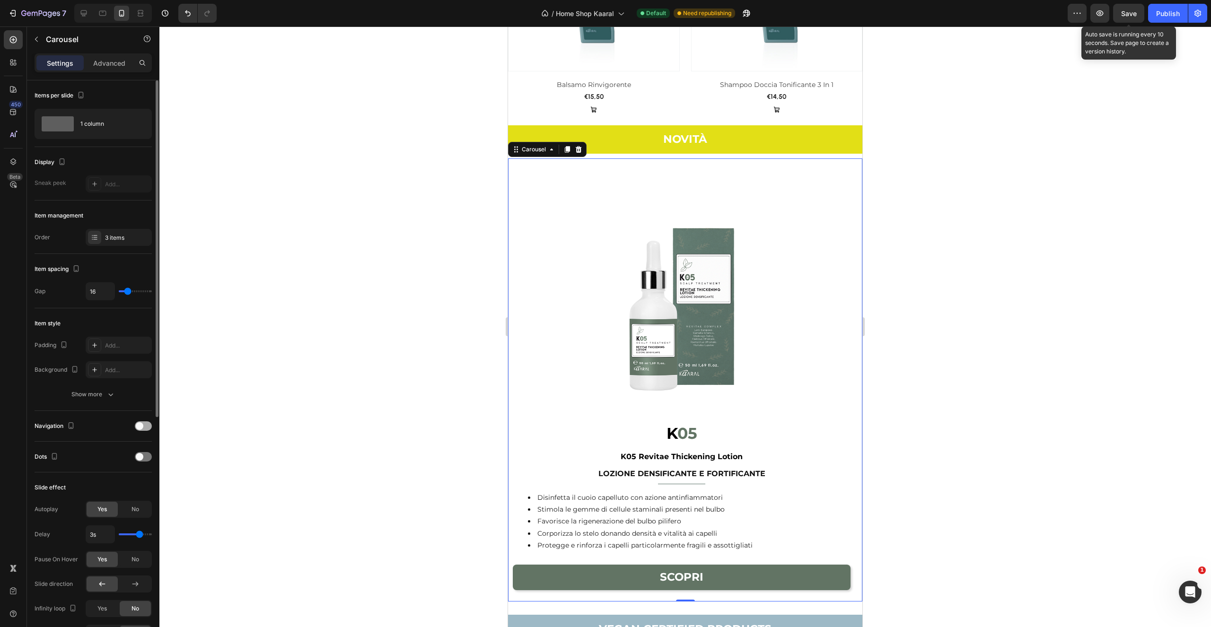
click at [146, 426] on div at bounding box center [143, 426] width 17 height 9
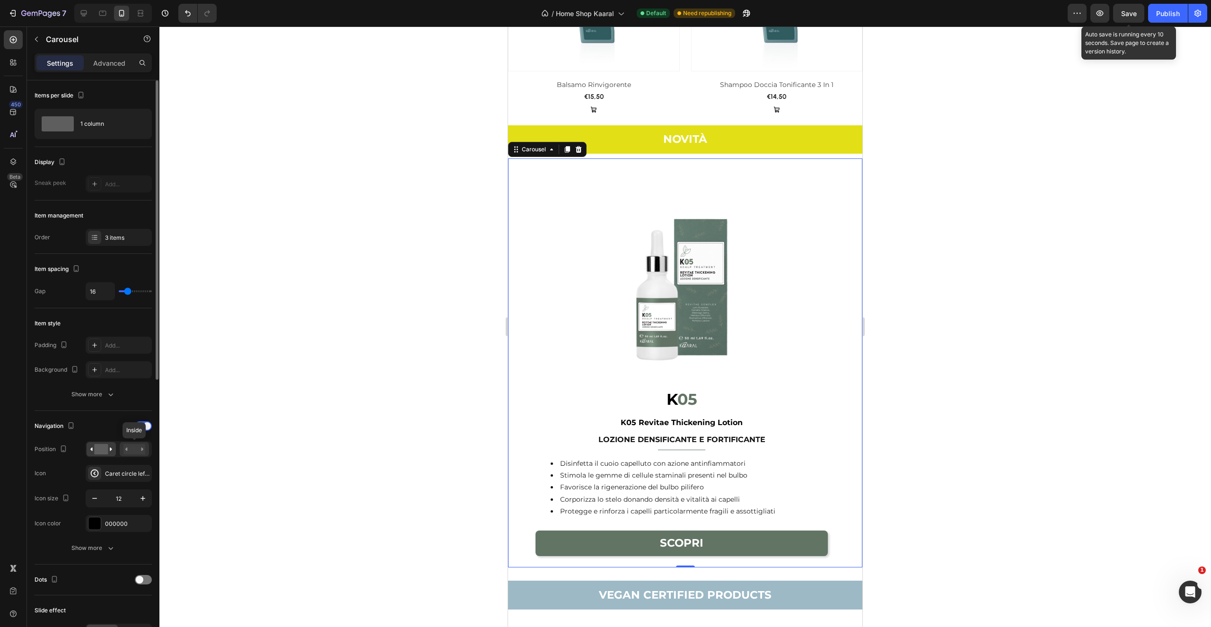
click at [137, 448] on rect at bounding box center [134, 449] width 22 height 10
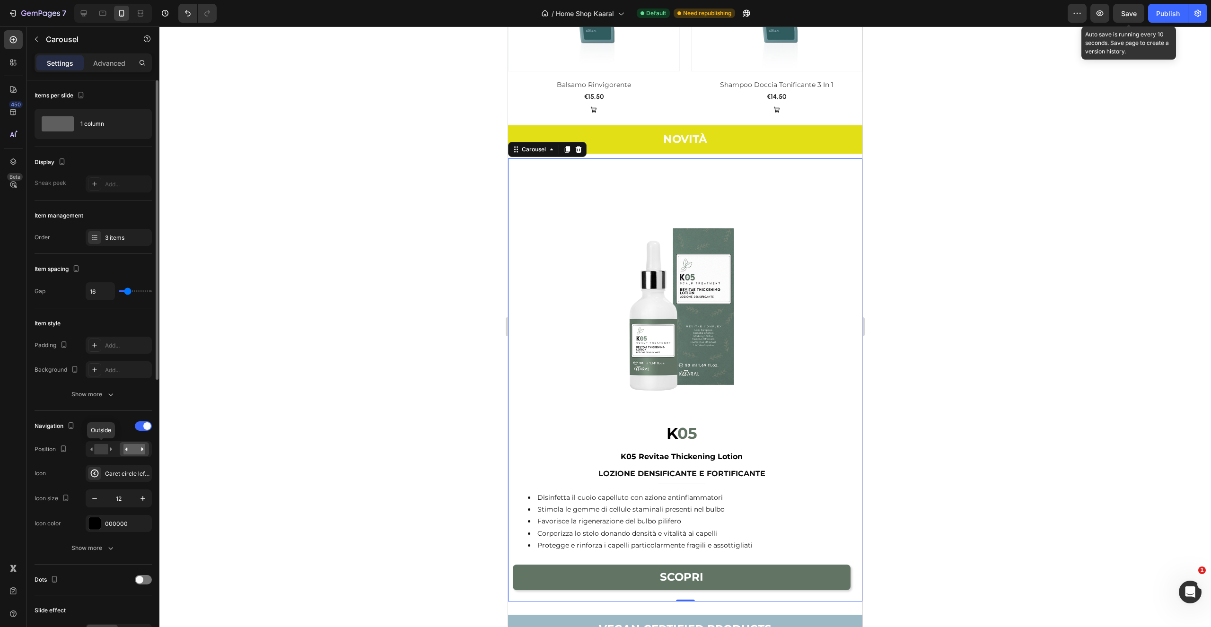
drag, startPoint x: 102, startPoint y: 454, endPoint x: 103, endPoint y: 461, distance: 7.2
click at [102, 453] on rect at bounding box center [101, 449] width 14 height 10
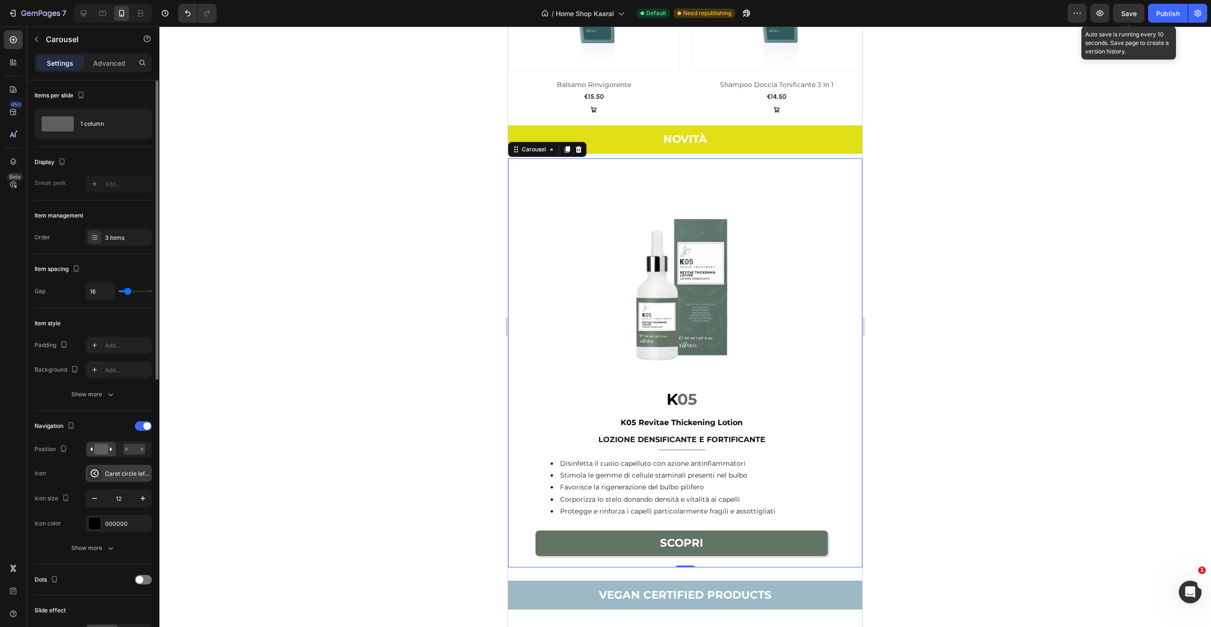
click at [125, 474] on div "Caret circle left bold" at bounding box center [127, 474] width 44 height 9
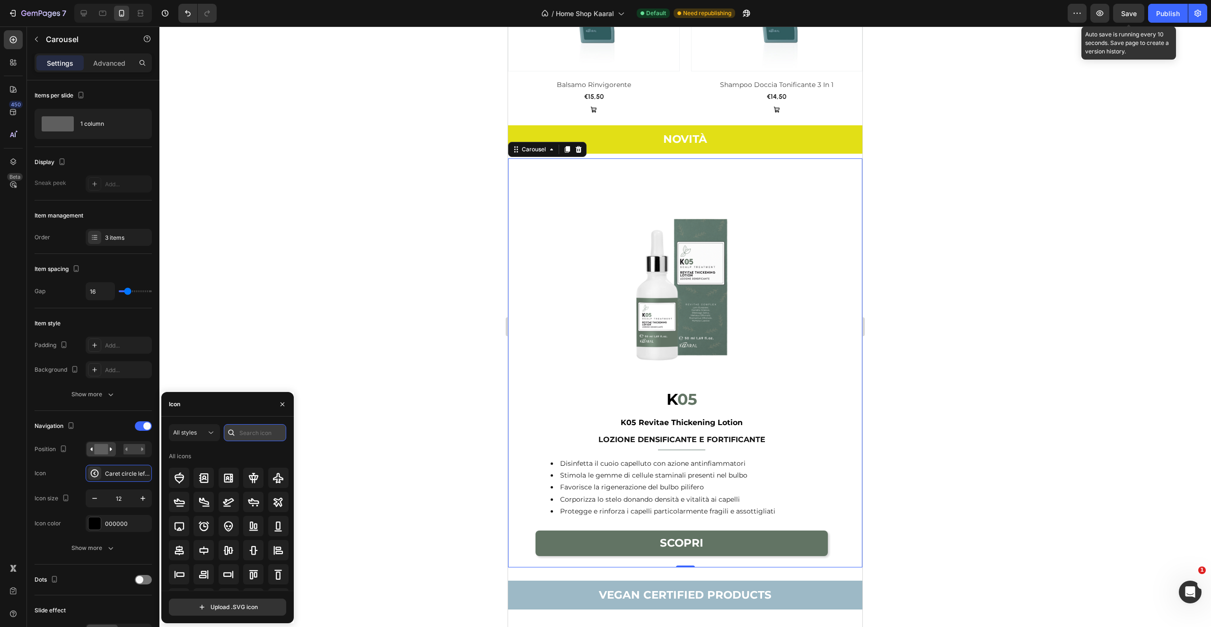
click at [246, 434] on input "text" at bounding box center [255, 432] width 62 height 17
drag, startPoint x: 240, startPoint y: 433, endPoint x: 235, endPoint y: 421, distance: 13.8
click at [240, 433] on input "text" at bounding box center [255, 432] width 62 height 17
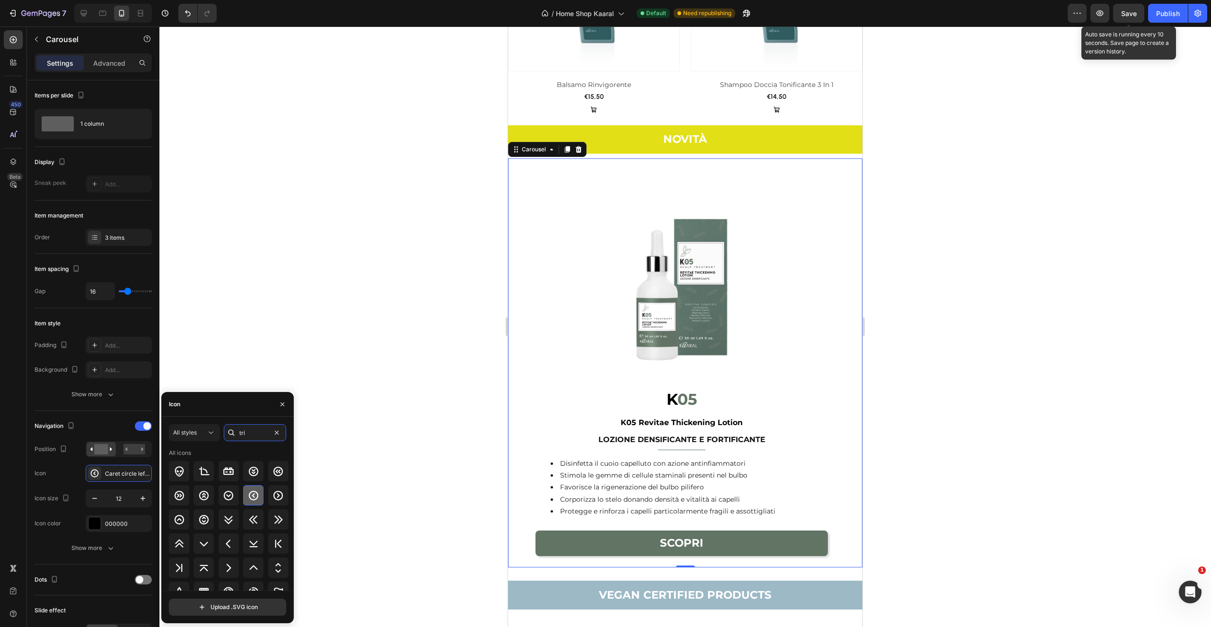
type input "tri"
click at [228, 496] on icon at bounding box center [228, 495] width 9 height 9
drag, startPoint x: 255, startPoint y: 496, endPoint x: 261, endPoint y: 497, distance: 6.2
click at [255, 496] on icon at bounding box center [253, 495] width 11 height 11
click at [273, 498] on icon at bounding box center [277, 495] width 11 height 11
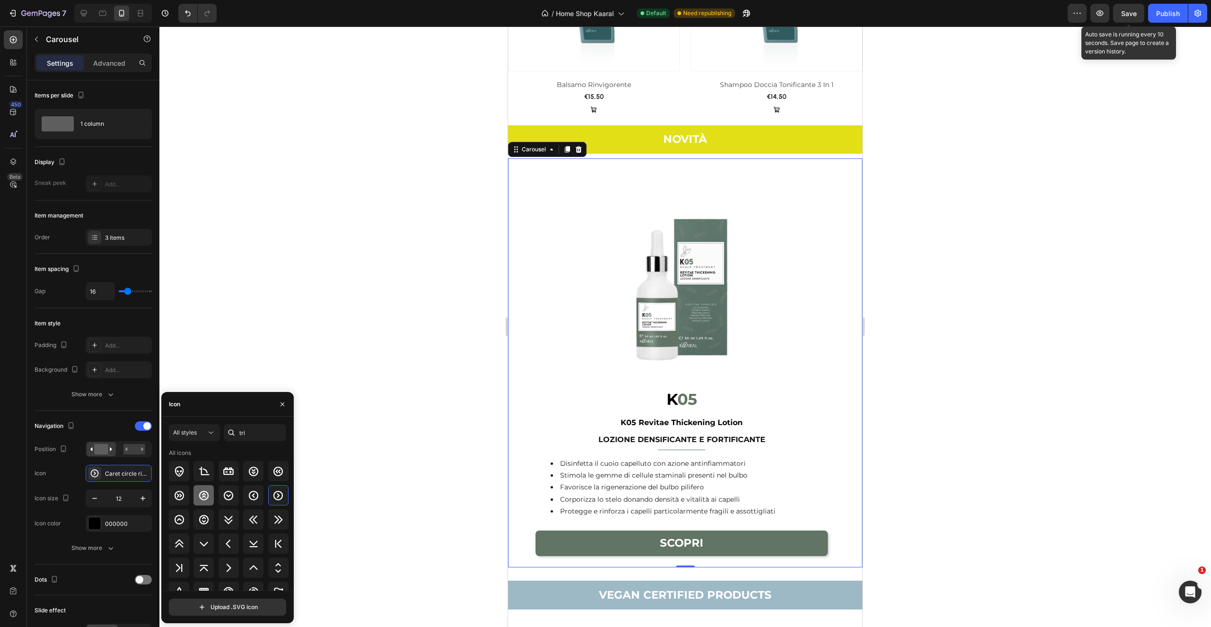
drag, startPoint x: 252, startPoint y: 498, endPoint x: 195, endPoint y: 497, distance: 56.8
click at [252, 498] on icon at bounding box center [253, 495] width 11 height 11
click at [145, 497] on icon "button" at bounding box center [142, 498] width 9 height 9
click at [145, 498] on icon "button" at bounding box center [142, 498] width 9 height 9
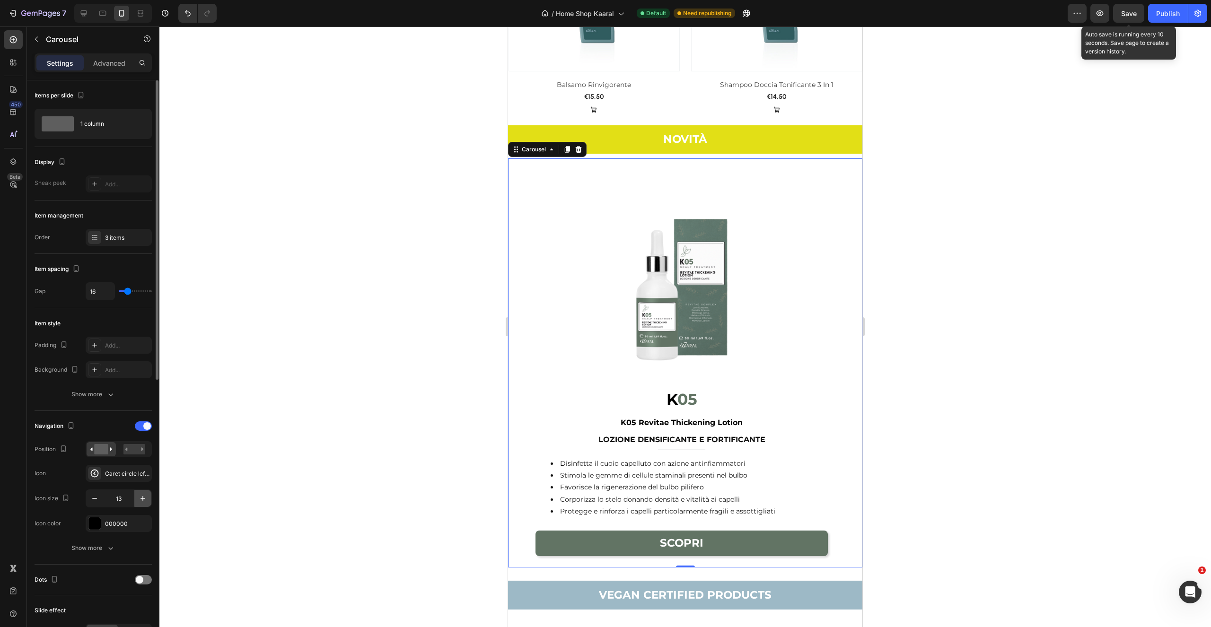
click at [143, 496] on icon "button" at bounding box center [142, 498] width 9 height 9
click at [143, 498] on icon "button" at bounding box center [142, 498] width 9 height 9
click at [95, 497] on icon "button" at bounding box center [94, 498] width 9 height 9
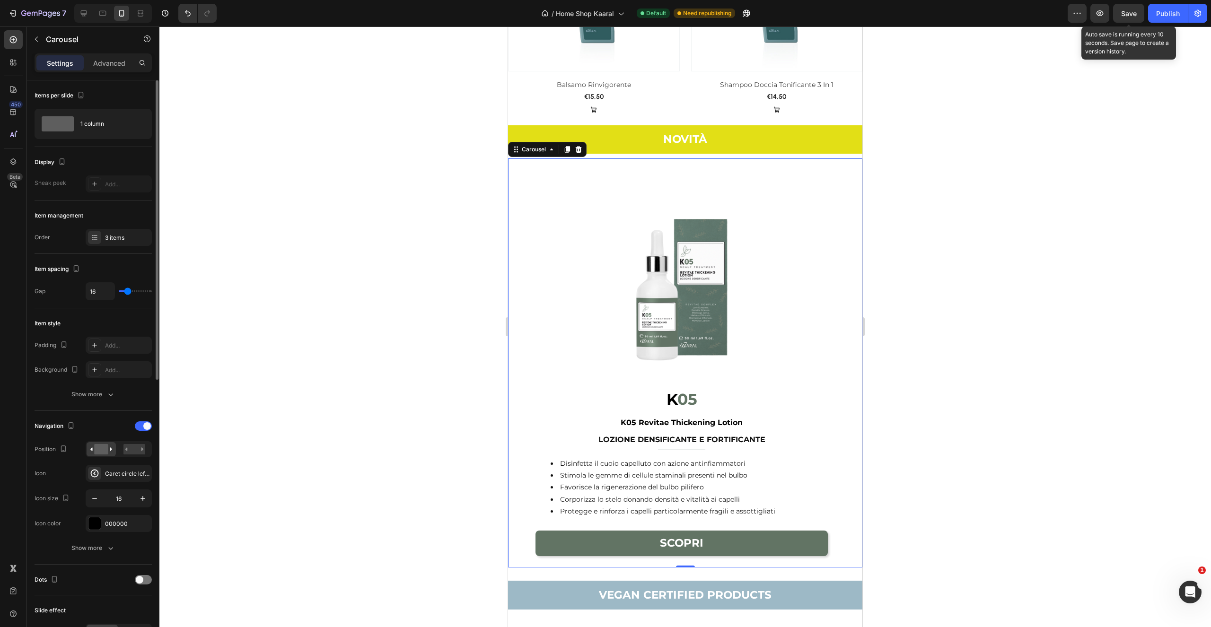
drag, startPoint x: 95, startPoint y: 499, endPoint x: 99, endPoint y: 537, distance: 39.1
click at [95, 499] on icon "button" at bounding box center [94, 498] width 5 height 1
type input "14"
drag, startPoint x: 104, startPoint y: 549, endPoint x: 132, endPoint y: 536, distance: 31.3
click at [104, 549] on div "Show more" at bounding box center [93, 548] width 44 height 9
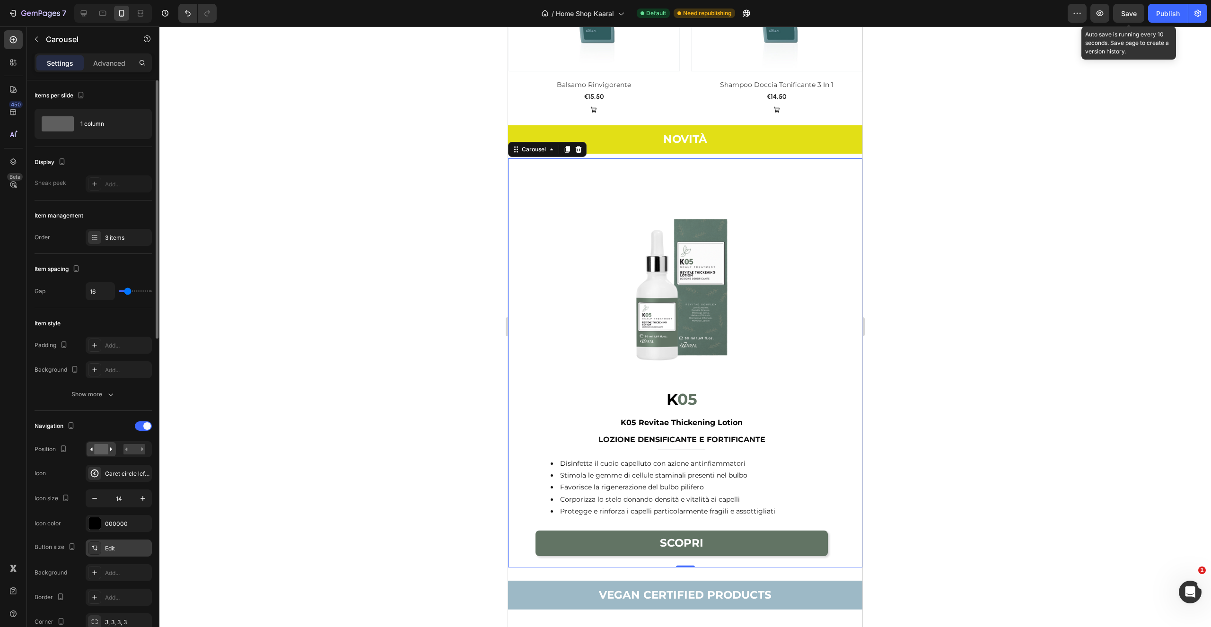
click at [115, 545] on div "Edit" at bounding box center [127, 549] width 44 height 9
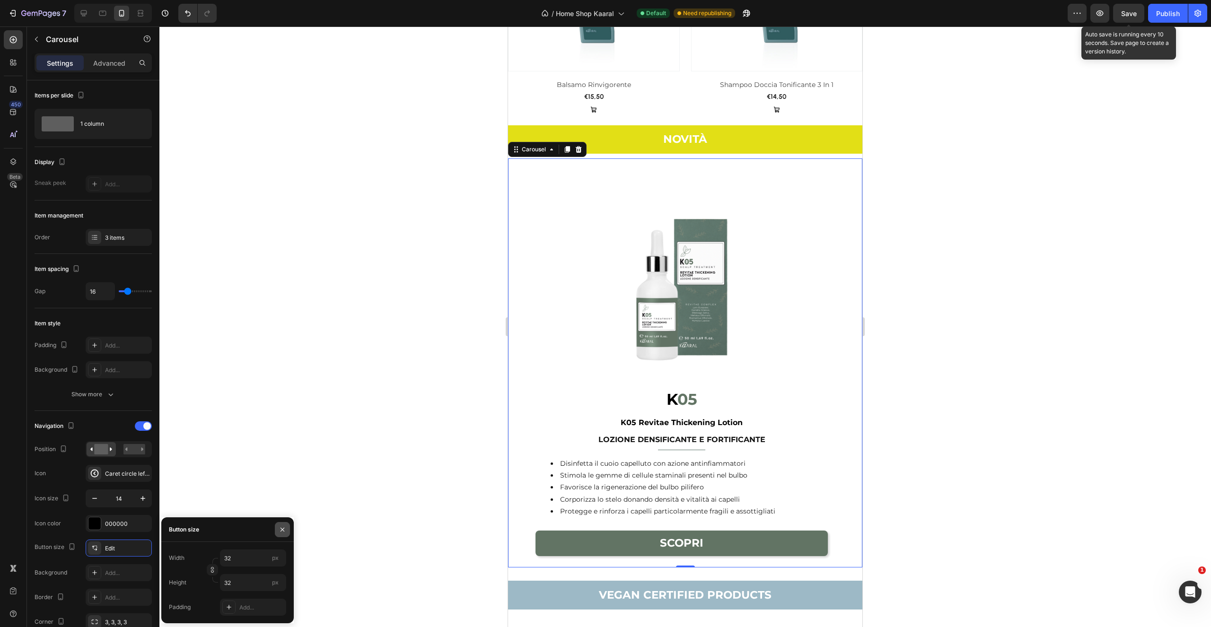
click at [286, 531] on button "button" at bounding box center [282, 529] width 15 height 15
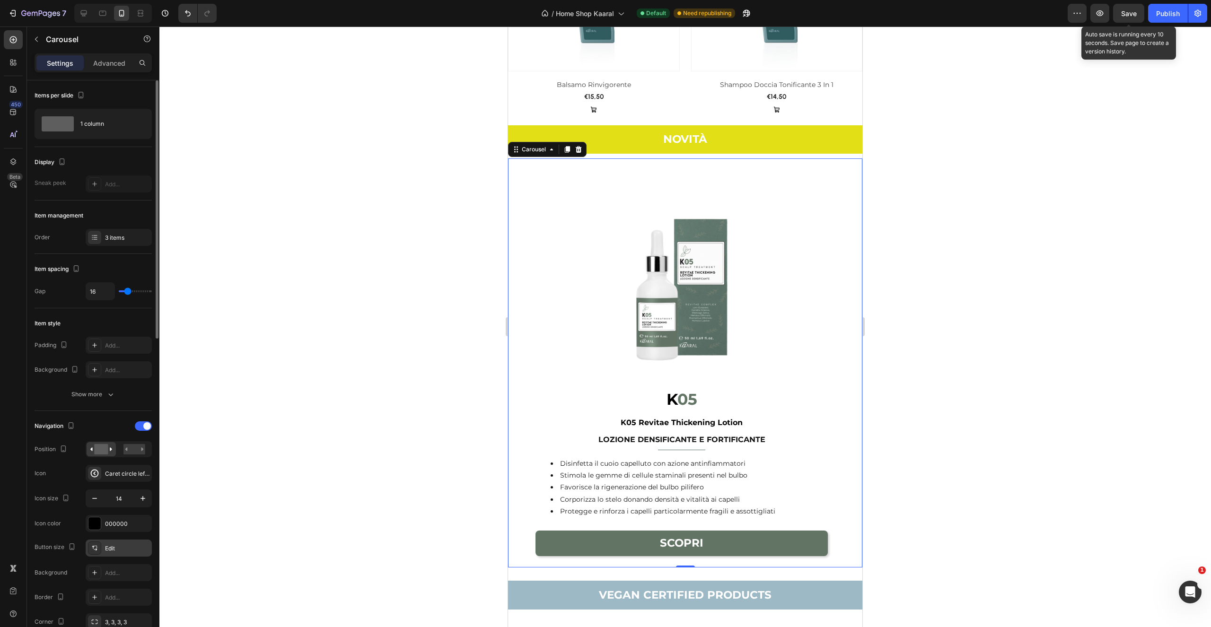
drag, startPoint x: 113, startPoint y: 551, endPoint x: 132, endPoint y: 546, distance: 20.0
click at [113, 551] on div "Edit" at bounding box center [127, 549] width 44 height 9
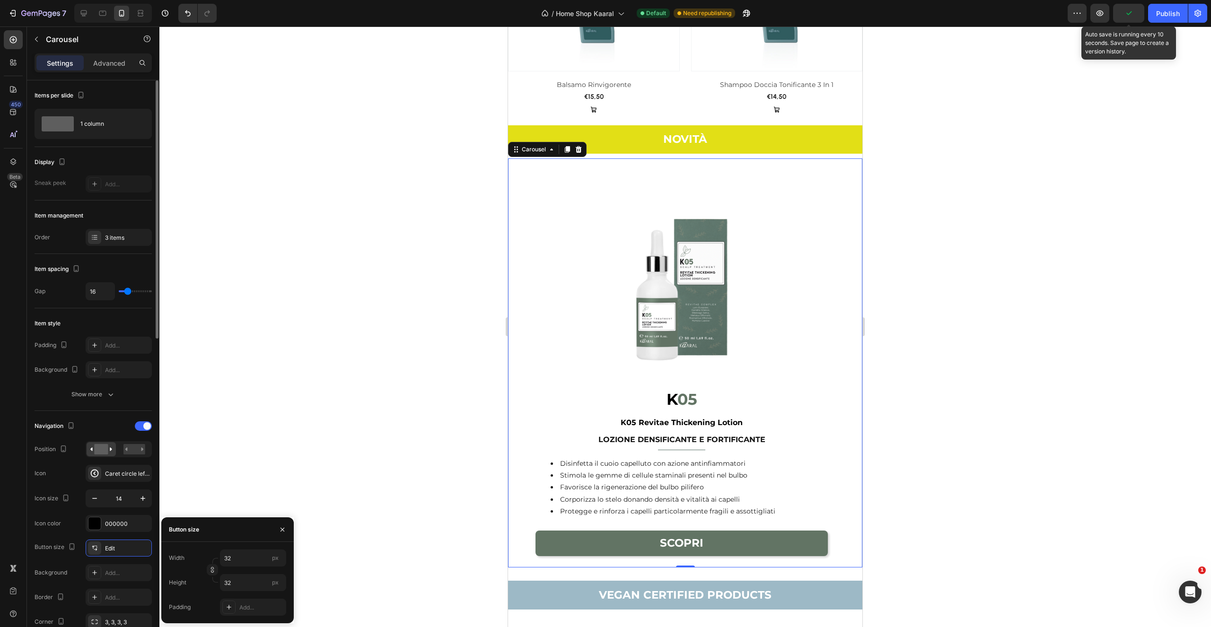
drag, startPoint x: 142, startPoint y: 619, endPoint x: 147, endPoint y: 608, distance: 12.3
click at [0, 0] on icon "button" at bounding box center [0, 0] width 0 height 0
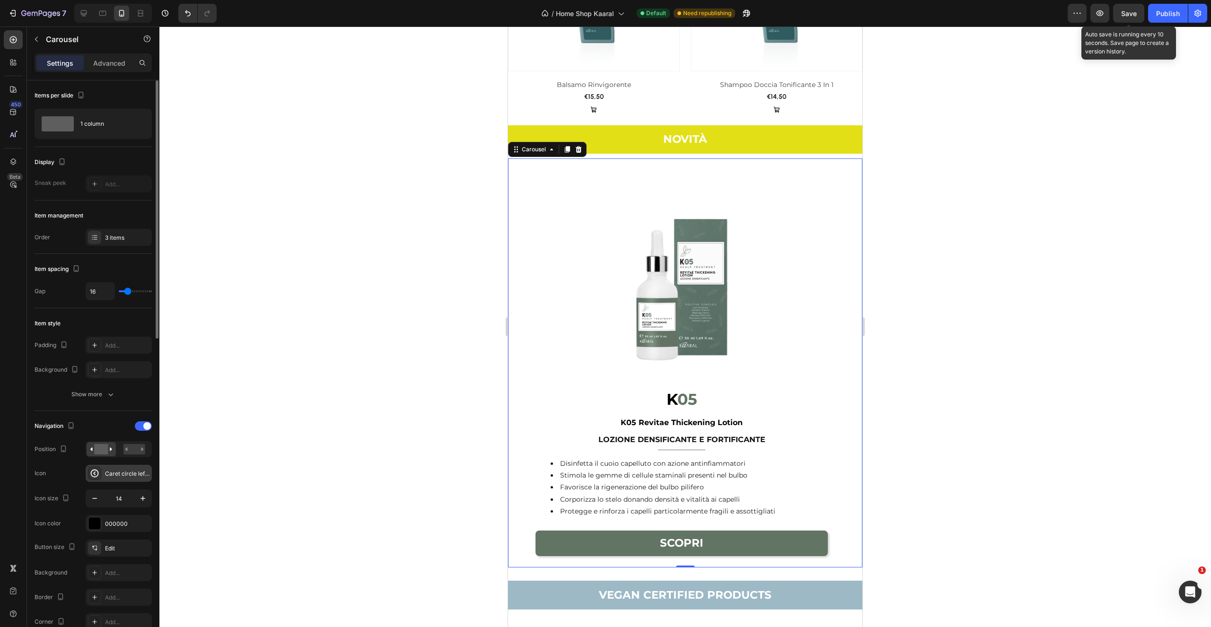
click at [130, 477] on div "Caret circle left bold" at bounding box center [127, 474] width 44 height 9
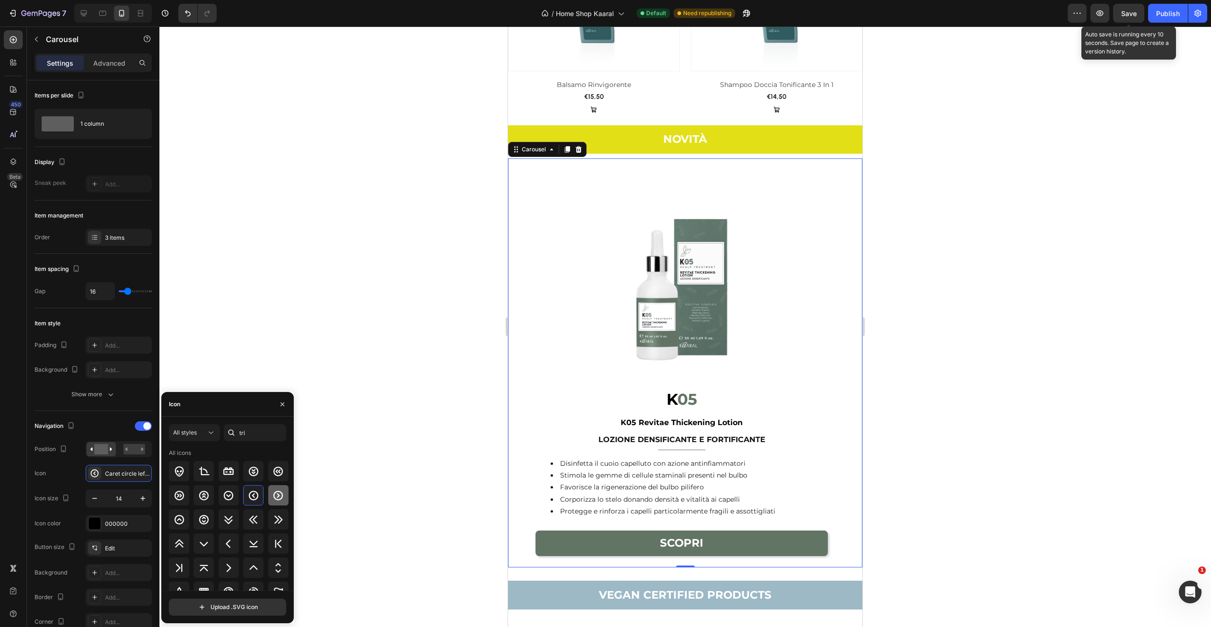
click at [279, 497] on icon at bounding box center [277, 495] width 9 height 9
click at [273, 500] on icon at bounding box center [277, 495] width 11 height 11
click at [230, 327] on div at bounding box center [685, 326] width 1052 height 601
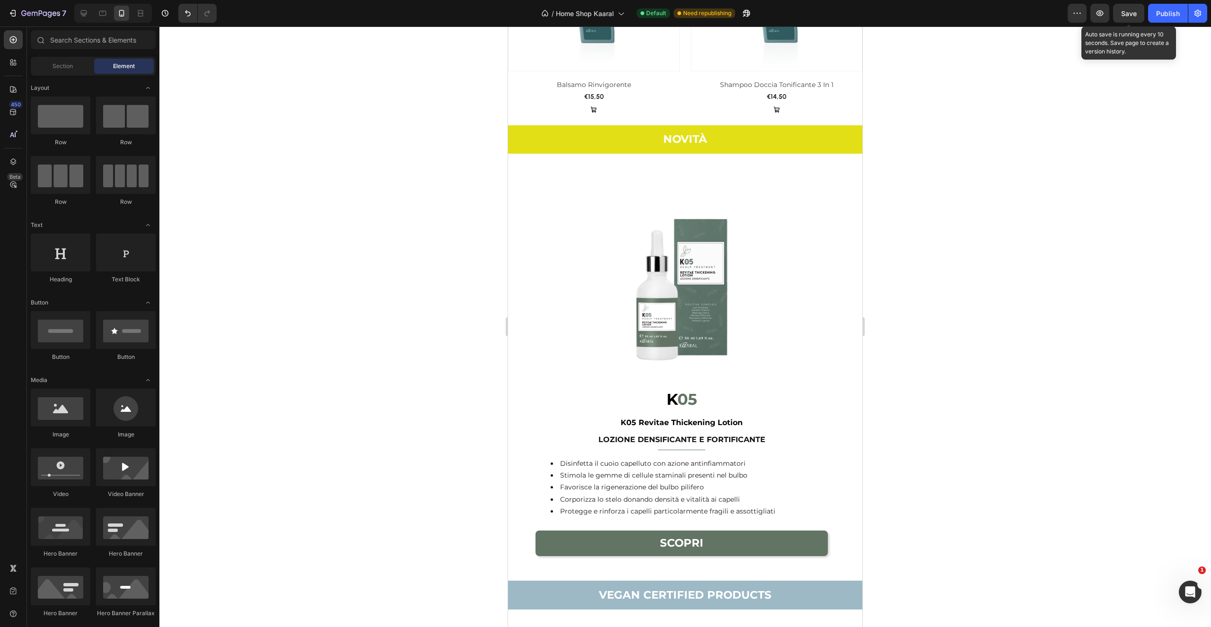
drag, startPoint x: 1127, startPoint y: 16, endPoint x: 1151, endPoint y: 24, distance: 25.9
click at [1127, 16] on span "Save" at bounding box center [1129, 13] width 16 height 8
click at [1166, 17] on div "Publish" at bounding box center [1168, 14] width 24 height 10
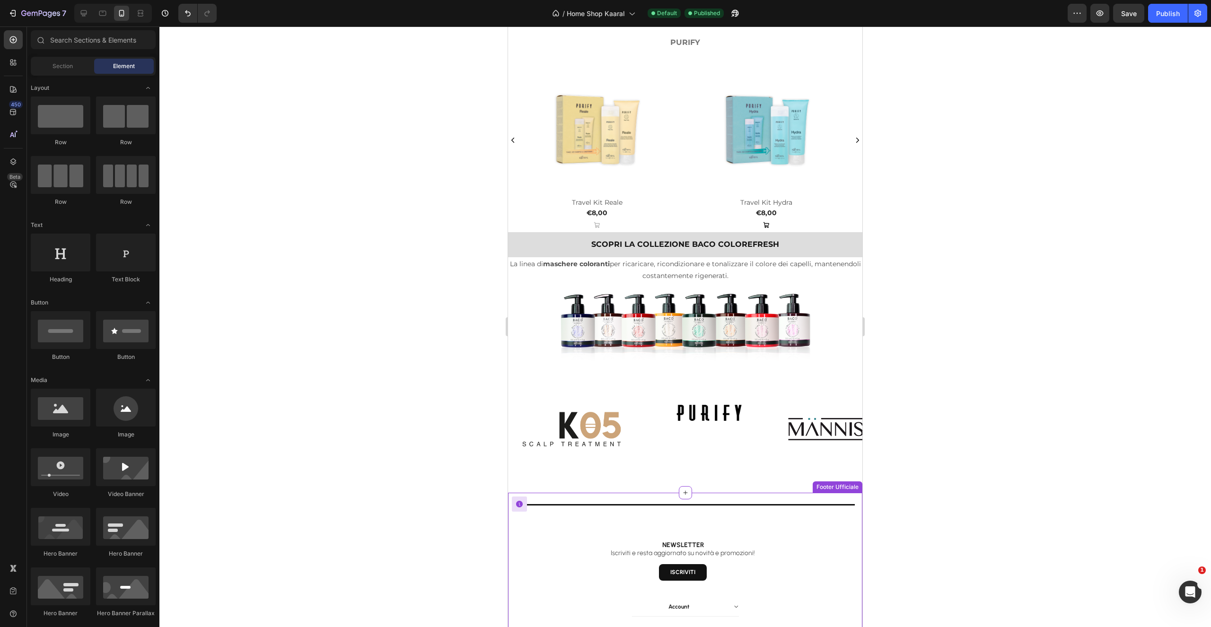
scroll to position [2747, 0]
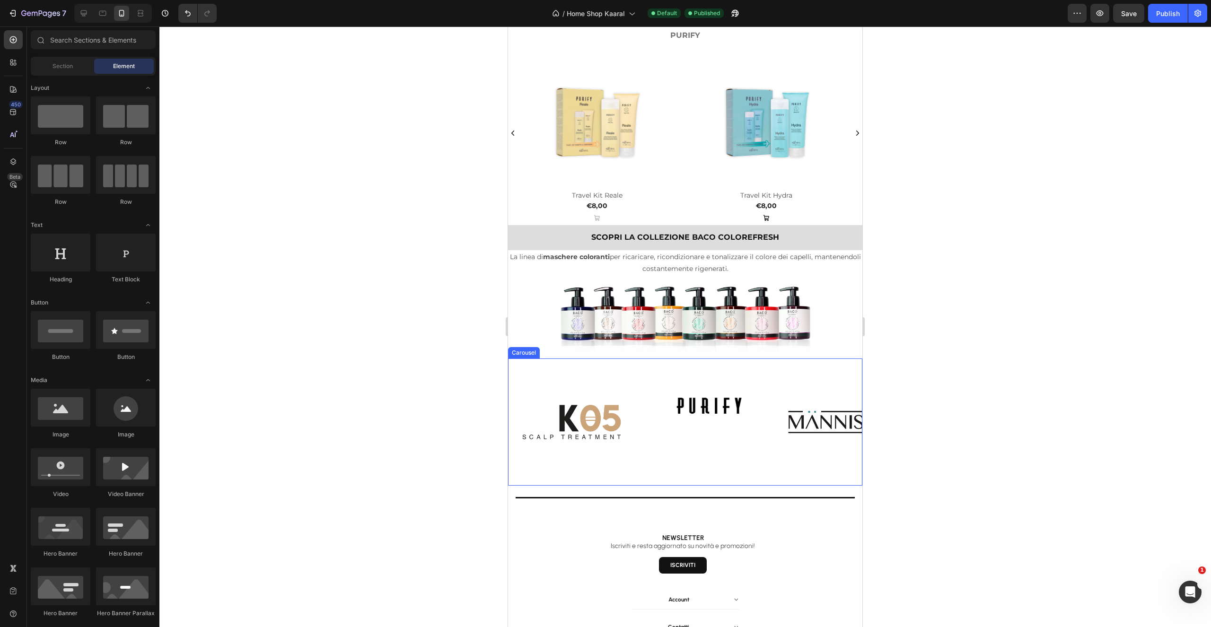
click at [782, 379] on div "Image Image Image Image Image Image Image" at bounding box center [685, 422] width 354 height 127
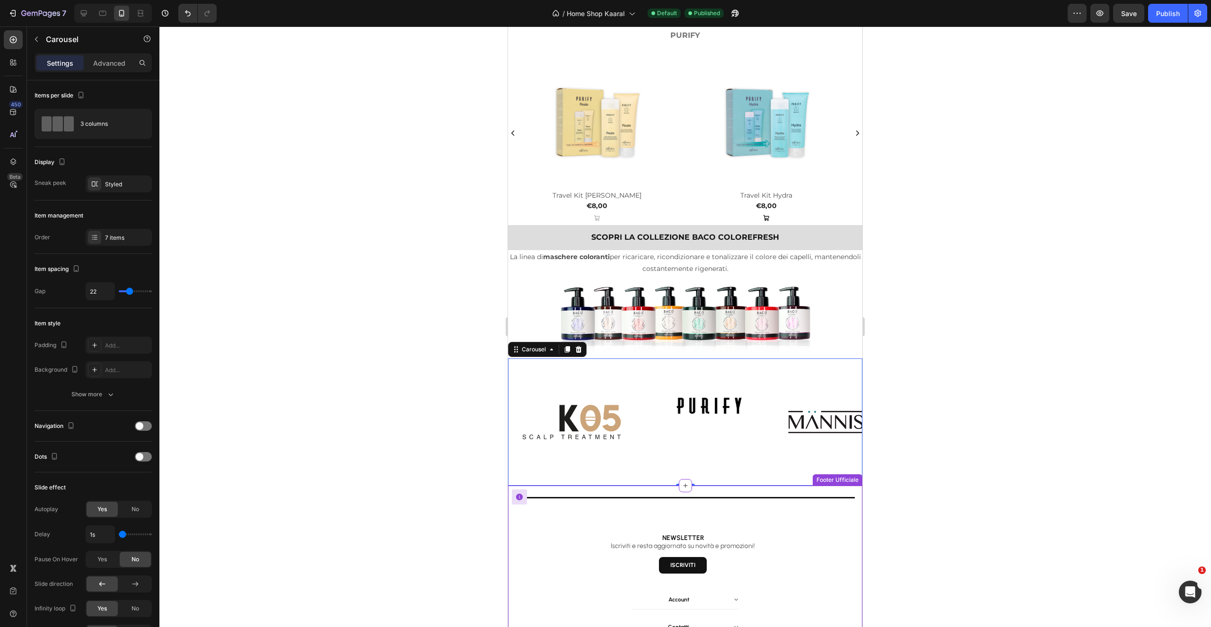
click at [771, 497] on div "Title Line SEGUICI SUI SOCIAL Heading Image Image Image Image Image Row Newslet…" at bounding box center [685, 624] width 354 height 276
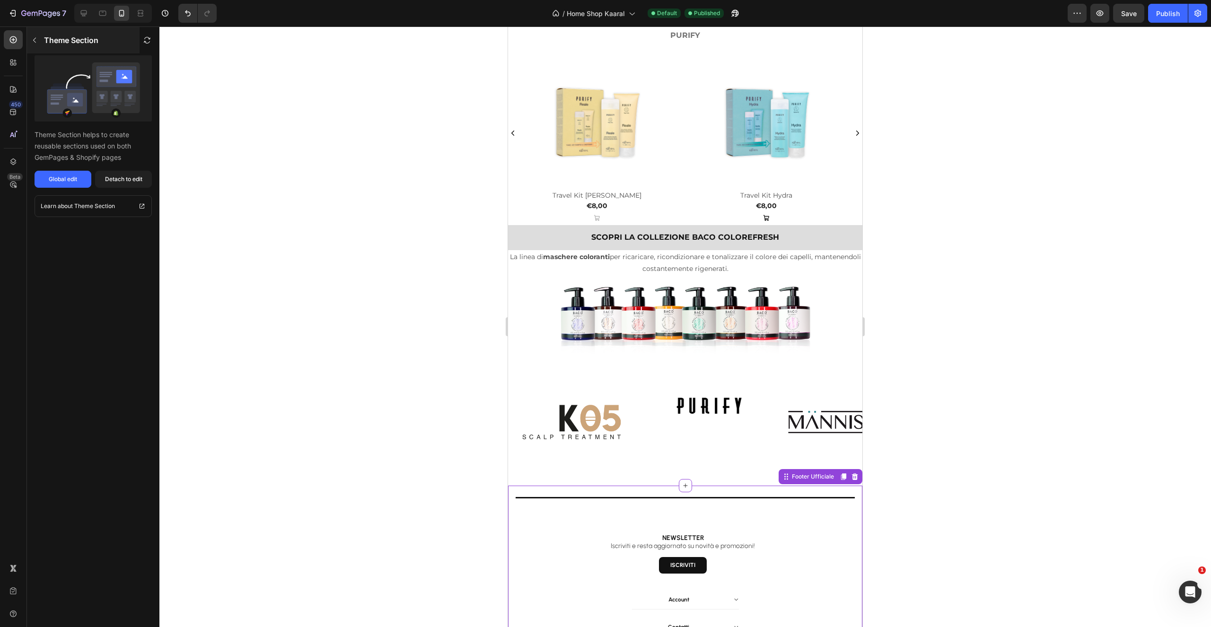
click at [35, 35] on button "button" at bounding box center [34, 40] width 15 height 15
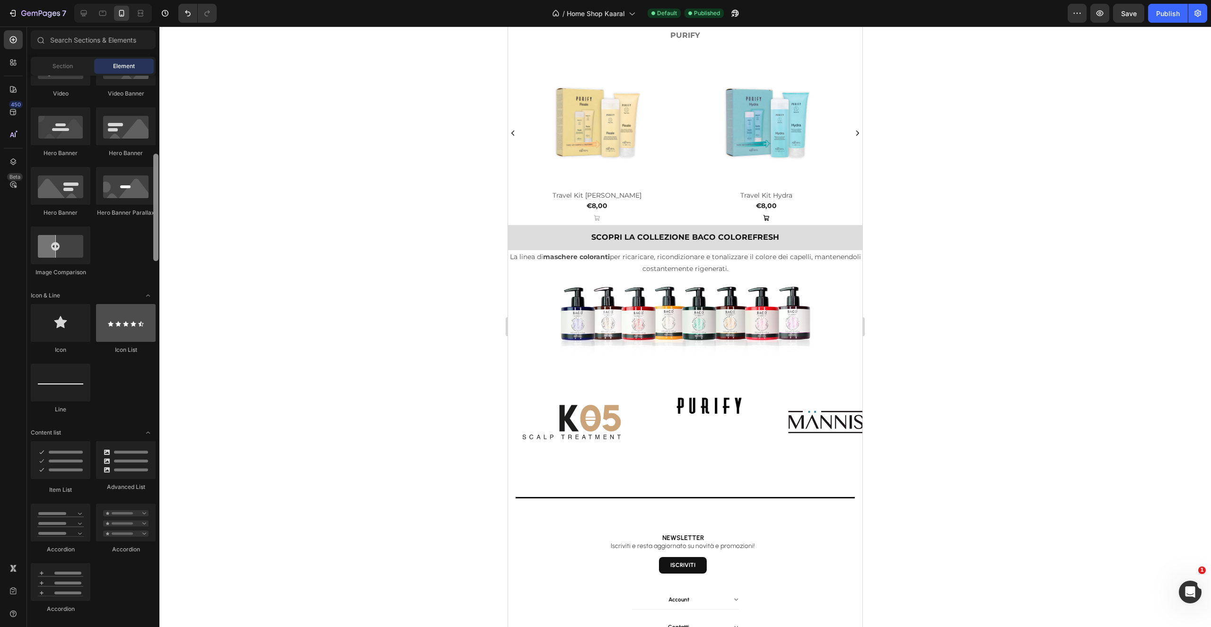
drag, startPoint x: 157, startPoint y: 174, endPoint x: 114, endPoint y: 329, distance: 160.6
click at [153, 255] on div at bounding box center [155, 350] width 7 height 549
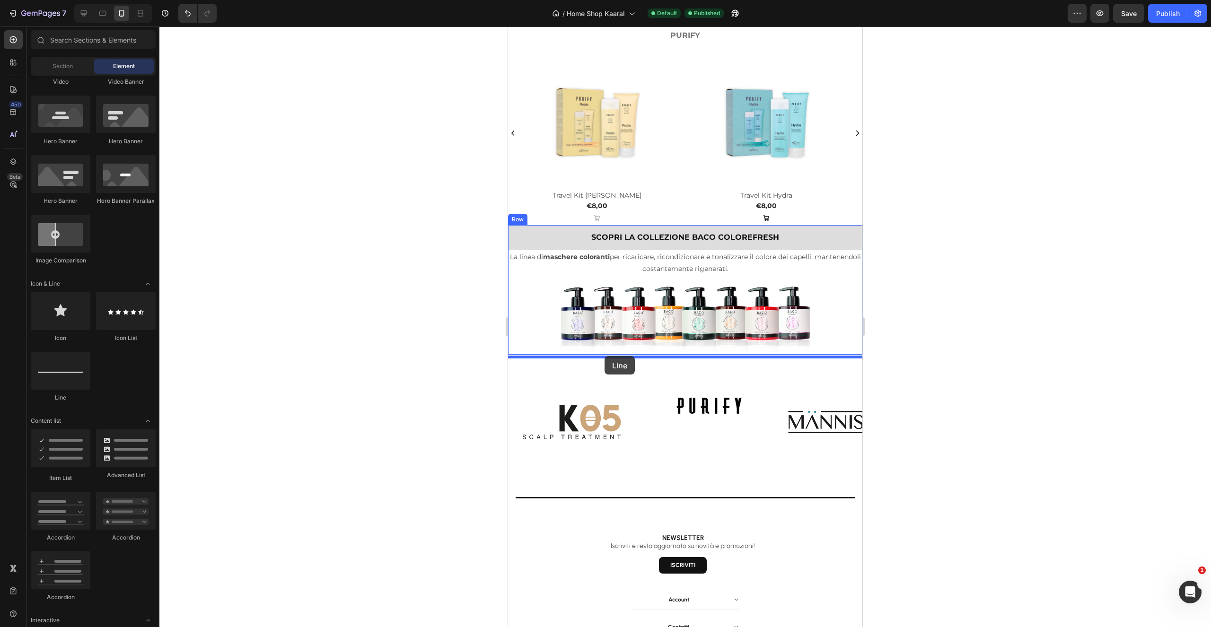
drag, startPoint x: 560, startPoint y: 414, endPoint x: 605, endPoint y: 356, distance: 73.4
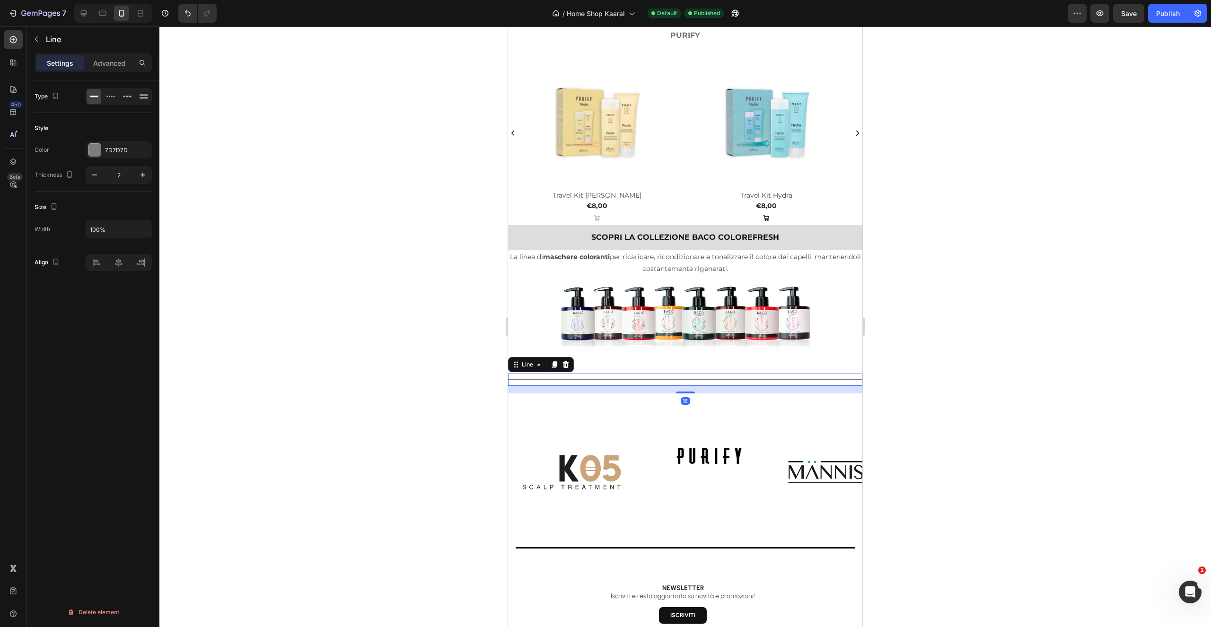
click at [943, 358] on div at bounding box center [685, 326] width 1052 height 601
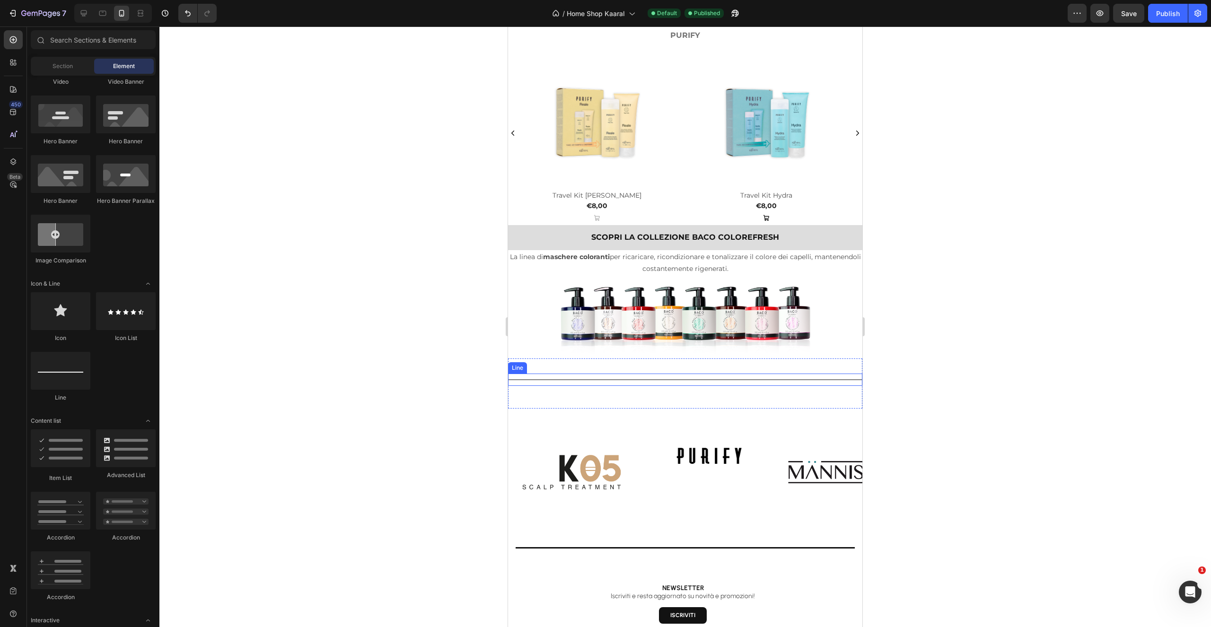
click at [841, 378] on div "Title Line" at bounding box center [685, 380] width 354 height 12
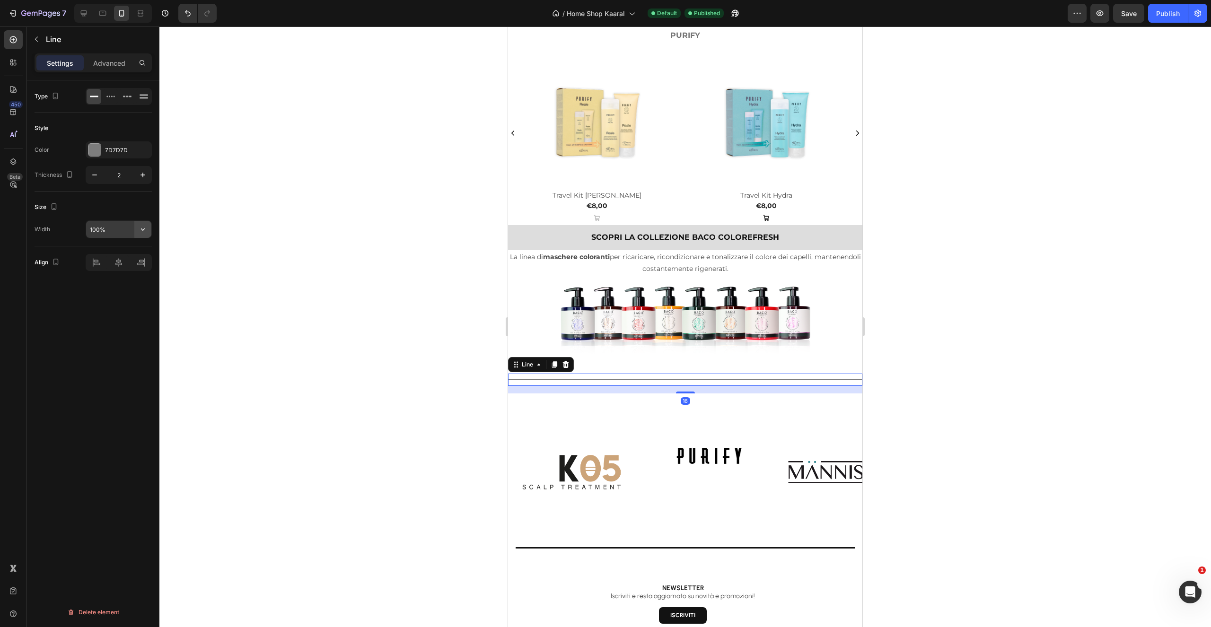
click at [142, 234] on icon "button" at bounding box center [142, 229] width 9 height 9
click at [145, 195] on div "Size Width 100%" at bounding box center [93, 219] width 117 height 54
click at [636, 380] on div "Title Line 16" at bounding box center [685, 380] width 354 height 12
click at [568, 363] on icon at bounding box center [566, 365] width 8 height 8
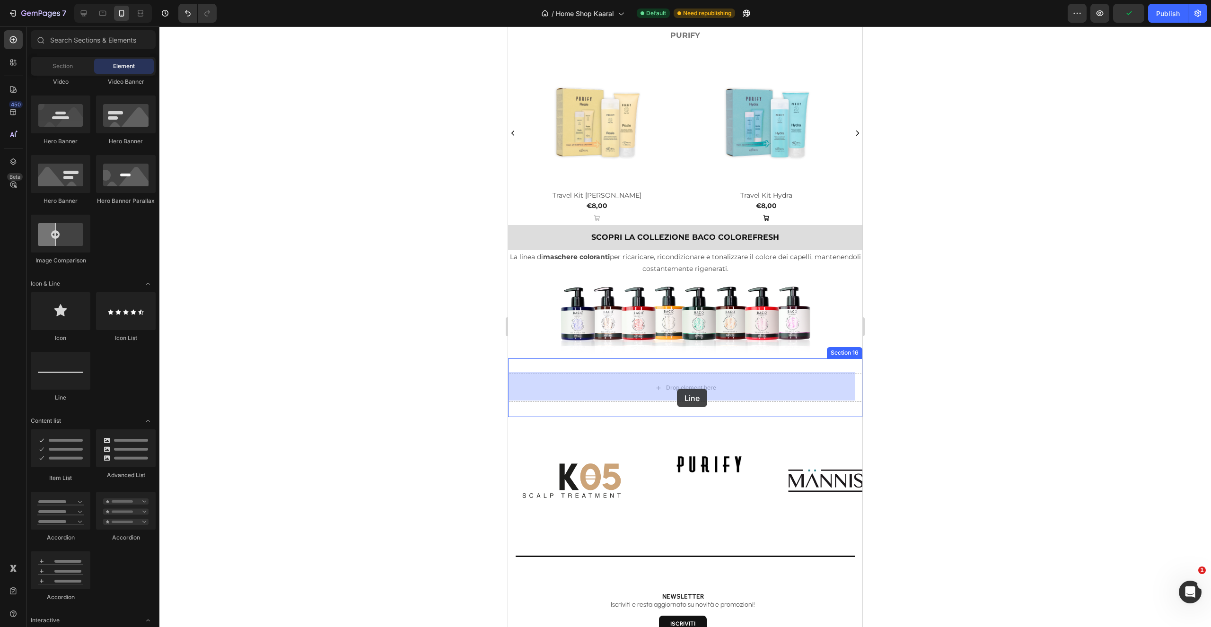
drag, startPoint x: 781, startPoint y: 426, endPoint x: 644, endPoint y: 354, distance: 153.8
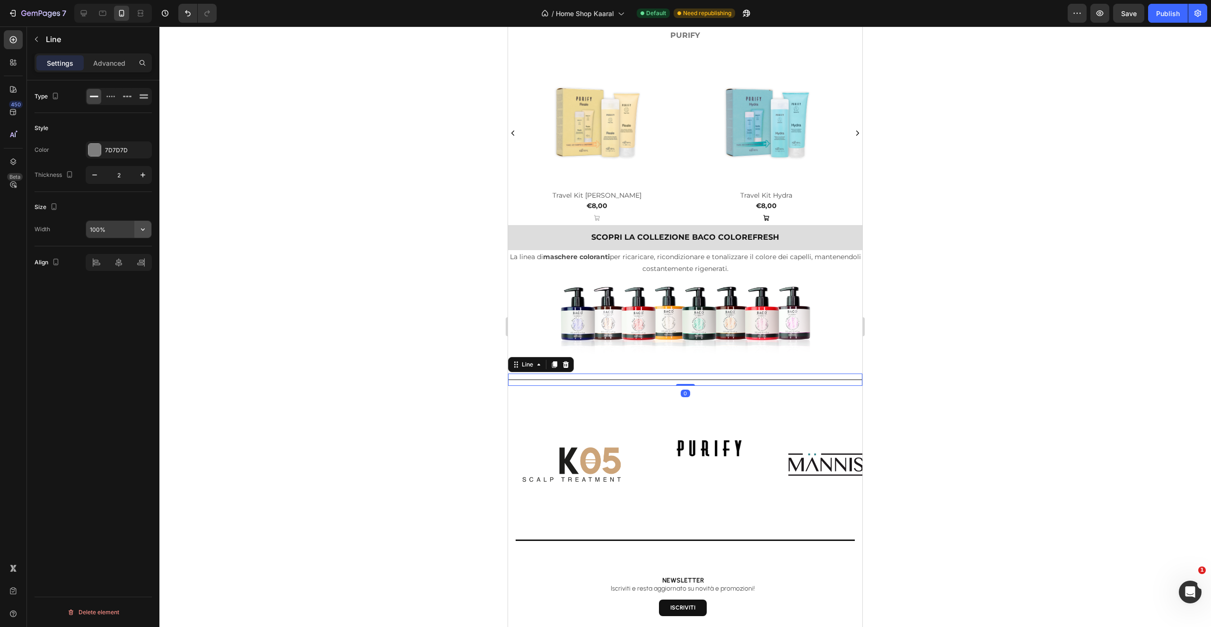
click at [144, 228] on icon "button" at bounding box center [142, 229] width 9 height 9
drag, startPoint x: 109, startPoint y: 254, endPoint x: 117, endPoint y: 246, distance: 11.0
click at [109, 254] on p "Full 100%" at bounding box center [116, 253] width 54 height 9
click at [122, 273] on p "Default 100%" at bounding box center [116, 271] width 54 height 9
drag, startPoint x: 121, startPoint y: 265, endPoint x: 129, endPoint y: 272, distance: 11.1
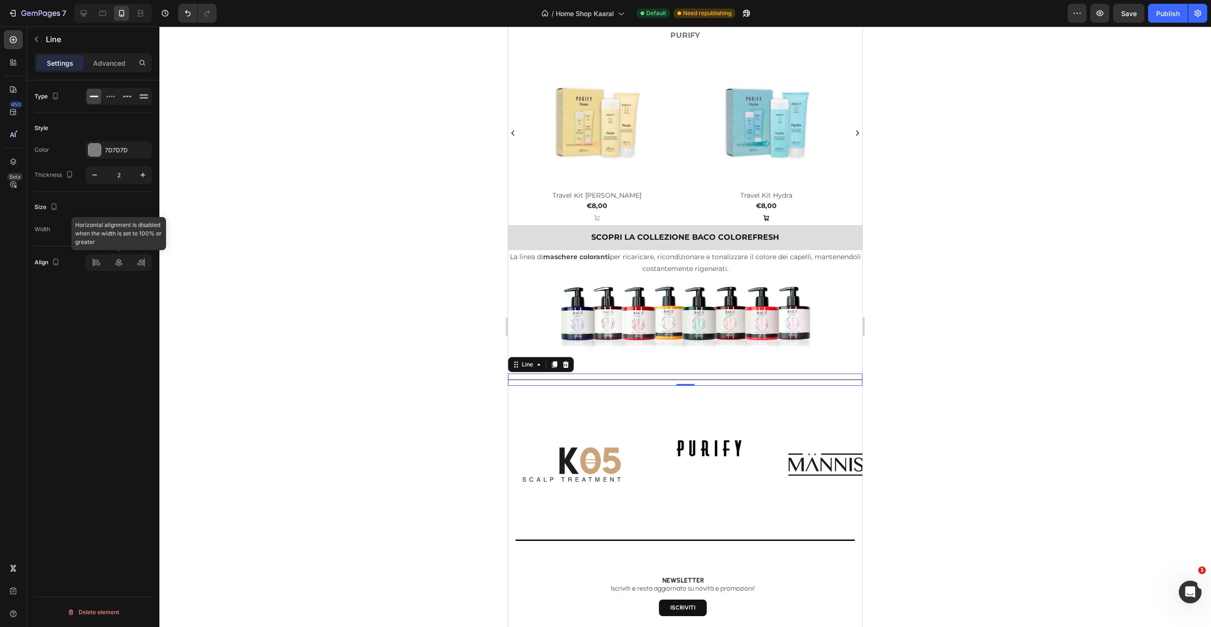
click at [120, 265] on div at bounding box center [119, 262] width 66 height 17
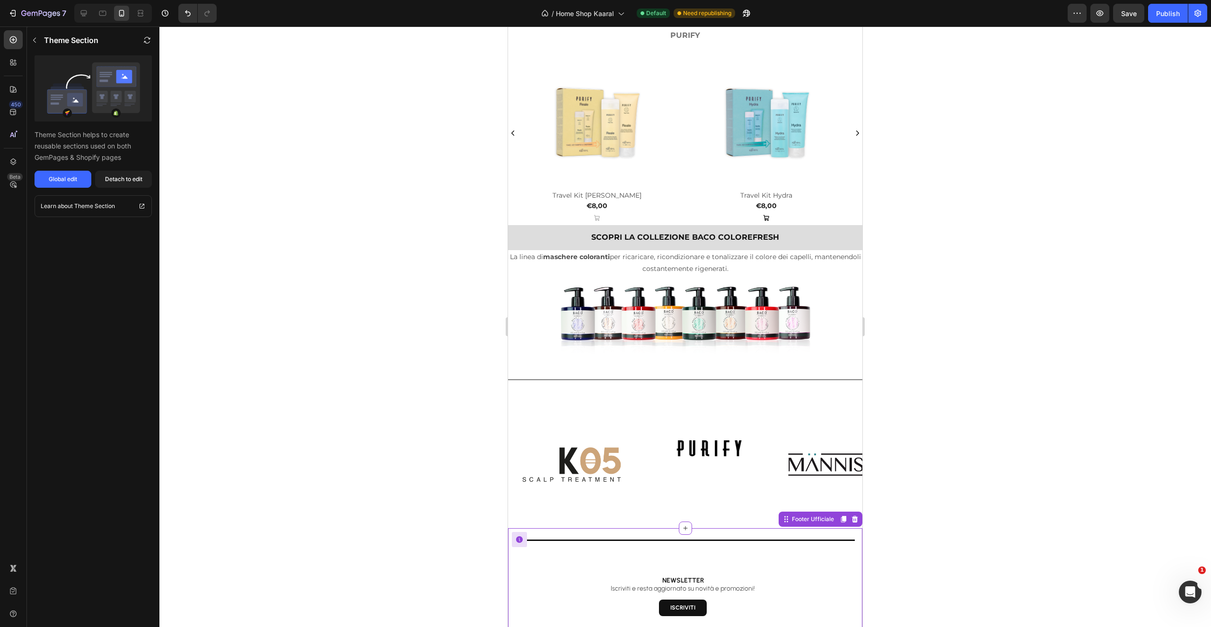
click at [665, 540] on div at bounding box center [685, 540] width 339 height 1
click at [646, 375] on div "Title Line" at bounding box center [685, 380] width 354 height 12
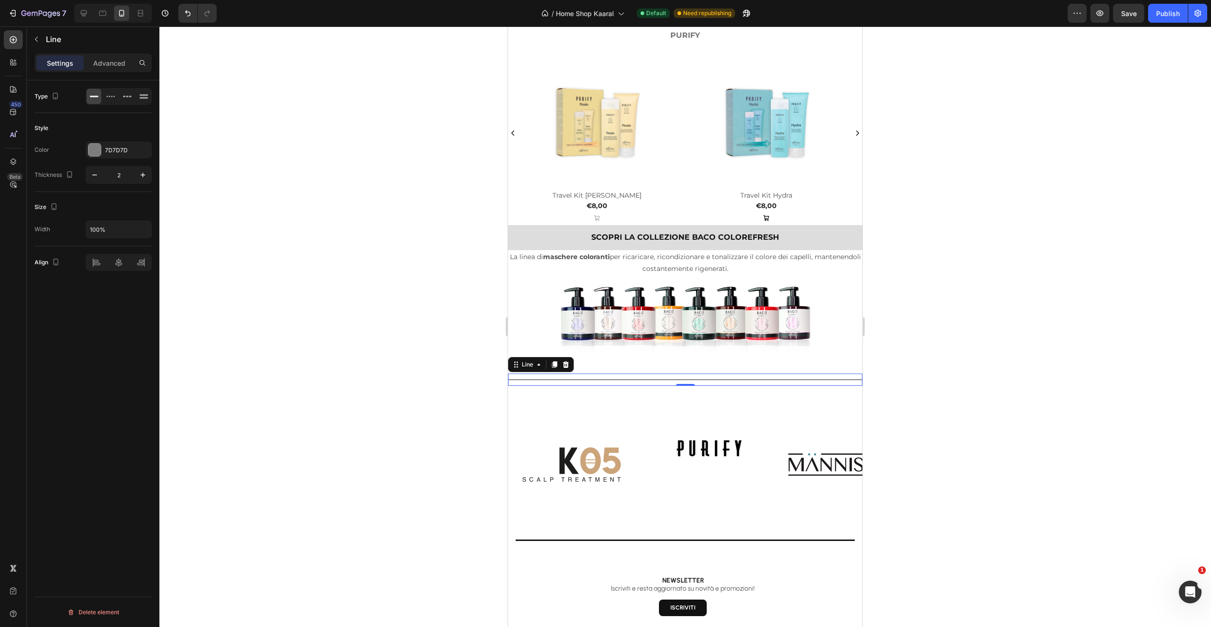
drag, startPoint x: 565, startPoint y: 366, endPoint x: 548, endPoint y: 367, distance: 17.1
click at [565, 367] on icon at bounding box center [566, 365] width 8 height 8
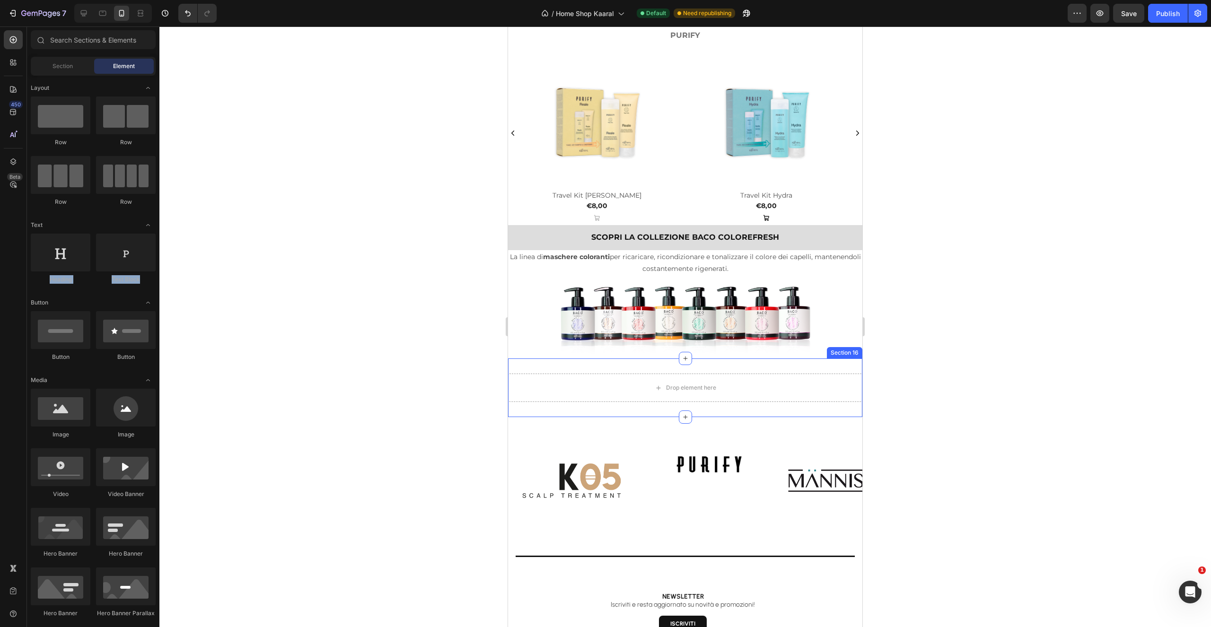
drag, startPoint x: 158, startPoint y: 226, endPoint x: 154, endPoint y: 284, distance: 58.8
click at [149, 302] on icon "Toggle open" at bounding box center [148, 303] width 8 height 8
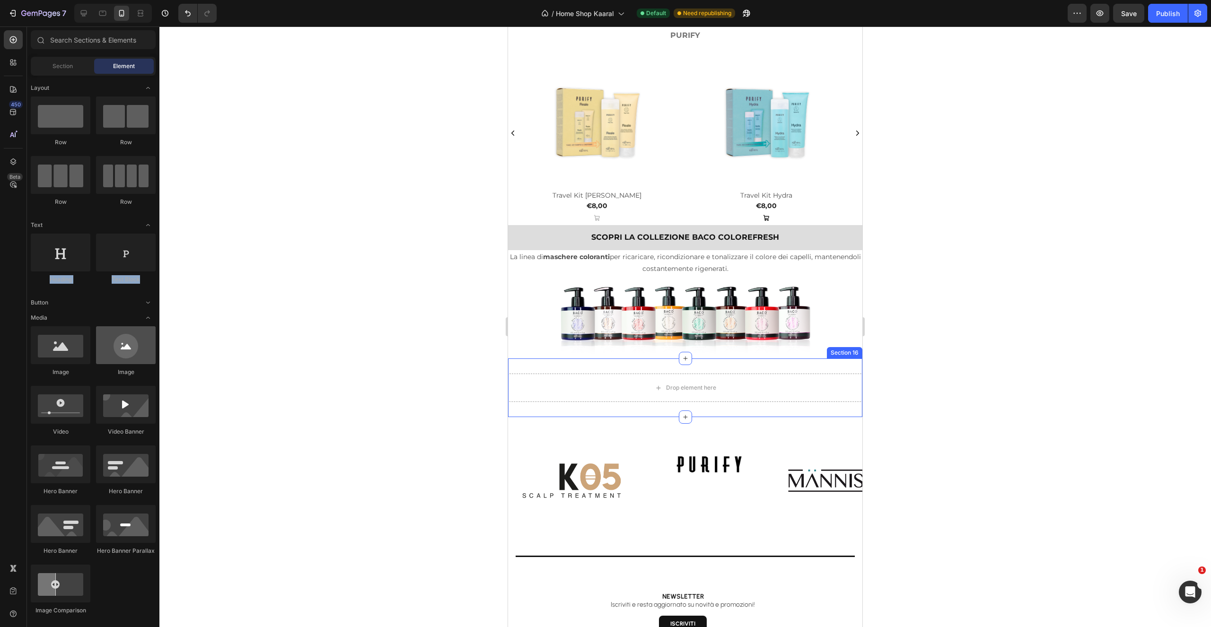
drag, startPoint x: 149, startPoint y: 320, endPoint x: 144, endPoint y: 327, distance: 8.9
click at [149, 320] on icon "Toggle open" at bounding box center [148, 318] width 8 height 8
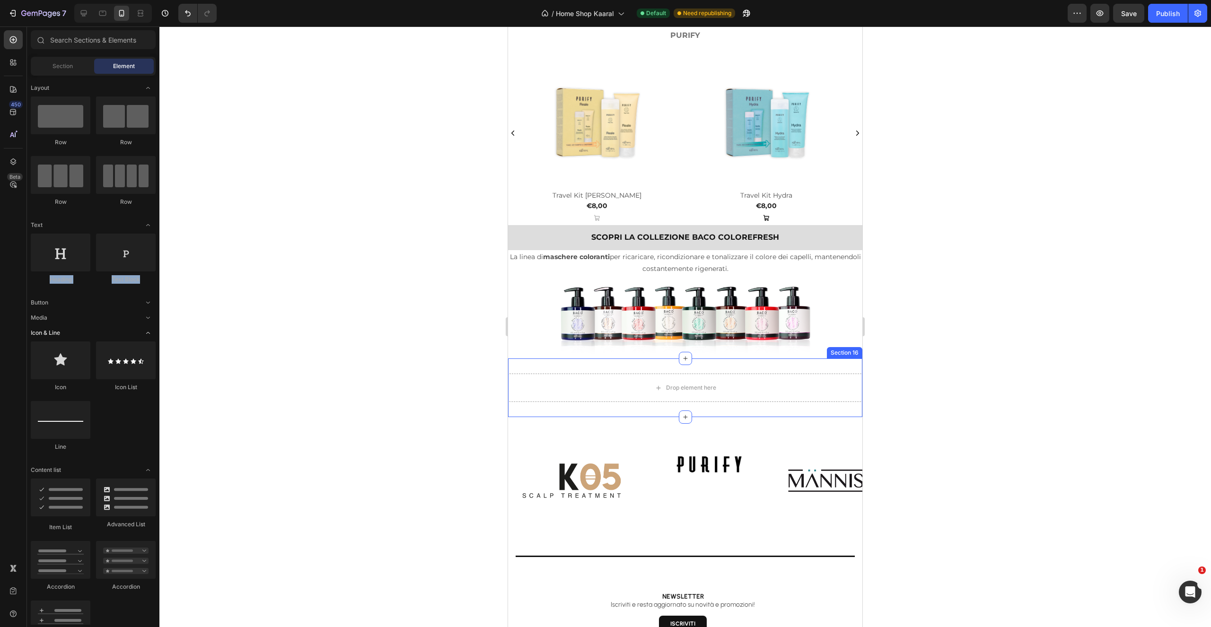
click at [149, 332] on icon "Toggle open" at bounding box center [148, 333] width 8 height 8
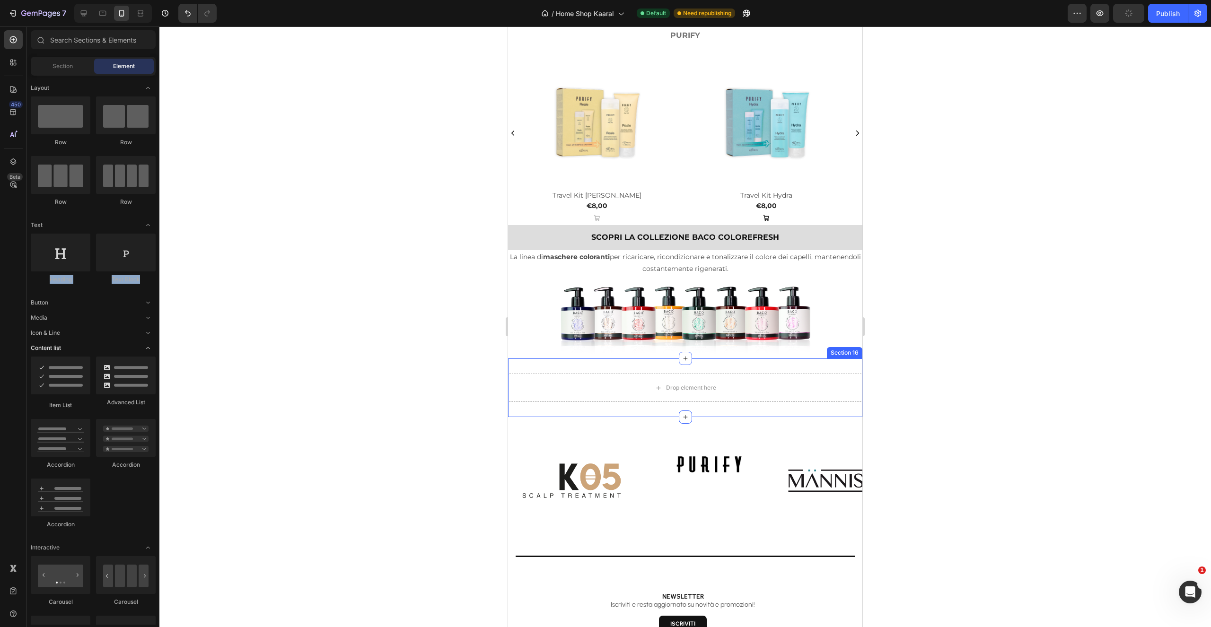
click at [150, 349] on icon "Toggle open" at bounding box center [148, 348] width 8 height 8
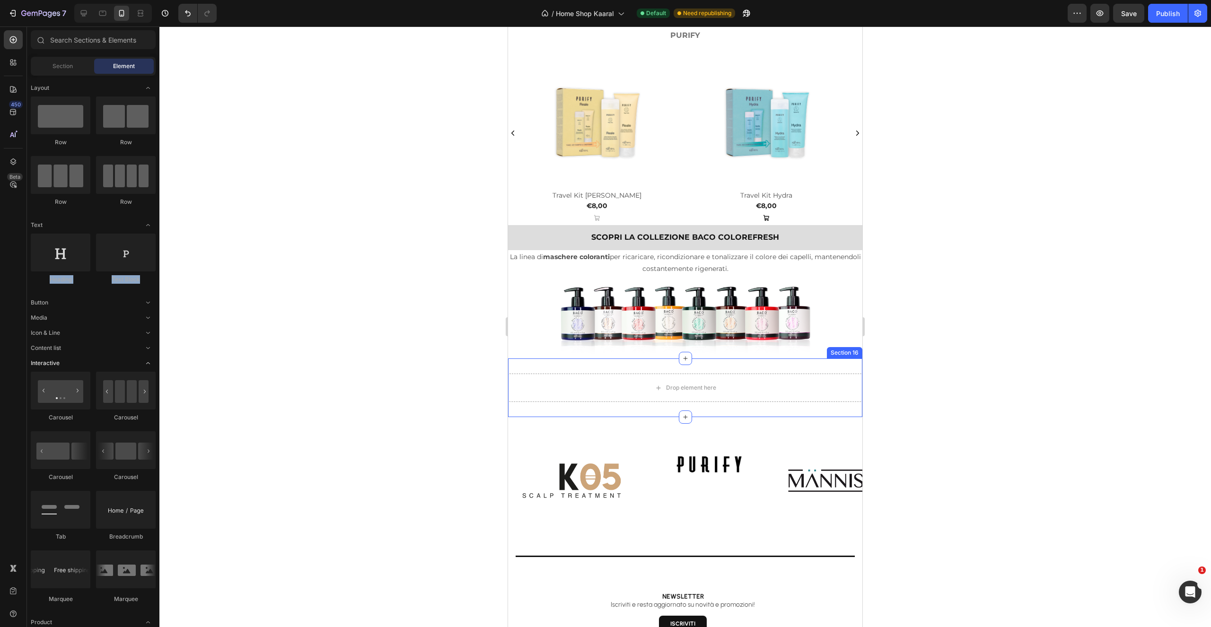
click at [149, 365] on icon "Toggle open" at bounding box center [148, 364] width 8 height 8
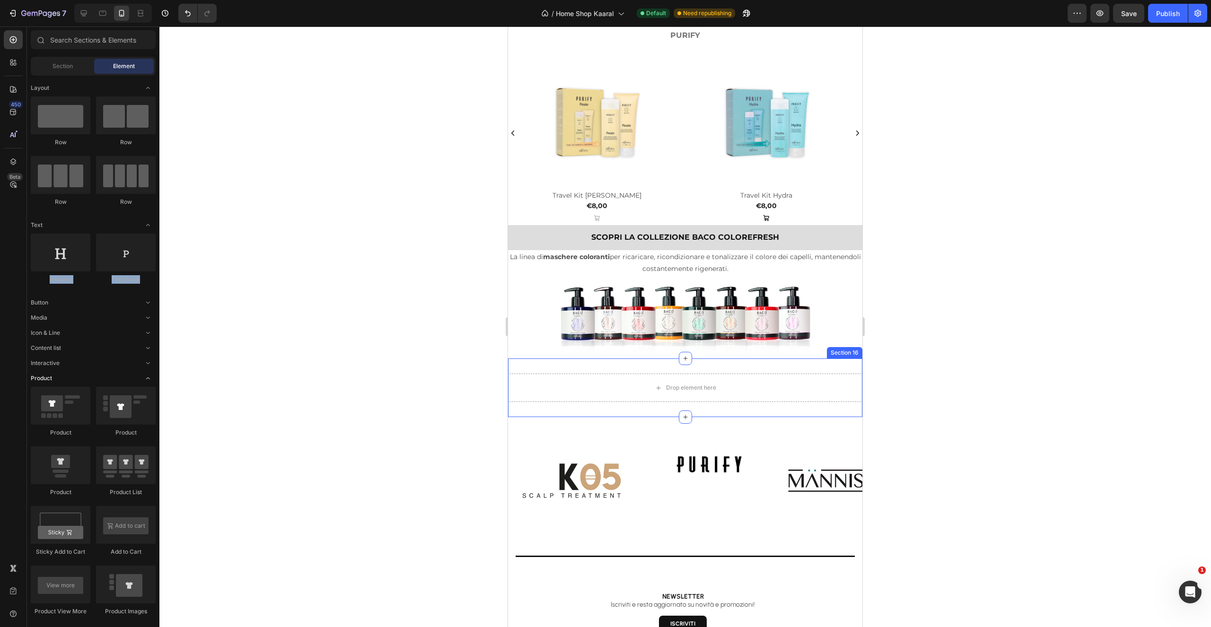
click at [150, 378] on icon "Toggle open" at bounding box center [148, 379] width 8 height 8
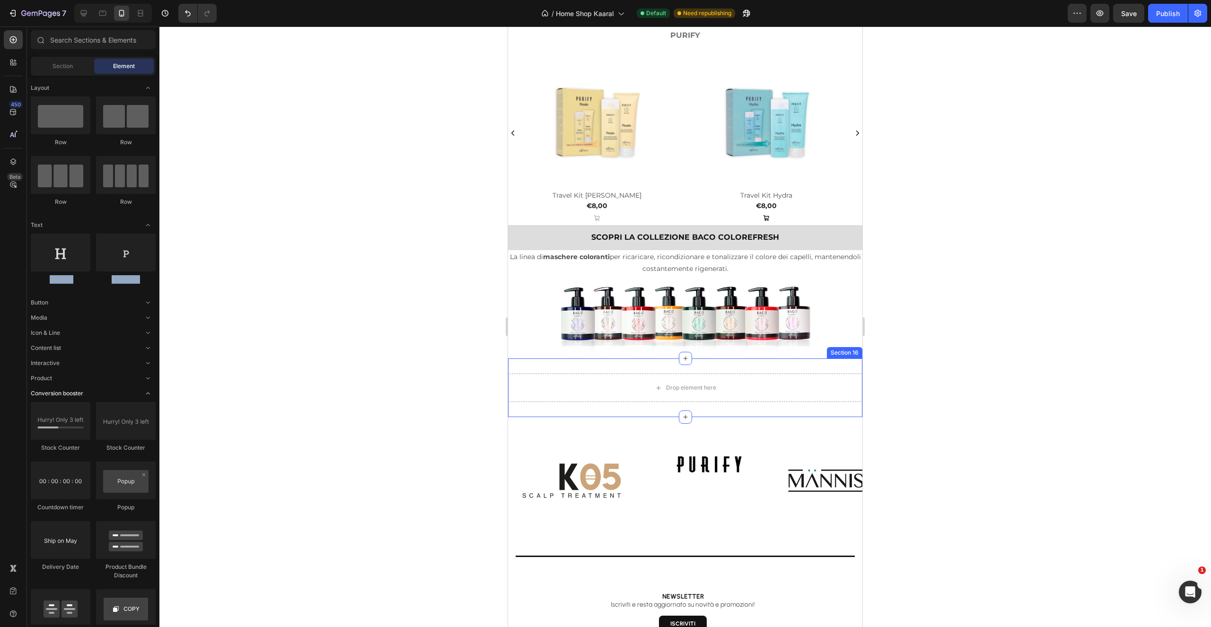
click at [148, 394] on icon "Toggle open" at bounding box center [148, 394] width 8 height 8
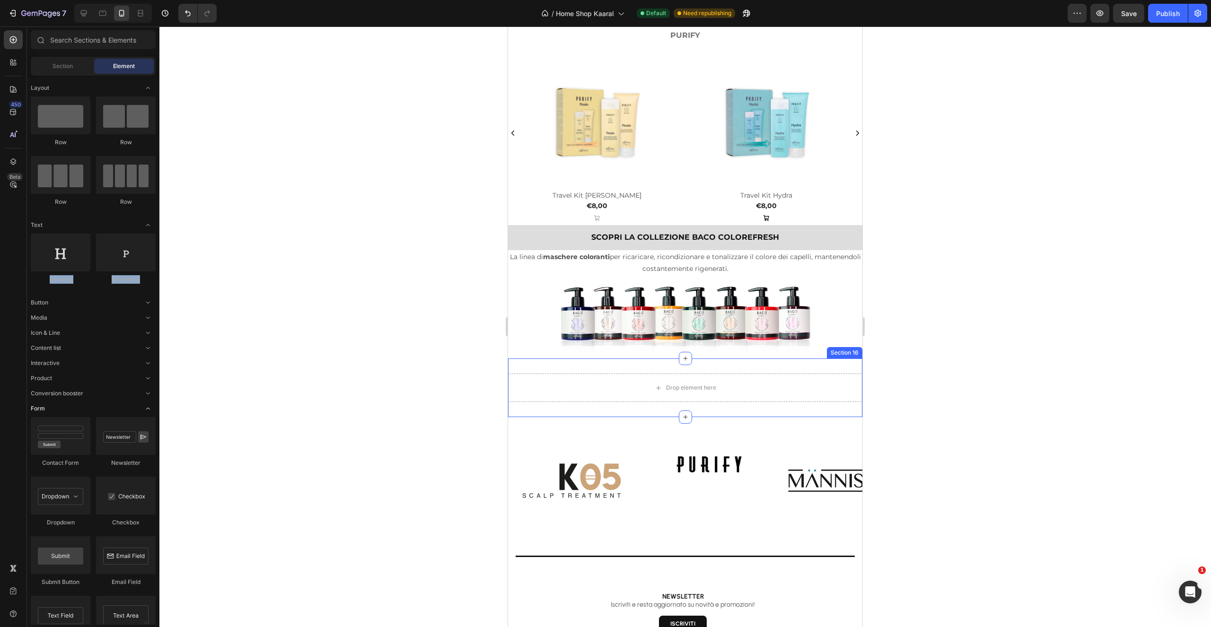
click at [148, 409] on icon "Toggle open" at bounding box center [148, 409] width 8 height 8
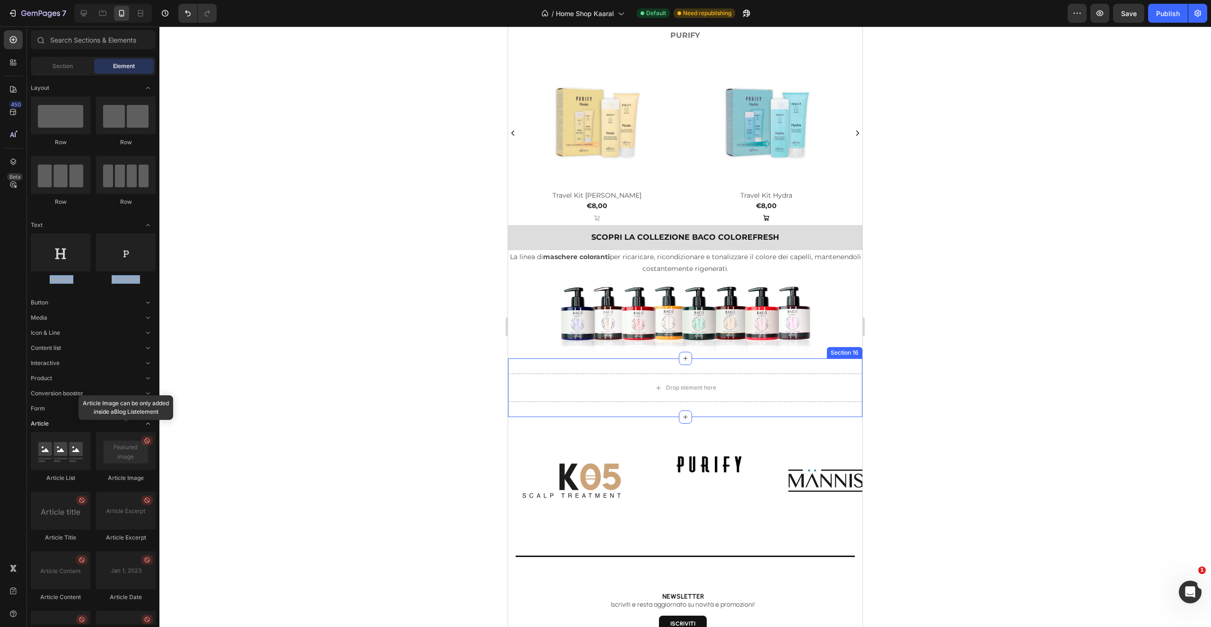
click at [148, 423] on icon "Toggle open" at bounding box center [148, 424] width 8 height 8
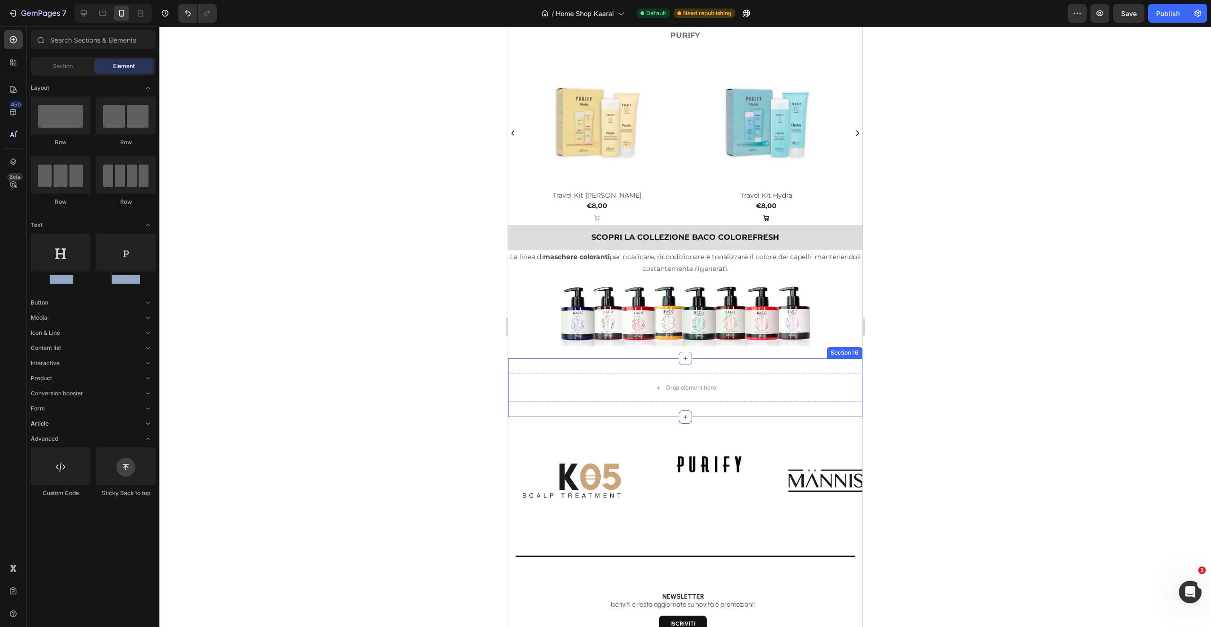
drag, startPoint x: 149, startPoint y: 438, endPoint x: 145, endPoint y: 421, distance: 17.6
click at [149, 438] on icon "Toggle open" at bounding box center [148, 439] width 8 height 8
click at [149, 332] on icon "Toggle open" at bounding box center [148, 333] width 8 height 8
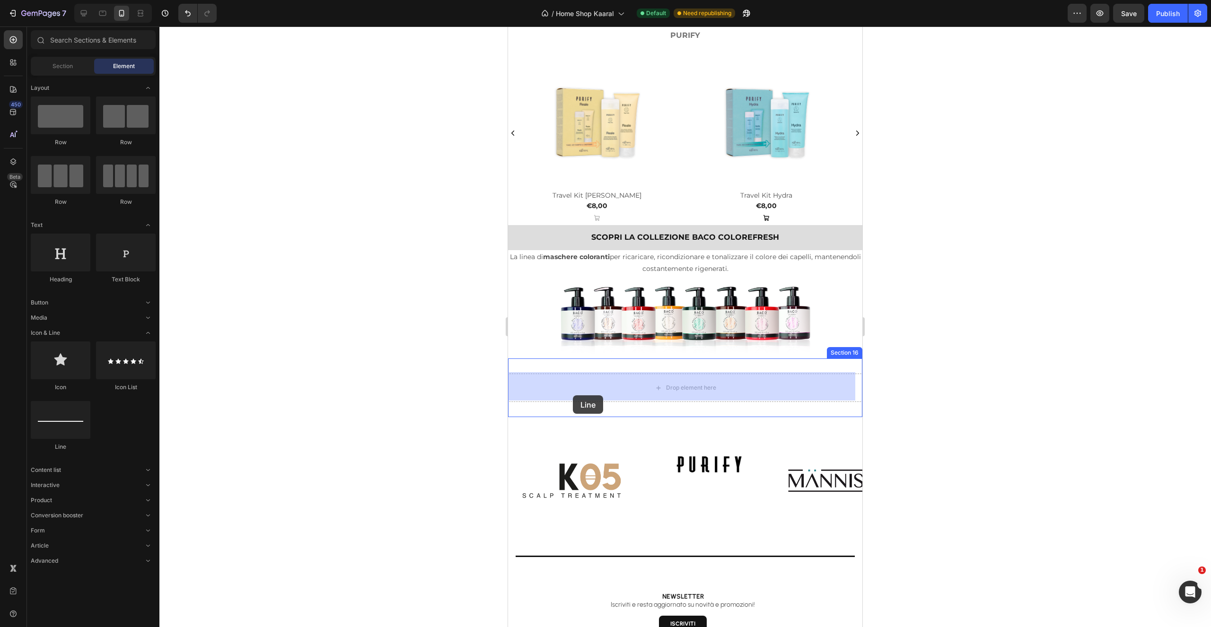
drag, startPoint x: 661, startPoint y: 436, endPoint x: 568, endPoint y: 391, distance: 103.5
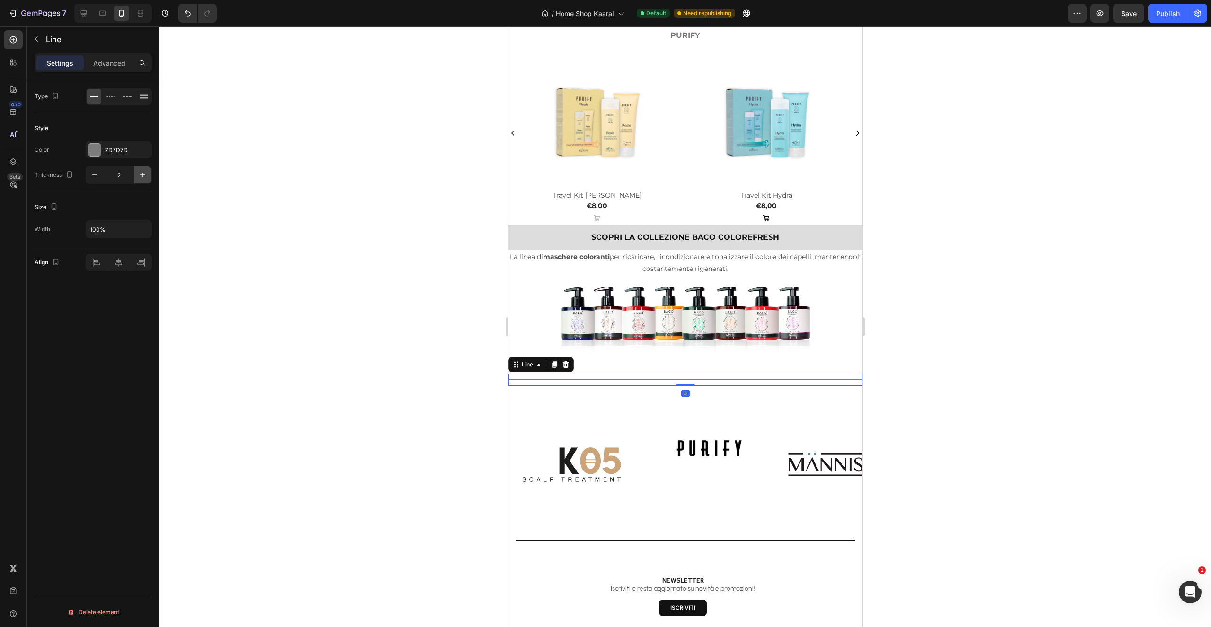
click at [144, 173] on icon "button" at bounding box center [142, 174] width 9 height 9
click at [145, 176] on icon "button" at bounding box center [142, 174] width 9 height 9
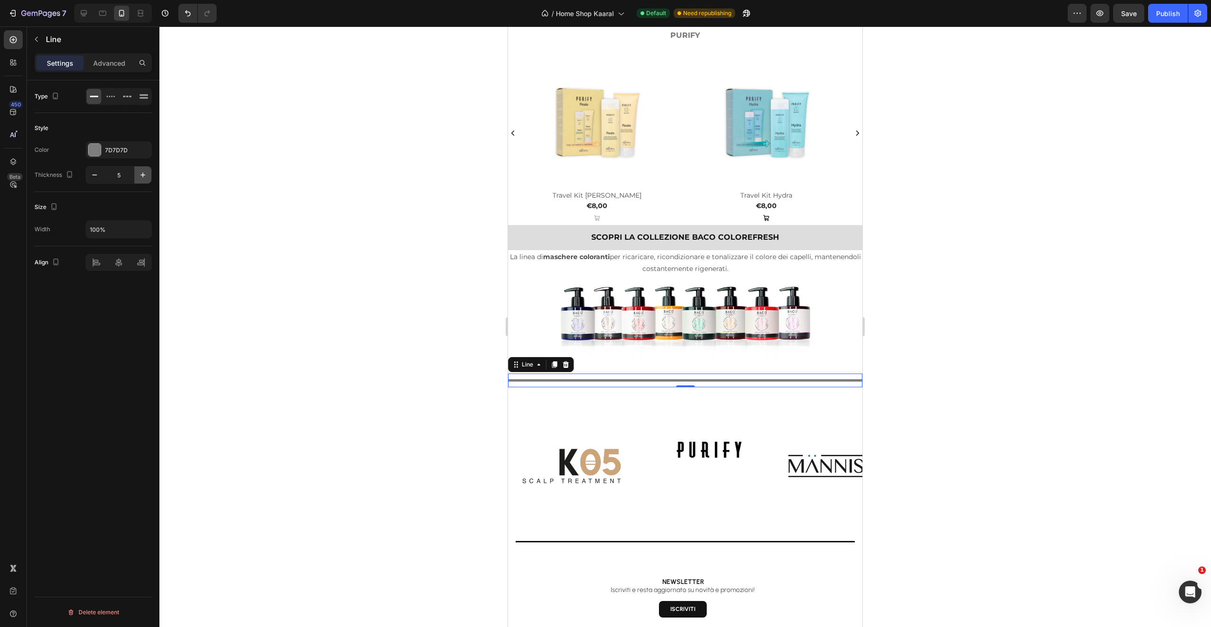
click at [144, 174] on icon "button" at bounding box center [142, 174] width 9 height 9
click at [144, 175] on icon "button" at bounding box center [143, 175] width 5 height 5
click at [144, 174] on icon "button" at bounding box center [142, 174] width 9 height 9
click at [145, 174] on icon "button" at bounding box center [142, 174] width 9 height 9
click at [142, 174] on icon "button" at bounding box center [142, 174] width 9 height 9
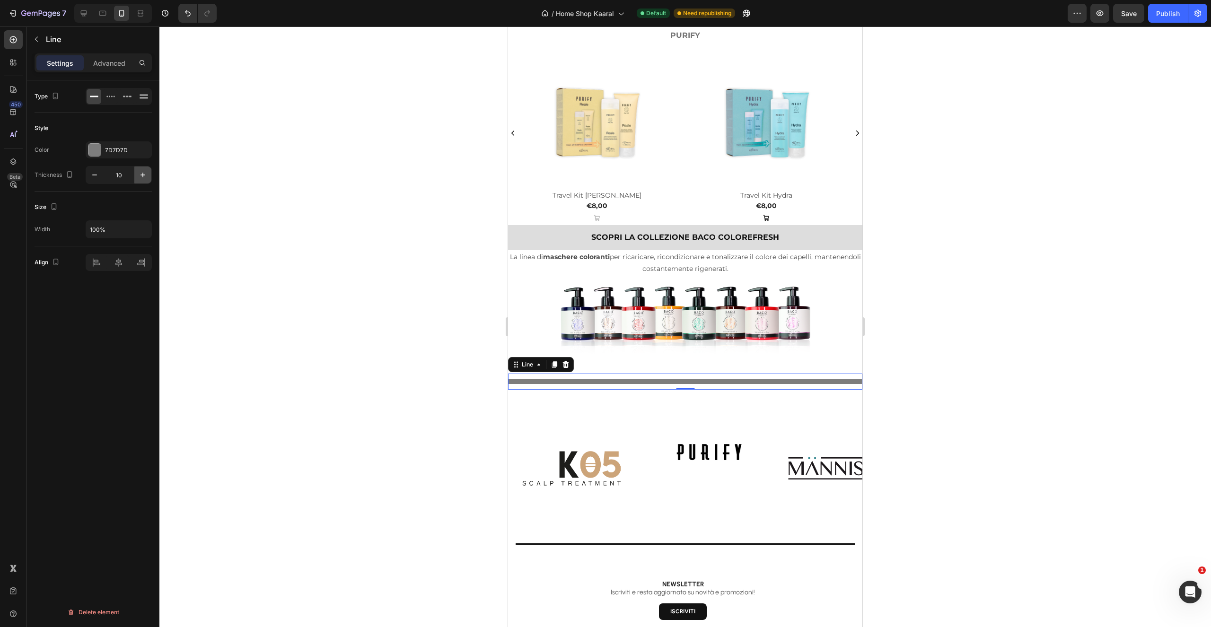
click at [143, 175] on icon "button" at bounding box center [143, 175] width 5 height 5
click at [141, 176] on icon "button" at bounding box center [142, 174] width 9 height 9
click at [141, 177] on icon "button" at bounding box center [142, 174] width 9 height 9
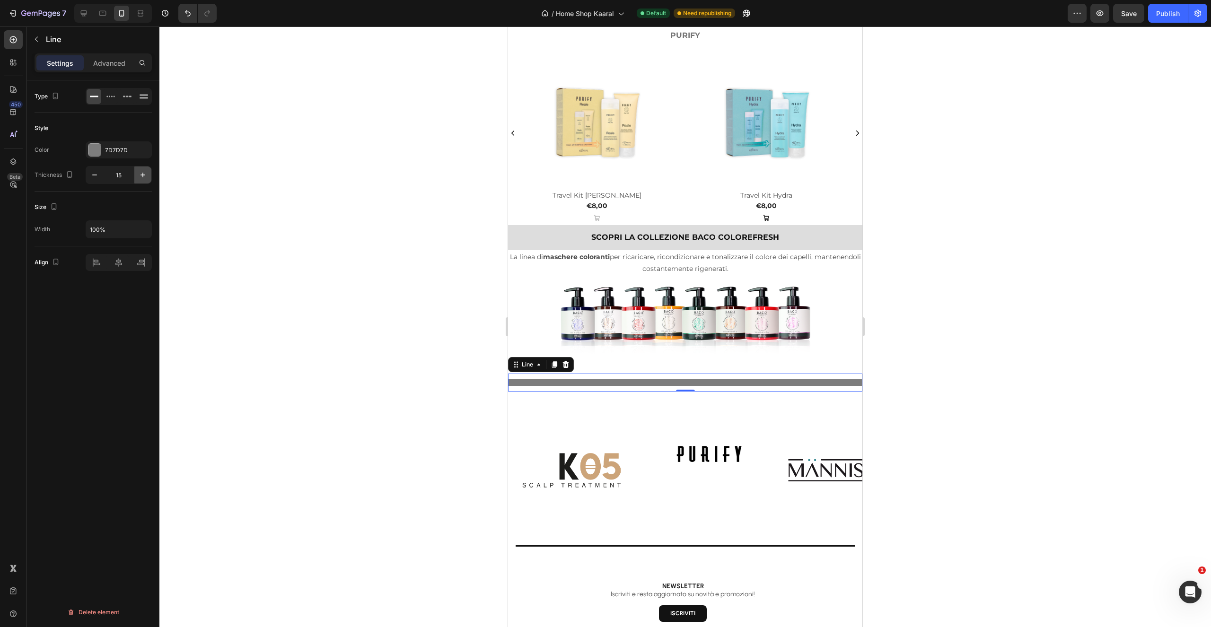
click at [141, 176] on icon "button" at bounding box center [142, 174] width 9 height 9
click at [99, 176] on icon "button" at bounding box center [94, 174] width 9 height 9
click at [97, 176] on button "button" at bounding box center [94, 175] width 17 height 17
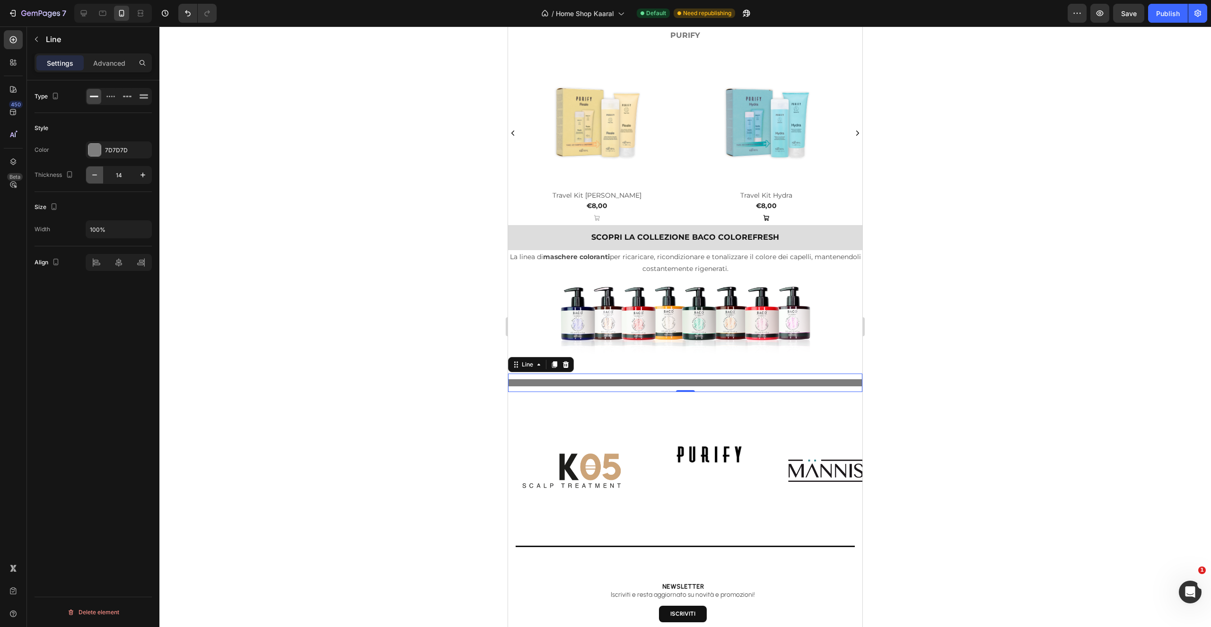
click at [99, 176] on button "button" at bounding box center [94, 175] width 17 height 17
click at [97, 176] on icon "button" at bounding box center [94, 174] width 9 height 9
click at [98, 179] on icon "button" at bounding box center [94, 174] width 9 height 9
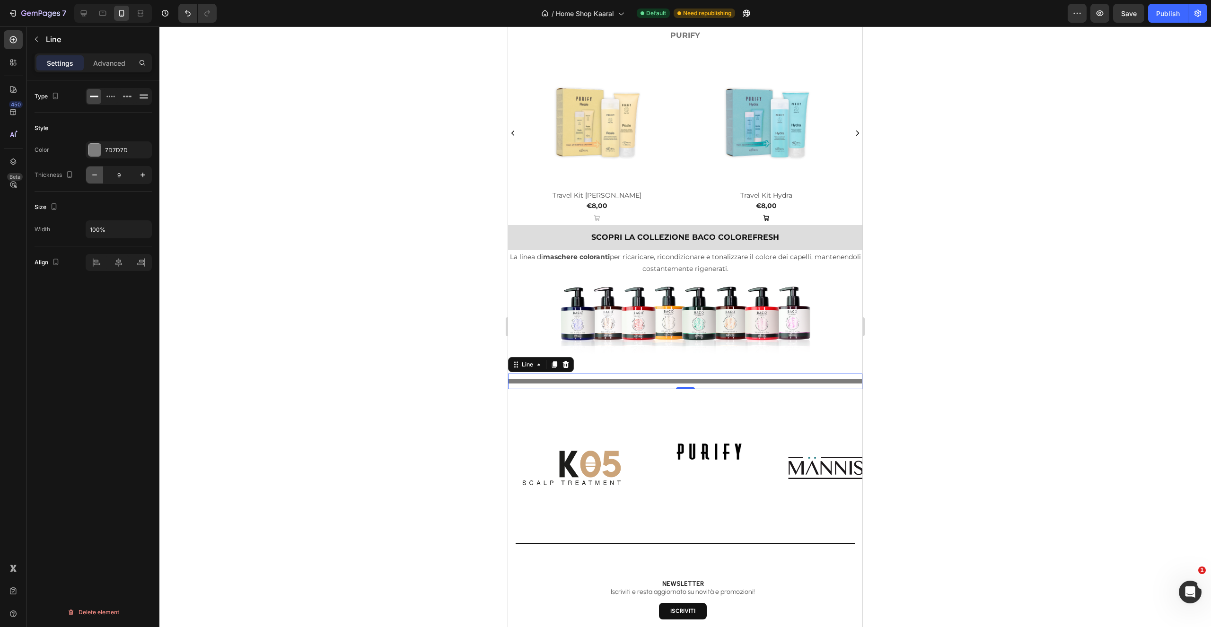
click at [99, 180] on button "button" at bounding box center [94, 175] width 17 height 17
drag, startPoint x: 99, startPoint y: 180, endPoint x: 127, endPoint y: 205, distance: 37.2
click at [99, 180] on button "button" at bounding box center [94, 175] width 17 height 17
type input "7"
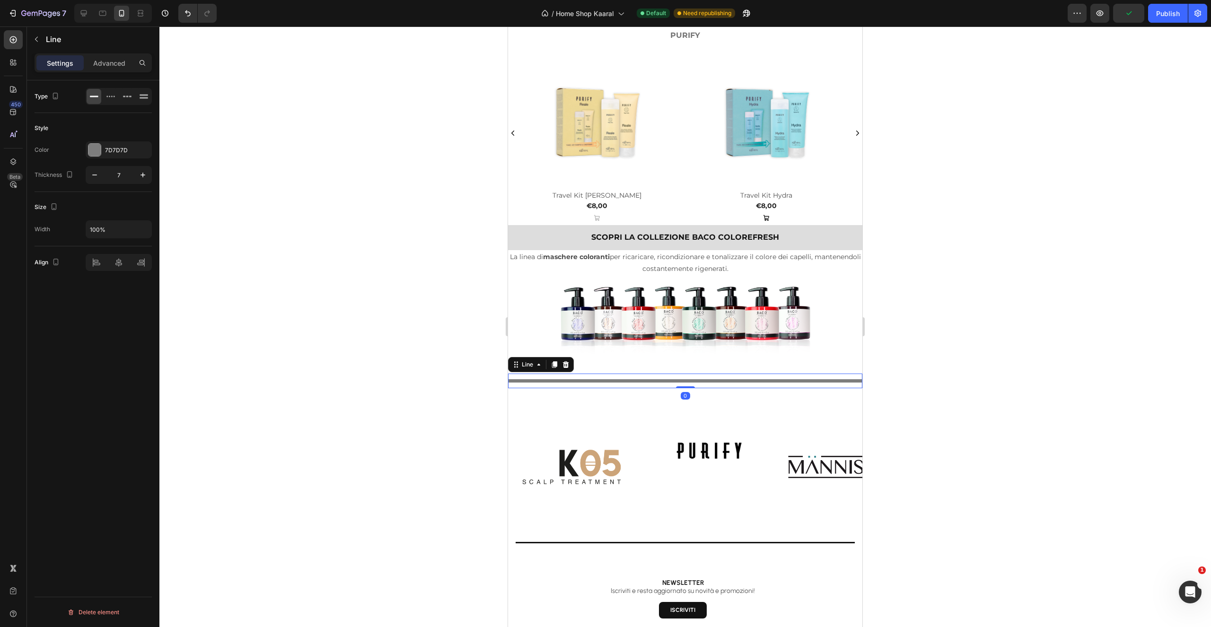
click at [610, 379] on div at bounding box center [685, 380] width 354 height 3
drag, startPoint x: 122, startPoint y: 170, endPoint x: 129, endPoint y: 174, distance: 8.0
click at [129, 173] on input "7" at bounding box center [118, 175] width 31 height 17
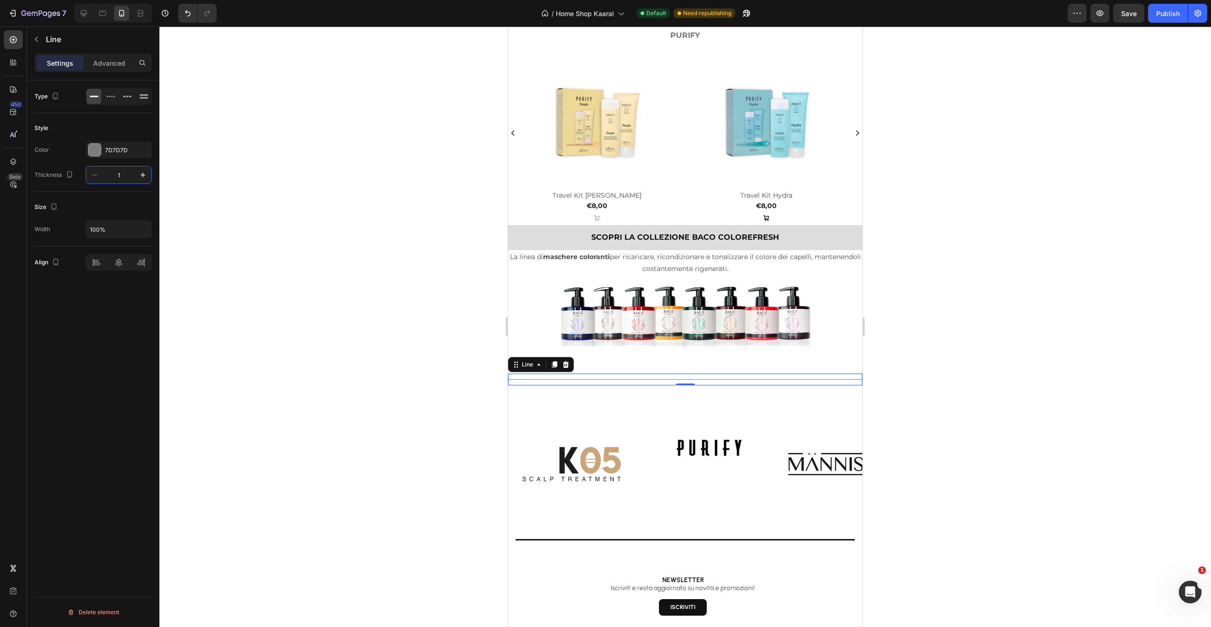
type input "1"
click at [116, 345] on div "Type Style Color 7D7D7D Thickness 1 Size Width 100% Align Delete element" at bounding box center [93, 367] width 132 height 574
click at [999, 371] on div at bounding box center [685, 326] width 1052 height 601
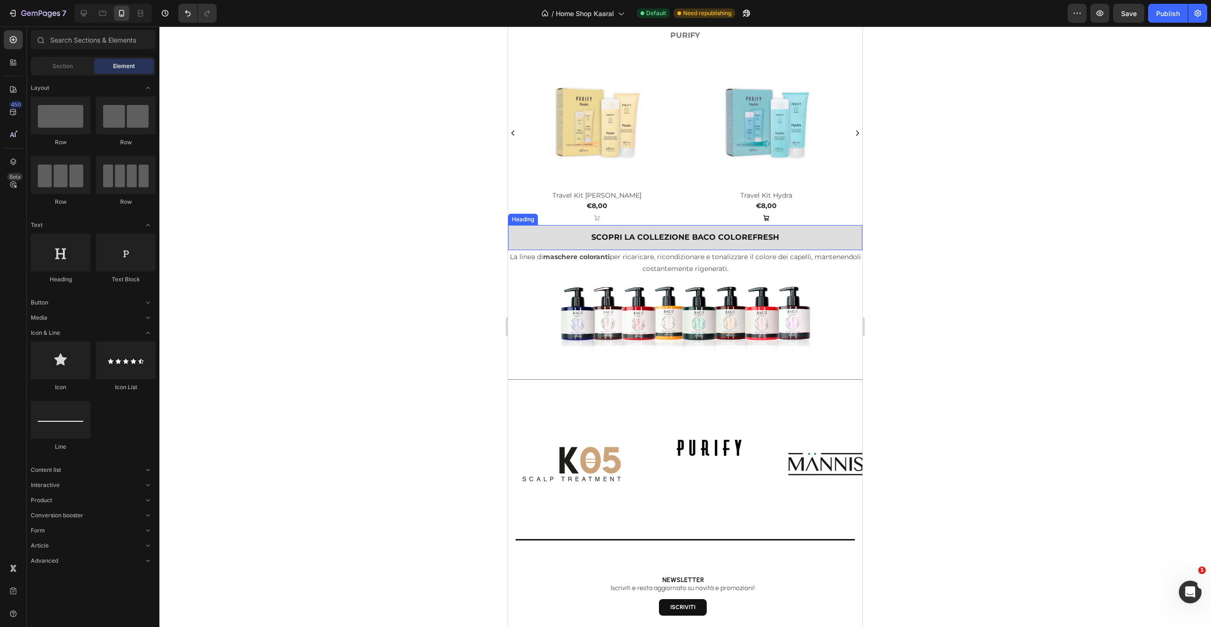
click at [845, 241] on h2 "SCOPRI LA COLLEZIONE BACO COLOREFRESH" at bounding box center [685, 237] width 354 height 25
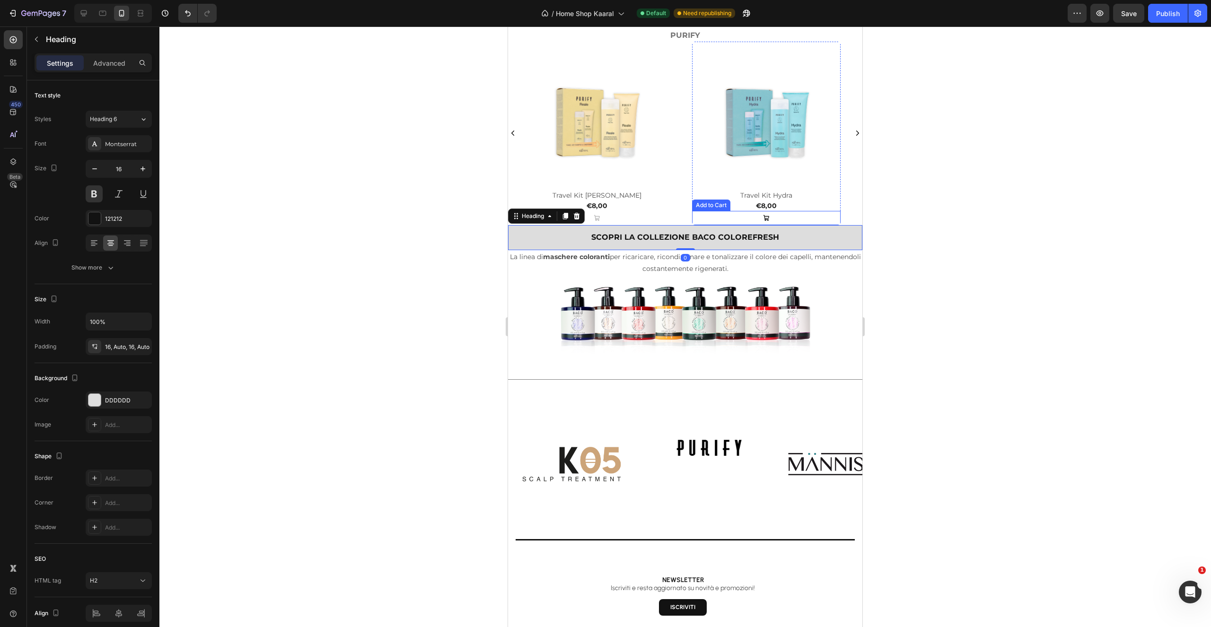
click at [671, 212] on div "Add to Cart" at bounding box center [597, 218] width 149 height 14
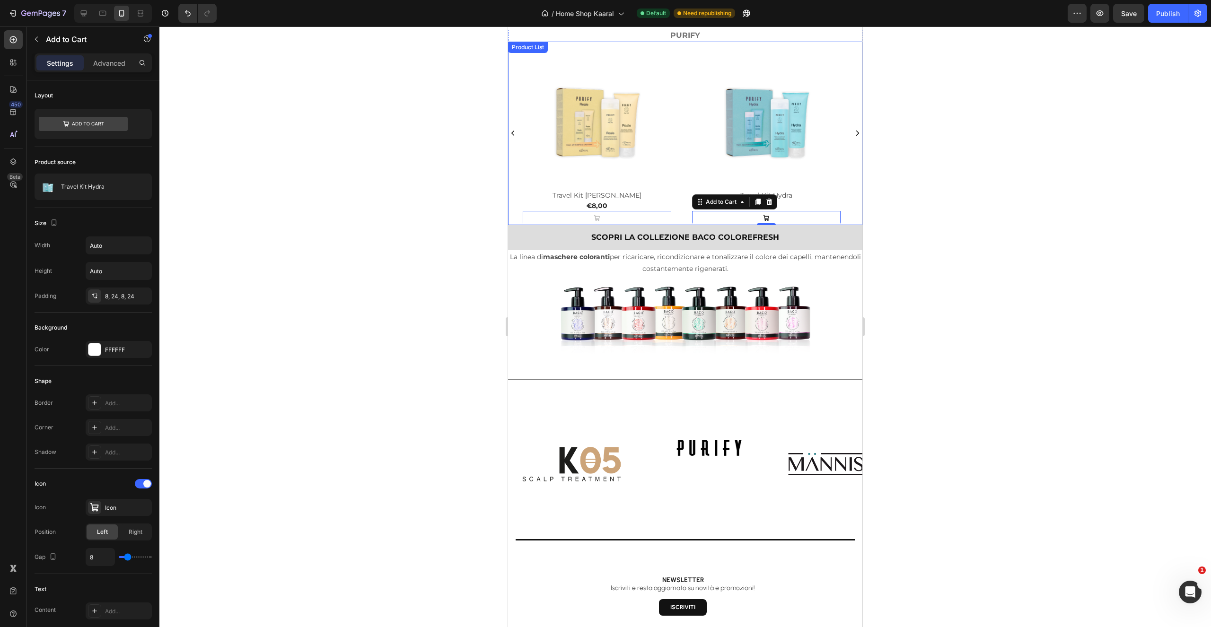
click at [851, 205] on div "Product Images Travel Kit Reale Product Title €8,00 Product Price Product Price…" at bounding box center [685, 134] width 354 height 184
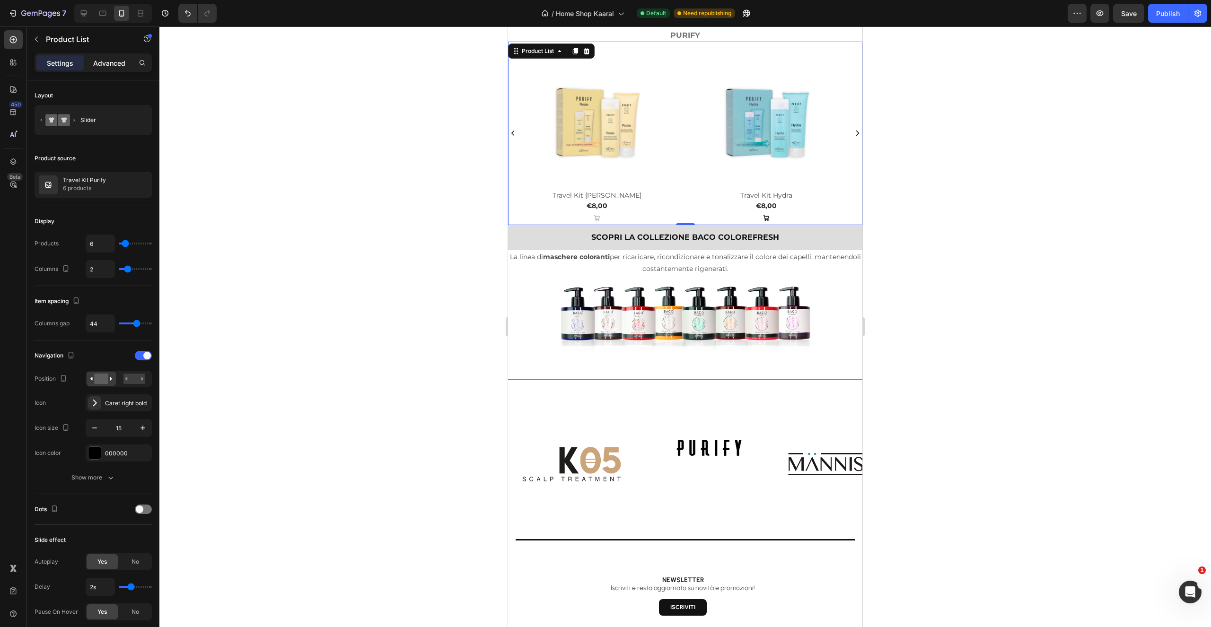
click at [95, 64] on p "Advanced" at bounding box center [109, 63] width 32 height 10
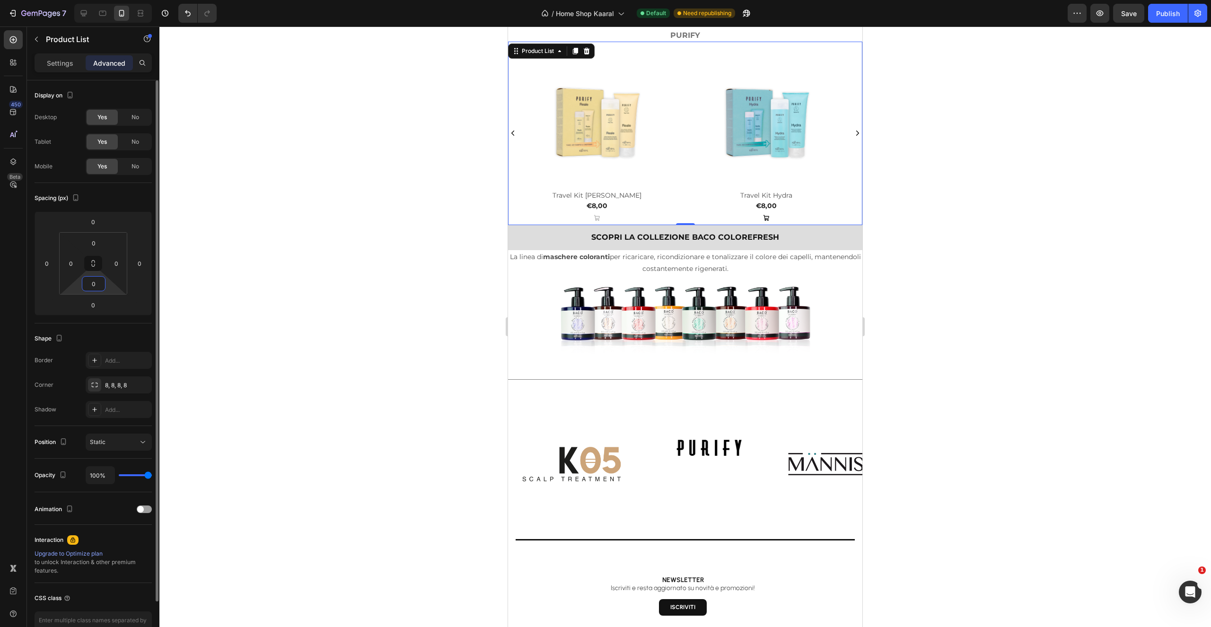
drag, startPoint x: 90, startPoint y: 282, endPoint x: 96, endPoint y: 286, distance: 7.5
click at [97, 284] on input "0" at bounding box center [93, 284] width 19 height 14
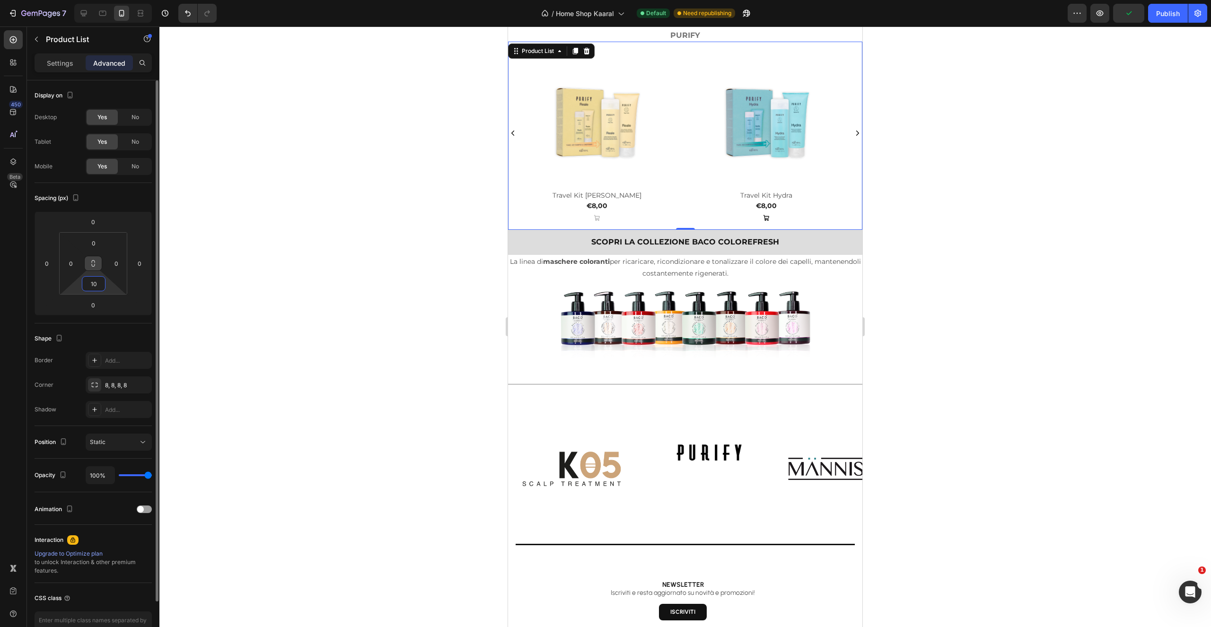
drag, startPoint x: 97, startPoint y: 283, endPoint x: 91, endPoint y: 262, distance: 21.7
click at [100, 284] on input "10" at bounding box center [93, 284] width 19 height 14
type input "0"
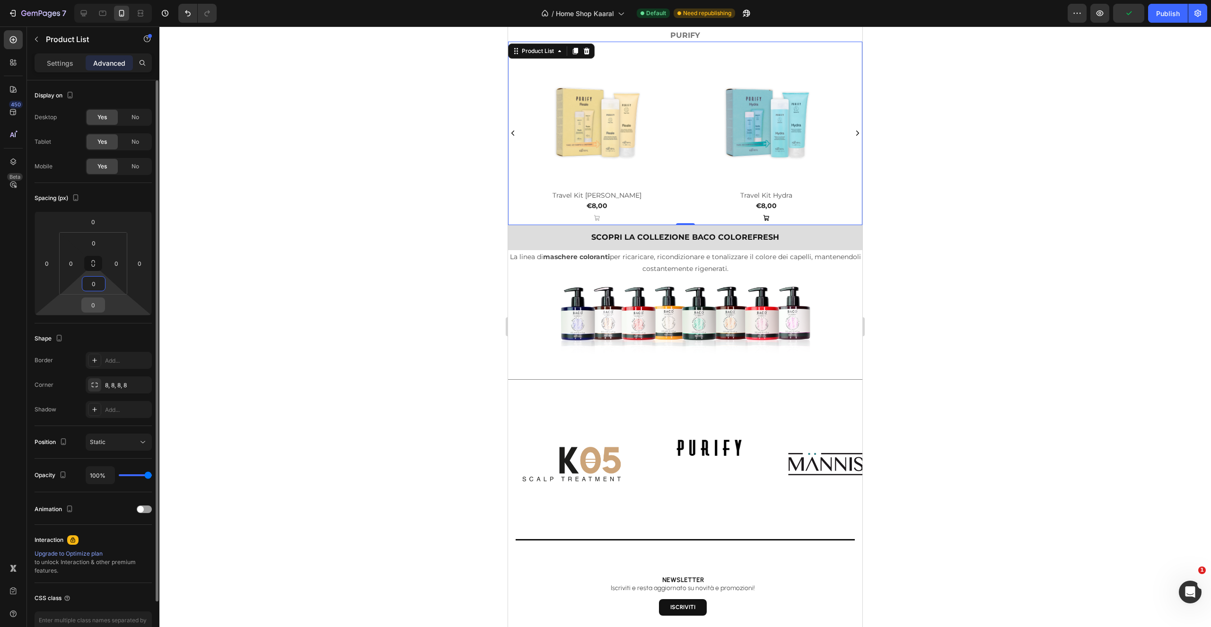
click at [100, 306] on input "0" at bounding box center [93, 305] width 19 height 14
type input "20"
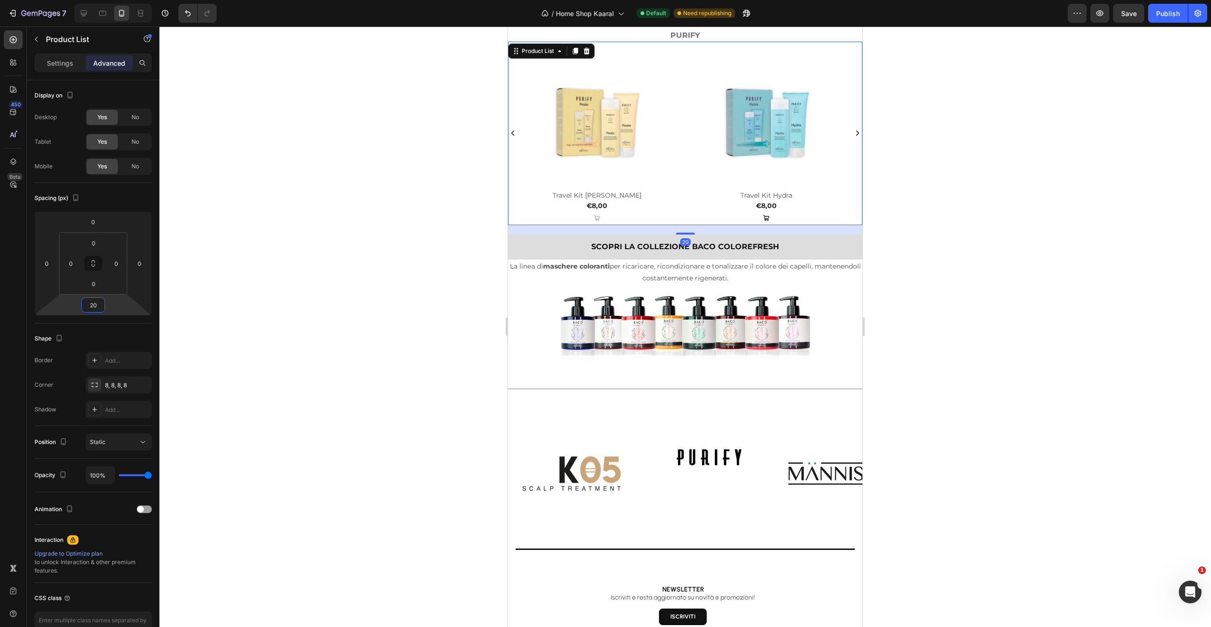
click at [994, 176] on div at bounding box center [685, 326] width 1052 height 601
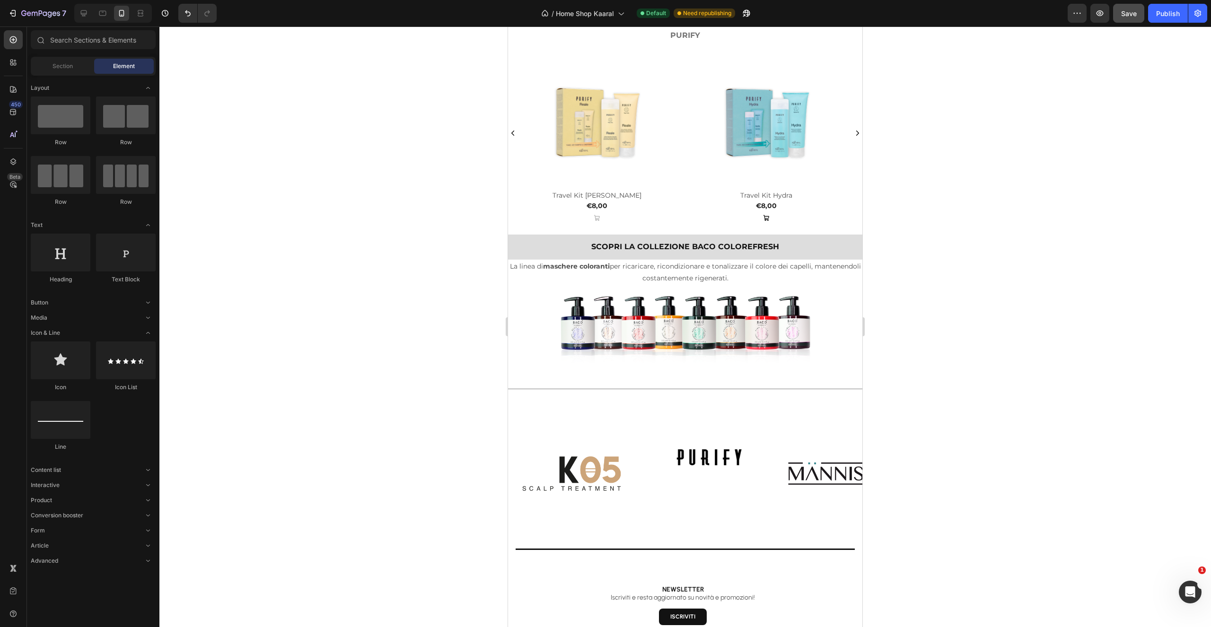
drag, startPoint x: 1129, startPoint y: 14, endPoint x: 1140, endPoint y: 11, distance: 11.2
click at [1128, 14] on span "Save" at bounding box center [1129, 13] width 16 height 8
click at [1160, 13] on div "Publish" at bounding box center [1168, 14] width 24 height 10
click at [689, 267] on p "La linea di maschere coloranti per ricaricare, ricondizionare e tonalizzare il …" at bounding box center [685, 273] width 352 height 24
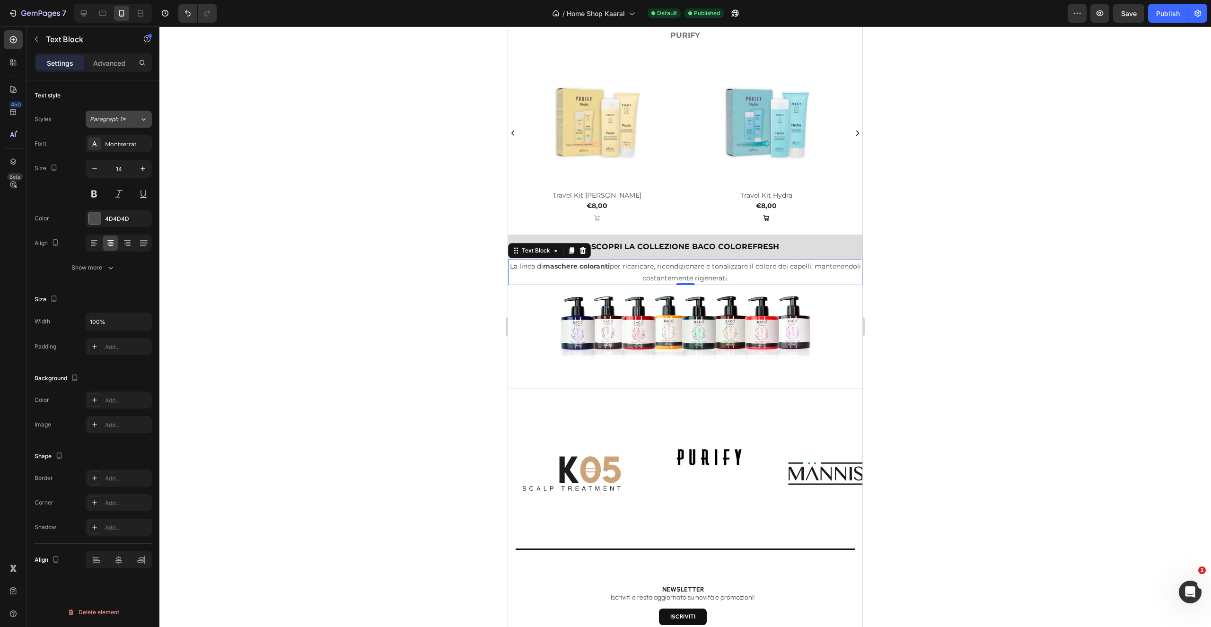
click at [146, 119] on icon at bounding box center [144, 118] width 8 height 9
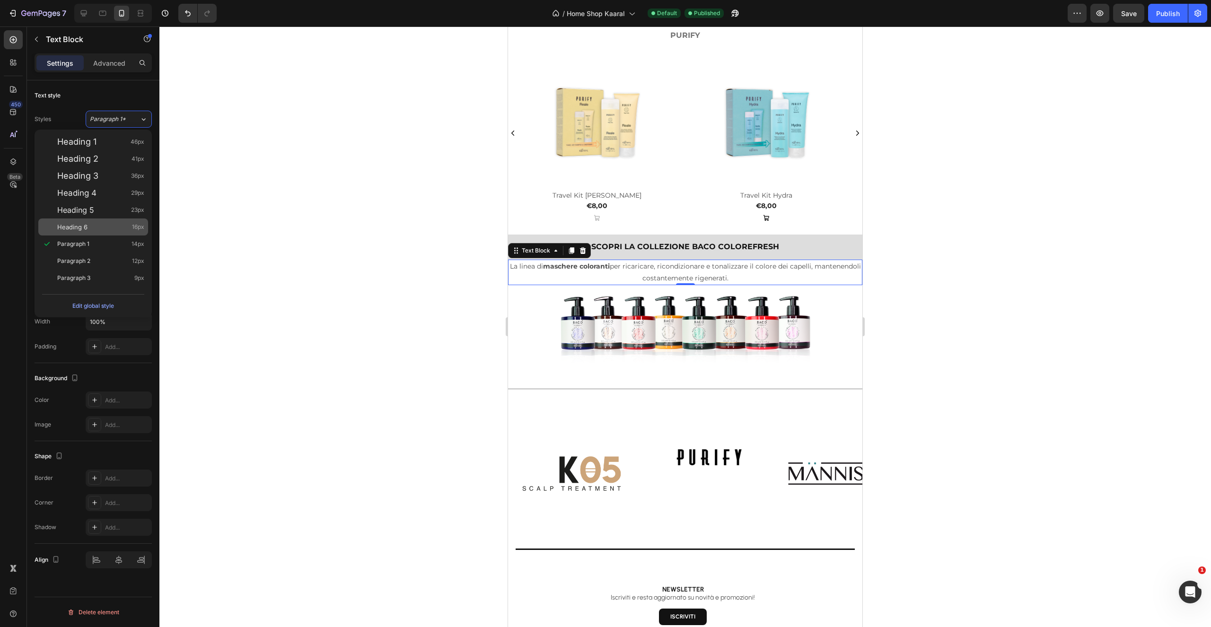
click at [98, 231] on div "Heading 6 16px" at bounding box center [100, 226] width 87 height 9
type input "16"
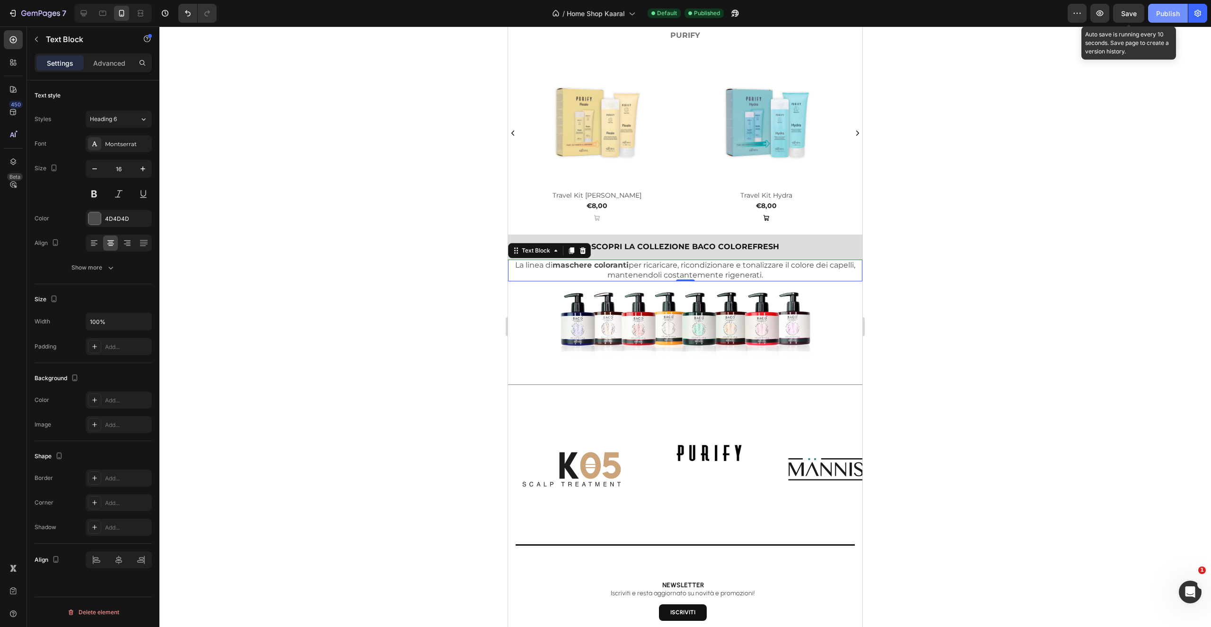
drag, startPoint x: 1128, startPoint y: 8, endPoint x: 1157, endPoint y: 9, distance: 29.3
click at [1128, 9] on div "Save" at bounding box center [1129, 14] width 16 height 10
click at [1163, 14] on div "Publish" at bounding box center [1168, 14] width 24 height 10
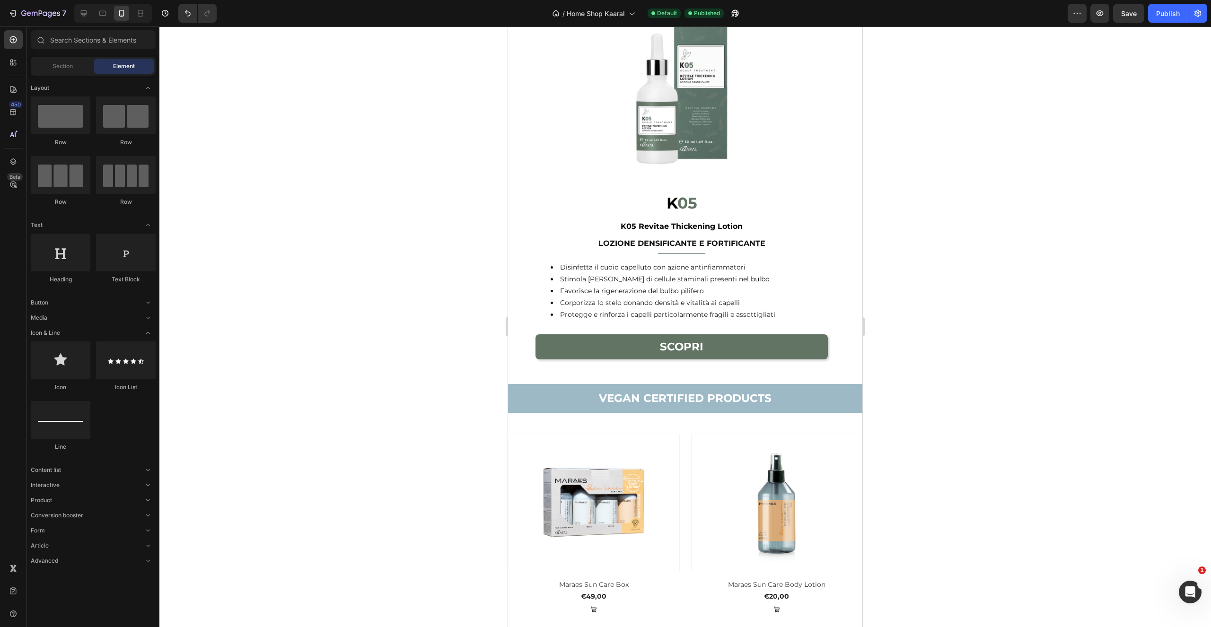
scroll to position [836, 0]
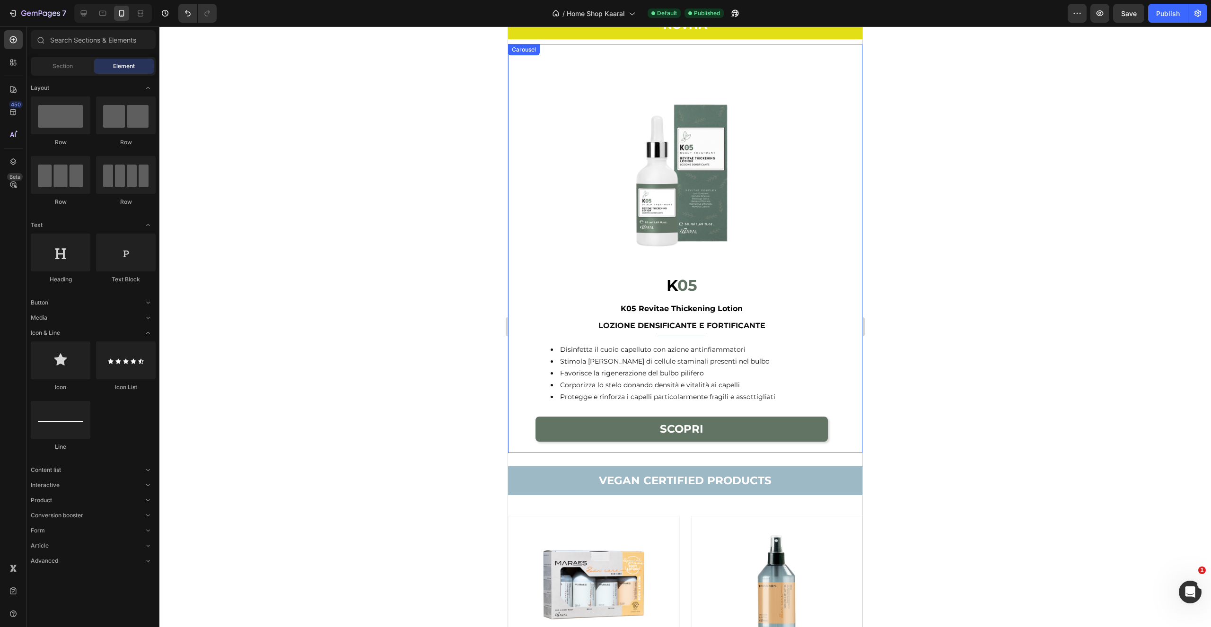
click at [846, 243] on button "Carousel Next Arrow" at bounding box center [853, 248] width 15 height 15
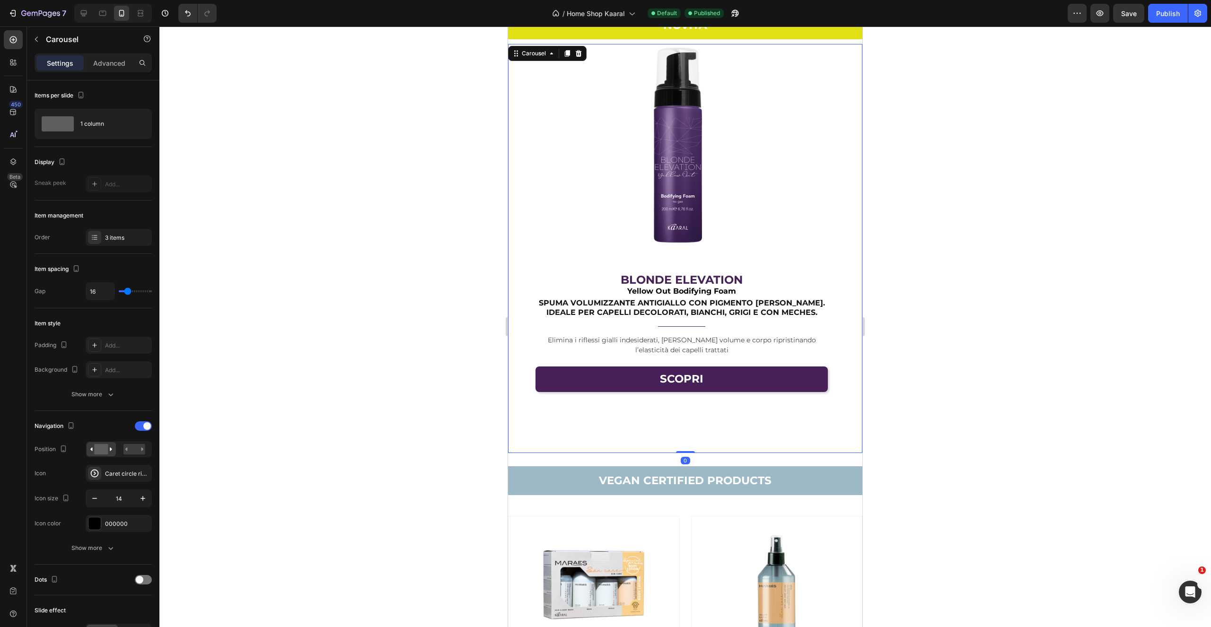
click at [850, 247] on icon "Carousel Next Arrow" at bounding box center [853, 249] width 7 height 7
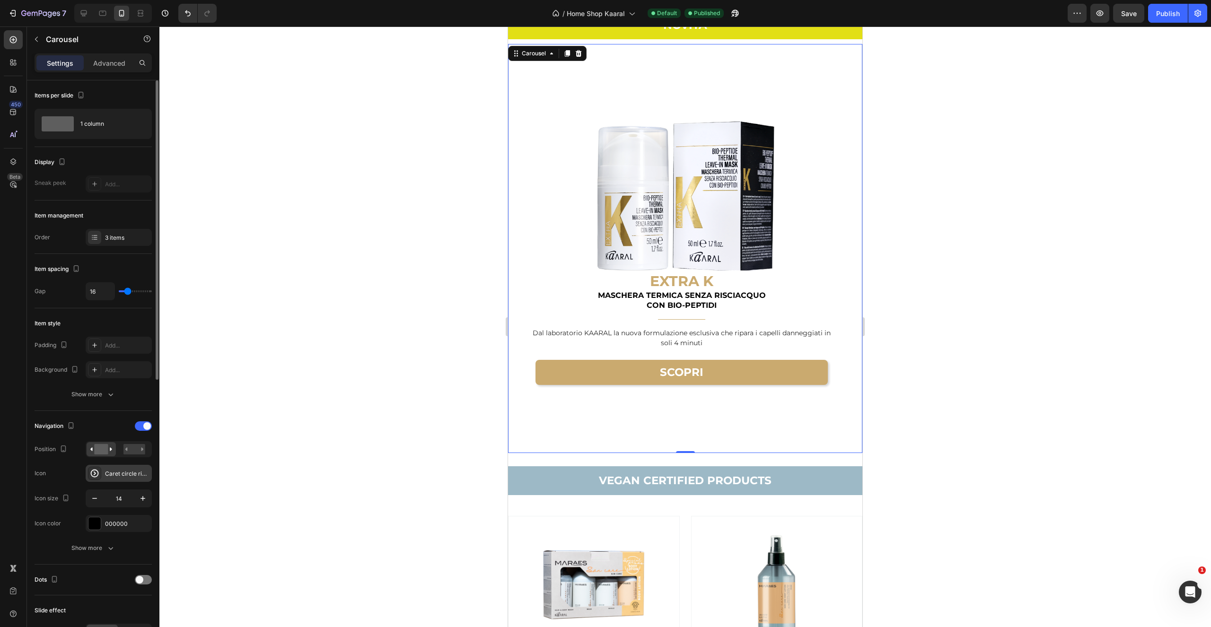
click at [132, 475] on div "Caret circle right bold" at bounding box center [127, 474] width 44 height 9
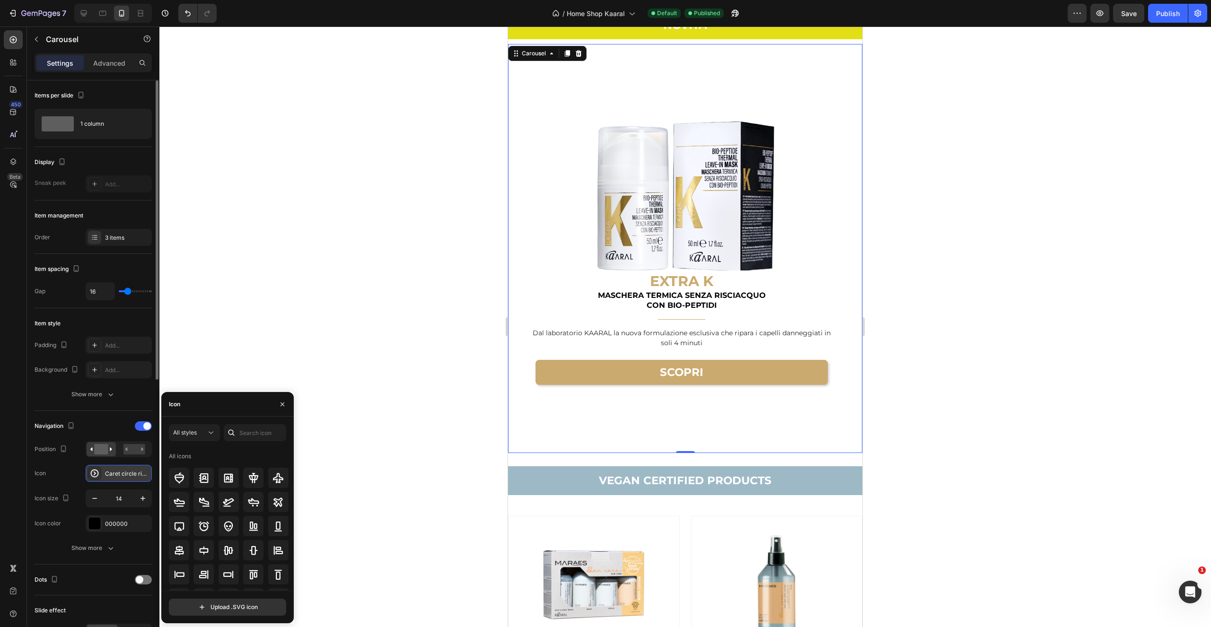
click at [128, 474] on div "Caret circle right bold" at bounding box center [127, 474] width 44 height 9
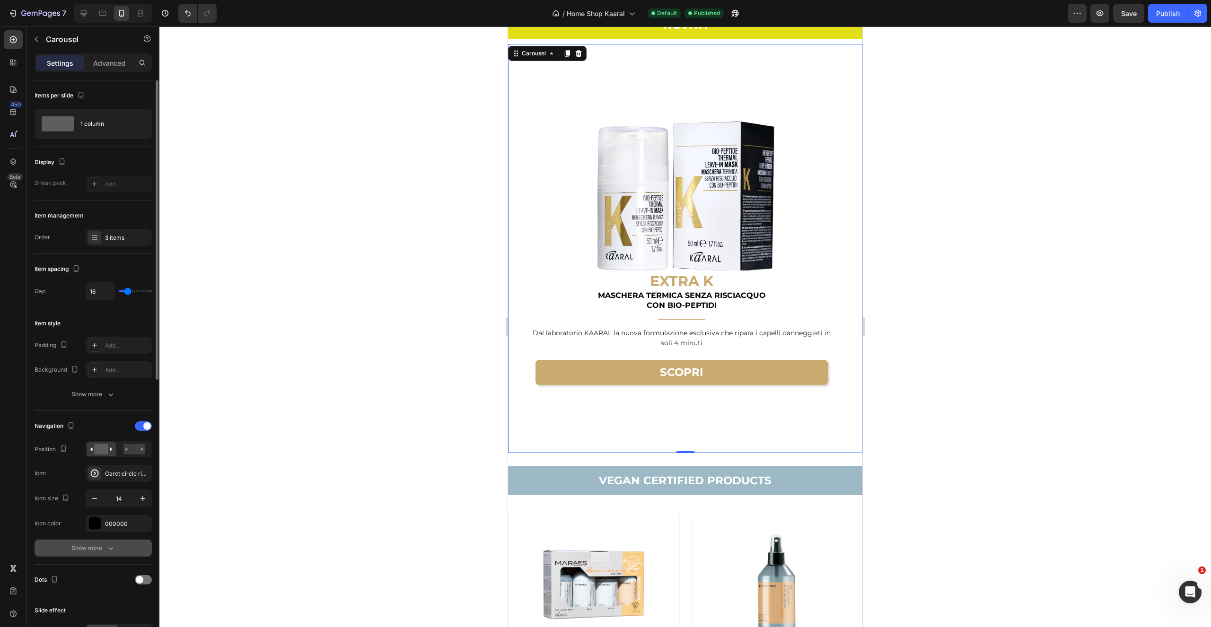
click at [109, 550] on icon "button" at bounding box center [110, 548] width 9 height 9
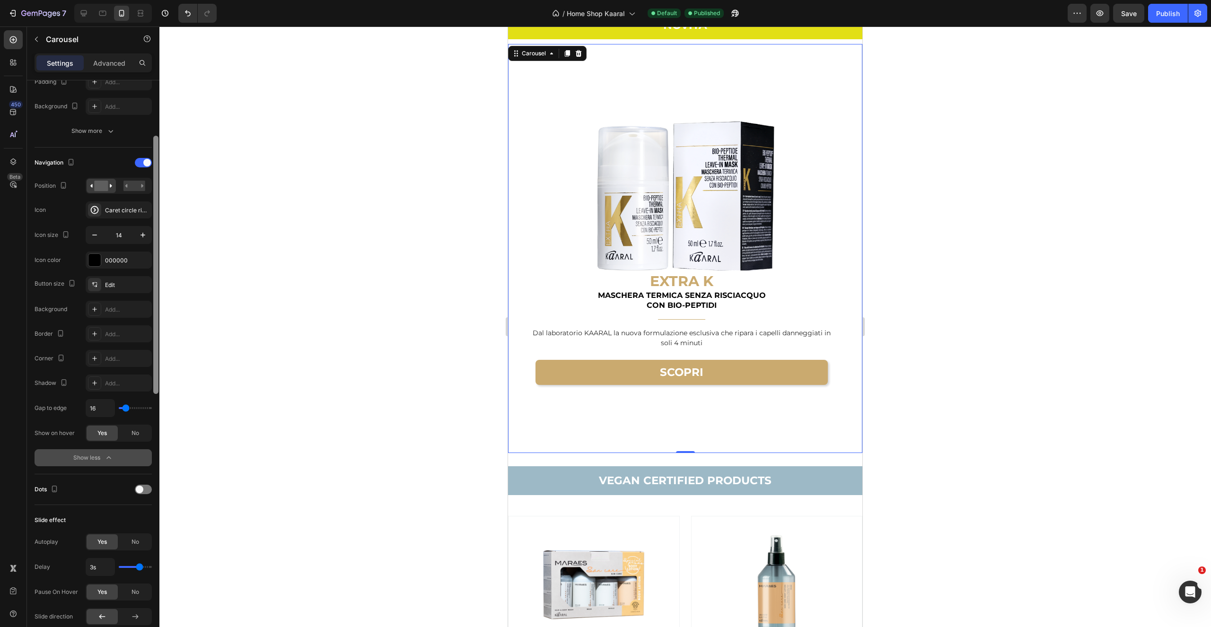
scroll to position [266, 0]
drag, startPoint x: 156, startPoint y: 385, endPoint x: 141, endPoint y: 528, distance: 144.1
click at [147, 511] on div "Items per slide 1 column Display Sneak peek Add... Item management Order 3 item…" at bounding box center [93, 367] width 132 height 574
drag, startPoint x: 134, startPoint y: 536, endPoint x: 157, endPoint y: 526, distance: 25.0
click at [134, 536] on span "No" at bounding box center [136, 539] width 8 height 9
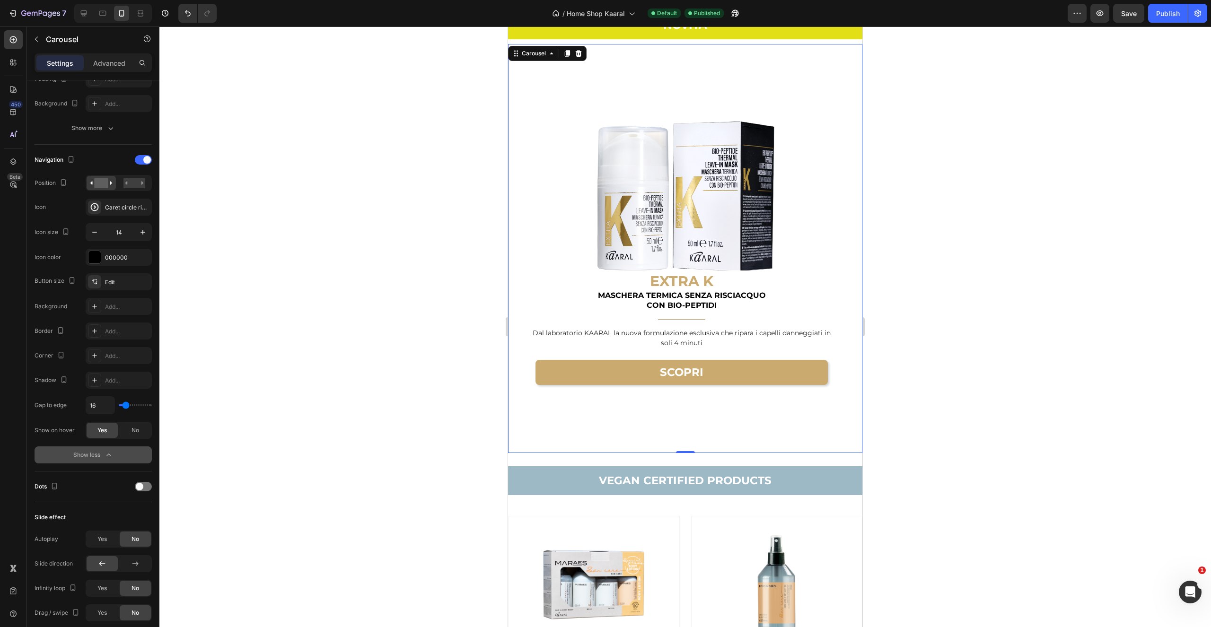
click at [103, 541] on span "Yes" at bounding box center [101, 539] width 9 height 9
drag, startPoint x: 138, startPoint y: 538, endPoint x: 154, endPoint y: 542, distance: 16.4
click at [138, 538] on span "No" at bounding box center [136, 539] width 8 height 9
drag, startPoint x: 100, startPoint y: 538, endPoint x: 128, endPoint y: 505, distance: 43.0
click at [100, 538] on span "Yes" at bounding box center [101, 539] width 9 height 9
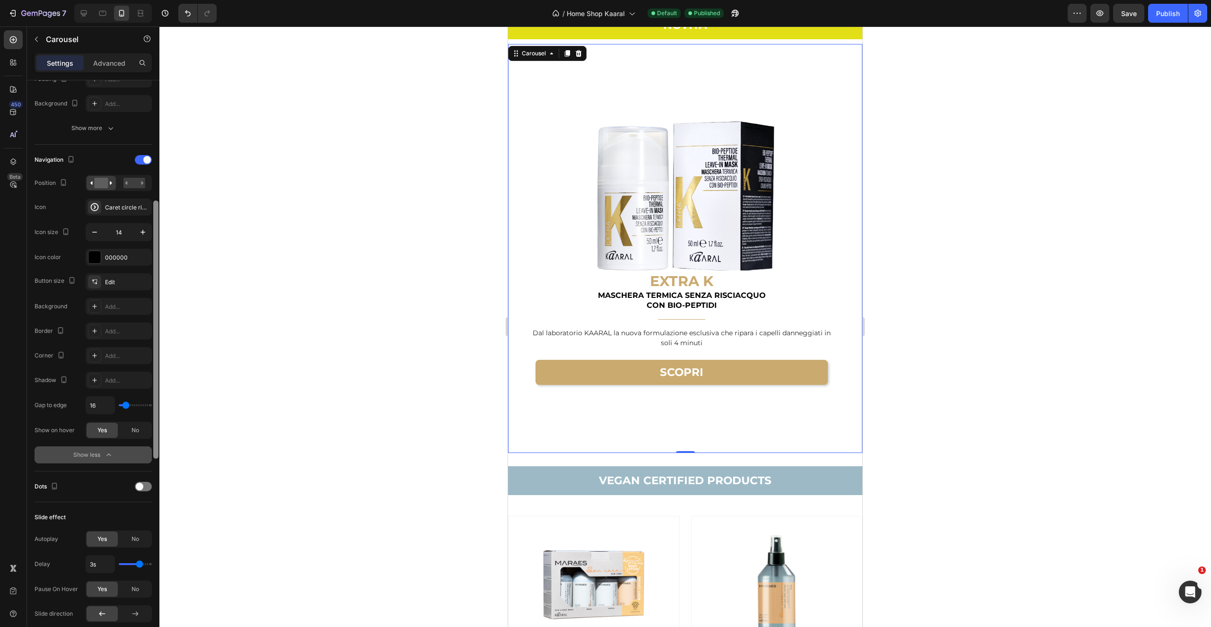
drag, startPoint x: 132, startPoint y: 429, endPoint x: 156, endPoint y: 452, distance: 33.1
click at [132, 429] on span "No" at bounding box center [136, 430] width 8 height 9
drag, startPoint x: 99, startPoint y: 437, endPoint x: 112, endPoint y: 443, distance: 14.4
click at [98, 437] on div "Yes" at bounding box center [102, 430] width 31 height 15
click at [136, 431] on span "No" at bounding box center [136, 430] width 8 height 9
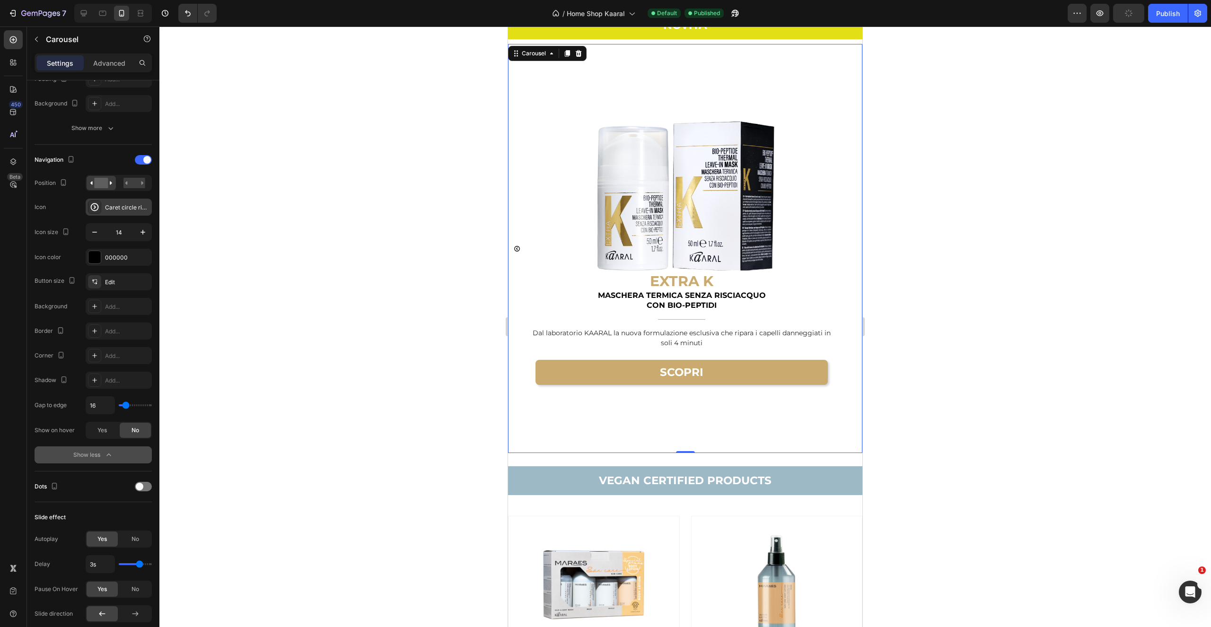
click at [128, 205] on div "Caret circle right bold" at bounding box center [127, 207] width 44 height 9
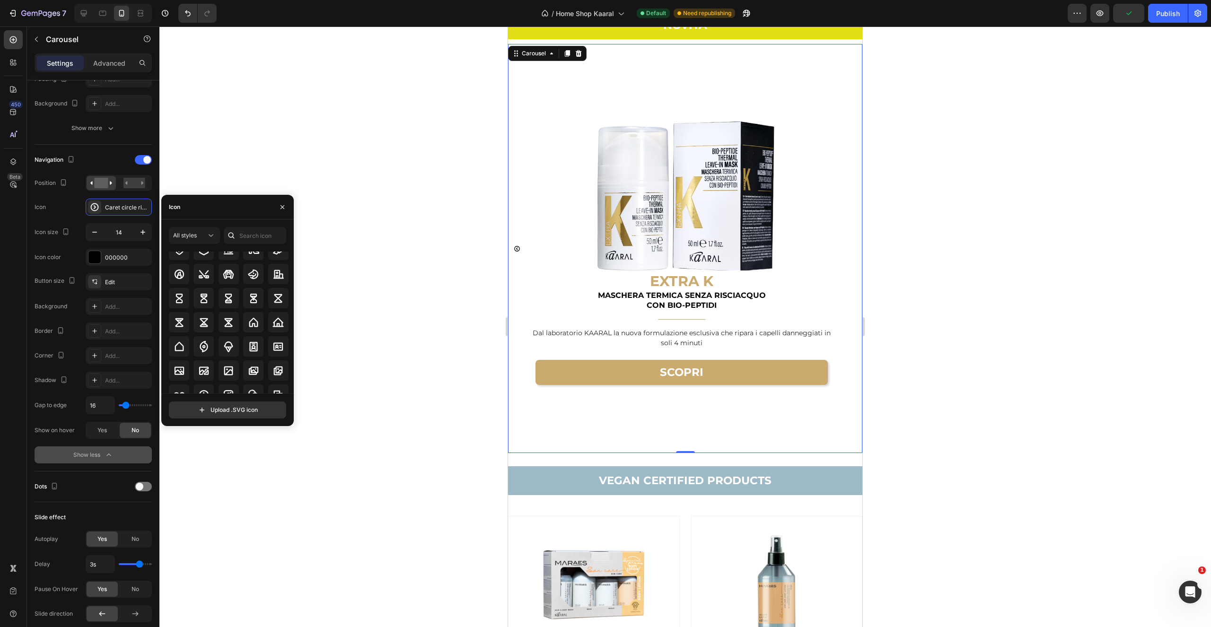
scroll to position [3155, 0]
click at [209, 229] on button "All styles" at bounding box center [194, 235] width 51 height 17
click at [193, 331] on p "Filled" at bounding box center [185, 330] width 54 height 9
drag, startPoint x: 293, startPoint y: 337, endPoint x: 290, endPoint y: 348, distance: 10.9
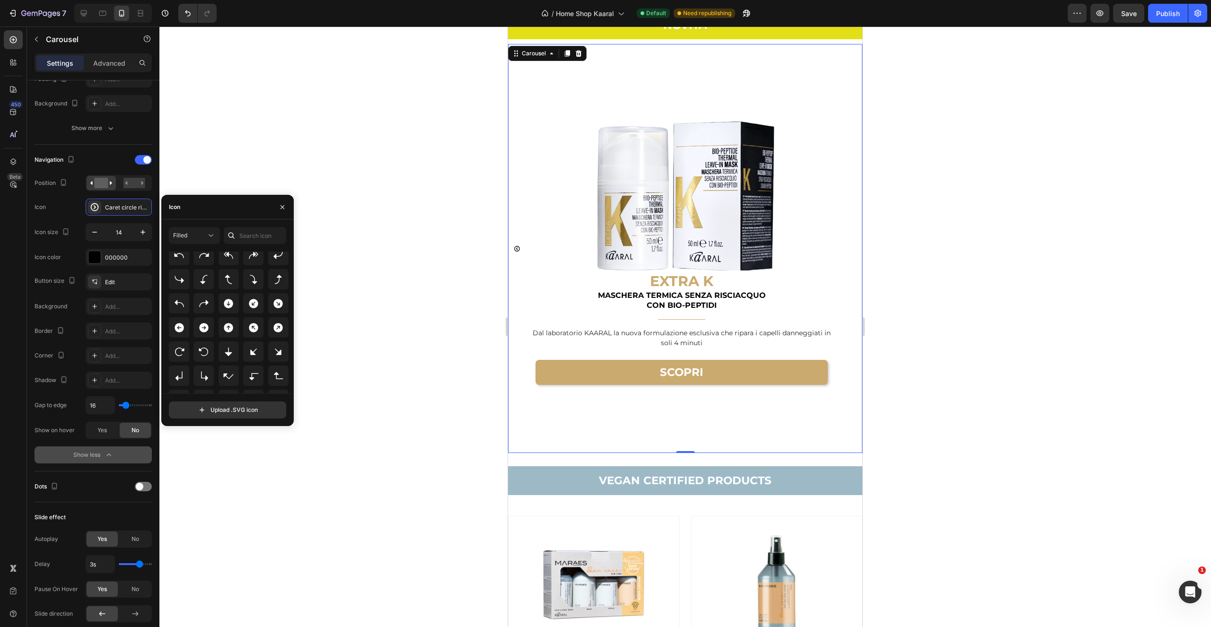
click at [292, 351] on div "Filled All icons Upload .SVG icon" at bounding box center [227, 323] width 132 height 192
drag, startPoint x: 292, startPoint y: 335, endPoint x: 291, endPoint y: 345, distance: 10.5
click at [293, 352] on div "Filled All icons Upload .SVG icon" at bounding box center [227, 323] width 132 height 192
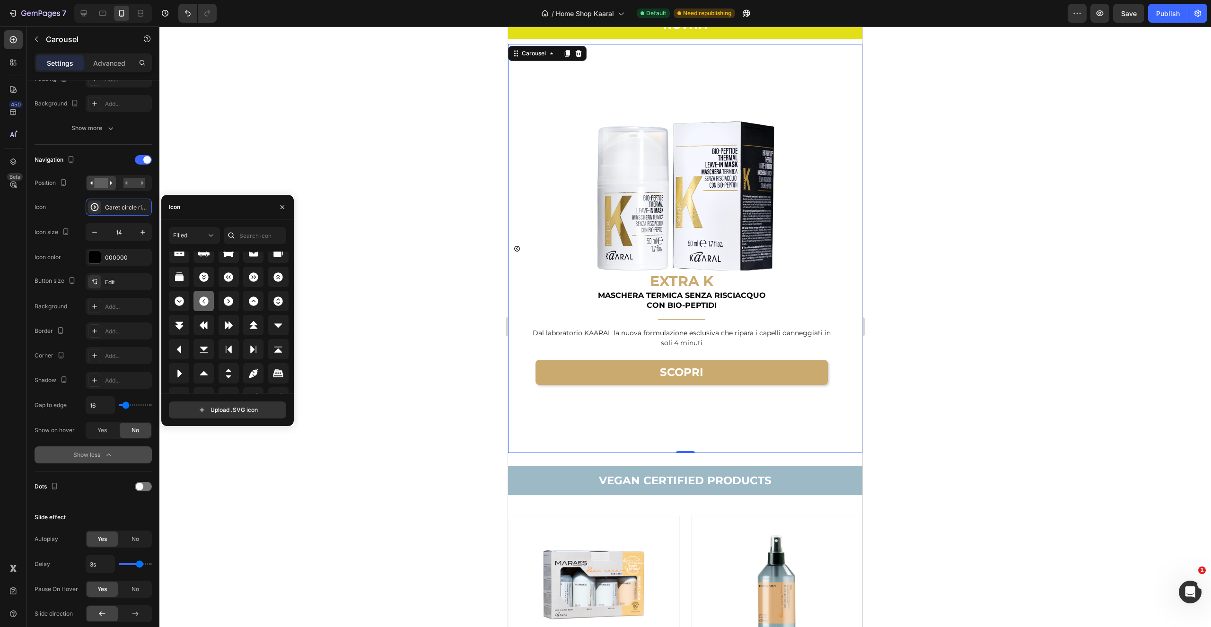
click at [208, 302] on icon at bounding box center [203, 301] width 11 height 11
click at [233, 302] on icon at bounding box center [228, 301] width 11 height 11
click at [131, 259] on div "000000" at bounding box center [118, 258] width 27 height 9
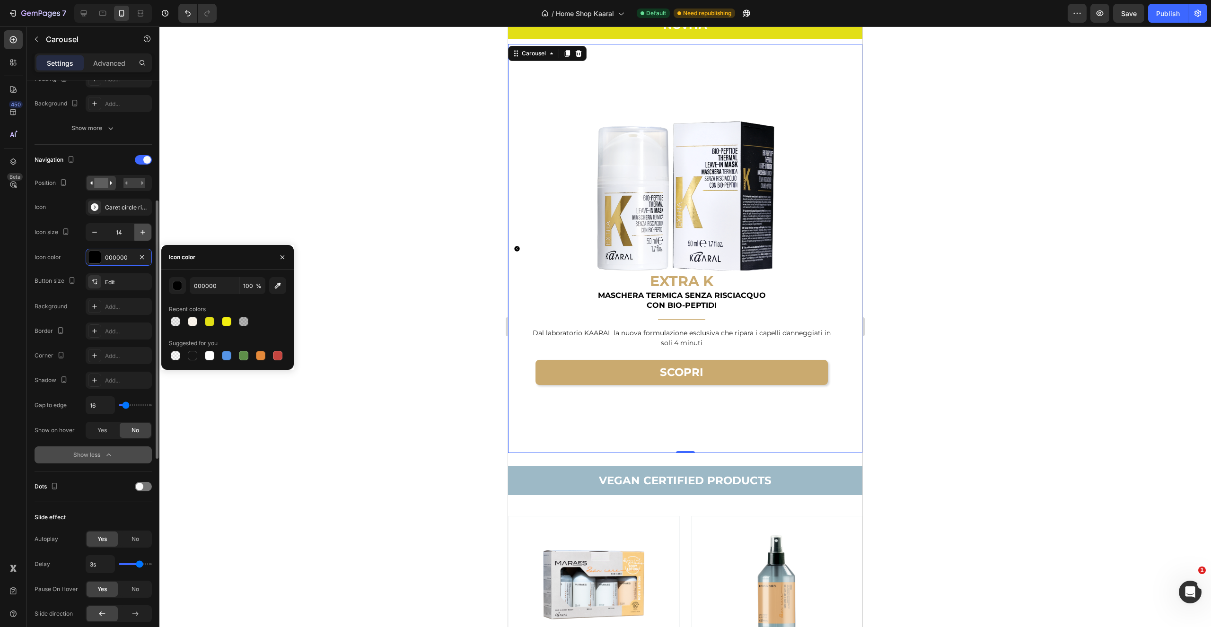
click at [143, 236] on icon "button" at bounding box center [142, 232] width 9 height 9
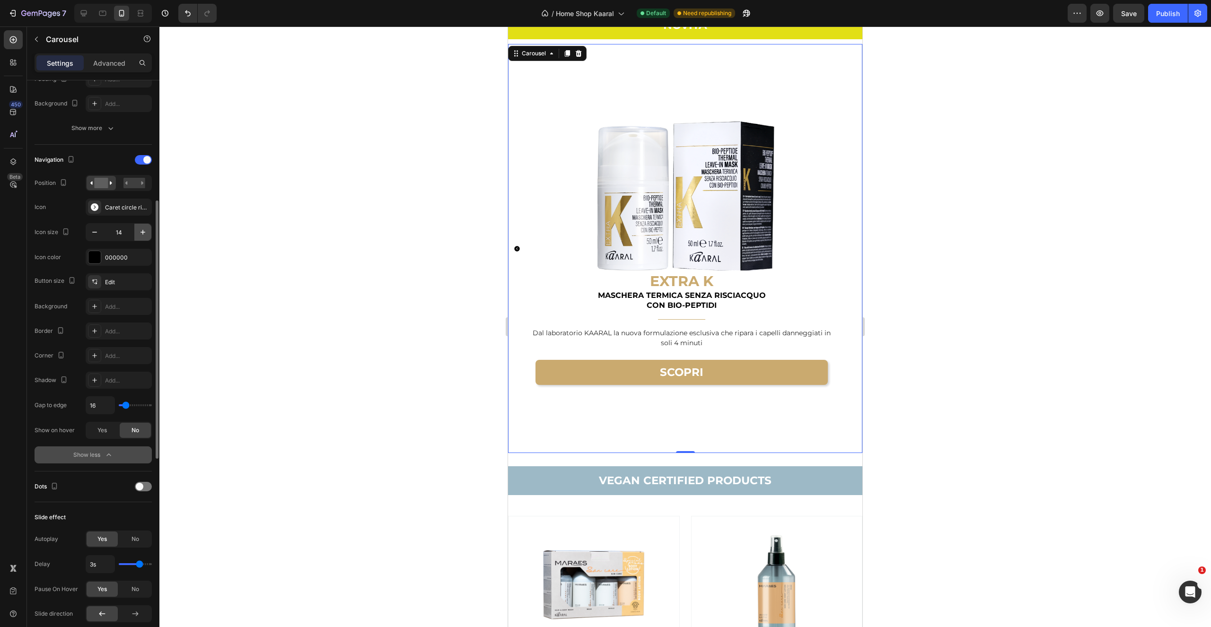
click at [143, 236] on icon "button" at bounding box center [142, 232] width 9 height 9
type input "16"
click at [258, 261] on div at bounding box center [685, 326] width 1052 height 601
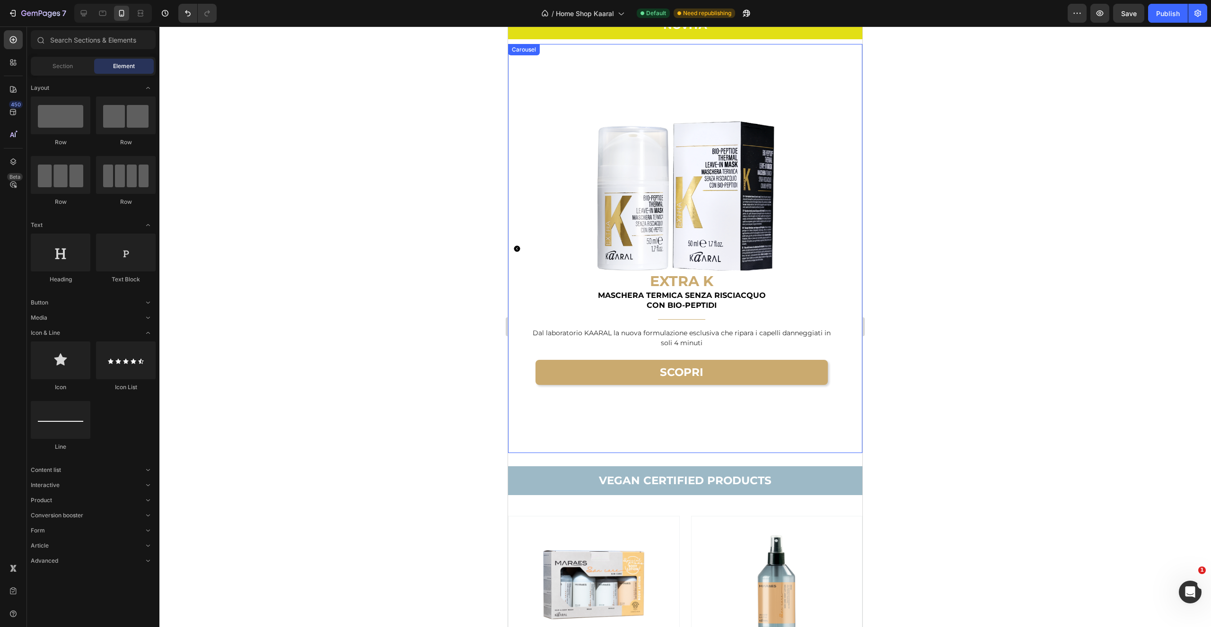
click at [517, 248] on icon "Carousel Back Arrow" at bounding box center [517, 249] width 6 height 6
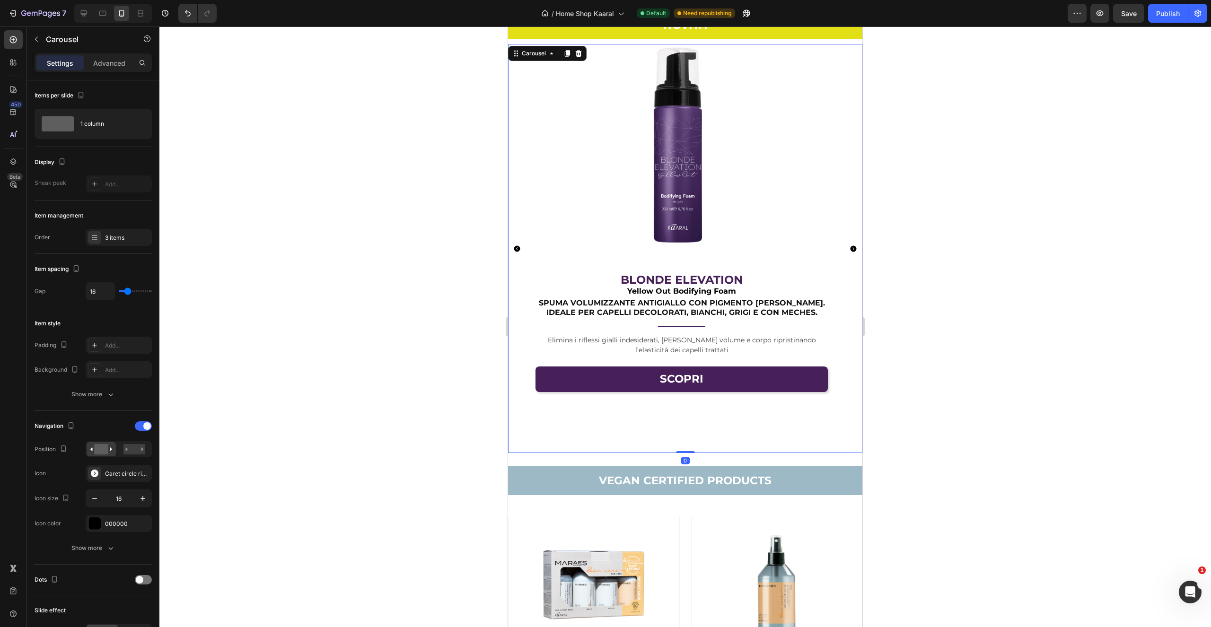
click at [517, 248] on icon "Carousel Back Arrow" at bounding box center [517, 249] width 6 height 6
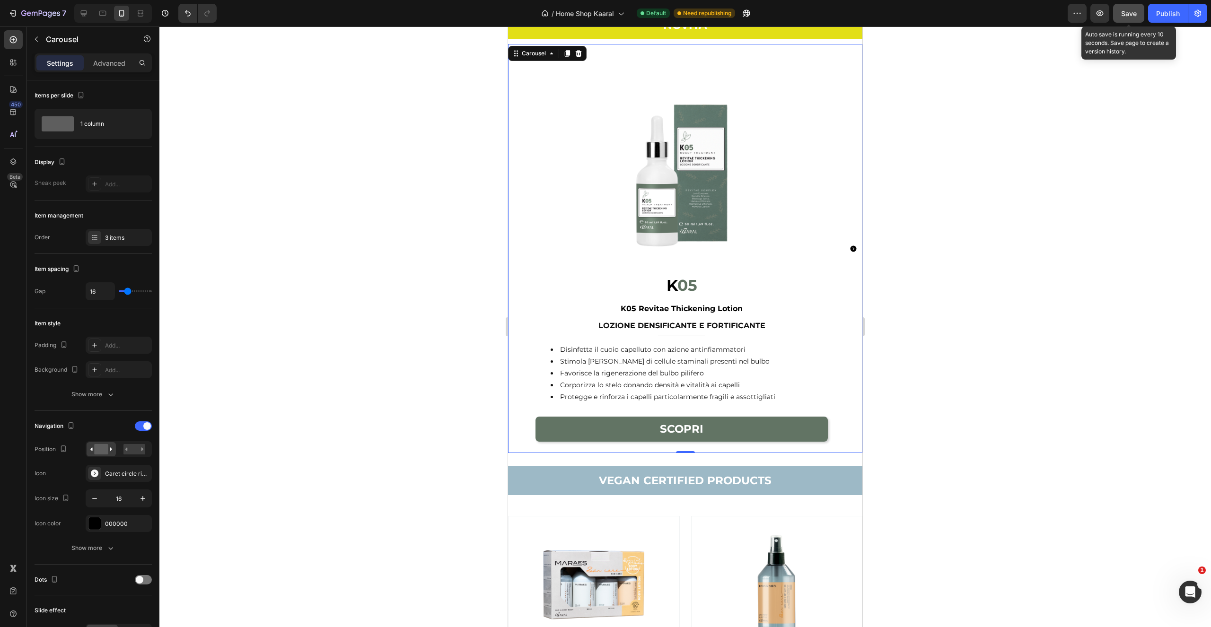
click at [1117, 15] on button "Save" at bounding box center [1128, 13] width 31 height 19
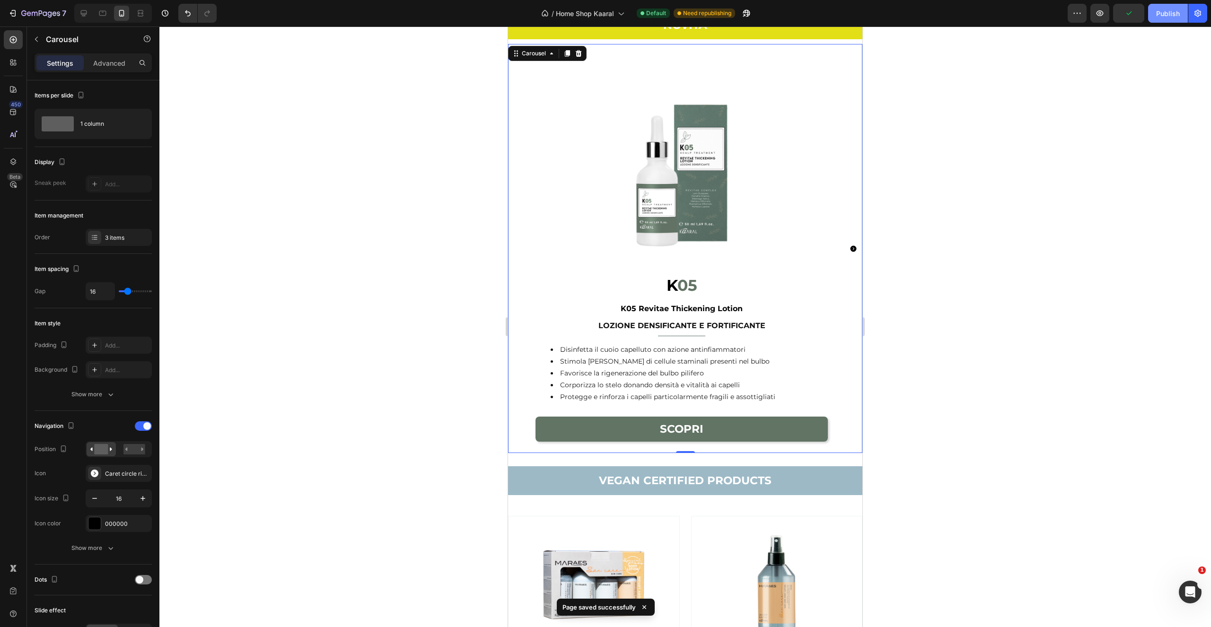
click at [1169, 13] on div "Publish" at bounding box center [1168, 14] width 24 height 10
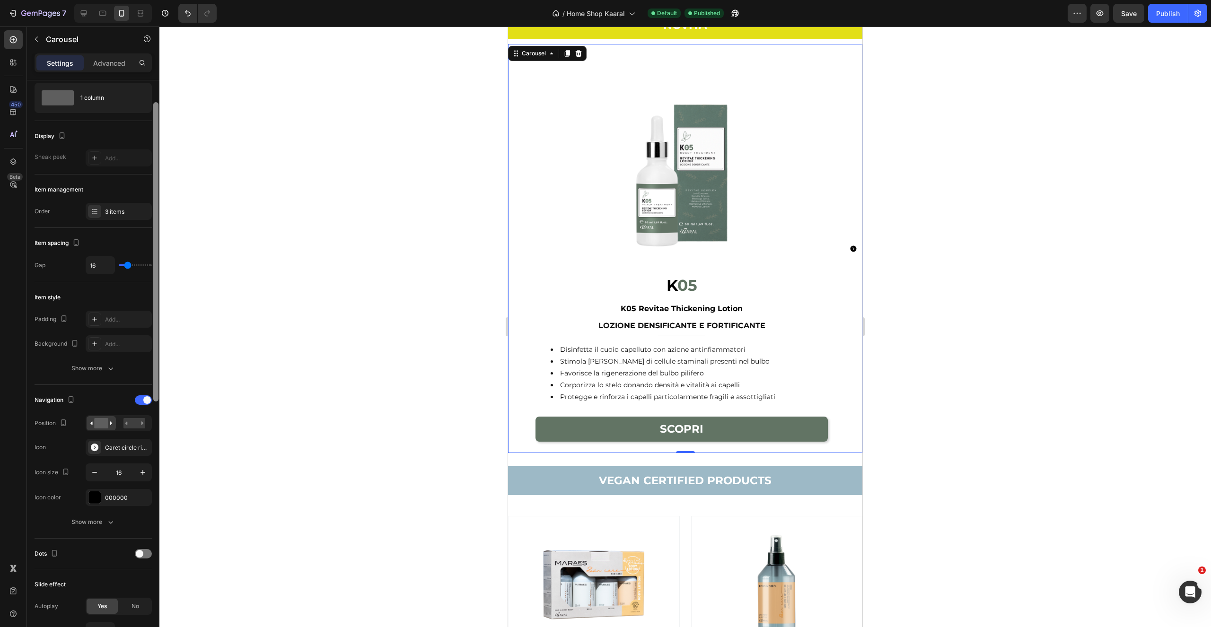
scroll to position [62, 0]
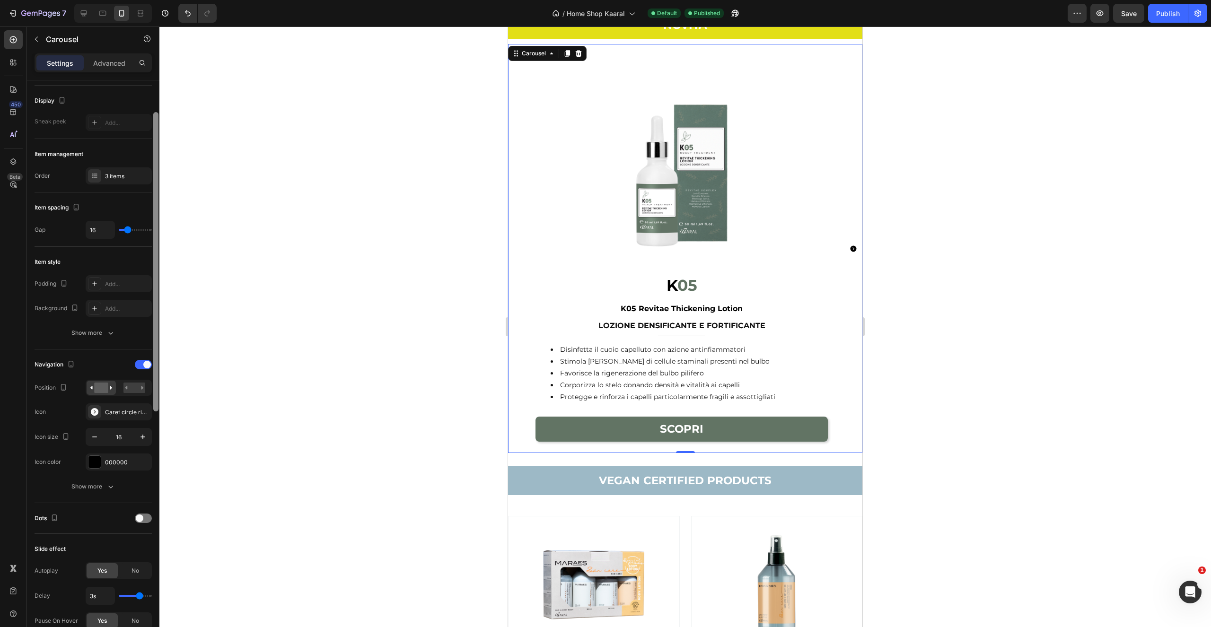
drag, startPoint x: 158, startPoint y: 356, endPoint x: 158, endPoint y: 383, distance: 27.0
click at [158, 381] on div at bounding box center [155, 261] width 5 height 299
click at [144, 518] on div at bounding box center [143, 518] width 17 height 9
click at [137, 537] on rect at bounding box center [134, 539] width 22 height 7
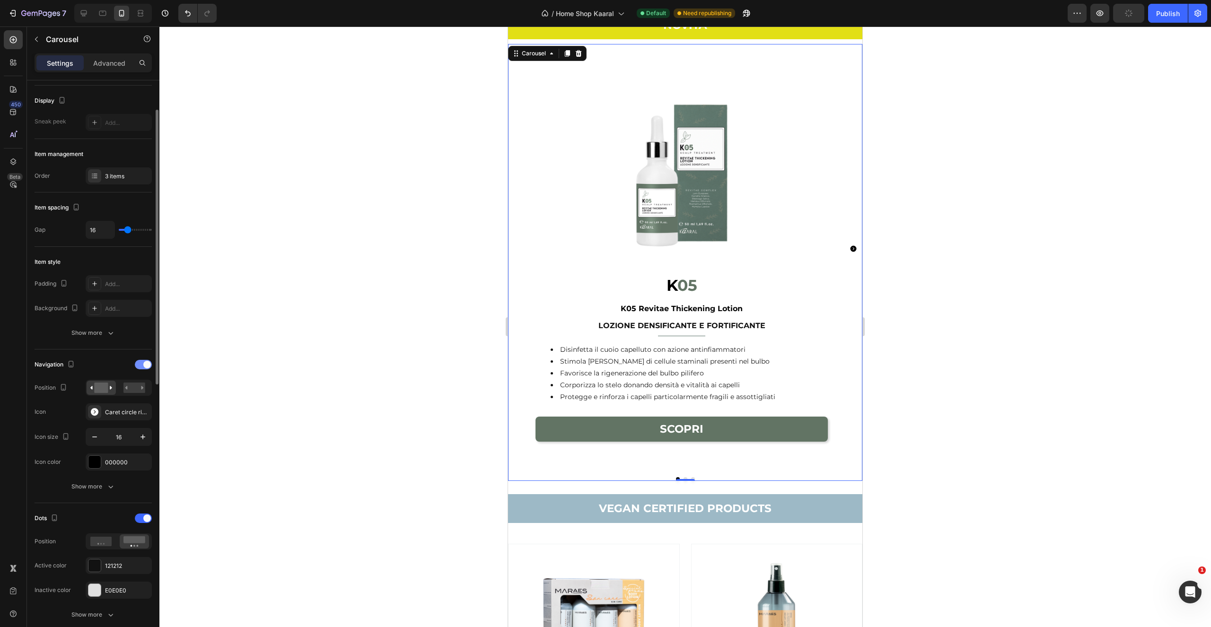
click at [144, 365] on span at bounding box center [147, 365] width 8 height 8
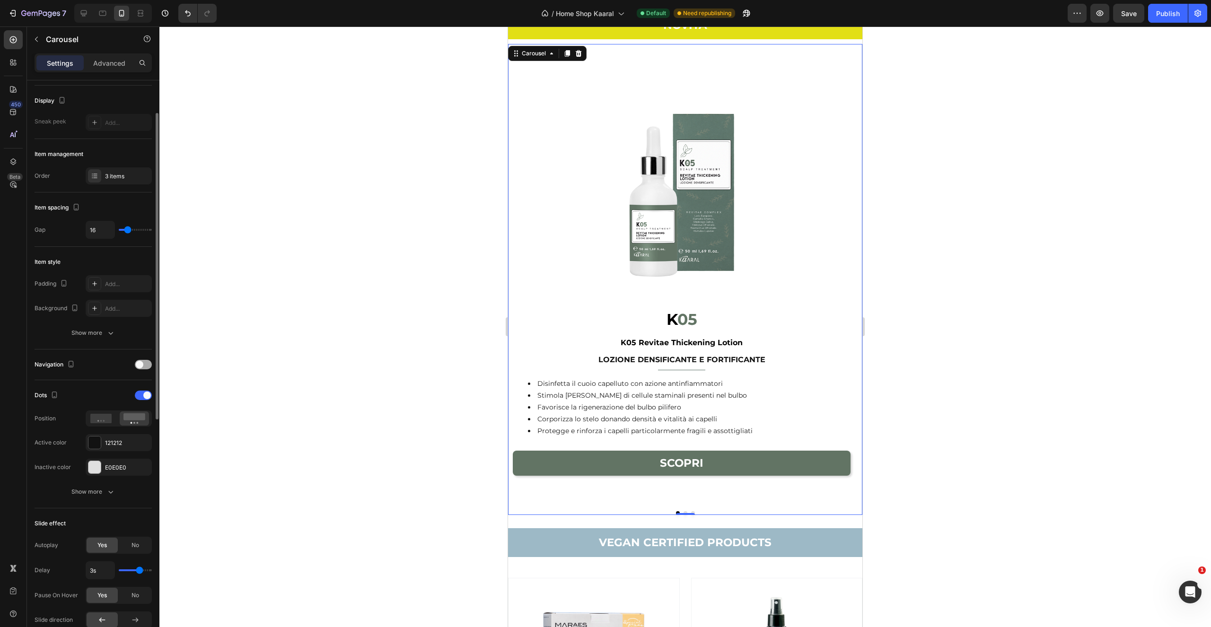
click at [147, 364] on div at bounding box center [143, 364] width 17 height 9
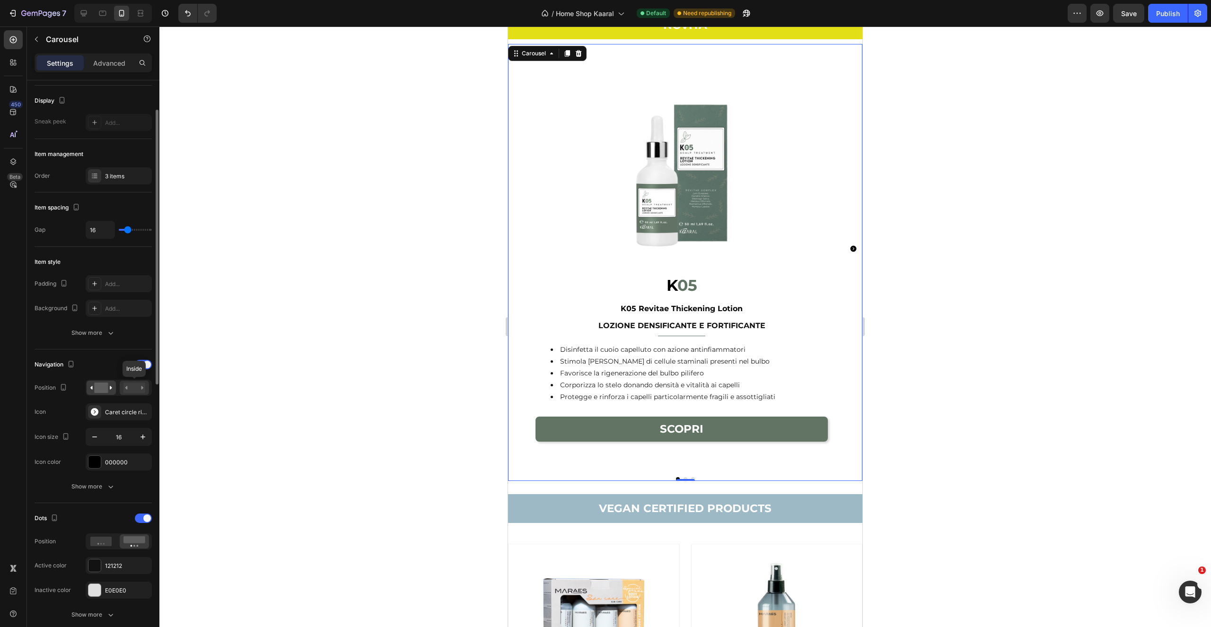
click at [136, 389] on rect at bounding box center [134, 388] width 22 height 10
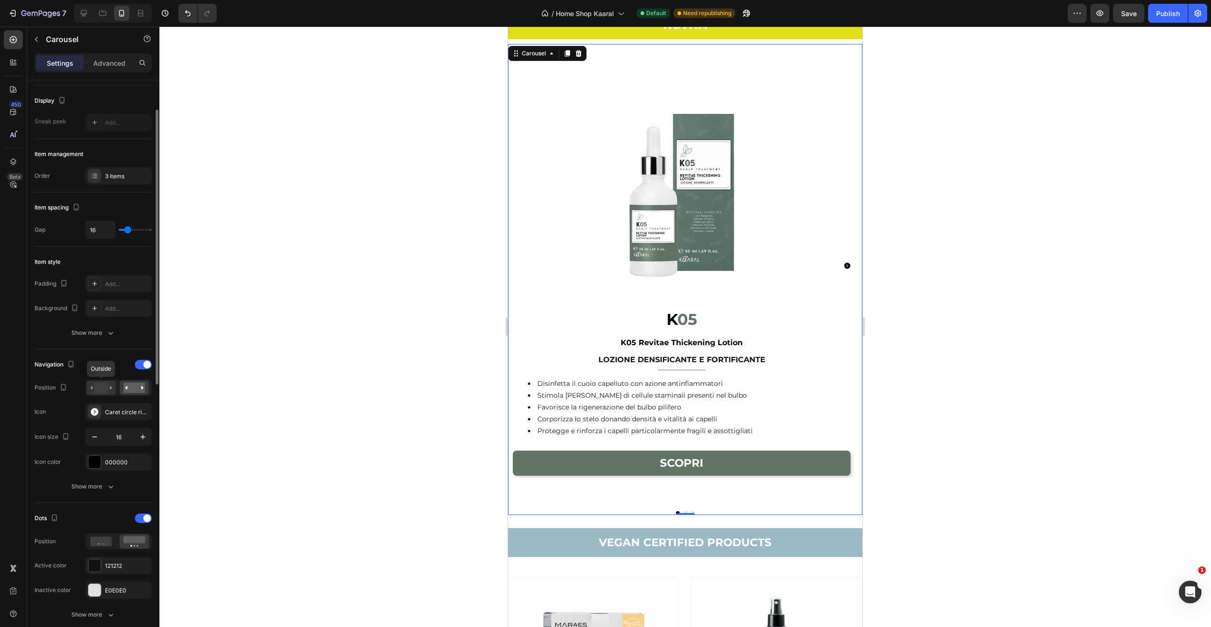
click at [108, 392] on icon at bounding box center [101, 388] width 22 height 10
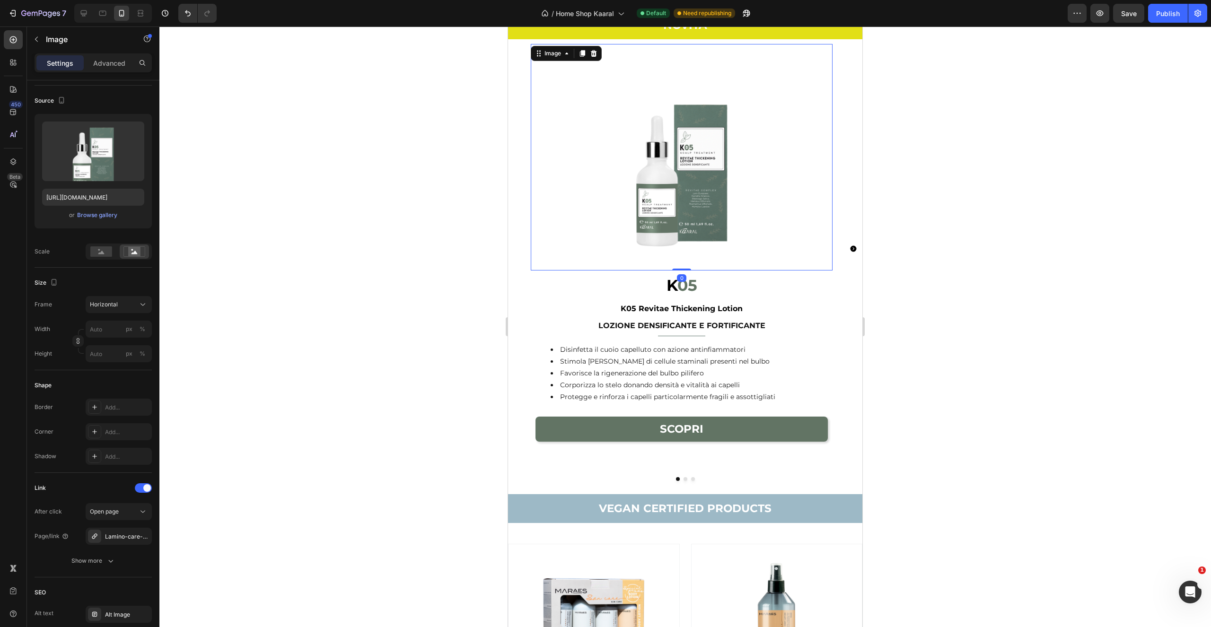
click at [640, 262] on img at bounding box center [682, 157] width 302 height 227
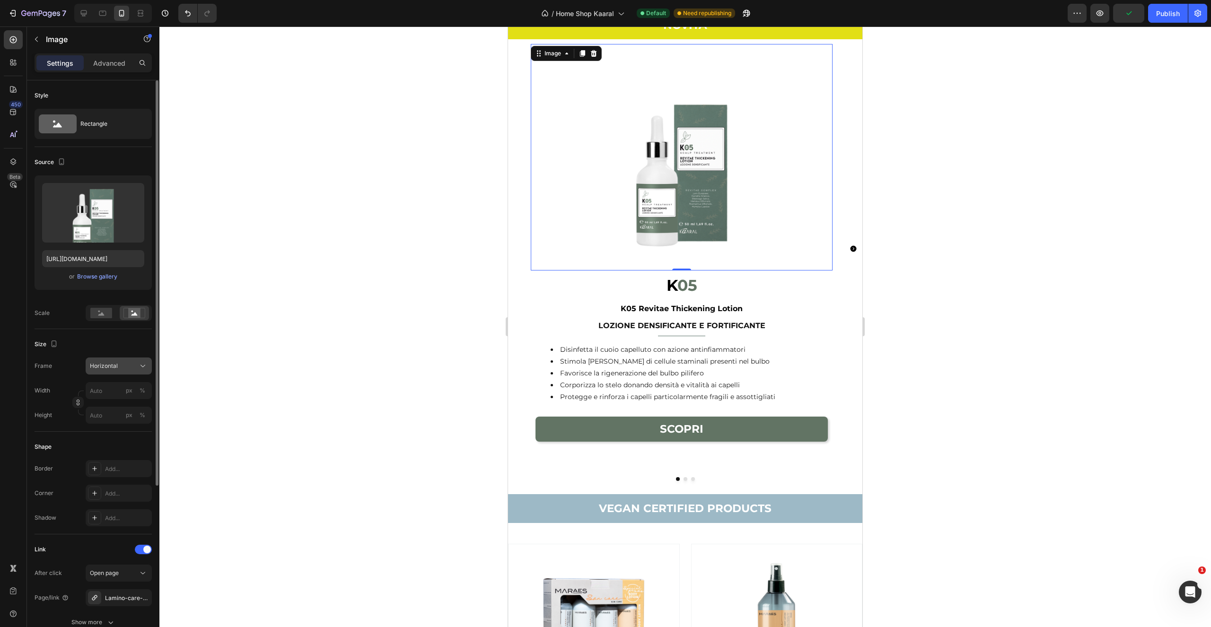
click at [132, 359] on button "Horizontal" at bounding box center [119, 366] width 66 height 17
click at [132, 385] on div "Square" at bounding box center [116, 389] width 55 height 9
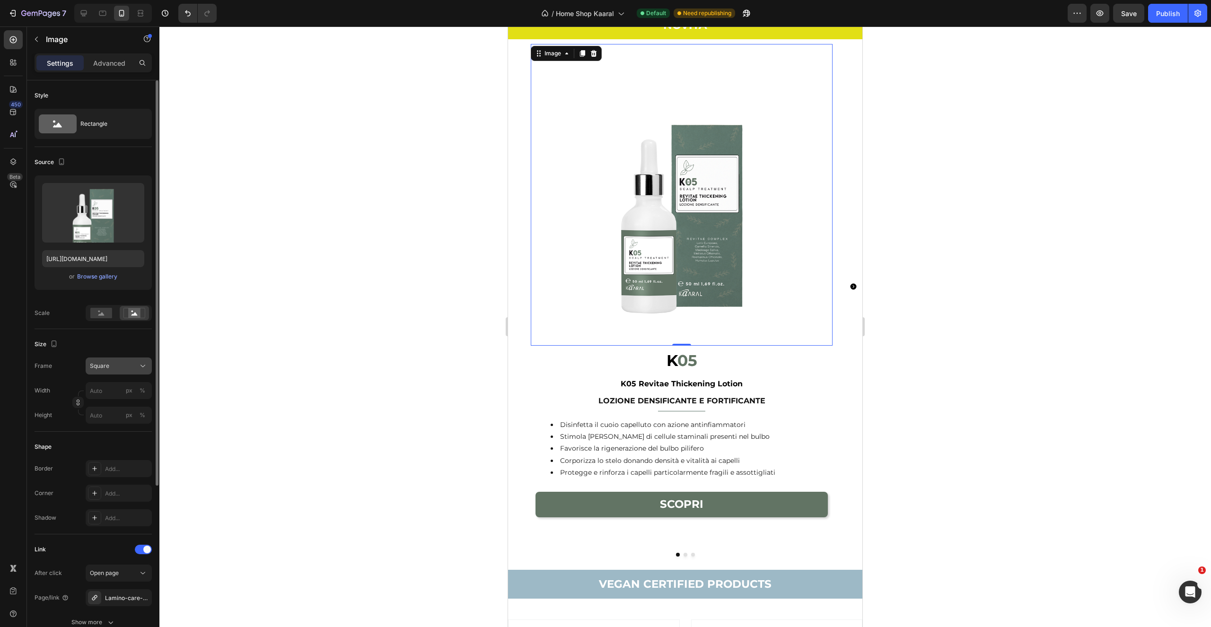
click at [134, 364] on div "Square" at bounding box center [113, 366] width 46 height 9
click at [123, 461] on div "Custom" at bounding box center [116, 460] width 55 height 9
click at [129, 369] on div "Custom" at bounding box center [113, 366] width 46 height 9
click at [121, 424] on div "Horizontal" at bounding box center [116, 425] width 55 height 9
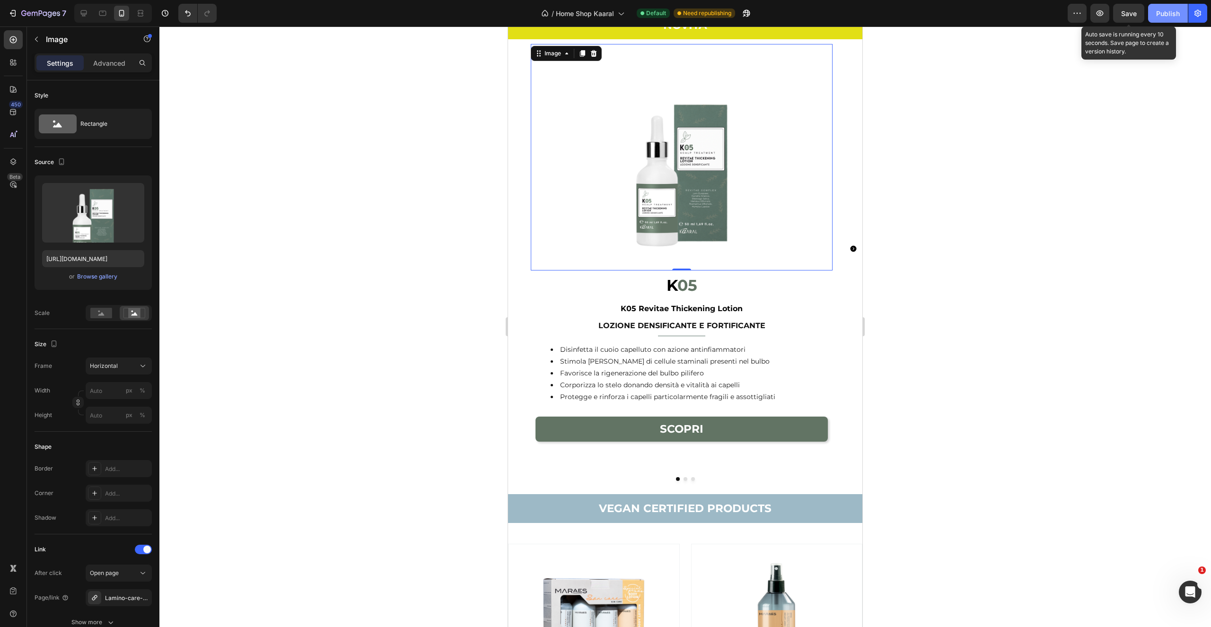
drag, startPoint x: 1129, startPoint y: 16, endPoint x: 1155, endPoint y: 10, distance: 26.2
click at [1129, 16] on span "Save" at bounding box center [1129, 13] width 16 height 8
click at [1173, 15] on div "Publish" at bounding box center [1168, 14] width 24 height 10
click at [851, 246] on icon "Carousel Next Arrow" at bounding box center [854, 249] width 6 height 6
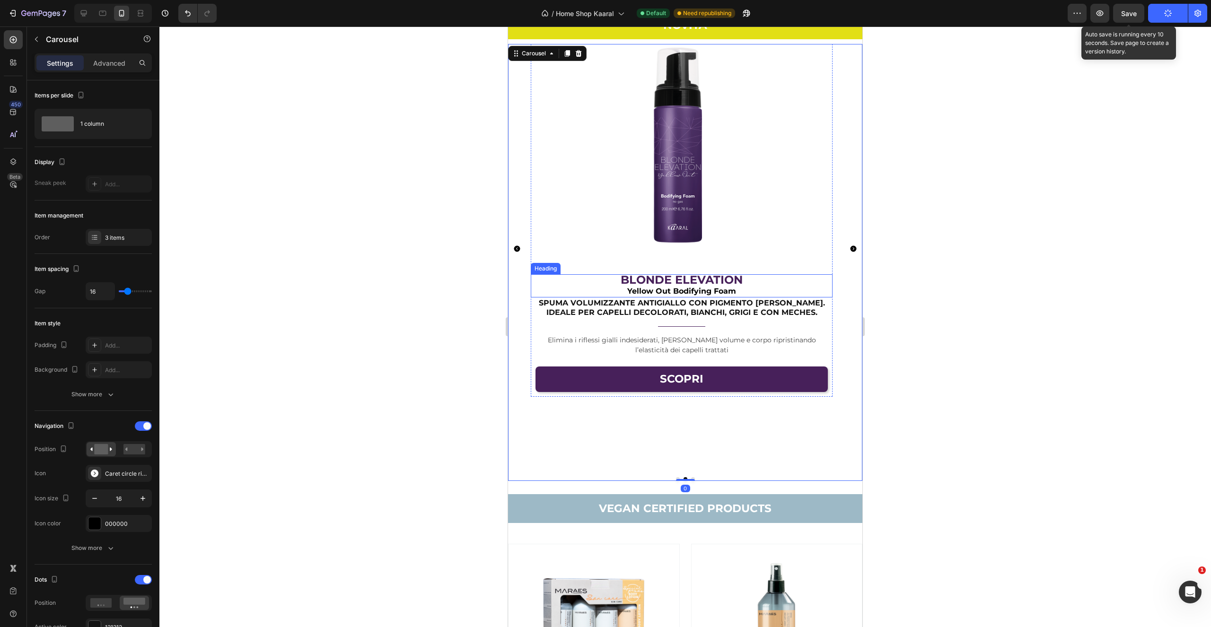
click at [700, 280] on span "BLONDE ELEVATION" at bounding box center [682, 280] width 122 height 14
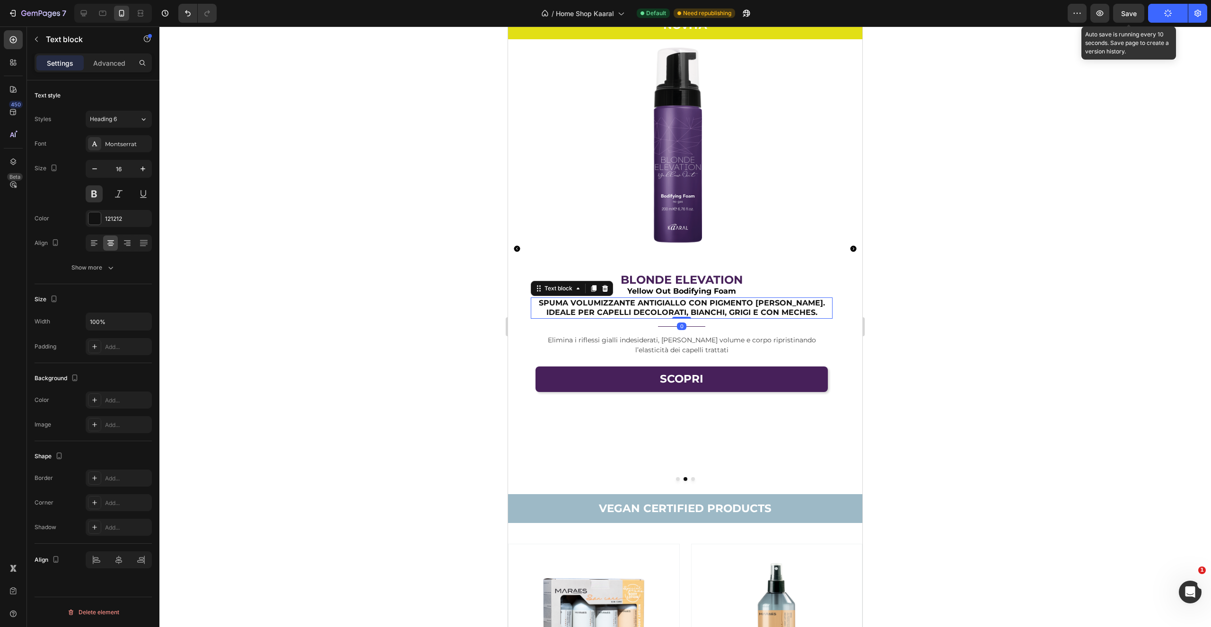
click at [634, 310] on p "SPUMA VOLUMIZZANTE ANTIGIALLO CON PIGMENTO VIOLA. IDEALE PER CAPELLI DECOLORATI…" at bounding box center [682, 309] width 300 height 20
click at [662, 276] on span "BLONDE ELEVATION" at bounding box center [682, 280] width 122 height 14
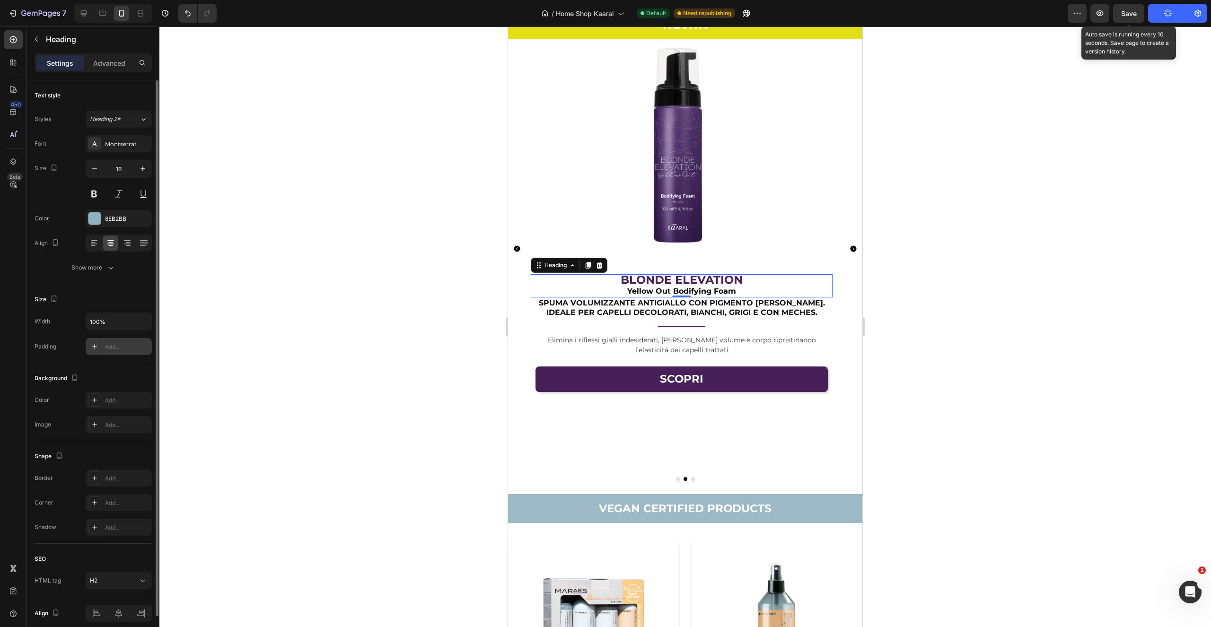
click at [93, 345] on icon at bounding box center [95, 347] width 8 height 8
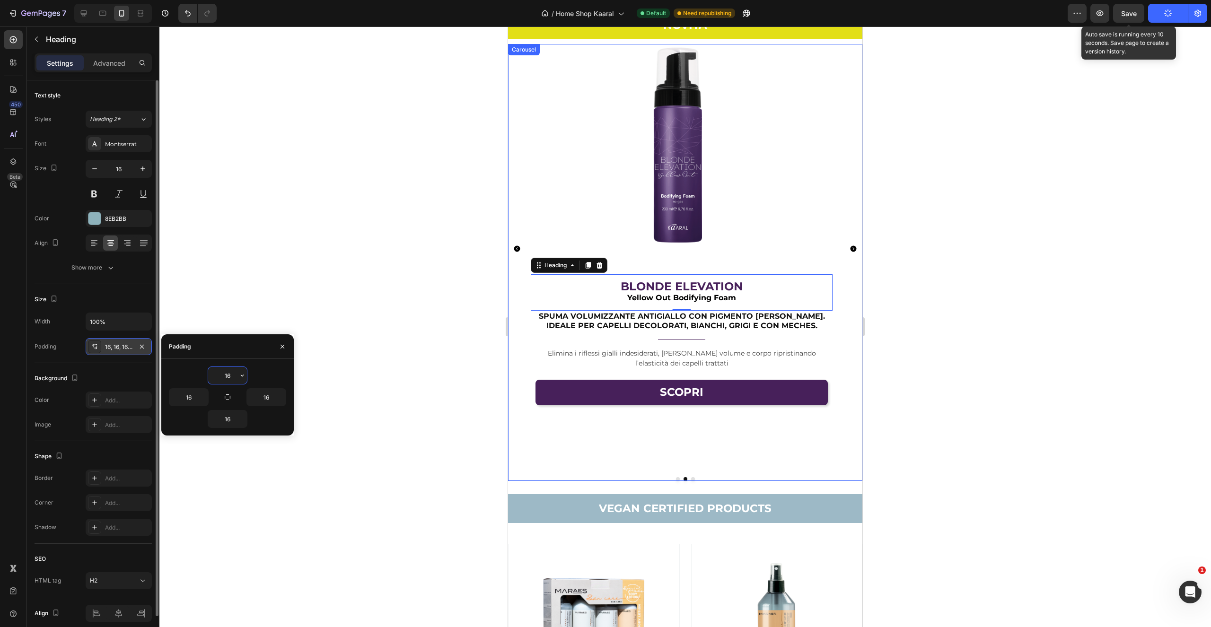
click at [851, 246] on icon "Carousel Next Arrow" at bounding box center [854, 249] width 6 height 6
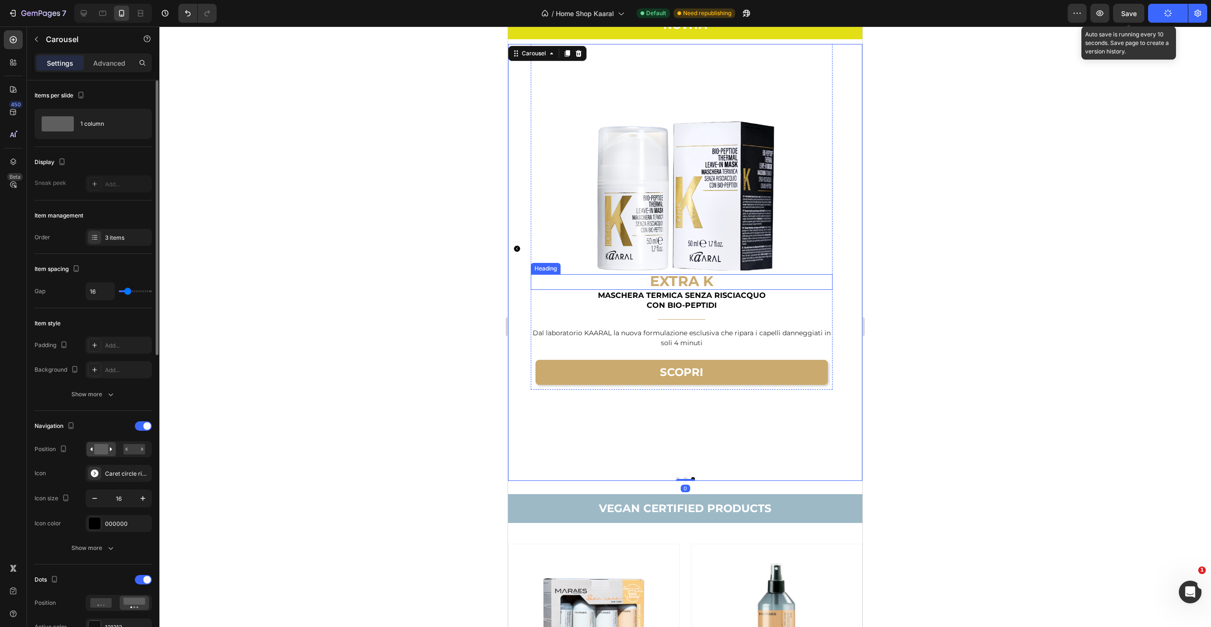
click at [704, 283] on span "EXTRA K" at bounding box center [681, 281] width 63 height 18
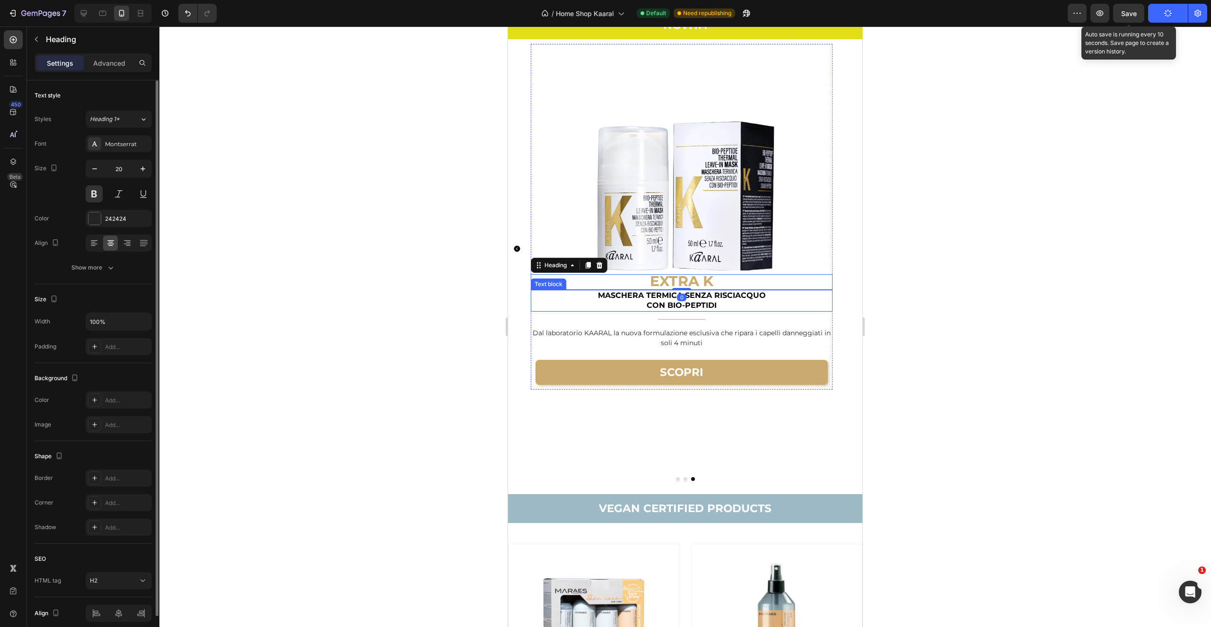
click at [721, 302] on p "CON BIO-PEPTIDI" at bounding box center [682, 306] width 300 height 10
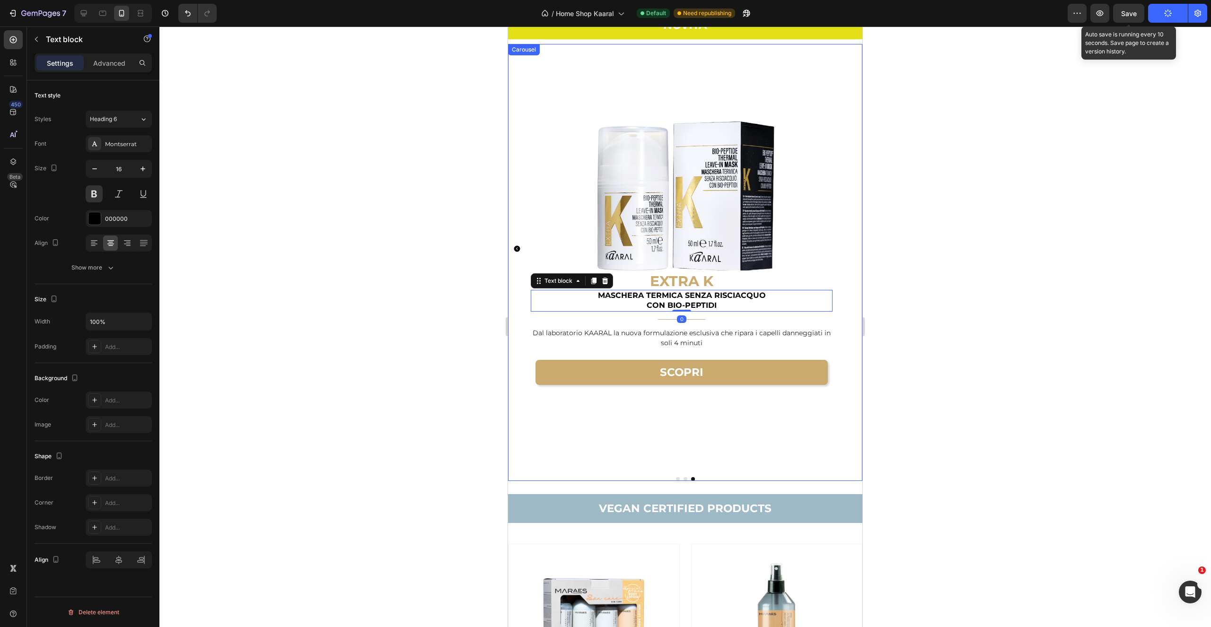
click at [515, 247] on icon "Carousel Back Arrow" at bounding box center [517, 249] width 6 height 6
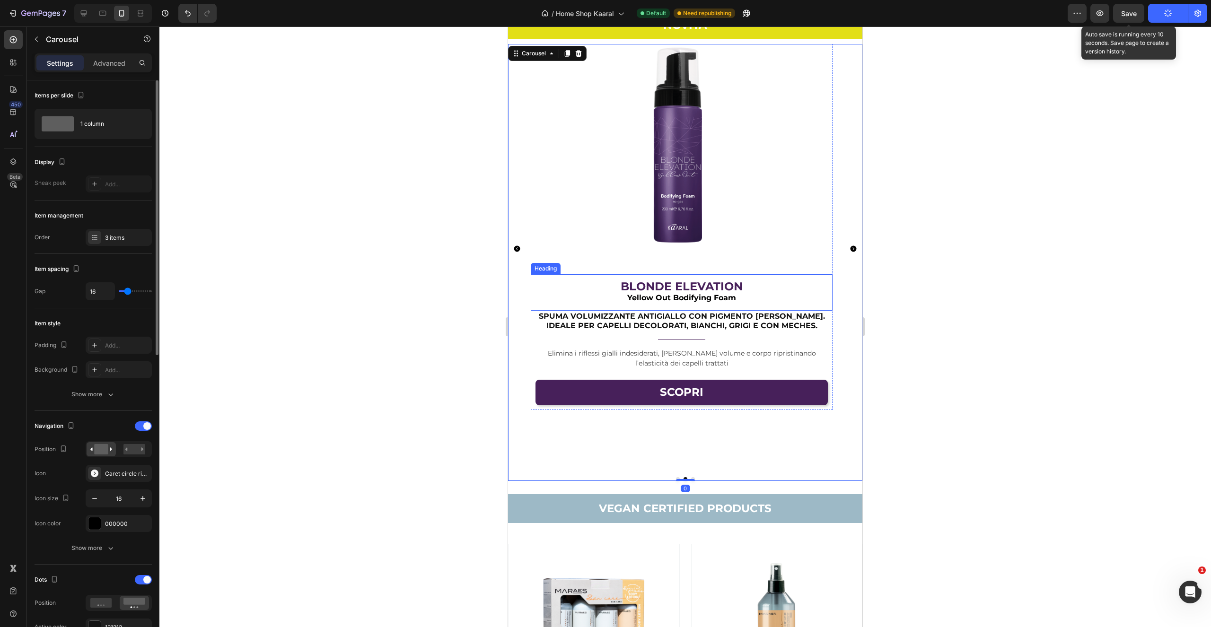
click at [685, 304] on h2 "BLONDE ELEVATION Yellow Out Bodifying Foam" at bounding box center [682, 292] width 302 height 36
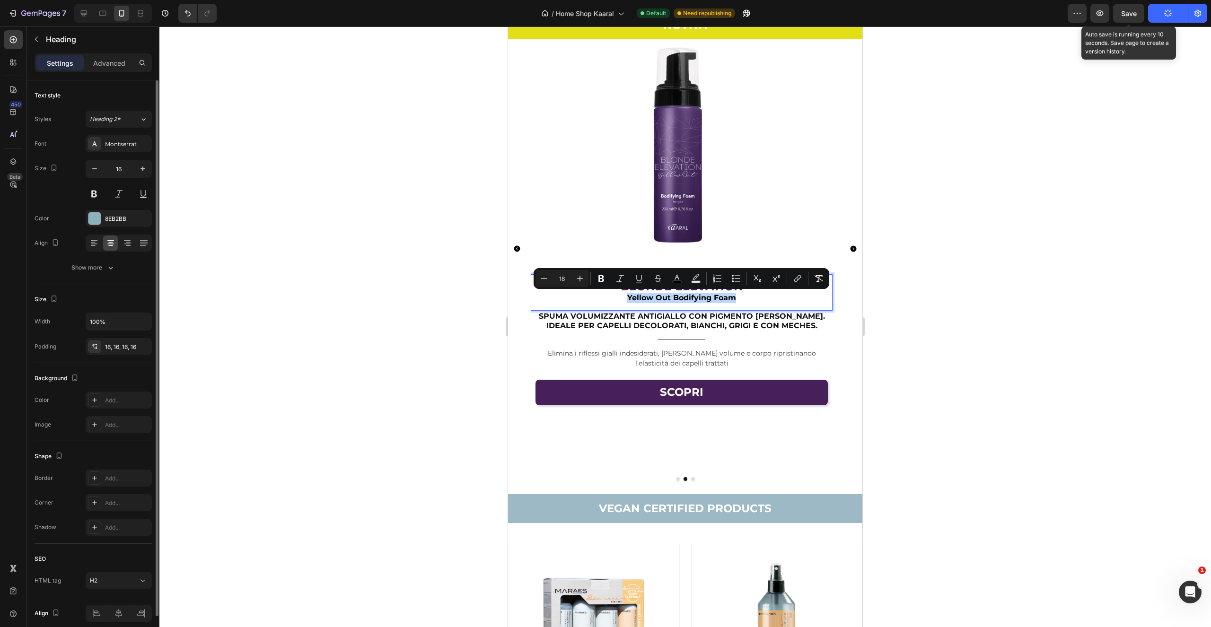
drag, startPoint x: 746, startPoint y: 298, endPoint x: 630, endPoint y: 255, distance: 123.2
click at [623, 301] on p "BLONDE ELEVATION Yellow Out Bodifying Foam" at bounding box center [681, 292] width 287 height 21
copy span "Yellow Out Bodifying Foam"
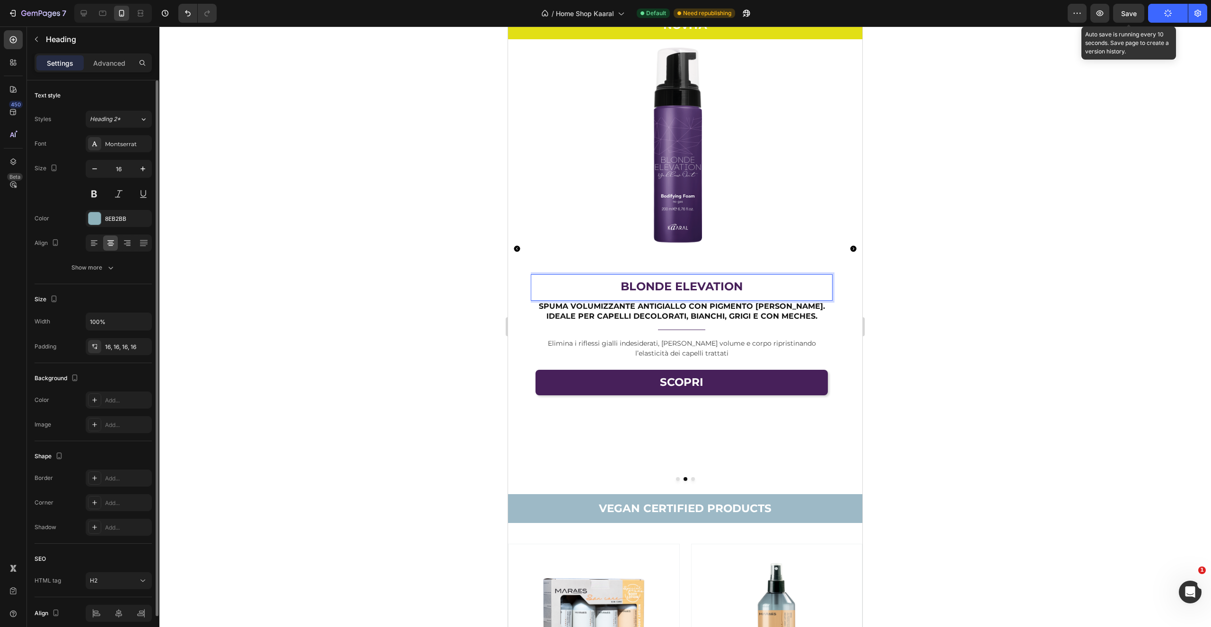
click at [785, 291] on p "BLONDE ELEVATION" at bounding box center [681, 287] width 287 height 11
click at [142, 348] on icon "button" at bounding box center [142, 347] width 8 height 8
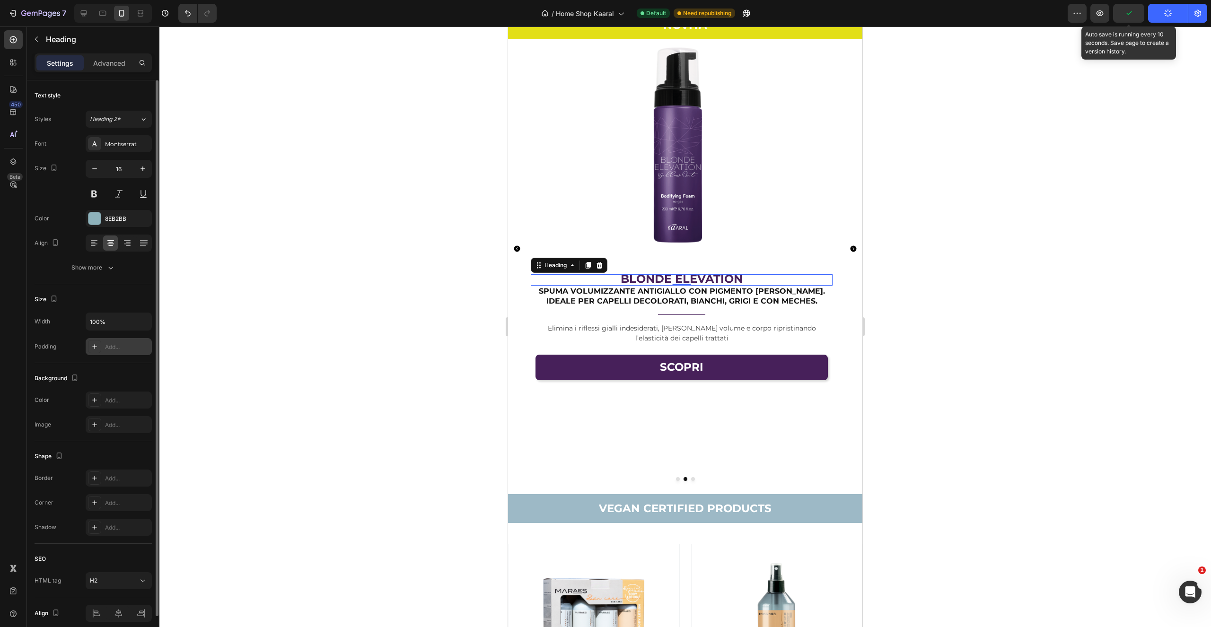
drag, startPoint x: 943, startPoint y: 274, endPoint x: 928, endPoint y: 269, distance: 16.6
click at [943, 274] on div at bounding box center [685, 326] width 1052 height 601
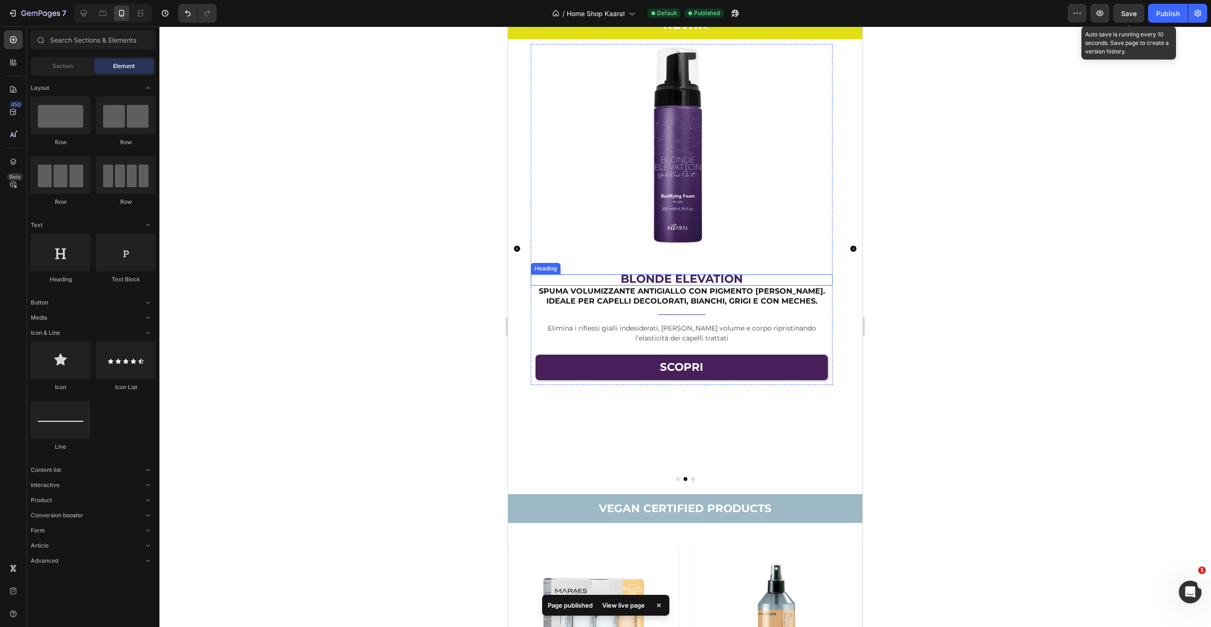
click at [597, 282] on p "⁠⁠⁠⁠⁠⁠⁠ BLONDE ELEVATION" at bounding box center [682, 279] width 302 height 11
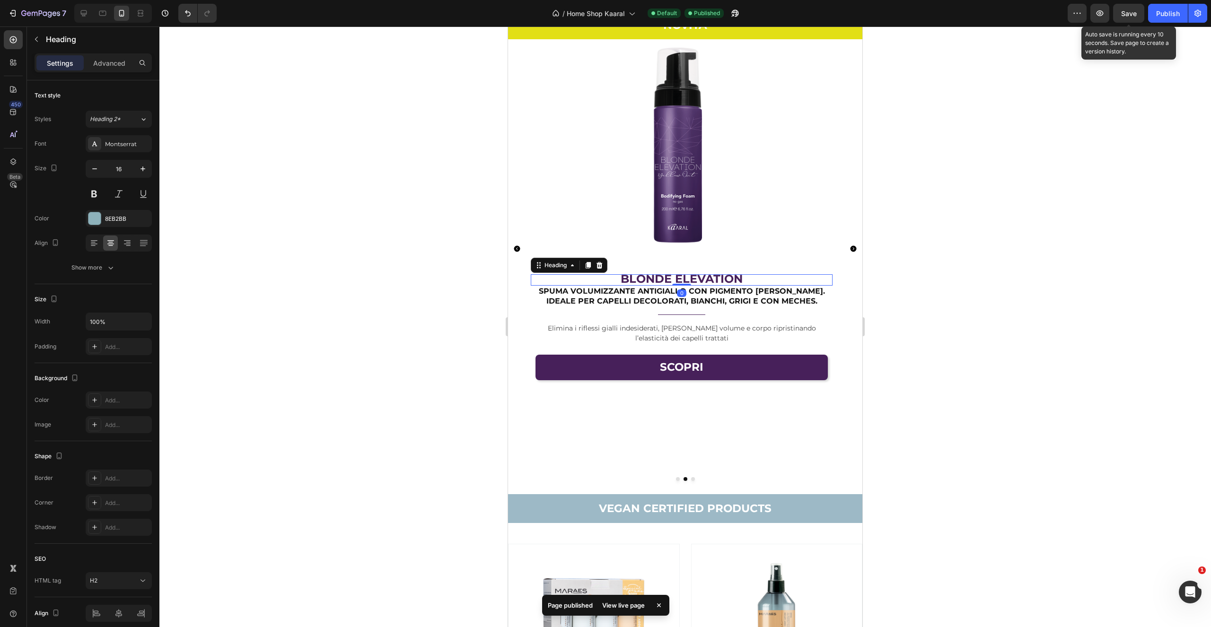
click at [851, 250] on icon "Carousel Next Arrow" at bounding box center [854, 249] width 6 height 6
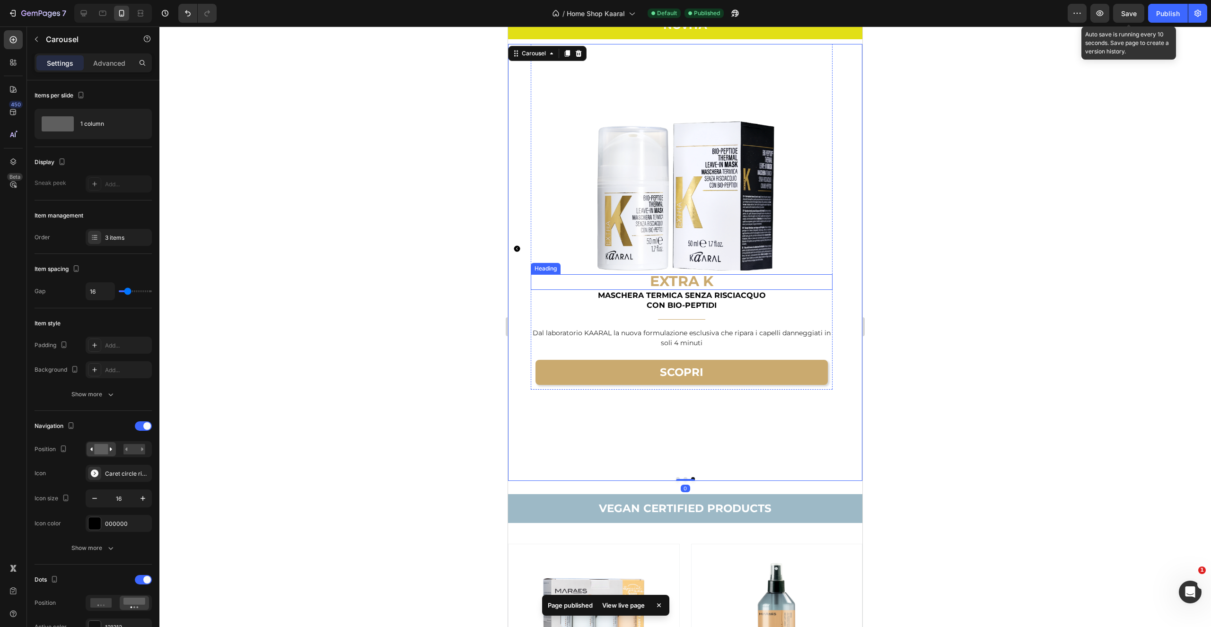
click at [740, 283] on h2 "EXTRA K" at bounding box center [682, 282] width 302 height 16
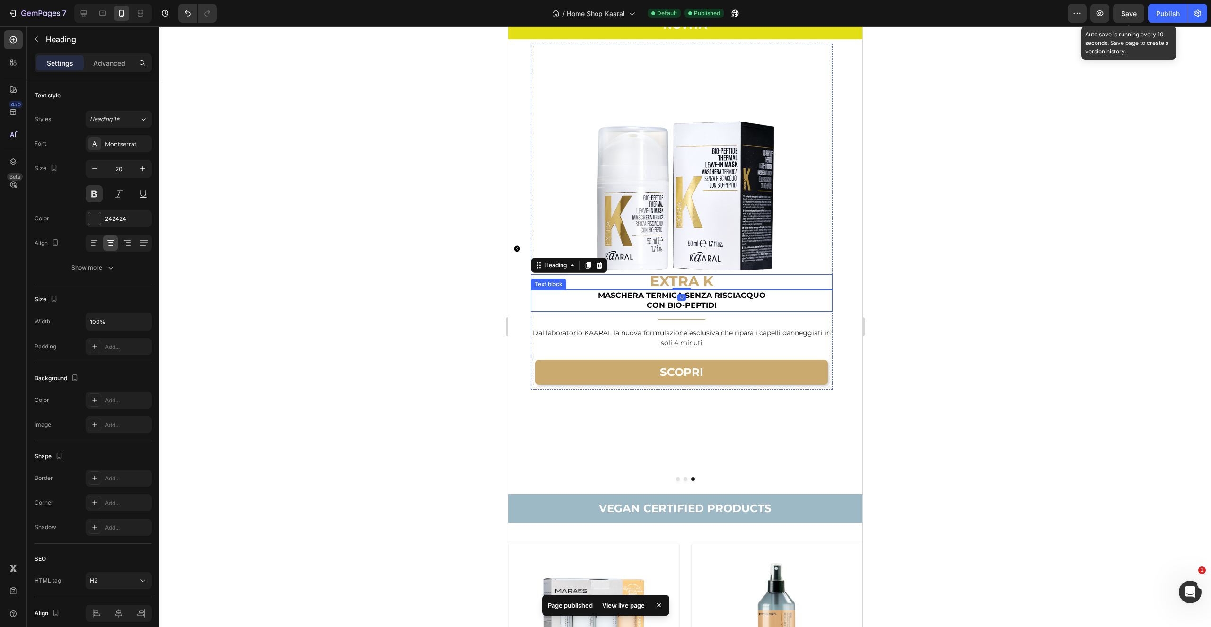
click at [747, 299] on p "MASCHERA TERMICA SENZA RISCIACQUO" at bounding box center [682, 296] width 300 height 10
click at [516, 247] on icon "Carousel Back Arrow" at bounding box center [517, 249] width 6 height 6
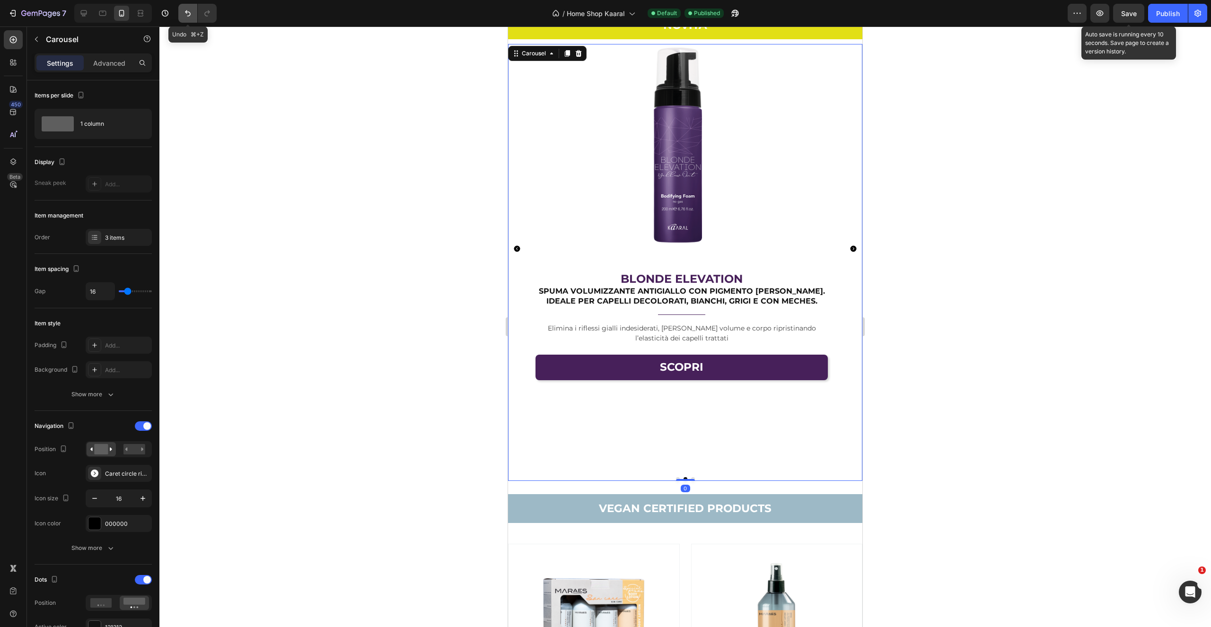
click at [186, 9] on icon "Undo/Redo" at bounding box center [187, 13] width 9 height 9
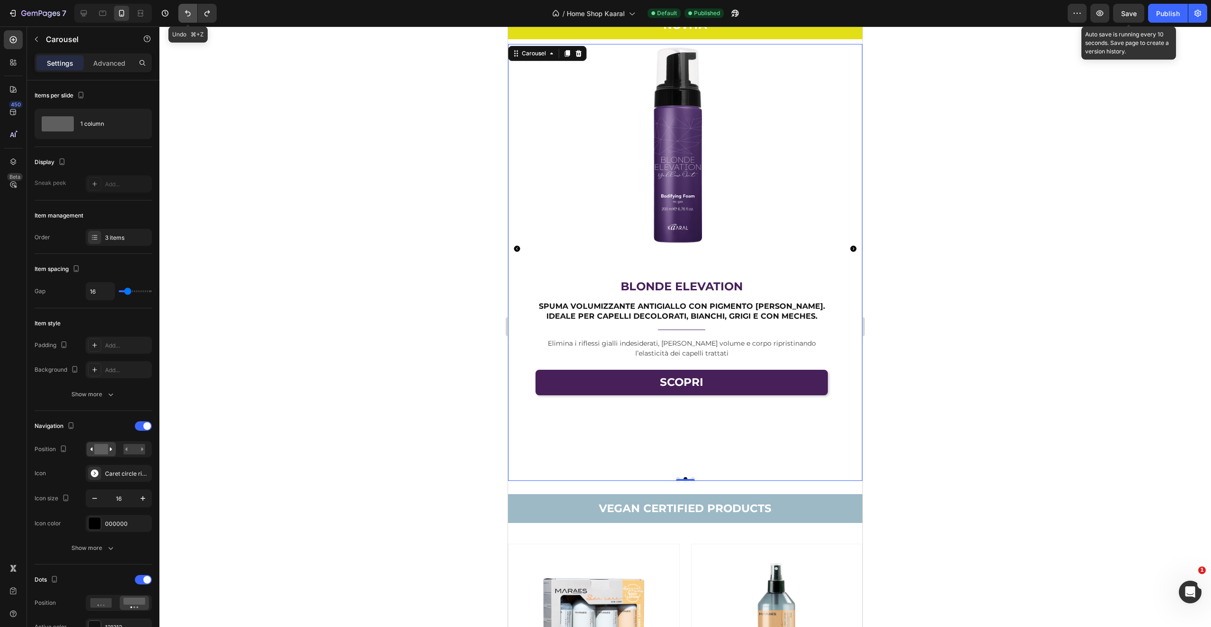
click at [183, 13] on icon "Undo/Redo" at bounding box center [187, 13] width 9 height 9
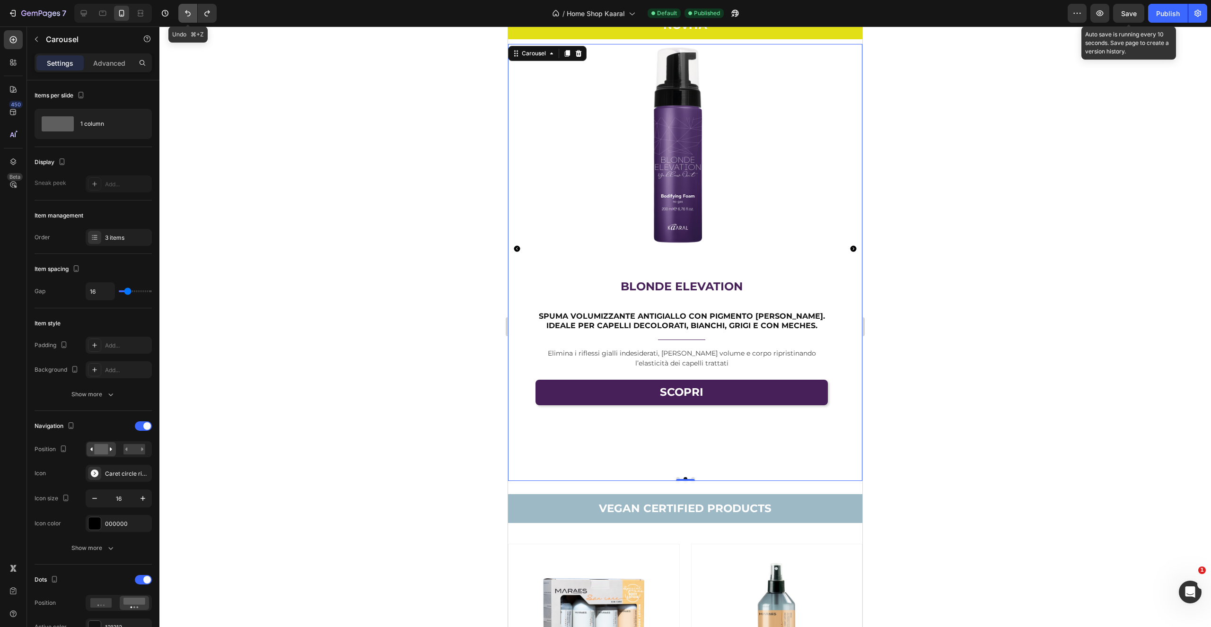
click at [185, 14] on icon "Undo/Redo" at bounding box center [187, 13] width 9 height 9
click at [759, 292] on h2 "BLONDE ELEVATION Yellow Out Bodifying Foam" at bounding box center [682, 292] width 302 height 36
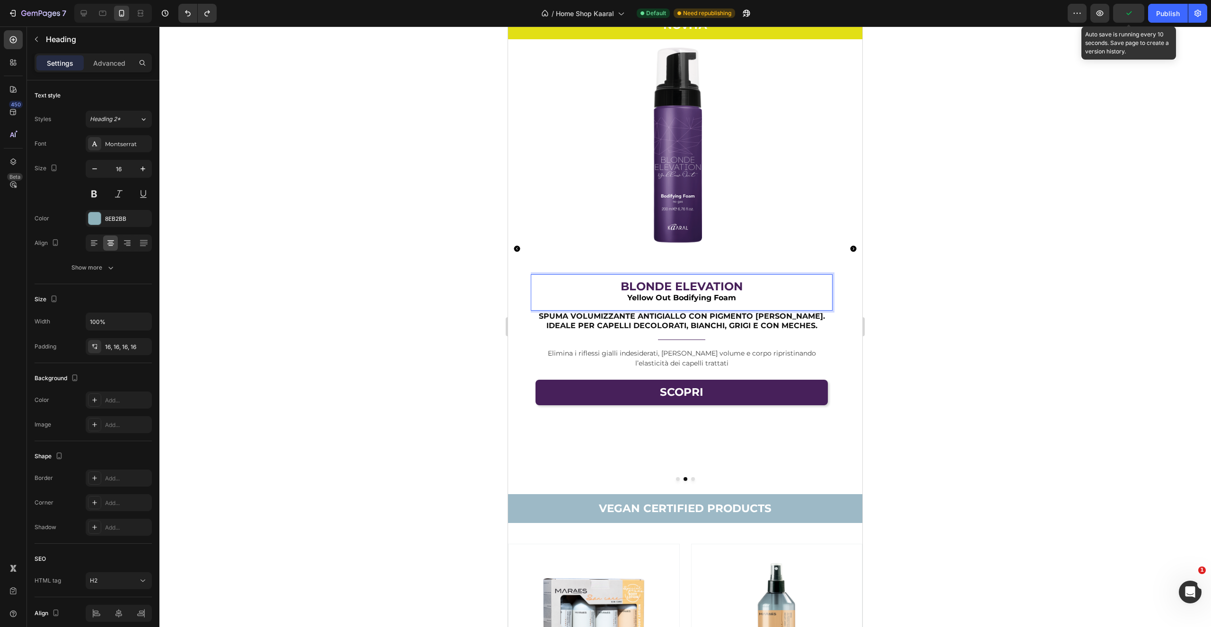
click at [741, 301] on h2 "BLONDE ELEVATION Yellow Out Bodifying Foam" at bounding box center [682, 292] width 302 height 36
drag, startPoint x: 721, startPoint y: 285, endPoint x: 728, endPoint y: 287, distance: 6.9
click at [721, 285] on span "BLONDE ELEVATION" at bounding box center [682, 287] width 122 height 14
drag, startPoint x: 709, startPoint y: 299, endPoint x: 625, endPoint y: 290, distance: 84.1
click at [627, 297] on p "BLONDE ELEVATION Yellow Out Bodifying Foam" at bounding box center [681, 292] width 287 height 21
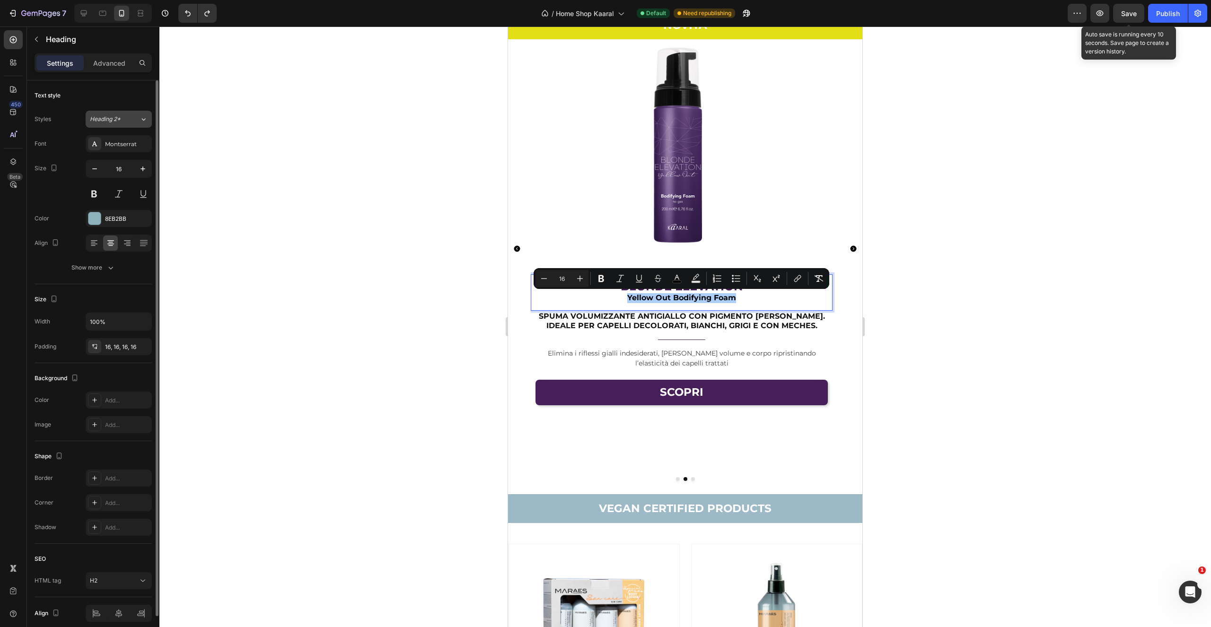
click at [141, 121] on icon at bounding box center [144, 118] width 8 height 9
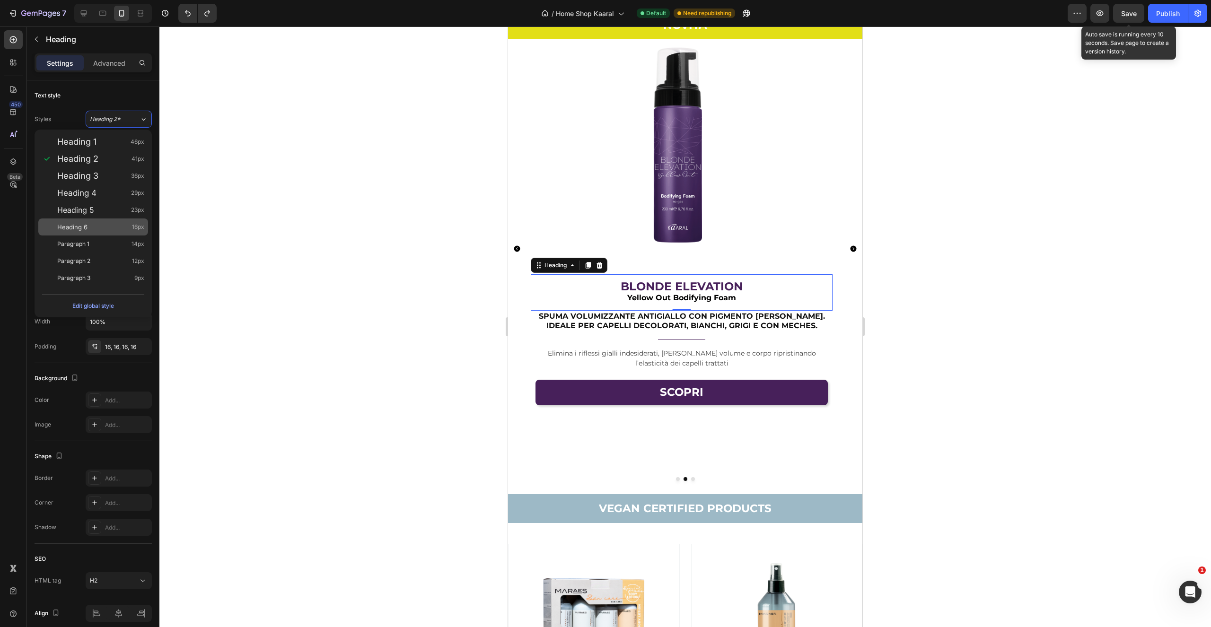
click at [126, 229] on div "Heading 6 16px" at bounding box center [100, 226] width 87 height 9
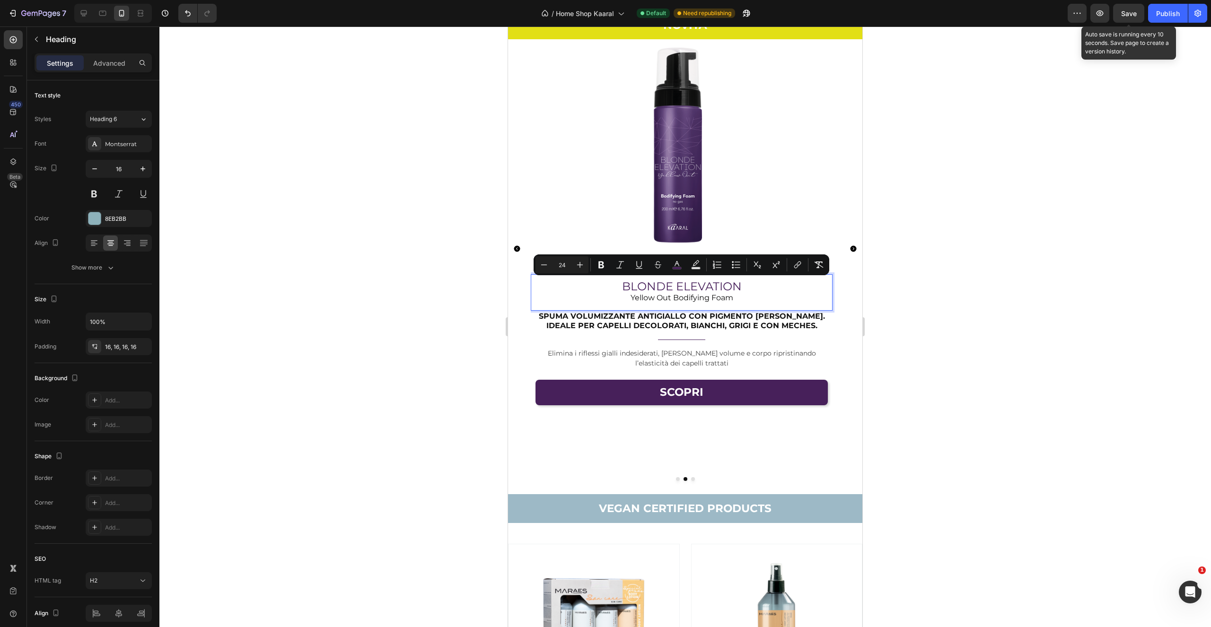
drag, startPoint x: 704, startPoint y: 282, endPoint x: 606, endPoint y: 287, distance: 98.0
click at [606, 288] on p "BLONDE ELEVATION Yellow Out Bodifying Foam" at bounding box center [681, 292] width 287 height 21
drag, startPoint x: 598, startPoint y: 267, endPoint x: 607, endPoint y: 268, distance: 8.5
click at [598, 267] on icon "Editor contextual toolbar" at bounding box center [601, 265] width 6 height 7
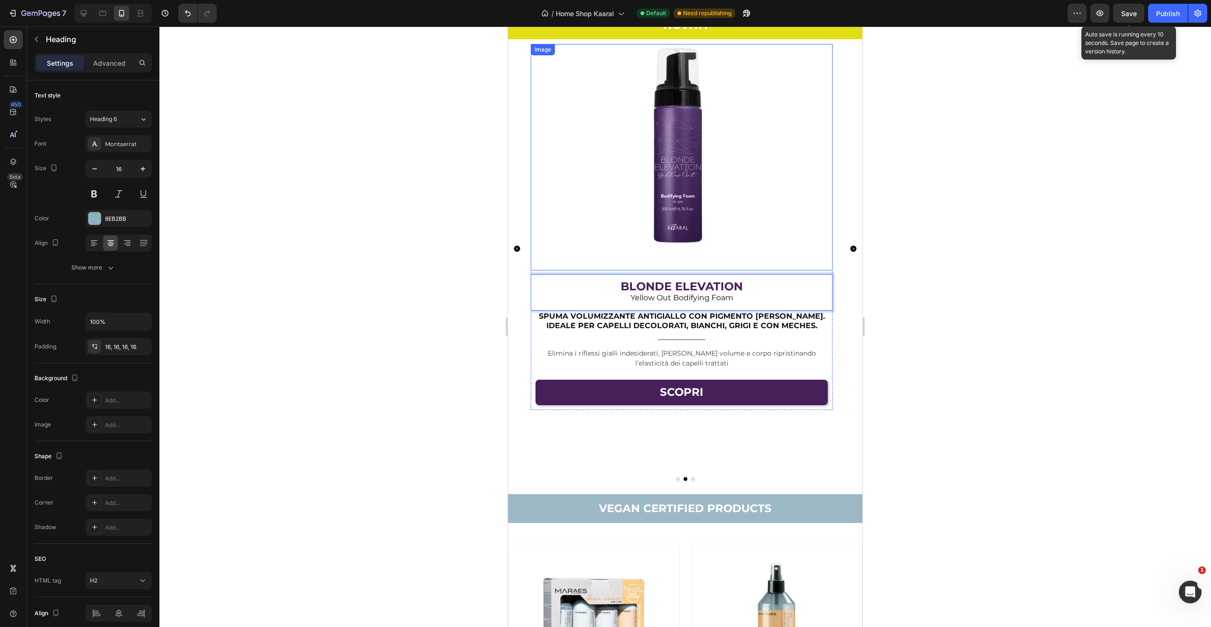
click at [549, 238] on img at bounding box center [682, 157] width 302 height 227
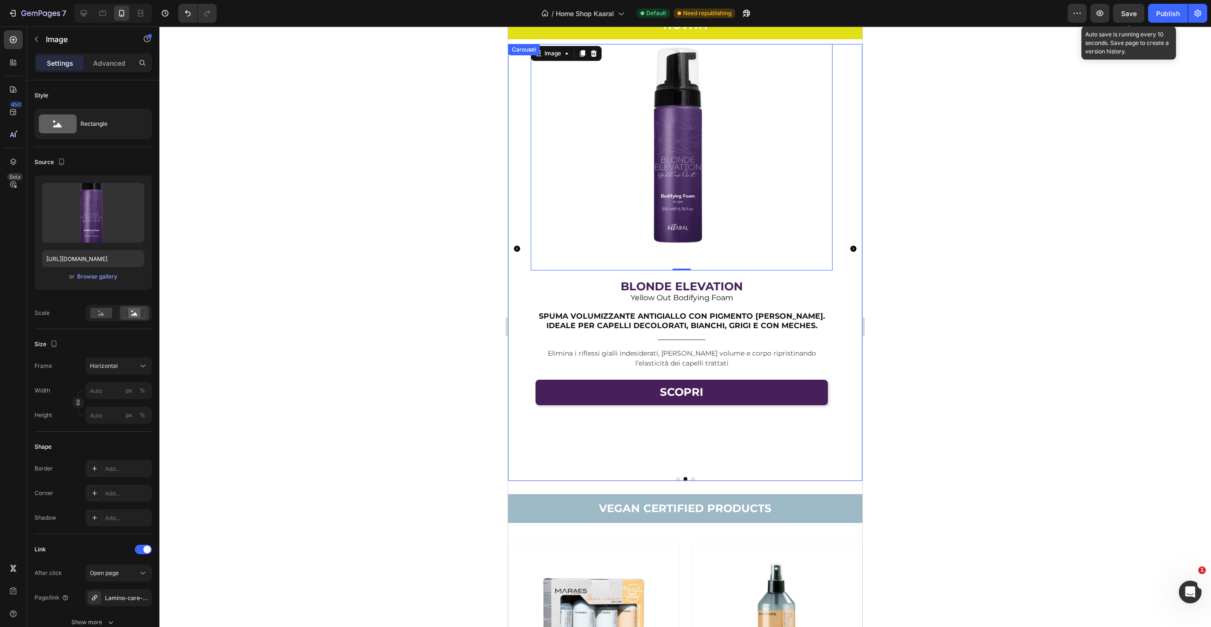
drag, startPoint x: 923, startPoint y: 279, endPoint x: 916, endPoint y: 273, distance: 8.4
click at [923, 279] on div at bounding box center [685, 326] width 1052 height 601
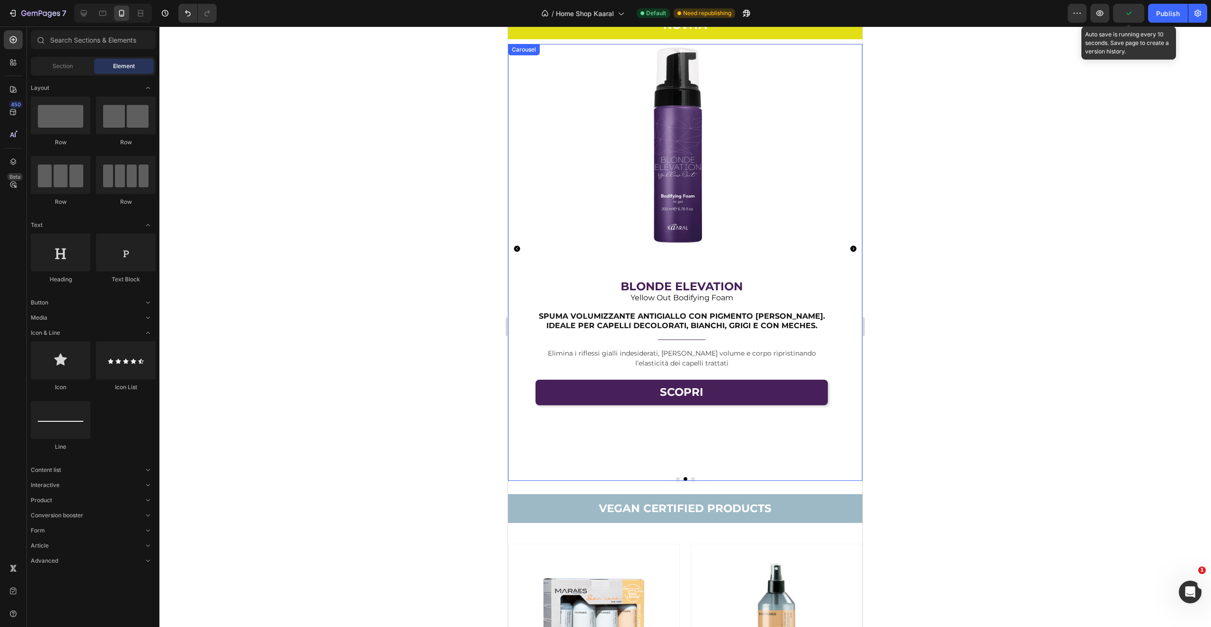
click at [850, 248] on icon "Carousel Next Arrow" at bounding box center [854, 249] width 8 height 8
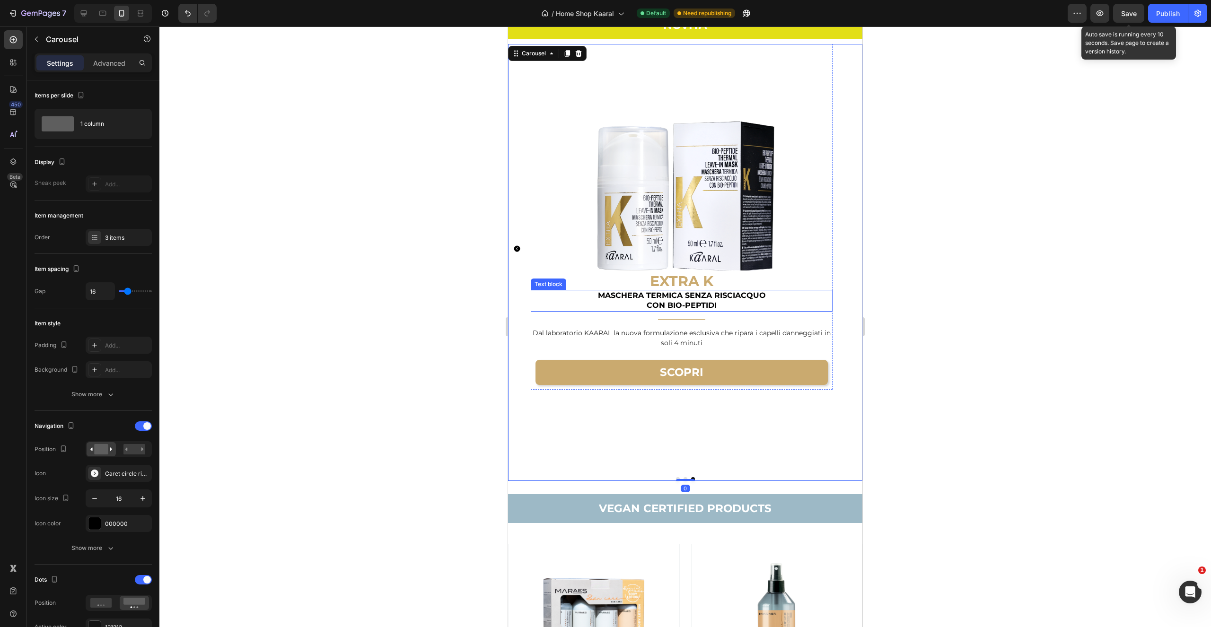
click at [703, 301] on div "MASCHERA TERMICA SENZA RISCIACQUO CON BIO-PEPTIDI" at bounding box center [682, 301] width 302 height 22
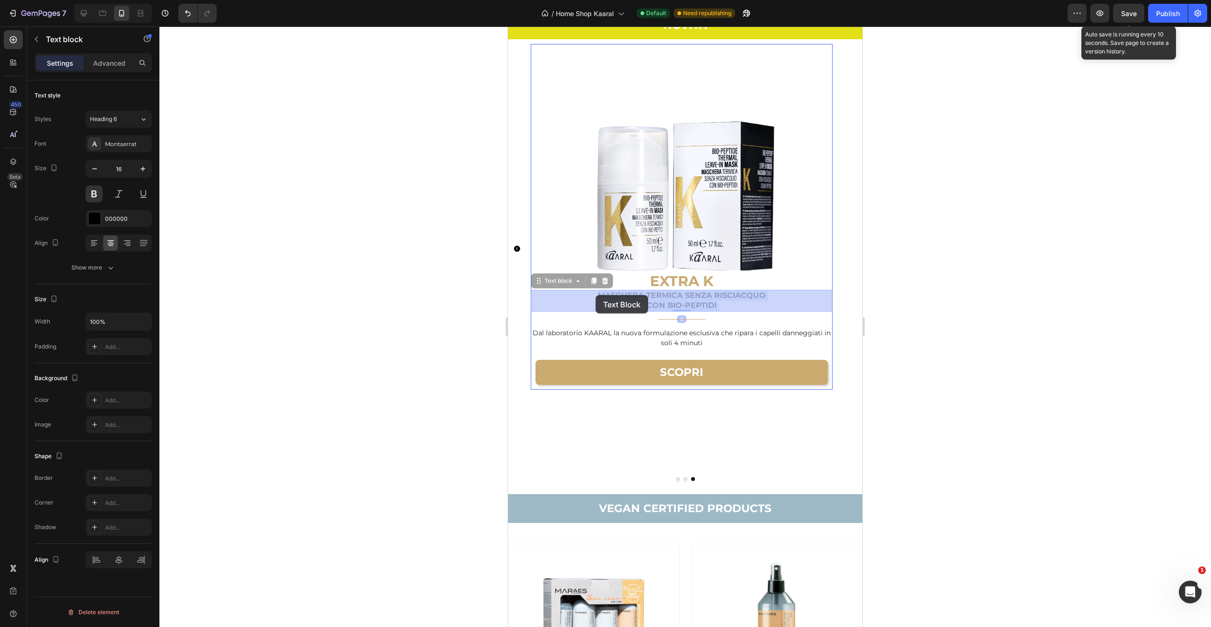
drag, startPoint x: 731, startPoint y: 304, endPoint x: 693, endPoint y: 300, distance: 38.5
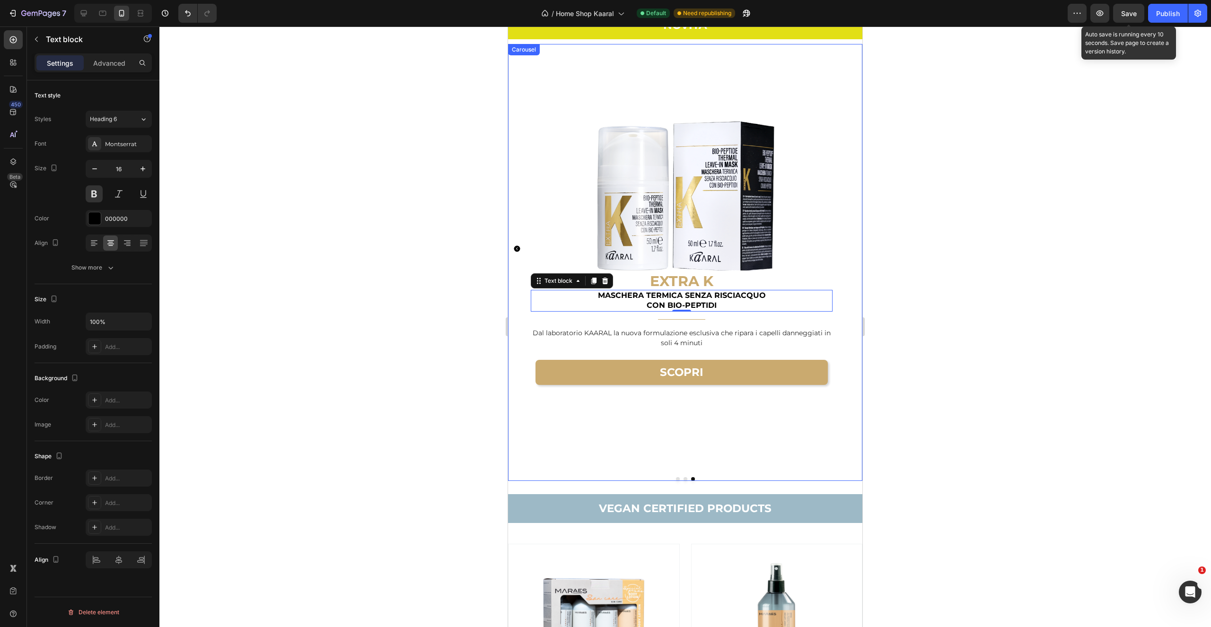
click at [514, 246] on icon "Carousel Back Arrow" at bounding box center [517, 249] width 8 height 8
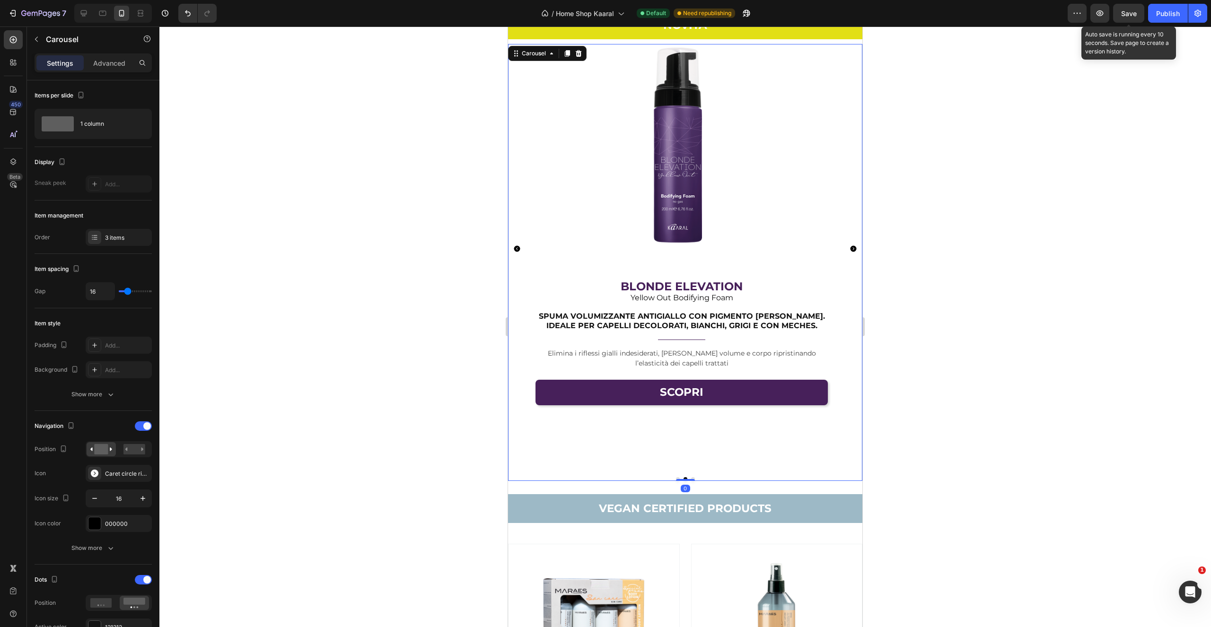
click at [514, 248] on icon "Carousel Back Arrow" at bounding box center [517, 249] width 6 height 6
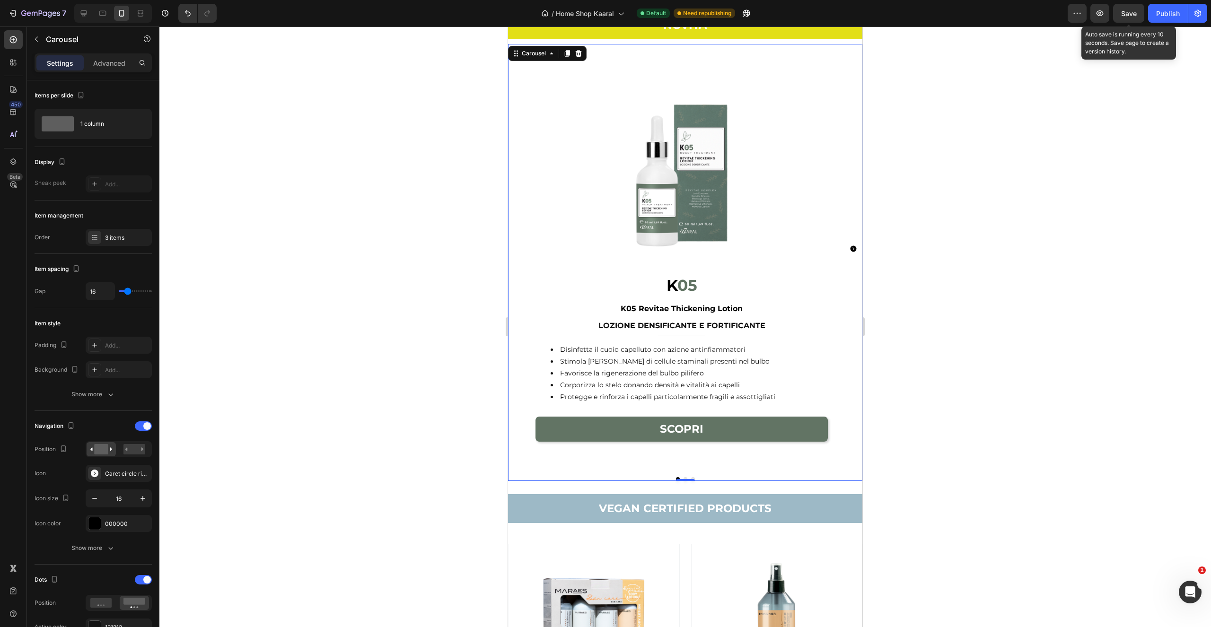
click at [851, 248] on icon "Carousel Next Arrow" at bounding box center [854, 249] width 6 height 6
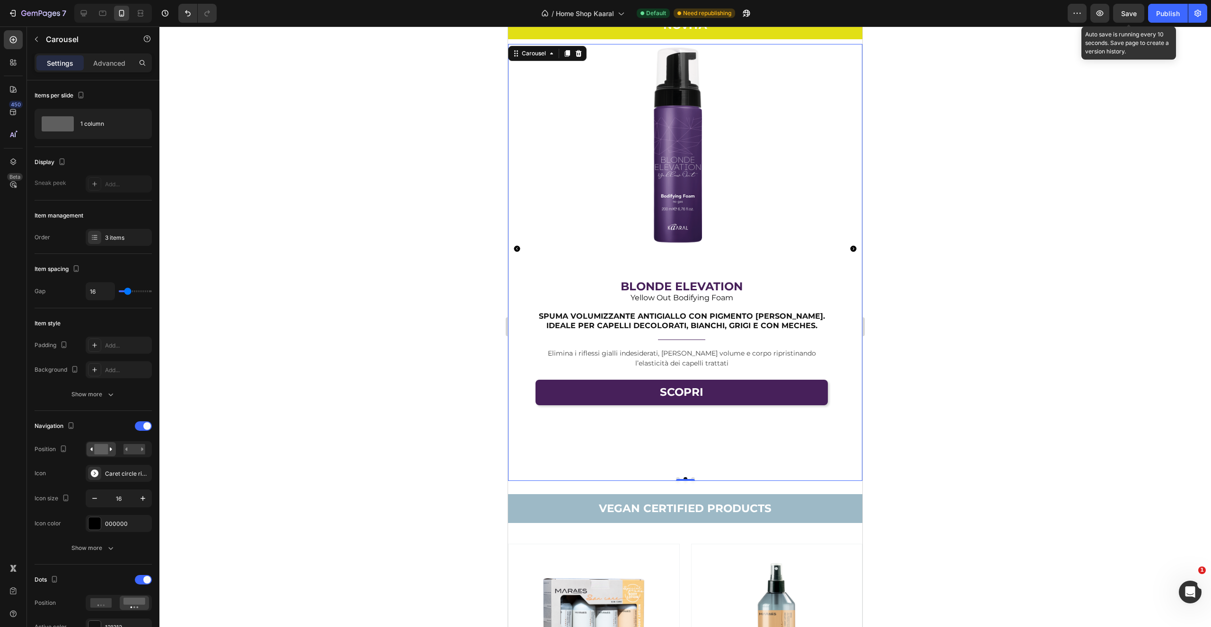
click at [519, 246] on icon "Carousel Back Arrow" at bounding box center [517, 249] width 8 height 8
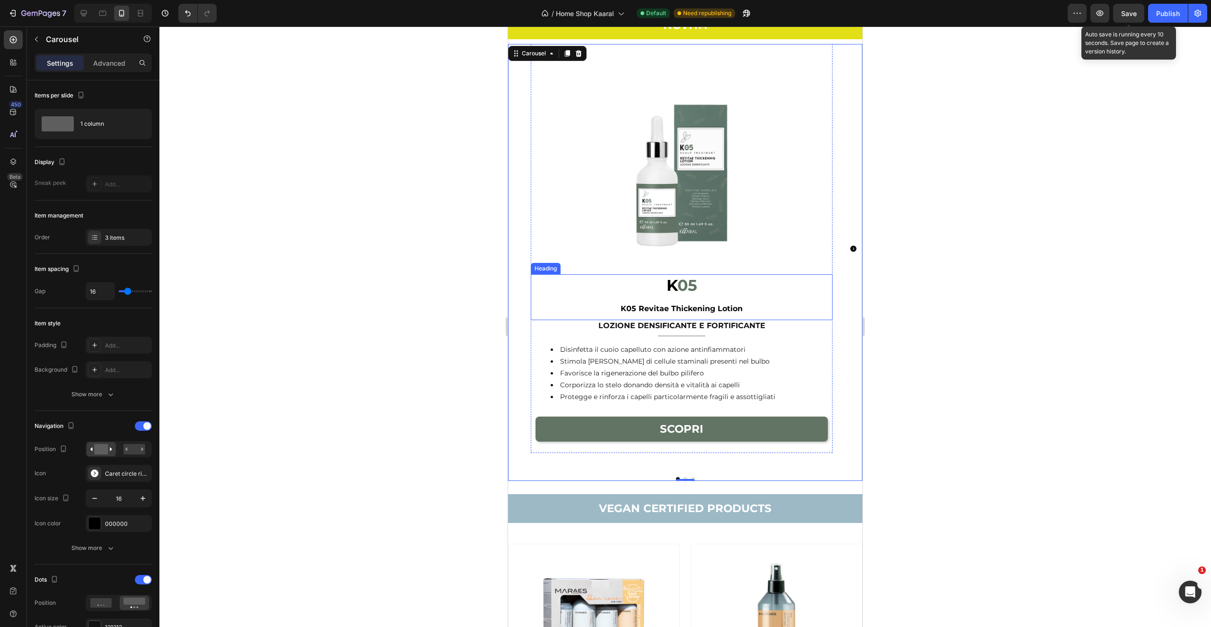
click at [641, 310] on span "K05 Revitae Thickening Lotion" at bounding box center [682, 308] width 122 height 9
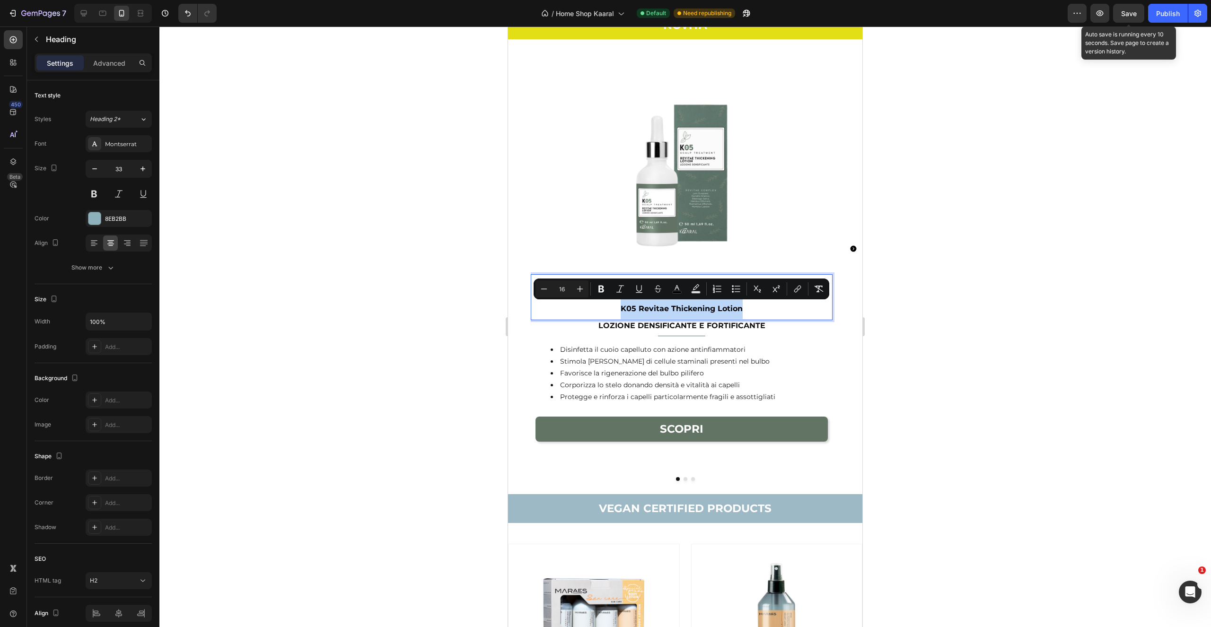
drag, startPoint x: 616, startPoint y: 310, endPoint x: 743, endPoint y: 308, distance: 127.3
click at [744, 308] on p "K 05 K05 Revitae Thickening Lotion" at bounding box center [682, 297] width 300 height 44
click at [694, 328] on p "LOZIONE DENSIFICANTE E FORTIFICANTE" at bounding box center [682, 326] width 300 height 10
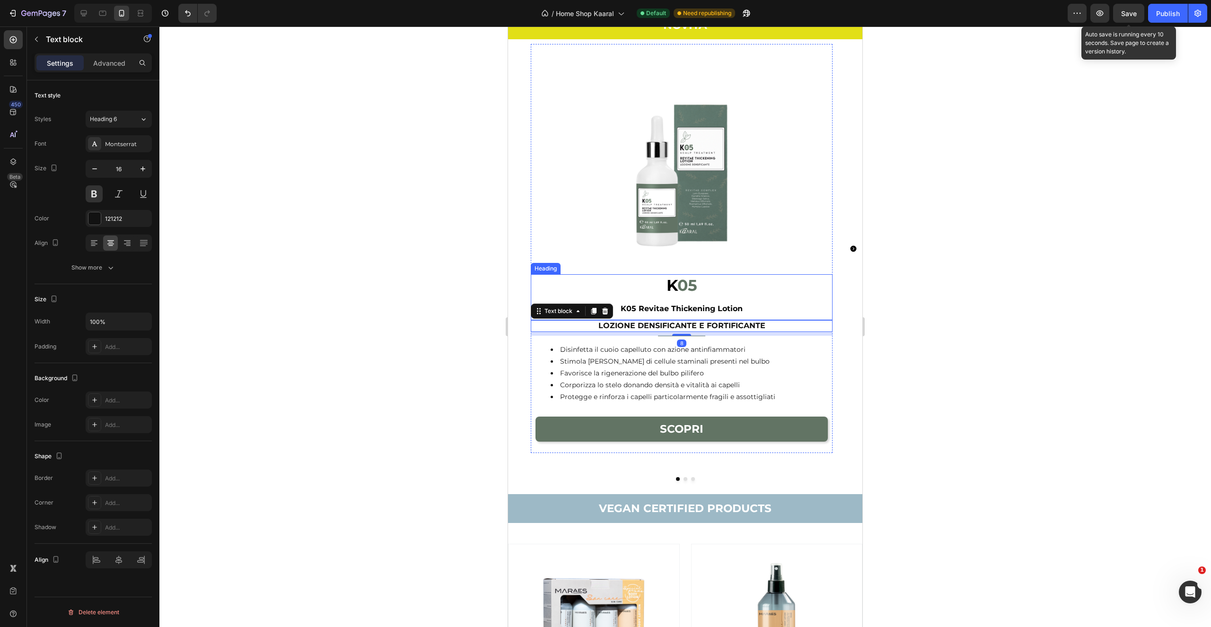
click at [725, 310] on span "K05 Revitae Thickening Lotion" at bounding box center [682, 308] width 122 height 9
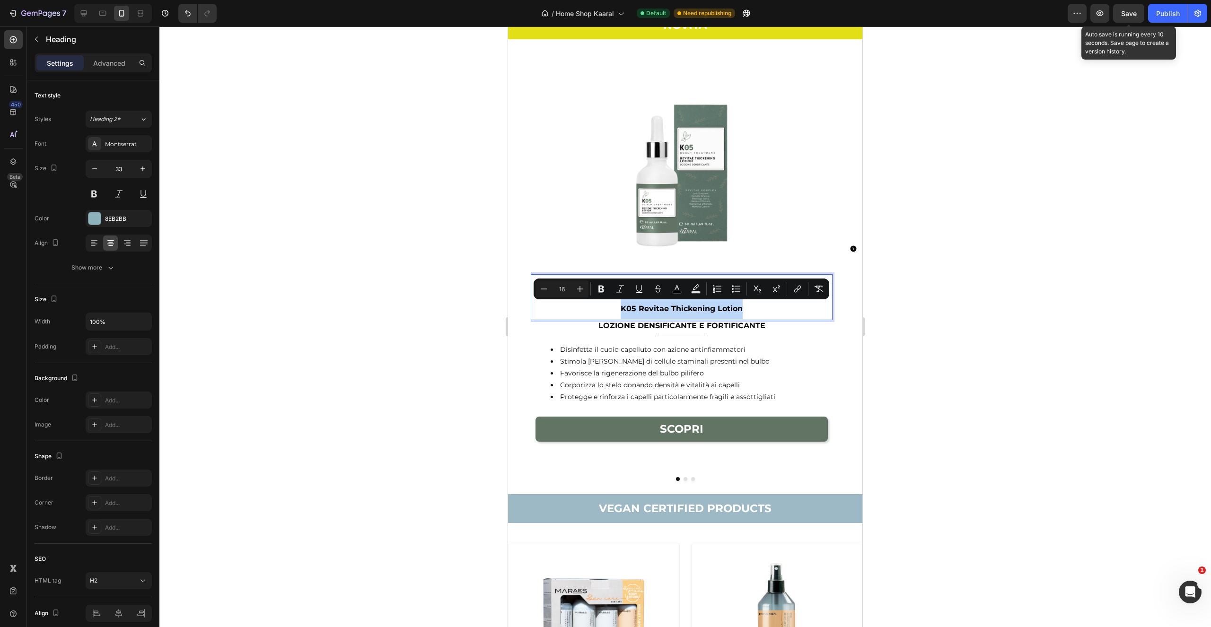
drag, startPoint x: 748, startPoint y: 312, endPoint x: 616, endPoint y: 312, distance: 131.5
click at [615, 311] on p "K 05 K05 Revitae Thickening Lotion" at bounding box center [682, 297] width 300 height 44
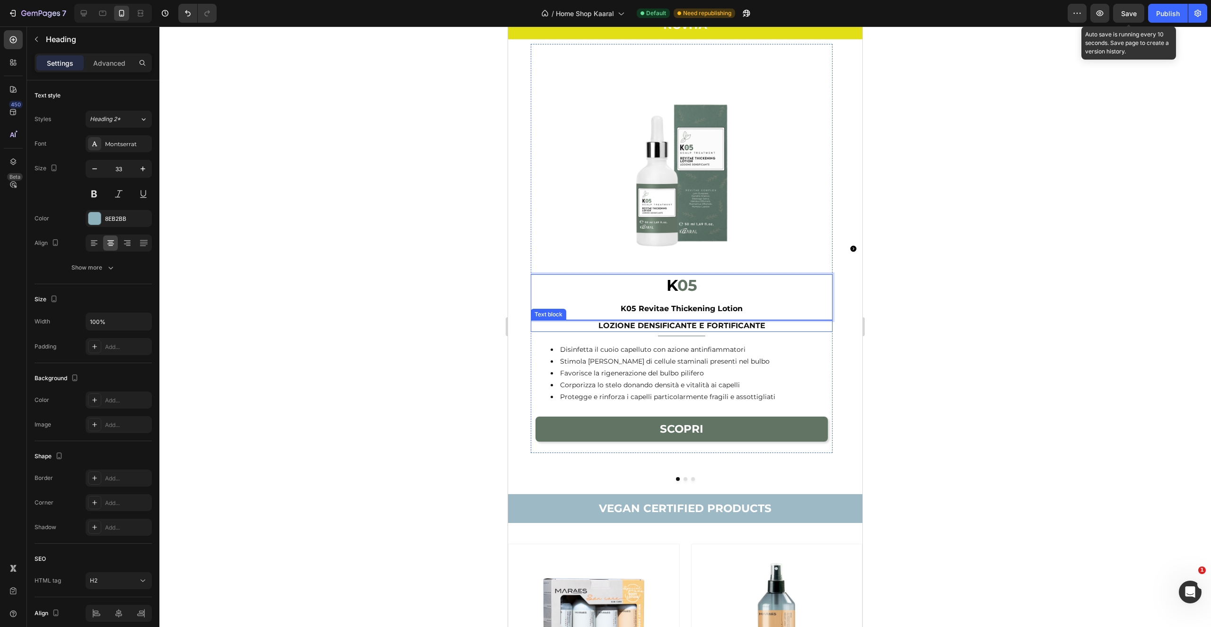
click at [653, 326] on p "LOZIONE DENSIFICANTE E FORTIFICANTE" at bounding box center [682, 326] width 300 height 10
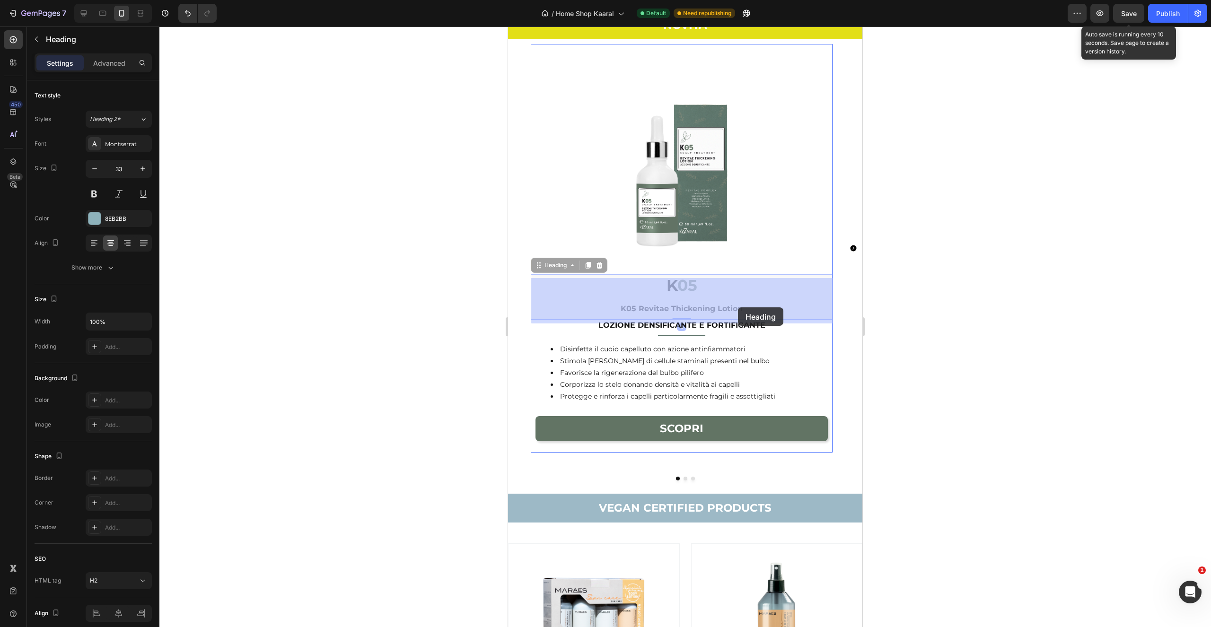
drag, startPoint x: 621, startPoint y: 308, endPoint x: 748, endPoint y: 310, distance: 127.3
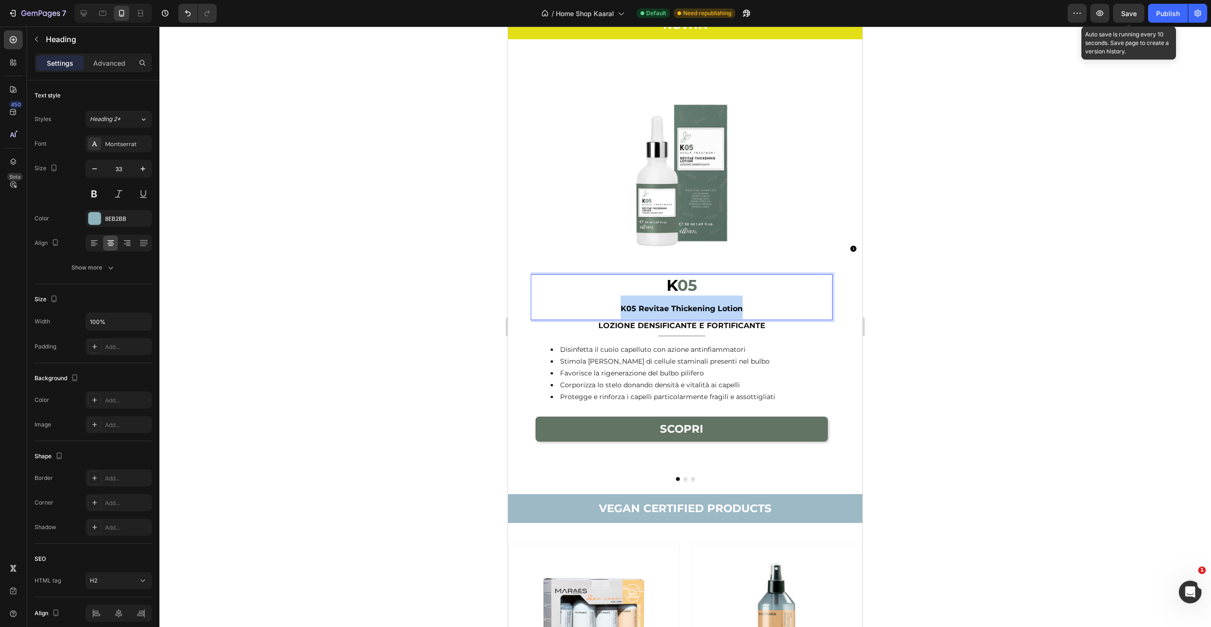
drag, startPoint x: 722, startPoint y: 311, endPoint x: 627, endPoint y: 308, distance: 94.7
click at [624, 311] on p "K 05 K05 Revitae Thickening Lotion" at bounding box center [682, 297] width 300 height 44
copy span "05 Revitae Thickening Lotion"
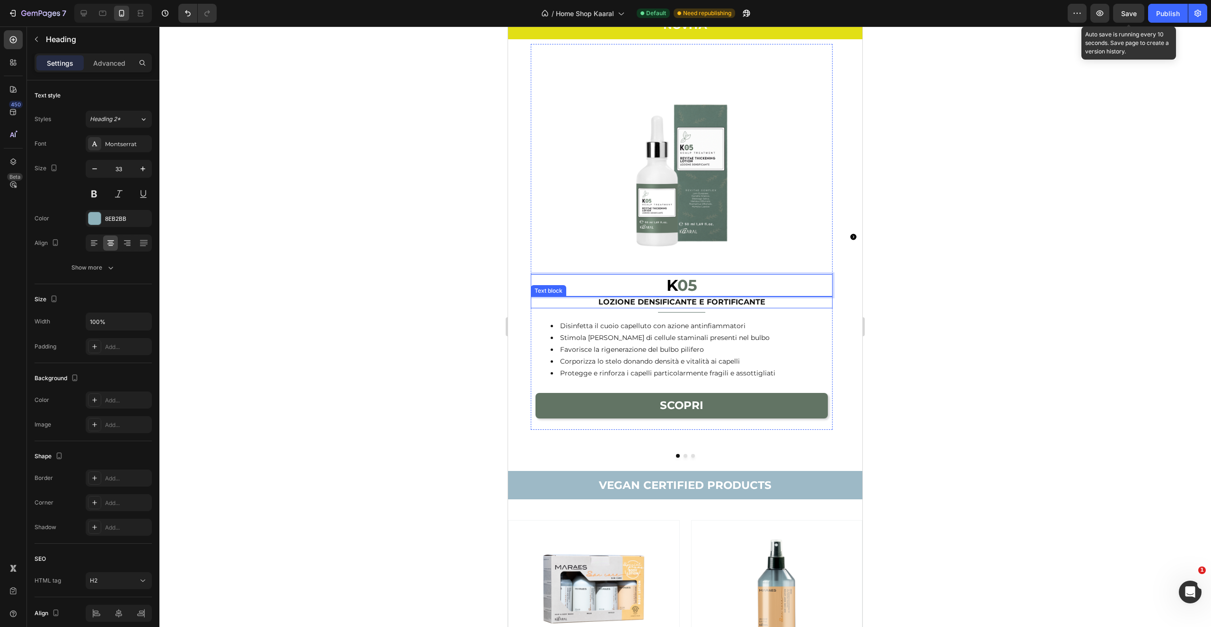
click at [597, 303] on p "LOZIONE DENSIFICANTE E FORTIFICANTE" at bounding box center [682, 303] width 300 height 10
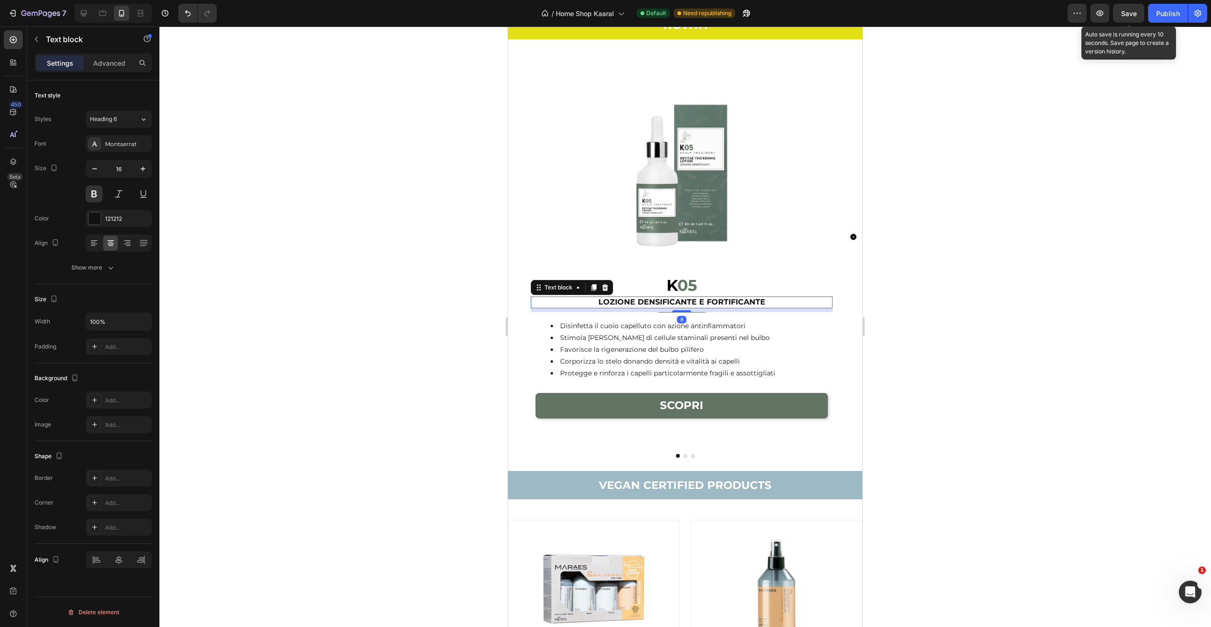
click at [601, 303] on p "LOZIONE DENSIFICANTE E FORTIFICANTE" at bounding box center [682, 303] width 300 height 10
drag, startPoint x: 600, startPoint y: 302, endPoint x: 602, endPoint y: 312, distance: 10.0
click at [600, 302] on p "LOZIONE DENSIFICANTE E FORTIFICANTE" at bounding box center [682, 303] width 300 height 10
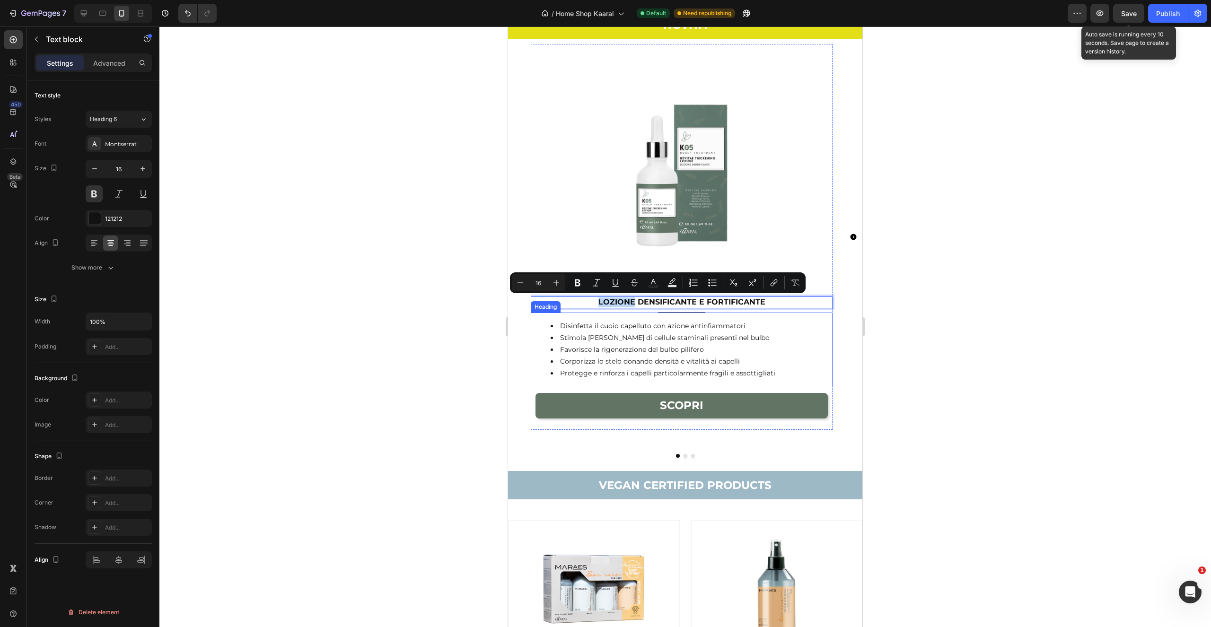
click at [594, 302] on p "LOZIONE DENSIFICANTE E FORTIFICANTE" at bounding box center [682, 303] width 300 height 10
click at [598, 302] on p "LOZIONE DENSIFICANTE E FORTIFICANTE" at bounding box center [682, 303] width 300 height 10
drag, startPoint x: 912, startPoint y: 257, endPoint x: 889, endPoint y: 253, distance: 23.6
click at [912, 257] on div at bounding box center [685, 326] width 1052 height 601
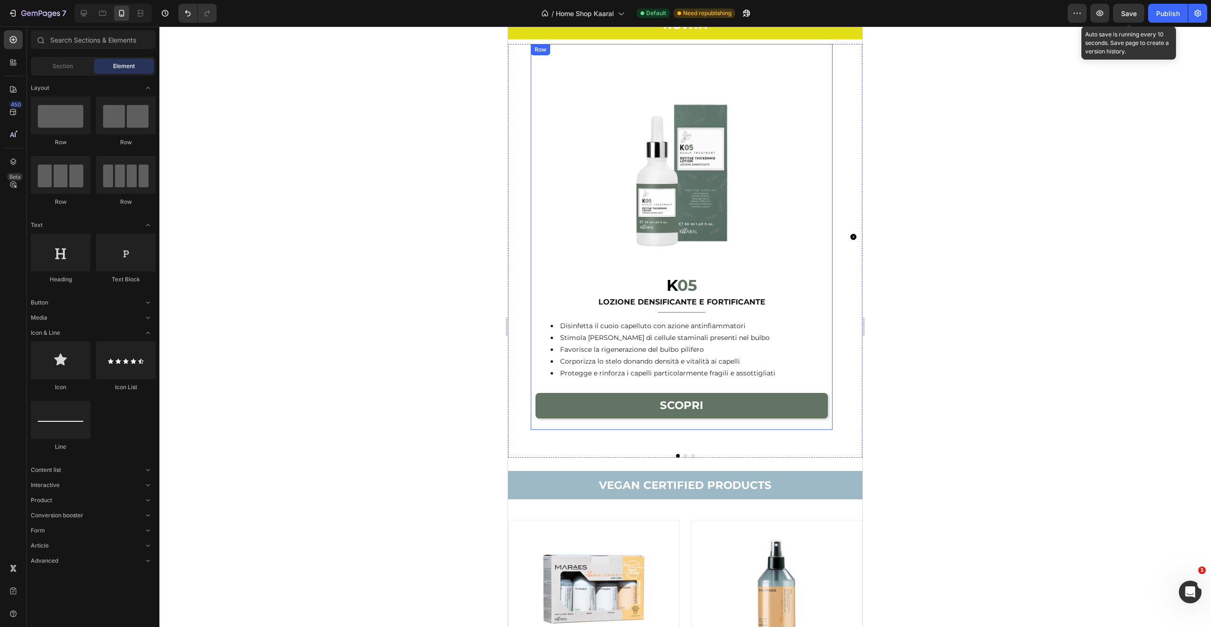
click at [606, 304] on p "LOZIONE DENSIFICANTE E FORTIFICANTE" at bounding box center [682, 303] width 300 height 10
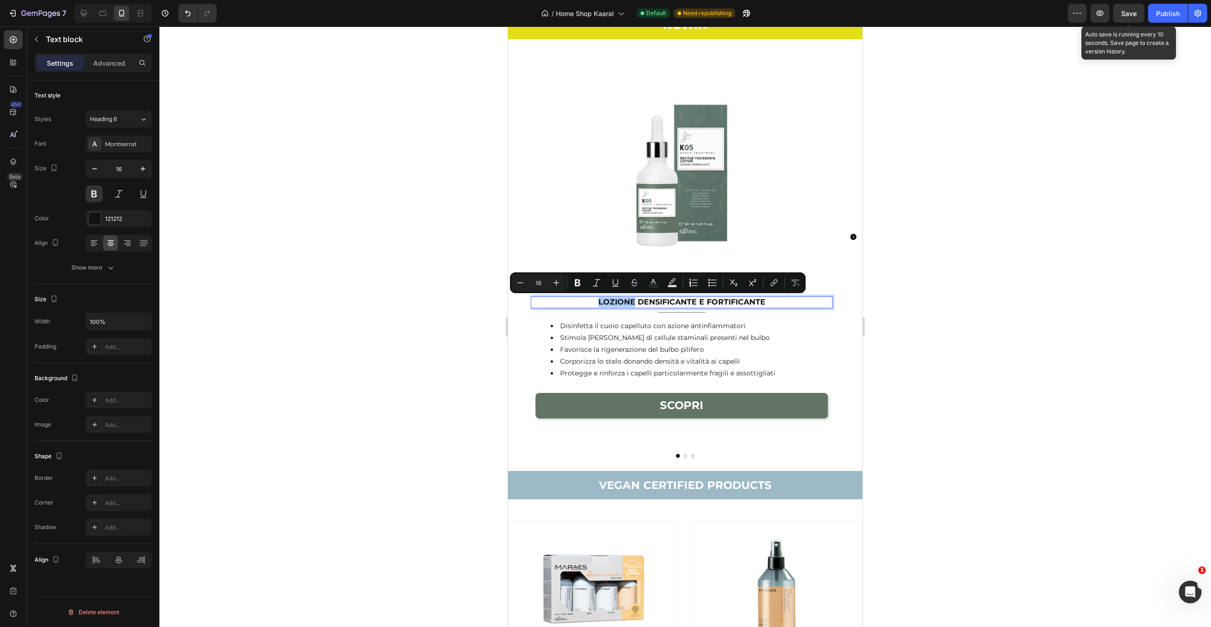
click at [914, 257] on div at bounding box center [685, 326] width 1052 height 601
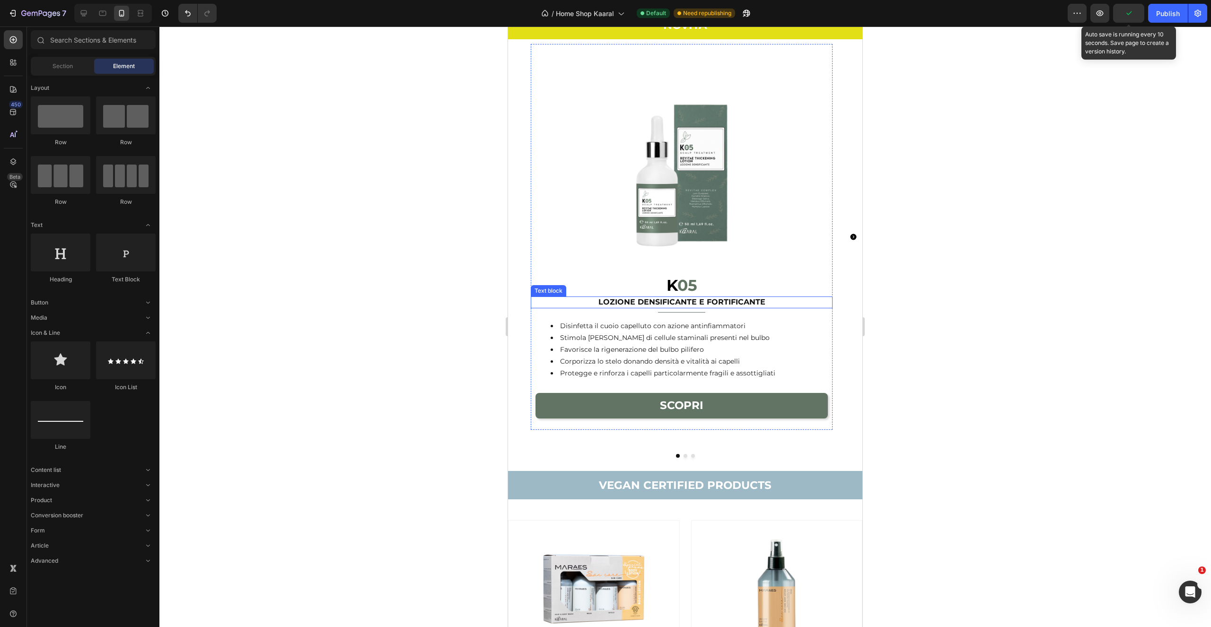
click at [602, 300] on p "LOZIONE DENSIFICANTE E FORTIFICANTE" at bounding box center [682, 303] width 300 height 10
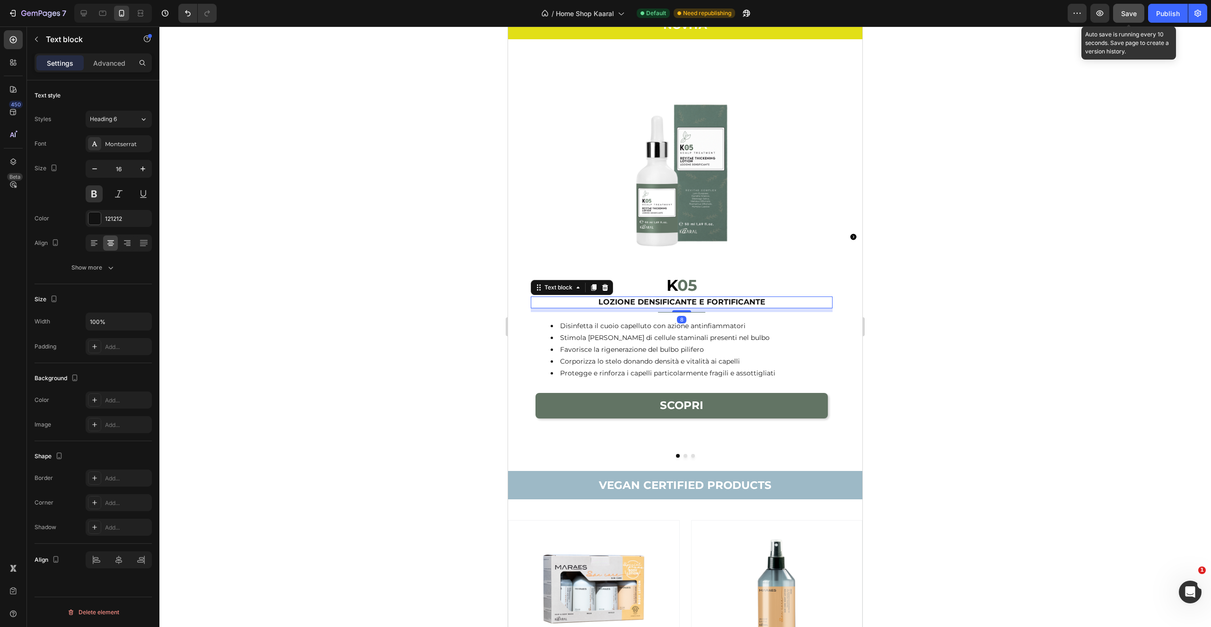
drag, startPoint x: 1127, startPoint y: 13, endPoint x: 1139, endPoint y: 15, distance: 12.0
click at [1127, 14] on span "Save" at bounding box center [1129, 13] width 16 height 8
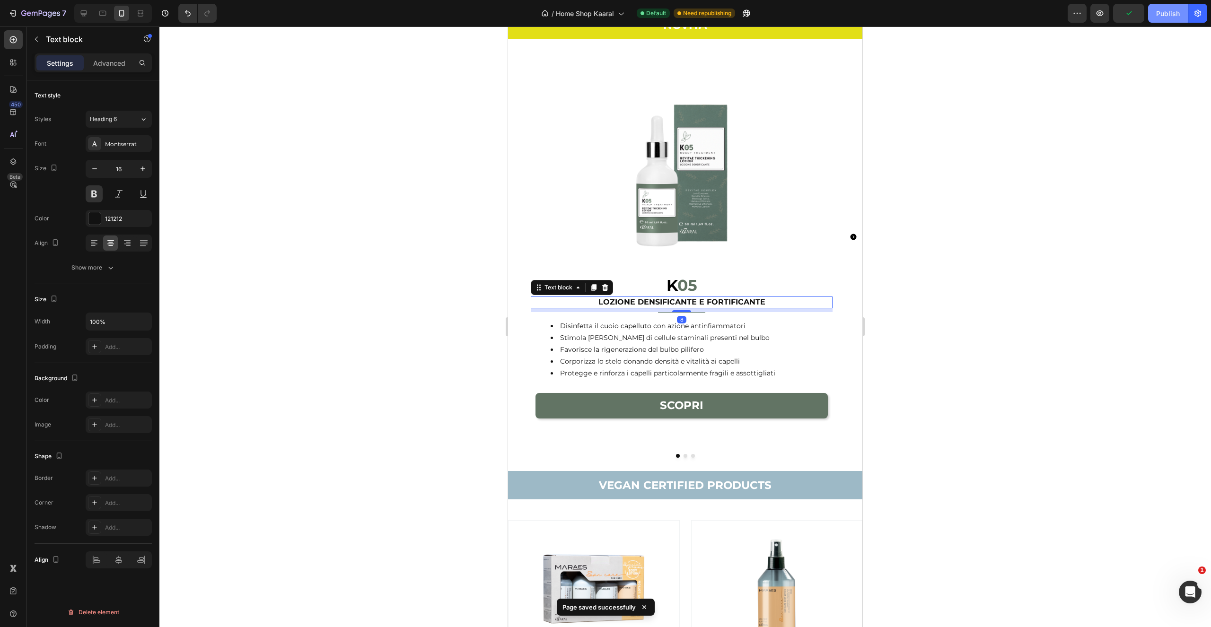
click at [1168, 12] on div "Publish" at bounding box center [1168, 14] width 24 height 10
click at [851, 237] on icon "Carousel Next Arrow" at bounding box center [854, 237] width 6 height 6
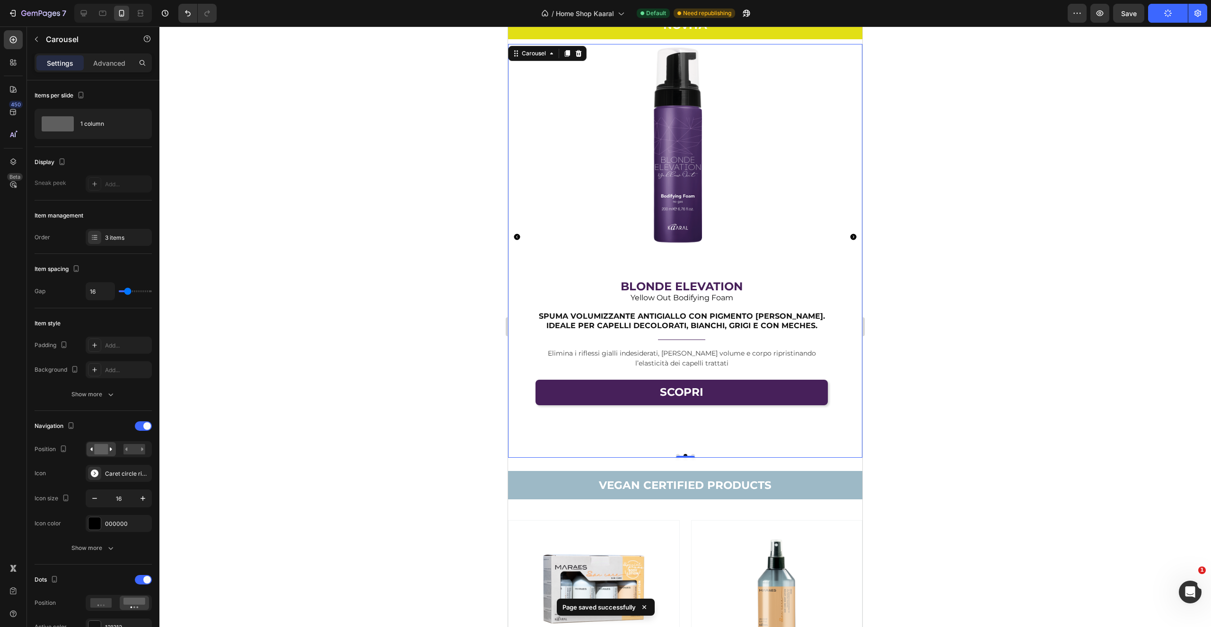
click at [515, 237] on icon "Carousel Back Arrow" at bounding box center [517, 237] width 6 height 6
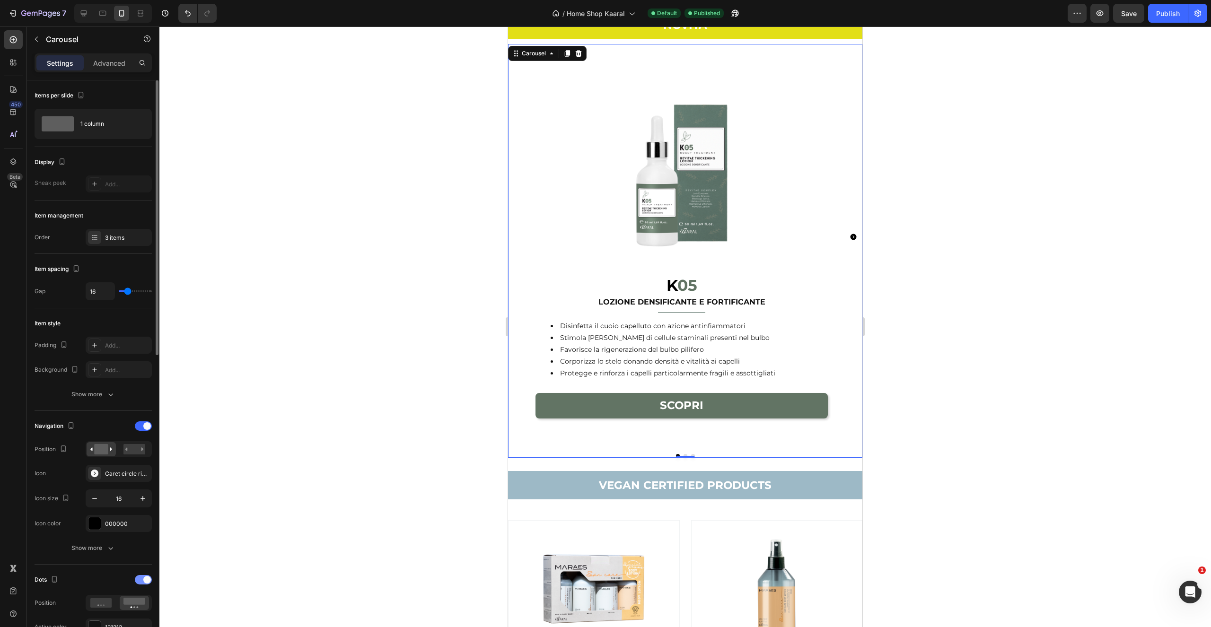
drag, startPoint x: 148, startPoint y: 574, endPoint x: 147, endPoint y: 581, distance: 7.6
click at [147, 575] on div "Dots" at bounding box center [93, 579] width 117 height 15
drag, startPoint x: 143, startPoint y: 580, endPoint x: 146, endPoint y: 575, distance: 6.2
click at [143, 580] on span at bounding box center [147, 580] width 8 height 8
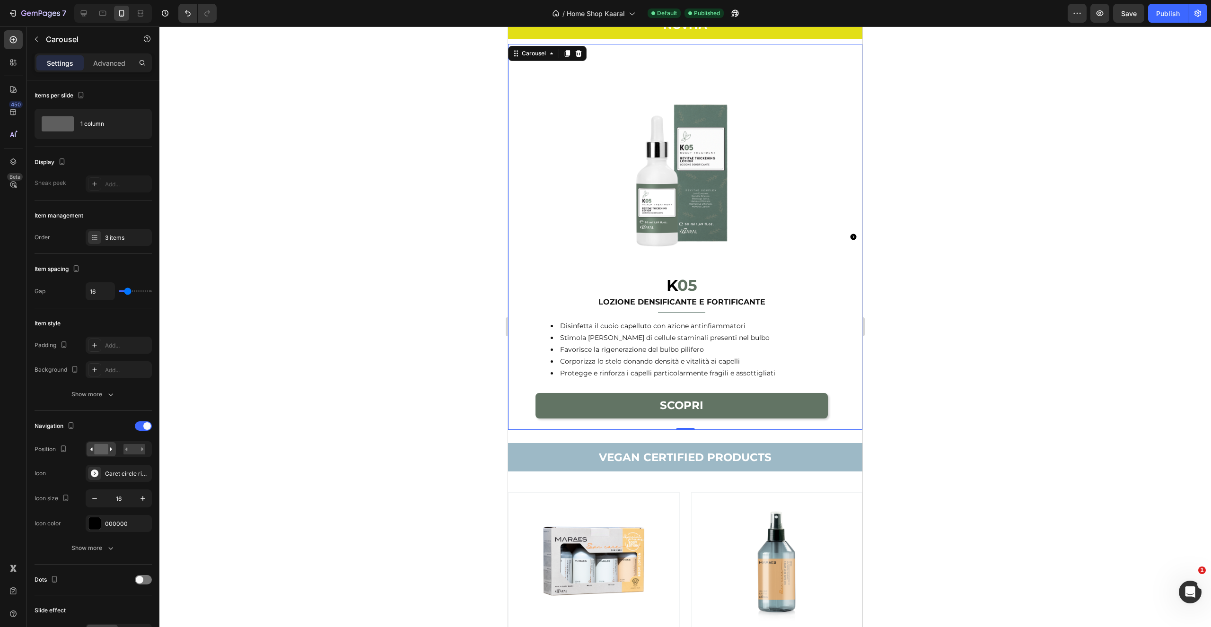
click at [850, 242] on button "Carousel Next Arrow" at bounding box center [853, 236] width 15 height 15
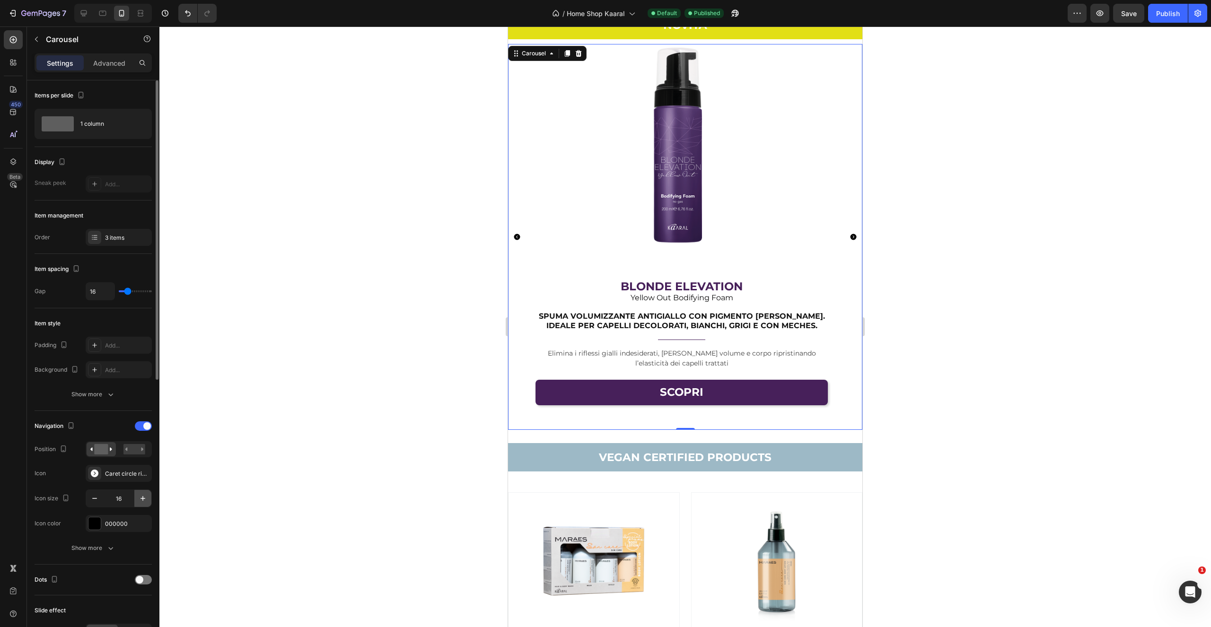
click at [143, 495] on icon "button" at bounding box center [142, 498] width 9 height 9
click at [142, 494] on icon "button" at bounding box center [142, 498] width 9 height 9
click at [145, 495] on icon "button" at bounding box center [142, 498] width 9 height 9
click at [146, 495] on icon "button" at bounding box center [142, 498] width 9 height 9
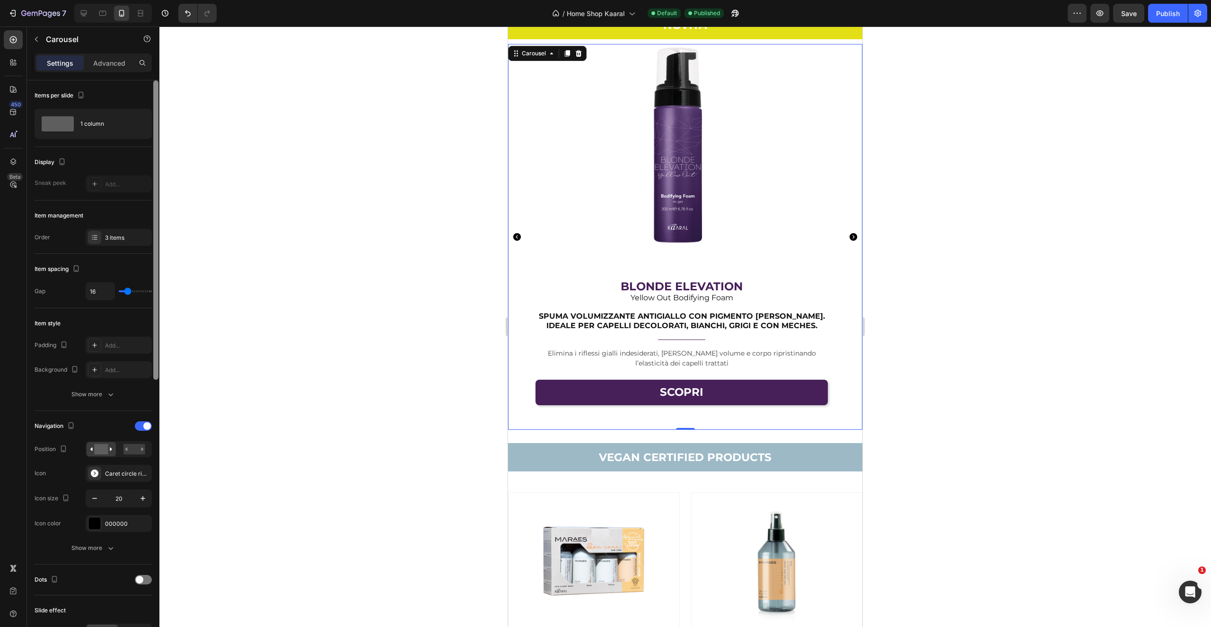
drag, startPoint x: 146, startPoint y: 495, endPoint x: 156, endPoint y: 483, distance: 15.4
click at [146, 495] on icon "button" at bounding box center [142, 498] width 9 height 9
type input "22"
click at [1127, 18] on div "Save" at bounding box center [1129, 14] width 16 height 10
click at [1170, 13] on div "Publish" at bounding box center [1168, 14] width 24 height 10
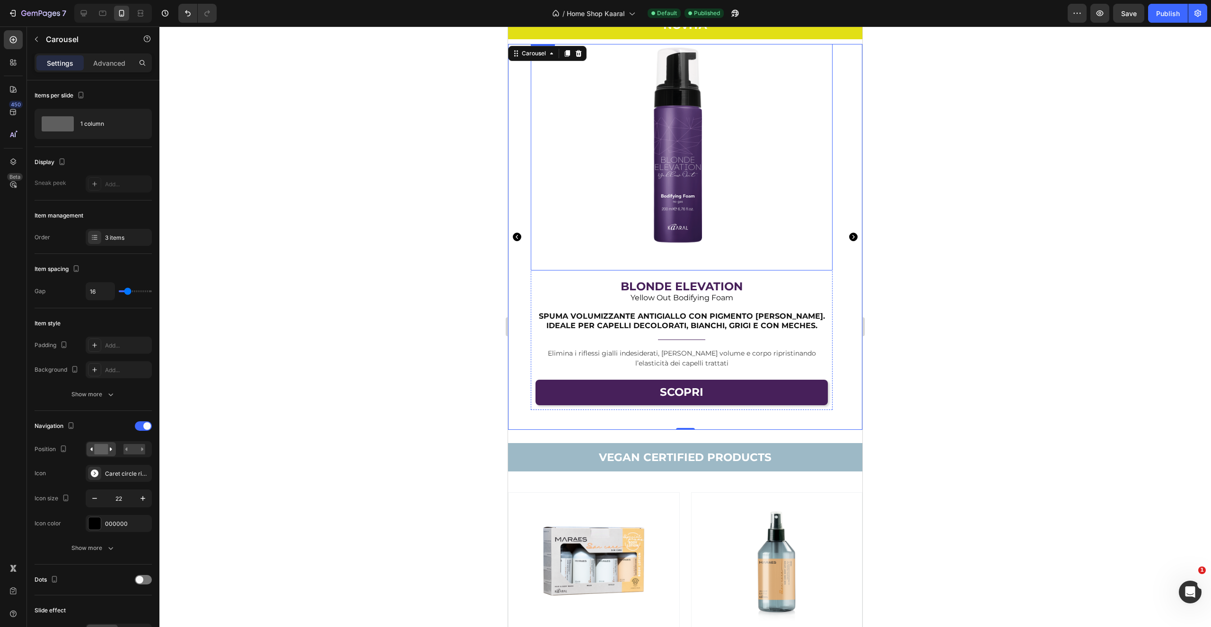
drag, startPoint x: 930, startPoint y: 159, endPoint x: 934, endPoint y: 167, distance: 8.9
click at [931, 158] on div at bounding box center [685, 326] width 1052 height 601
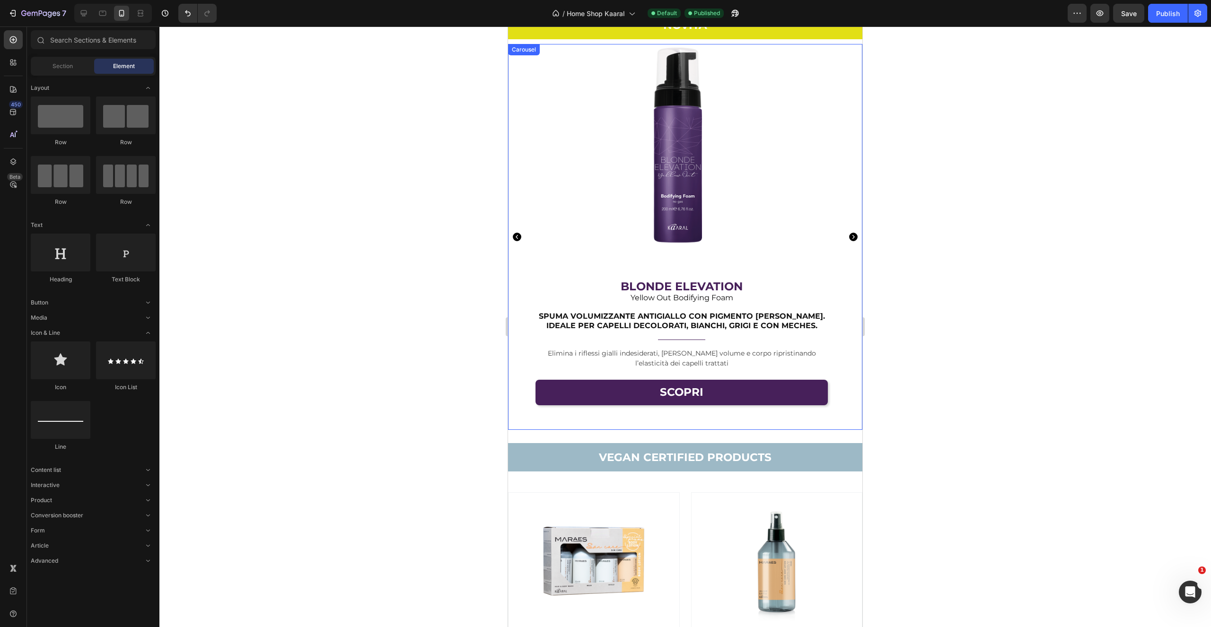
click at [512, 412] on div "Image ⁠⁠⁠⁠⁠⁠⁠ K 05 Heading LOZIONE DENSIFICANTE E FORTIFICANTE Text block Title…" at bounding box center [685, 237] width 354 height 386
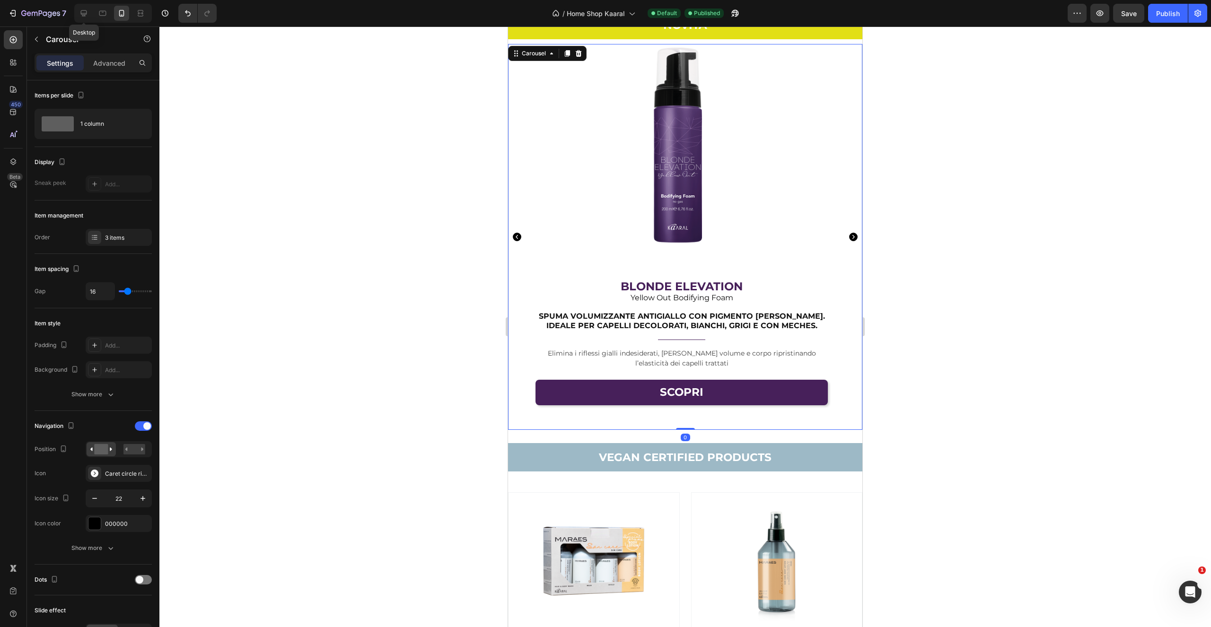
drag, startPoint x: 82, startPoint y: 17, endPoint x: 91, endPoint y: 23, distance: 10.9
click at [82, 17] on icon at bounding box center [83, 13] width 9 height 9
type input "18"
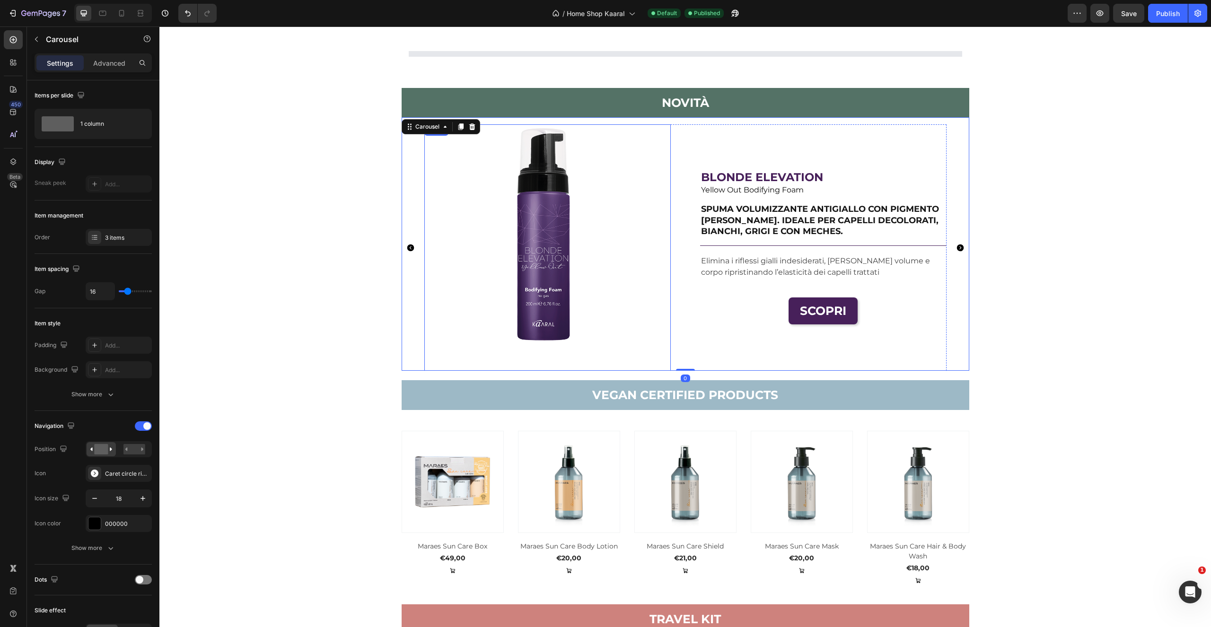
scroll to position [894, 0]
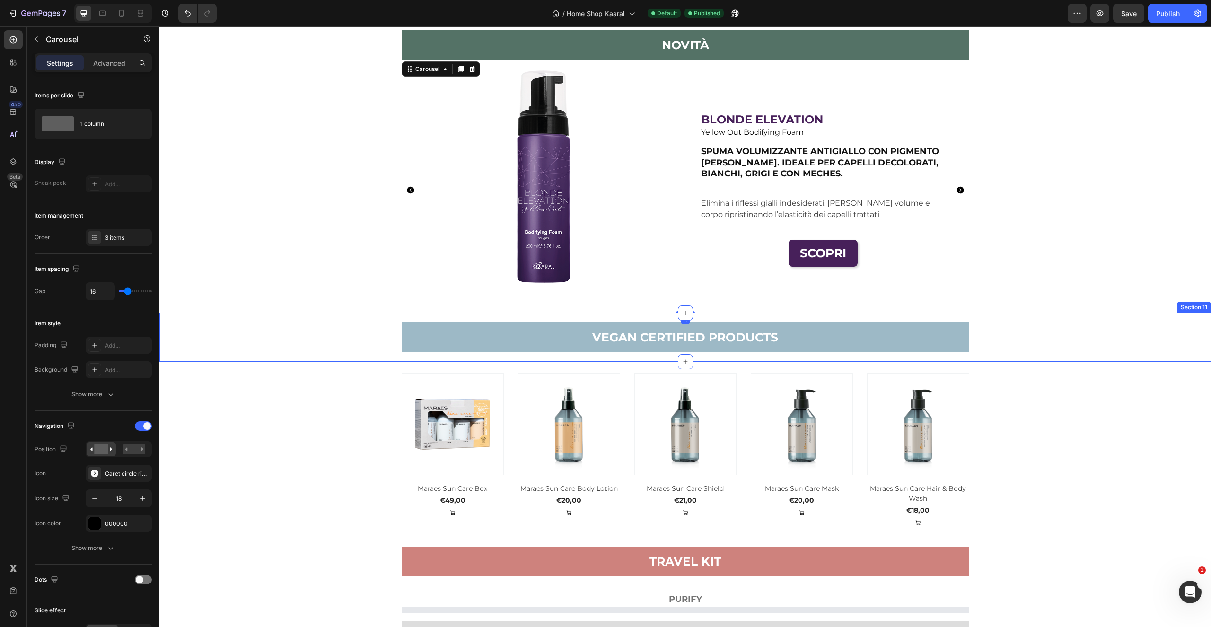
click at [466, 323] on h2 "VEGAN CERTIFIED PRODUCTS" at bounding box center [686, 338] width 568 height 30
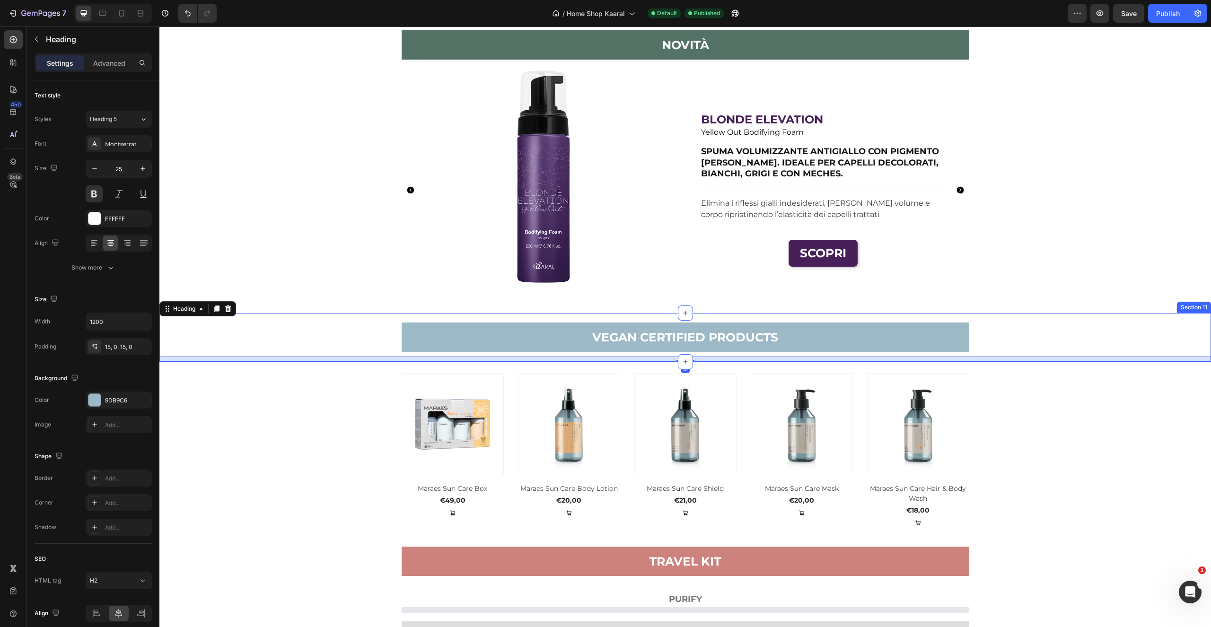
click at [474, 314] on div "VEGAN CERTIFIED PRODUCTS Heading 10 Section 11" at bounding box center [685, 337] width 1052 height 49
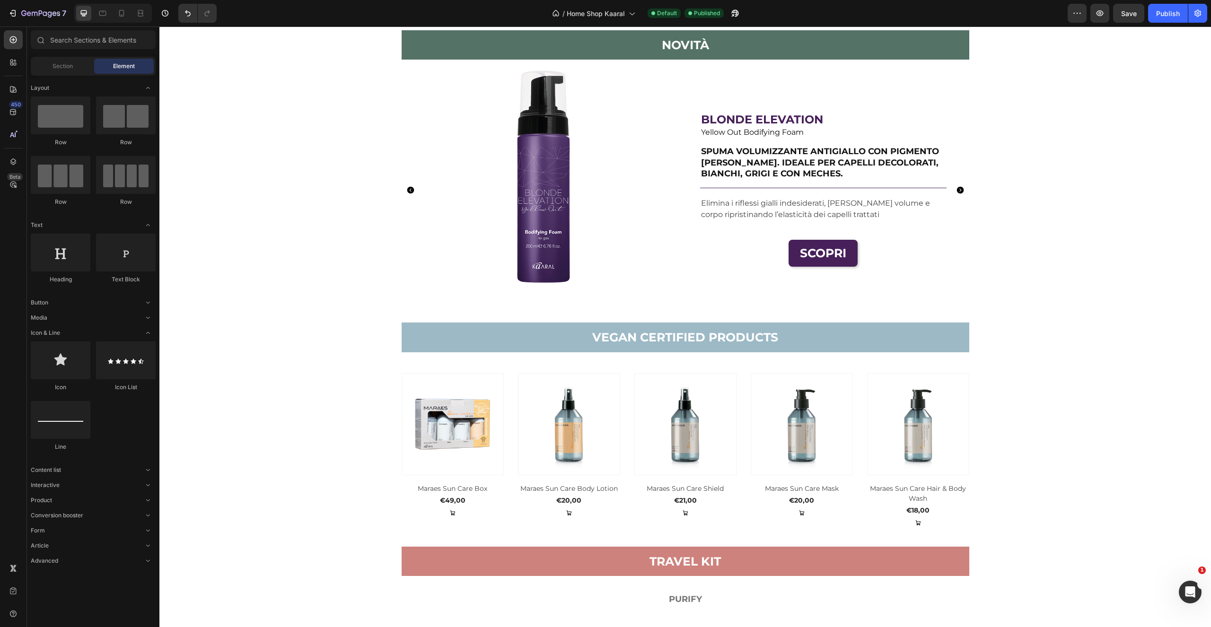
click at [305, 255] on div "NOVITà Heading Section 9 Image ⁠⁠⁠⁠⁠⁠⁠ K 05 Heading LOZIONE DENSIFICANTE E FORT…" at bounding box center [685, 325] width 1052 height 2346
click at [415, 42] on h2 "NOVITà" at bounding box center [686, 45] width 568 height 30
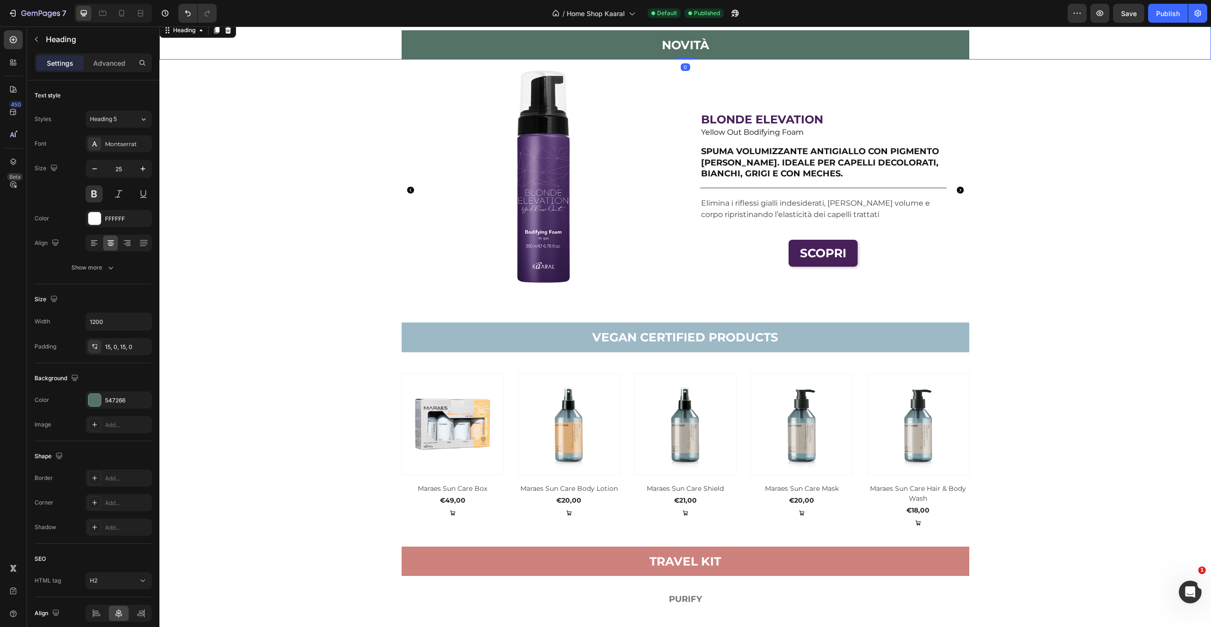
click at [385, 107] on div "NOVITà Heading 0 Section 9 Image ⁠⁠⁠⁠⁠⁠⁠ K 05 Heading LOZIONE DENSIFICANTE E FO…" at bounding box center [685, 325] width 1052 height 2346
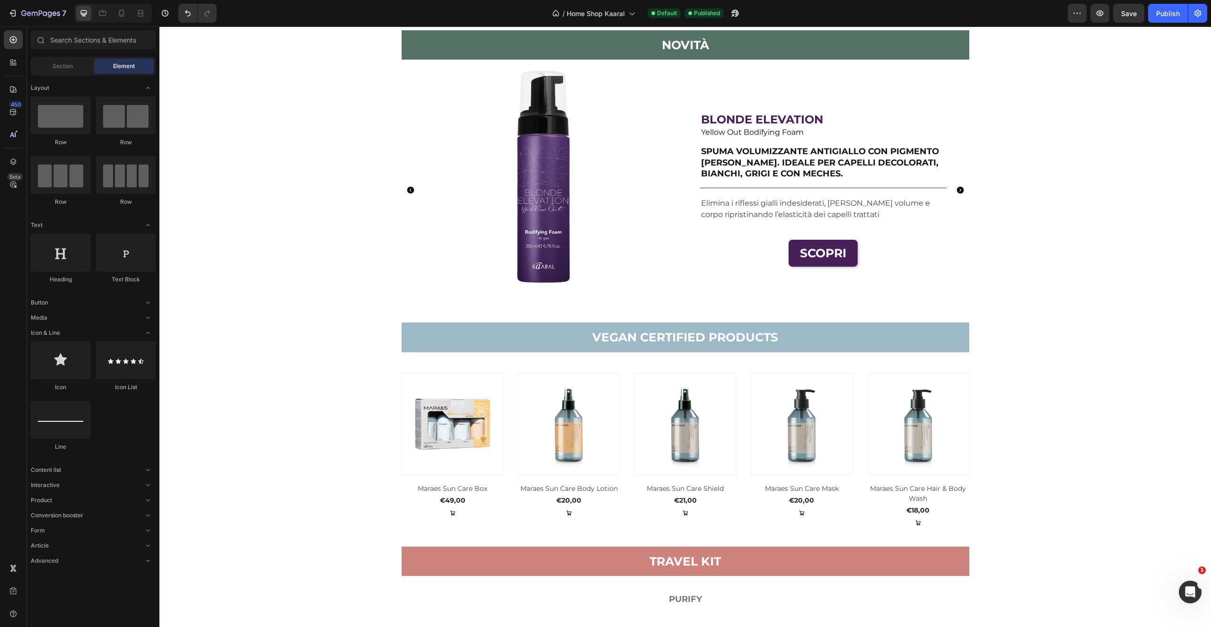
click at [335, 125] on div "NOVITà Heading Section 9 Image ⁠⁠⁠⁠⁠⁠⁠ K 05 Heading LOZIONE DENSIFICANTE E FORT…" at bounding box center [685, 325] width 1052 height 2346
click at [471, 102] on img at bounding box center [547, 190] width 246 height 246
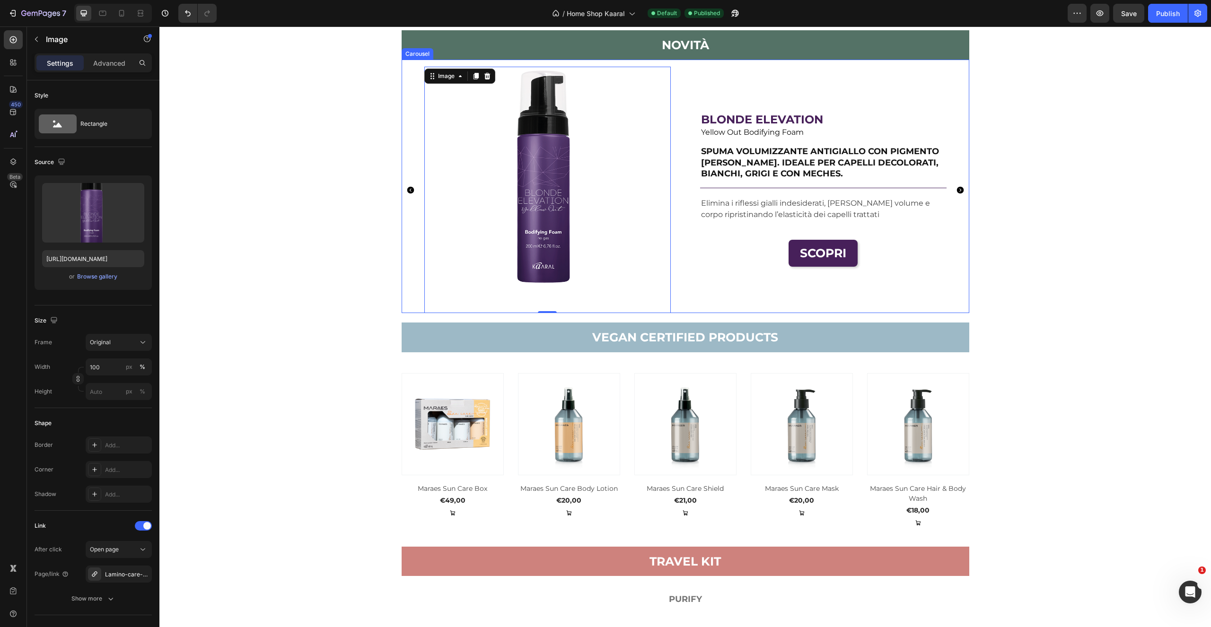
click at [404, 64] on div "Image ⁠⁠⁠⁠⁠⁠⁠ K 05 Heading LOZIONE DENSIFICANTE E FORTIFICANTE Text block Title…" at bounding box center [686, 187] width 568 height 254
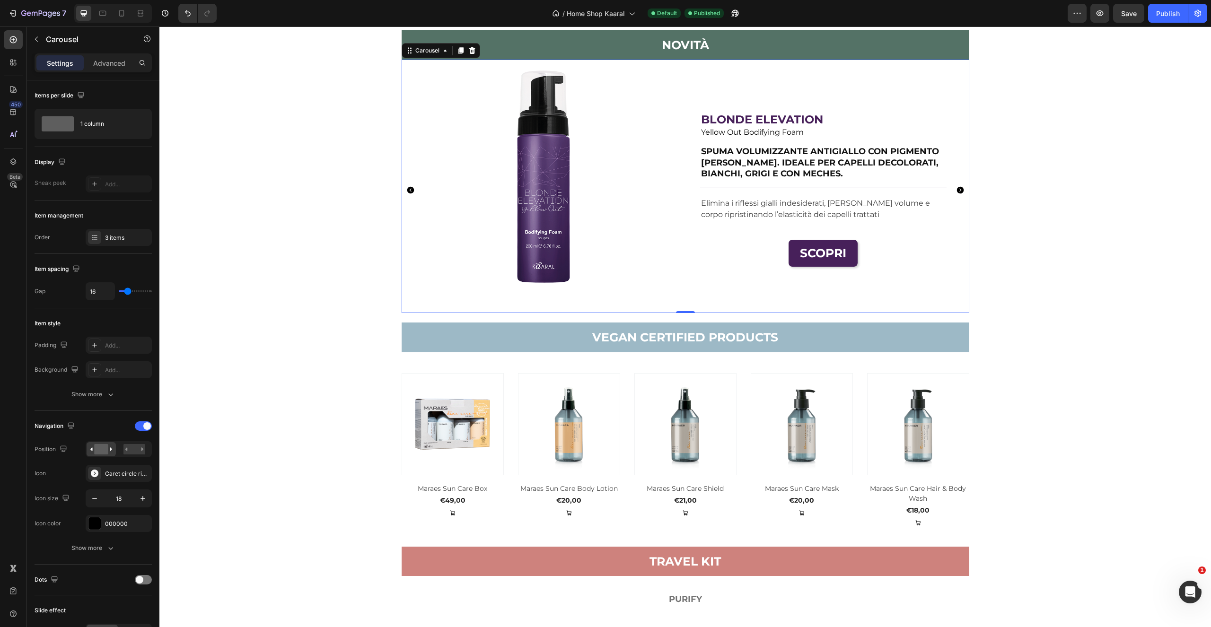
click at [956, 189] on icon "Carousel Next Arrow" at bounding box center [960, 190] width 9 height 9
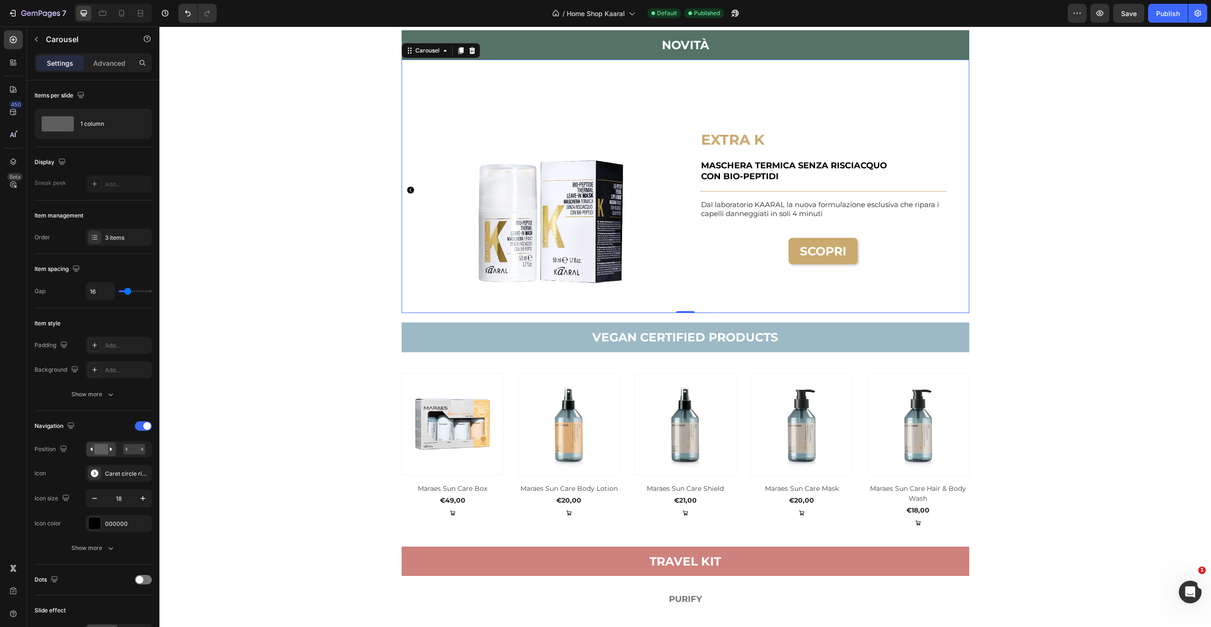
click at [407, 191] on icon "Carousel Back Arrow" at bounding box center [410, 189] width 7 height 7
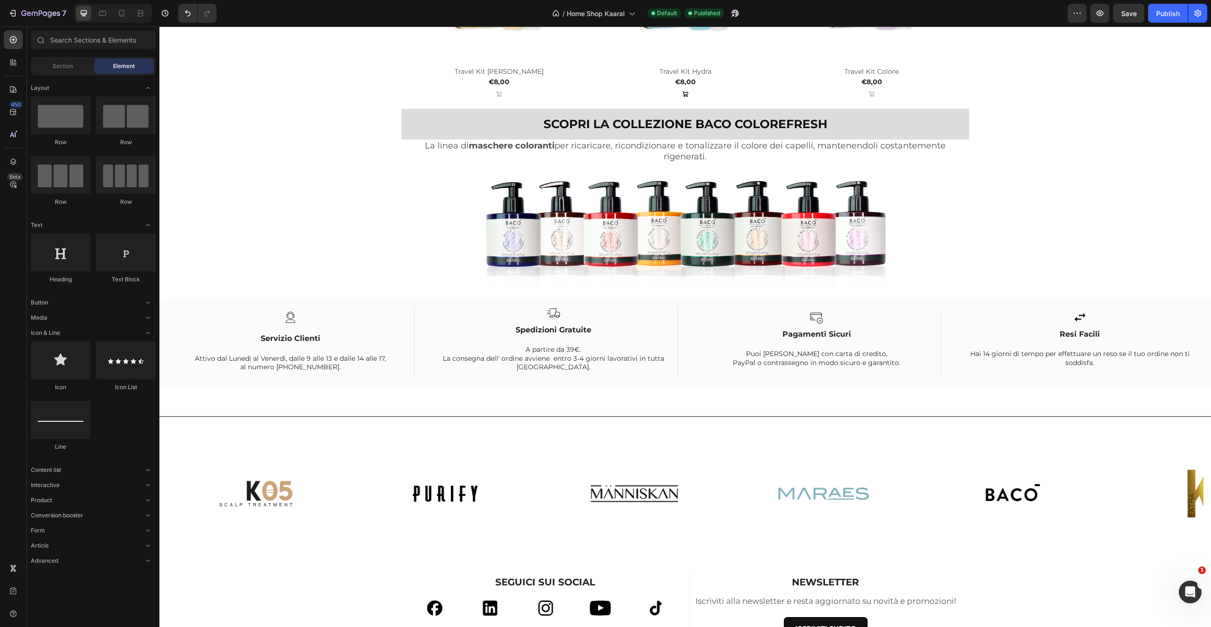
scroll to position [1599, 0]
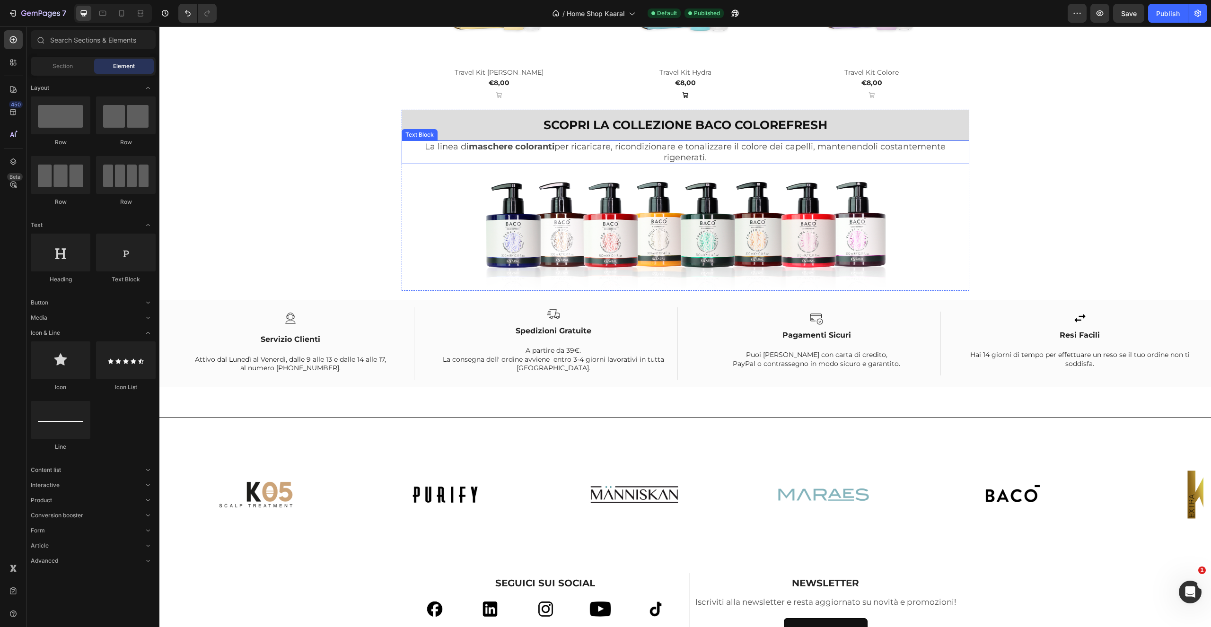
click at [920, 147] on p "La linea di maschere coloranti per ricaricare, ricondizionare e tonalizzare il …" at bounding box center [686, 152] width 566 height 22
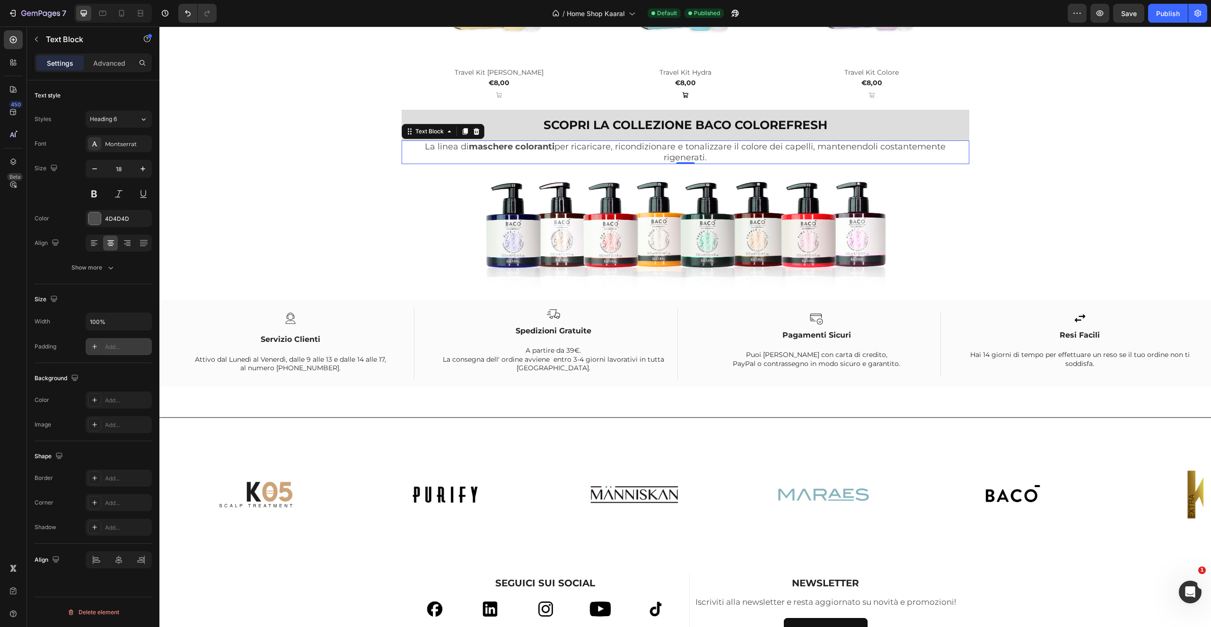
click at [97, 351] on div at bounding box center [94, 346] width 13 height 13
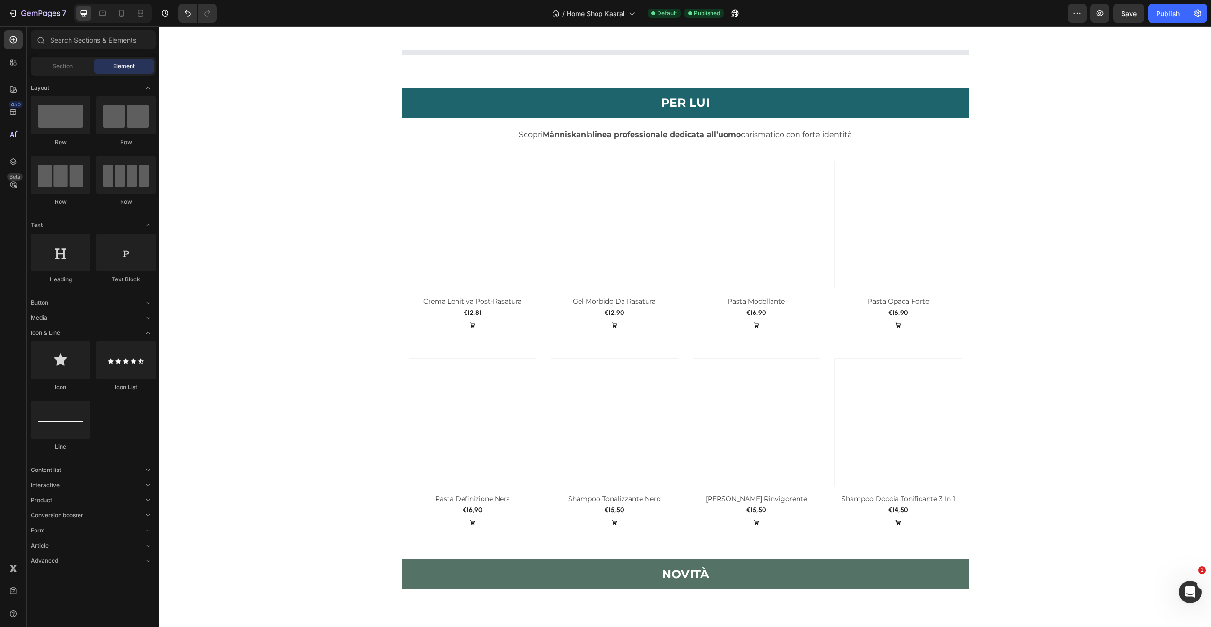
scroll to position [692, 0]
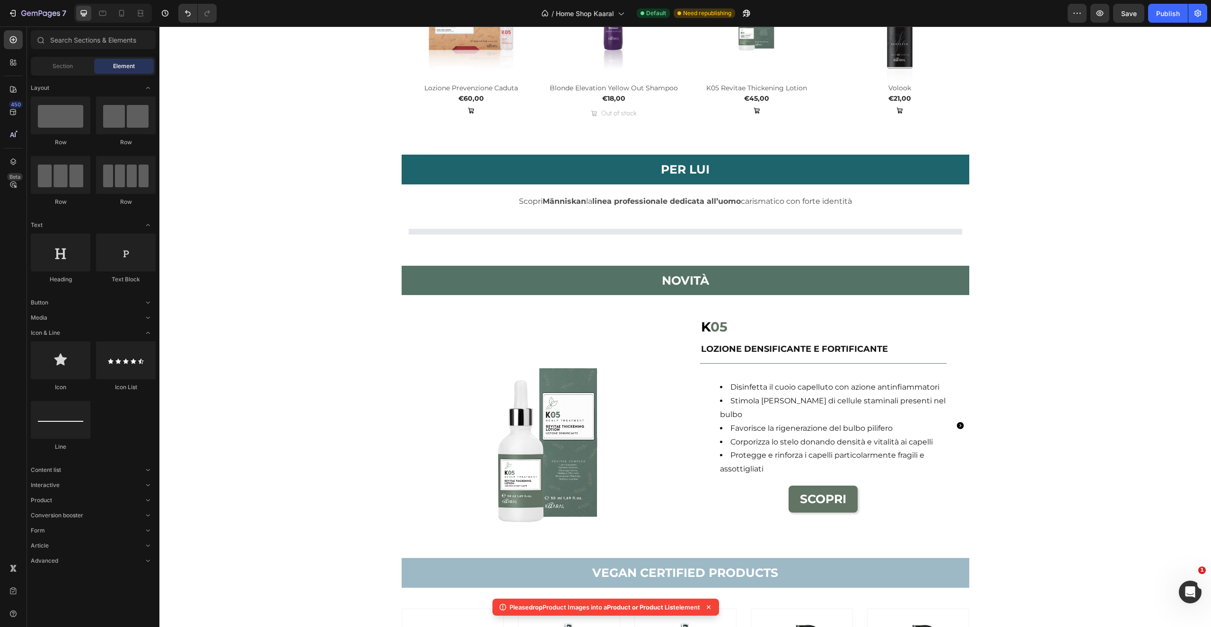
scroll to position [1073, 0]
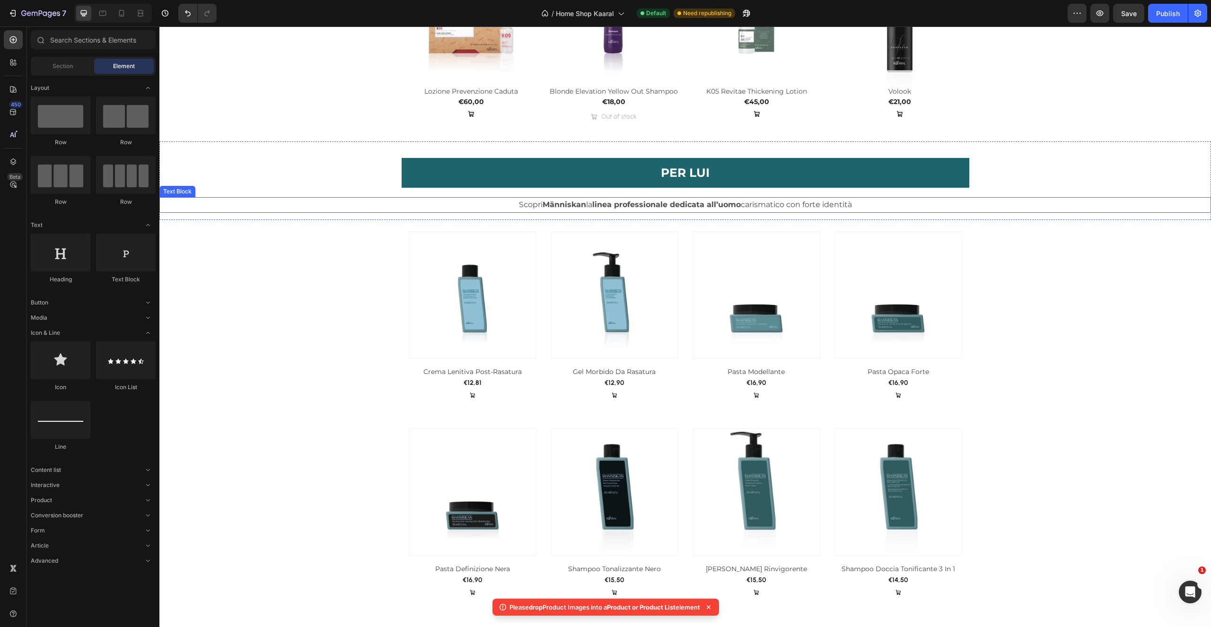
click at [871, 208] on p "Scopri Människan la linea professionale dedicata all’uomo carismatico con forte…" at bounding box center [685, 205] width 1050 height 14
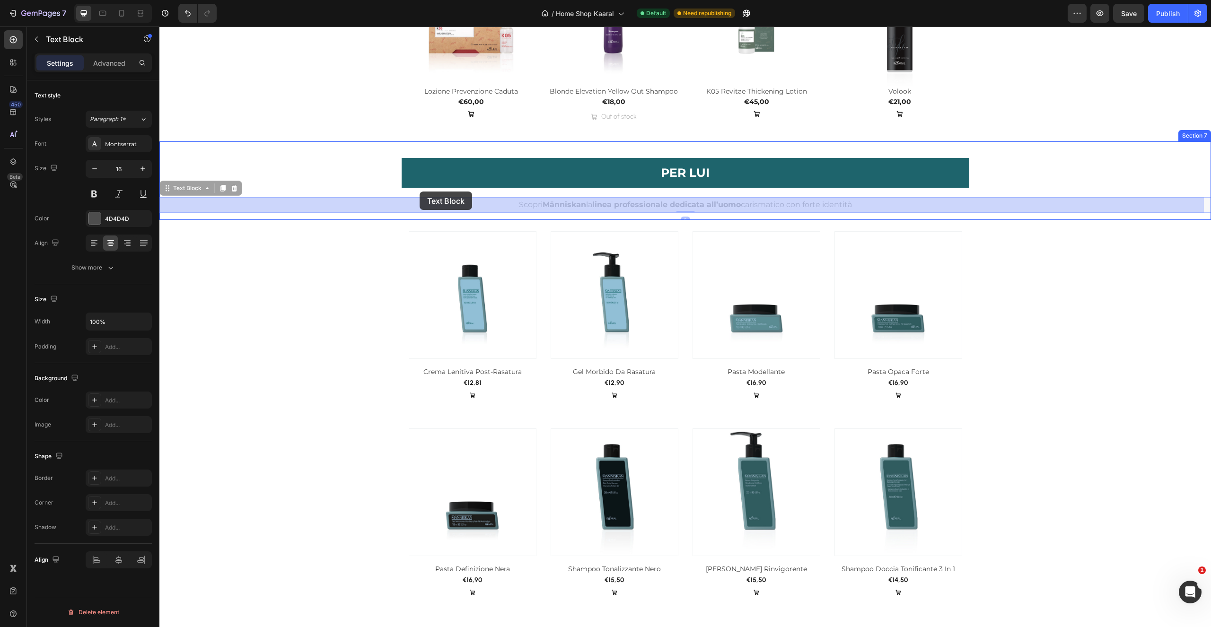
drag, startPoint x: 192, startPoint y: 190, endPoint x: 426, endPoint y: 188, distance: 234.2
click at [420, 192] on div "Header Product Images Hydra Shampoo Product Title €9,90 Product Price Product P…" at bounding box center [685, 590] width 1052 height 3275
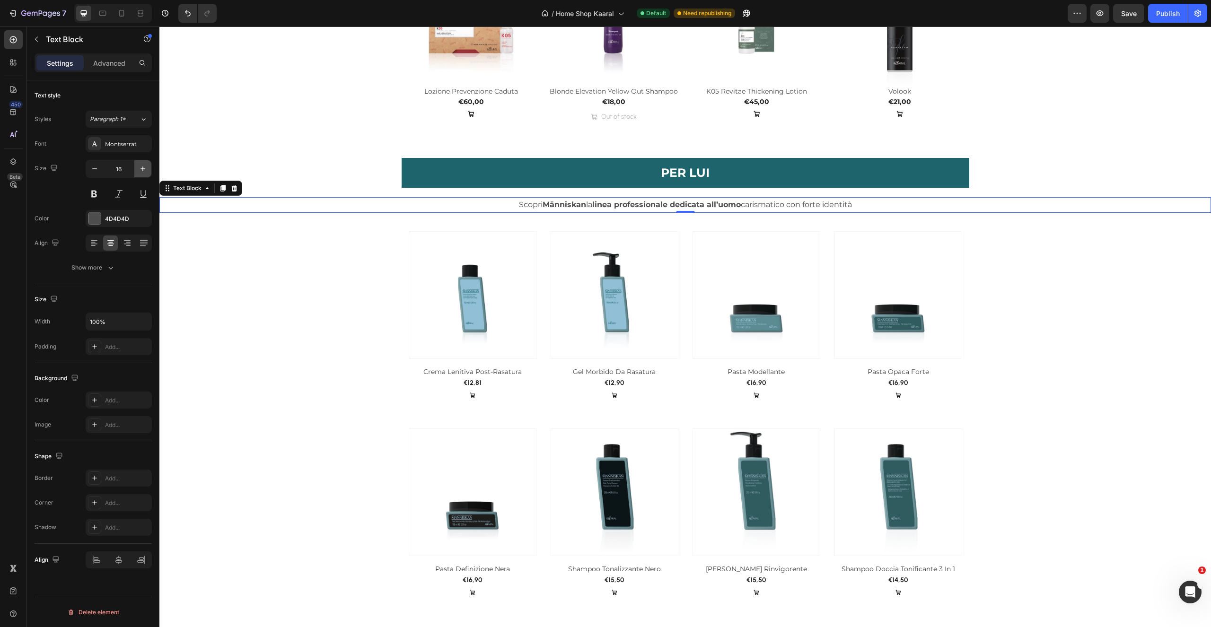
click at [144, 173] on icon "button" at bounding box center [142, 168] width 9 height 9
type input "18"
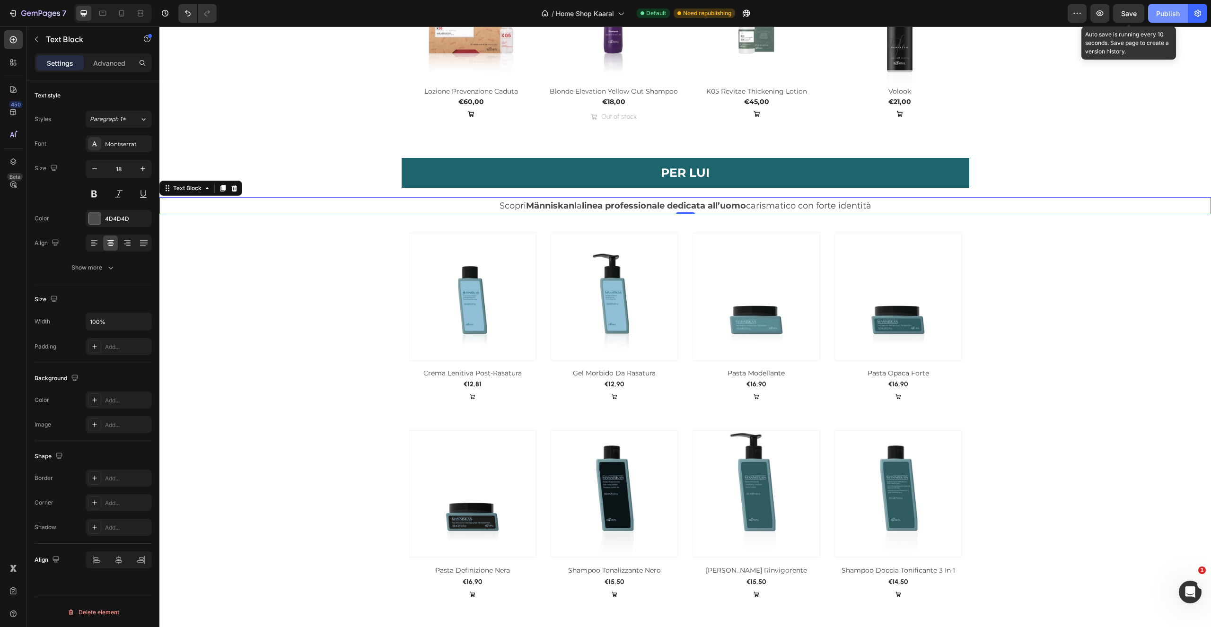
click at [1130, 12] on span "Save" at bounding box center [1129, 13] width 16 height 8
click at [1170, 18] on div "Publish" at bounding box center [1168, 14] width 24 height 10
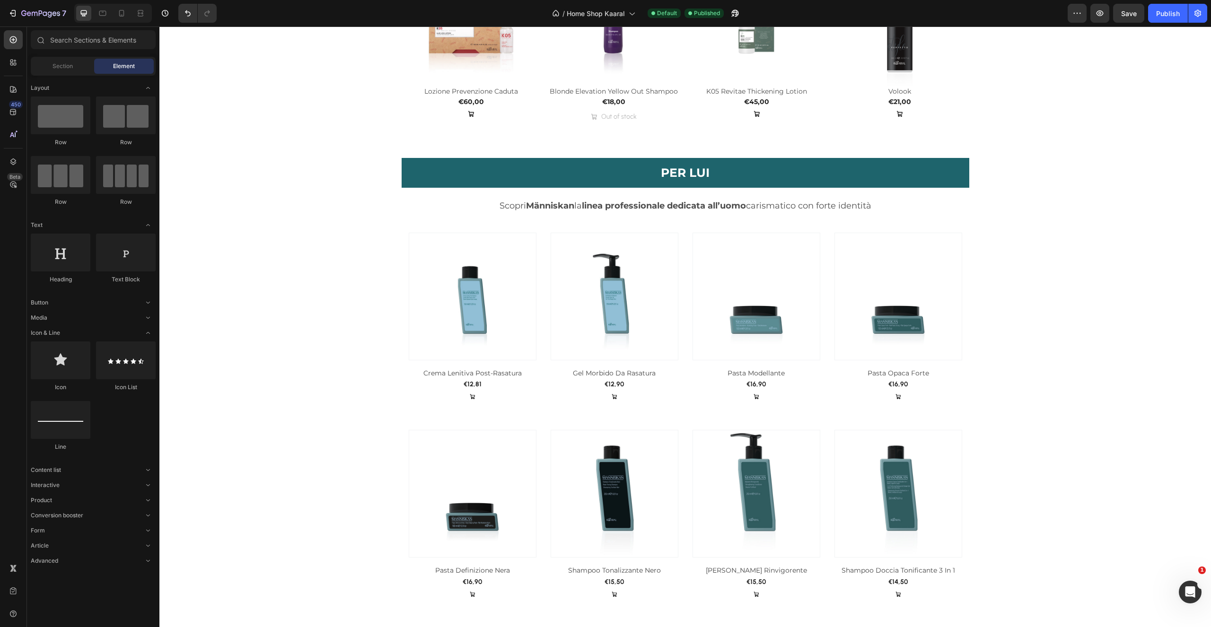
drag, startPoint x: 1204, startPoint y: 311, endPoint x: 1210, endPoint y: 317, distance: 8.4
click at [1204, 308] on html "Header Product Images Hydra Shampoo Product Title €9,90 Product Price Product P…" at bounding box center [685, 591] width 1052 height 3277
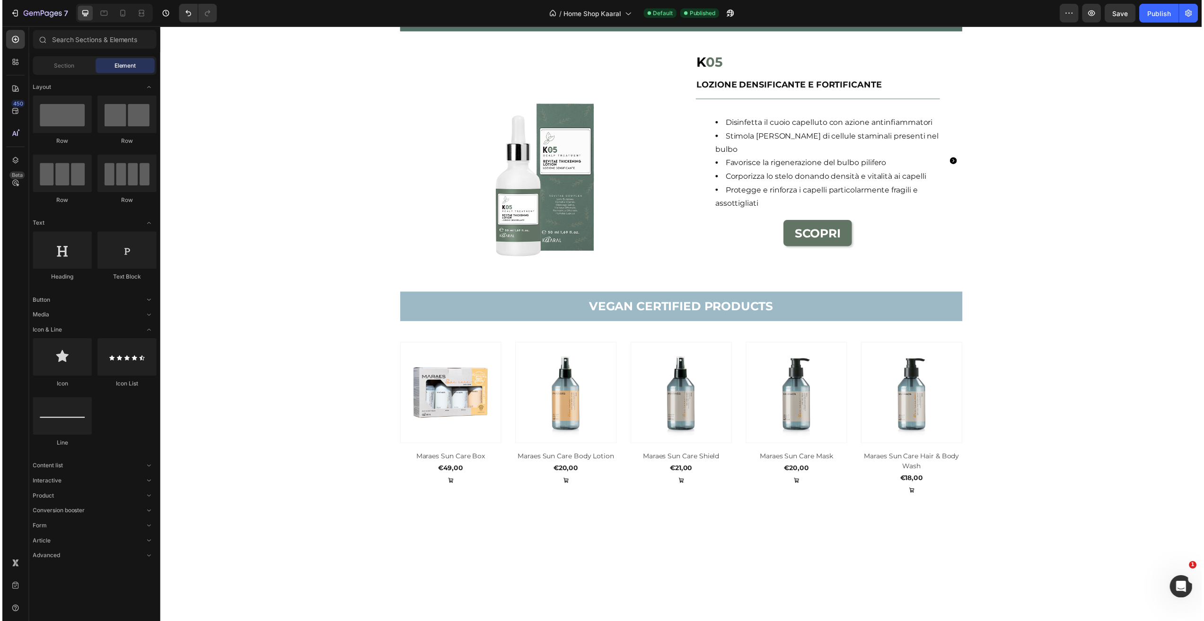
scroll to position [1153, 0]
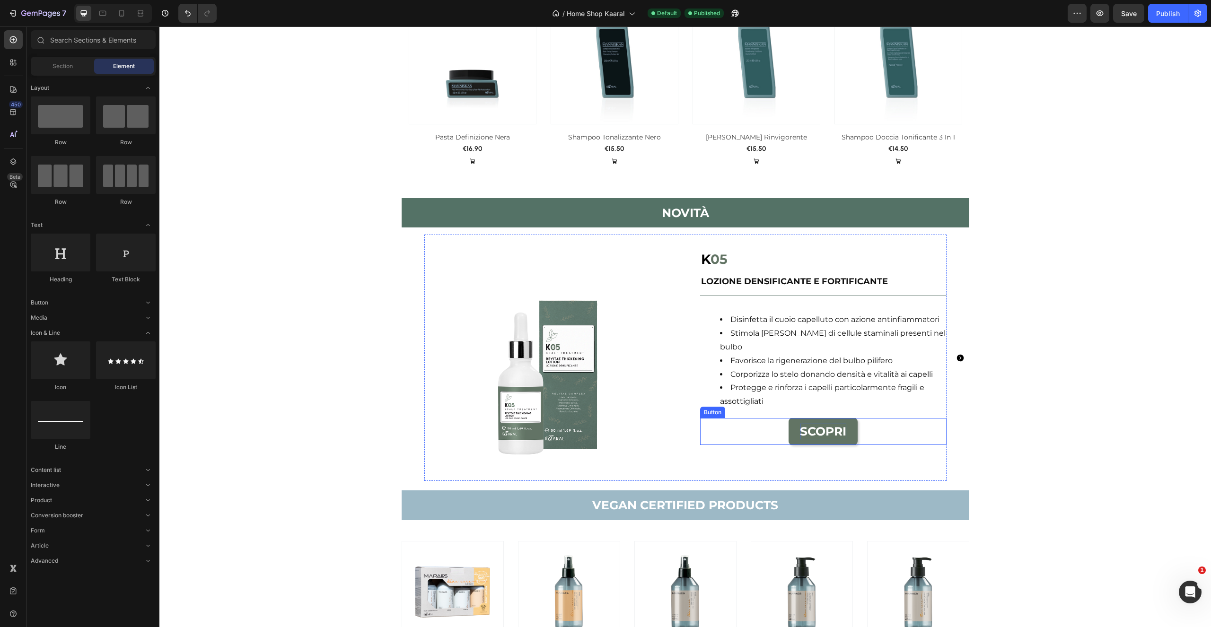
click at [830, 427] on p "SCOPRI" at bounding box center [823, 432] width 46 height 16
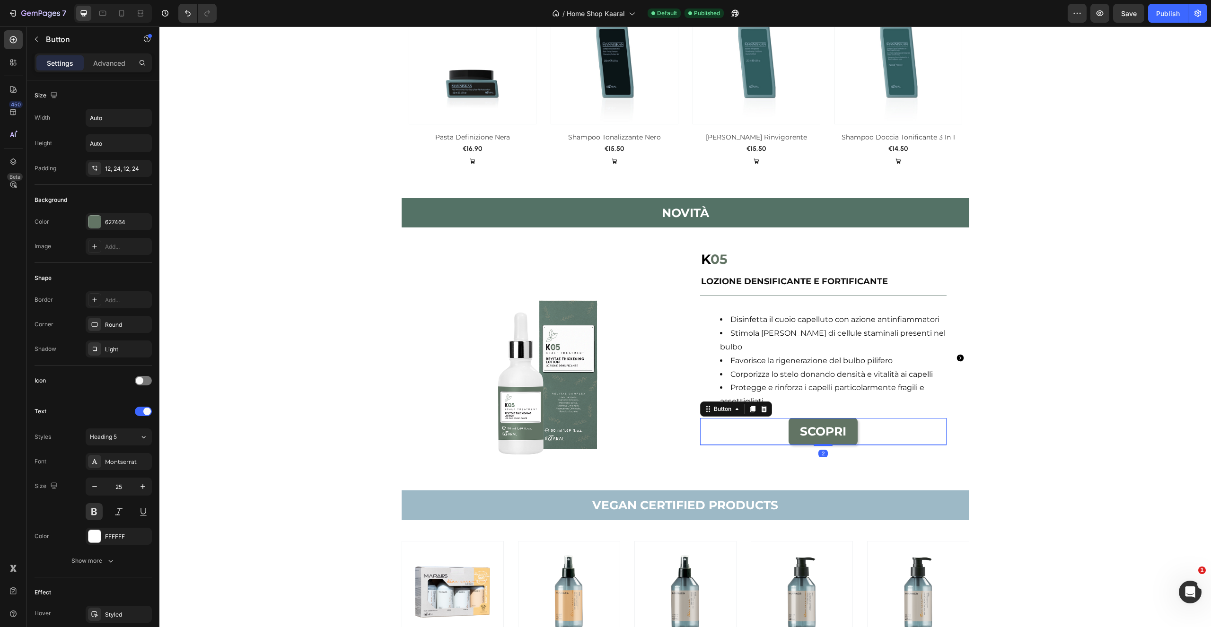
click at [862, 430] on div "SCOPRI Button 2" at bounding box center [823, 431] width 246 height 27
click at [847, 438] on div "SCOPRI Button 2" at bounding box center [823, 431] width 246 height 27
click at [847, 445] on div "2" at bounding box center [823, 445] width 246 height 1
click at [620, 435] on img at bounding box center [547, 358] width 246 height 246
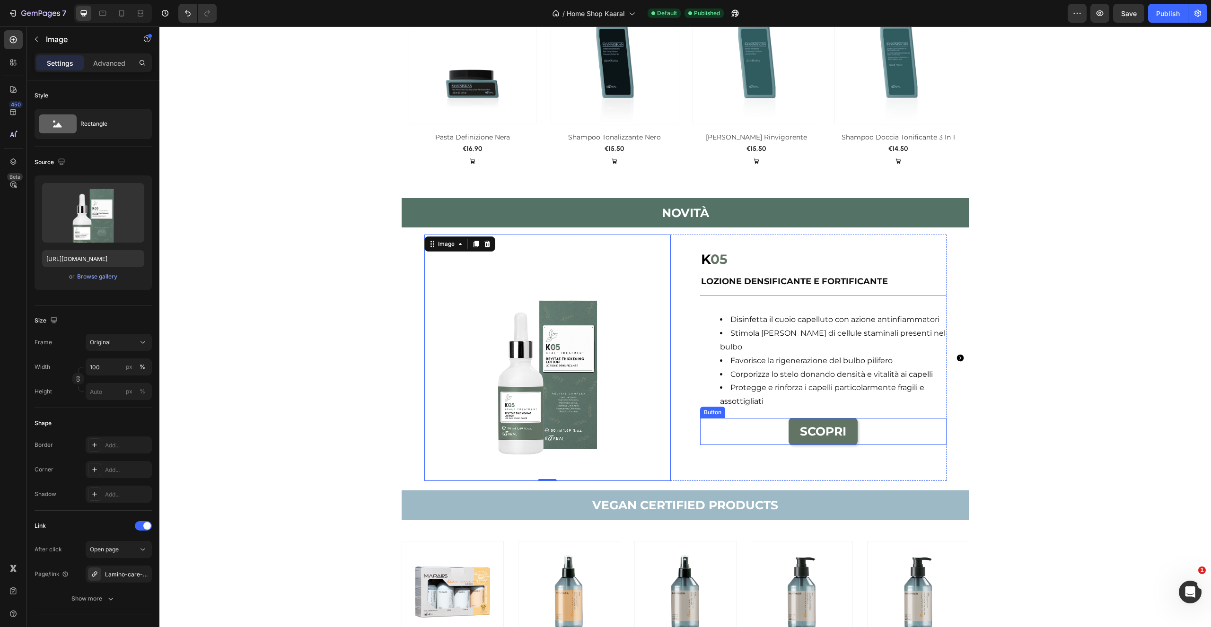
click at [774, 418] on div "SCOPRI Button" at bounding box center [823, 431] width 246 height 27
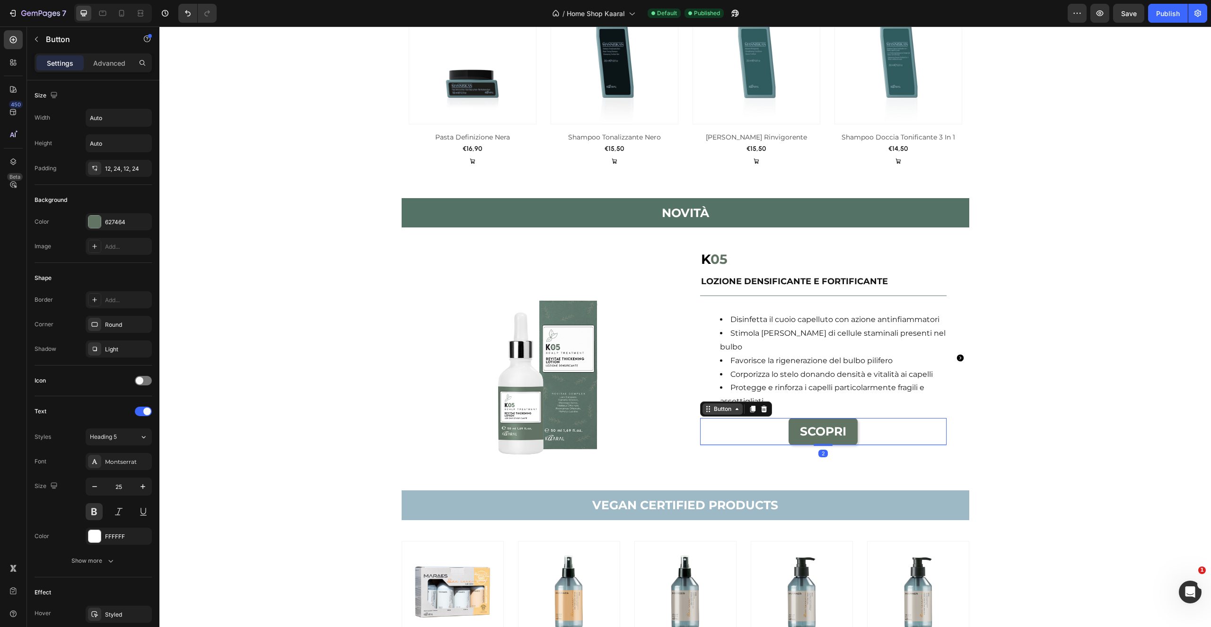
click at [729, 406] on div "Button" at bounding box center [722, 409] width 21 height 9
click at [725, 406] on div "Button" at bounding box center [723, 409] width 40 height 11
click at [851, 426] on link "SCOPRI" at bounding box center [823, 431] width 69 height 27
click at [850, 424] on link "SCOPRI" at bounding box center [823, 431] width 69 height 27
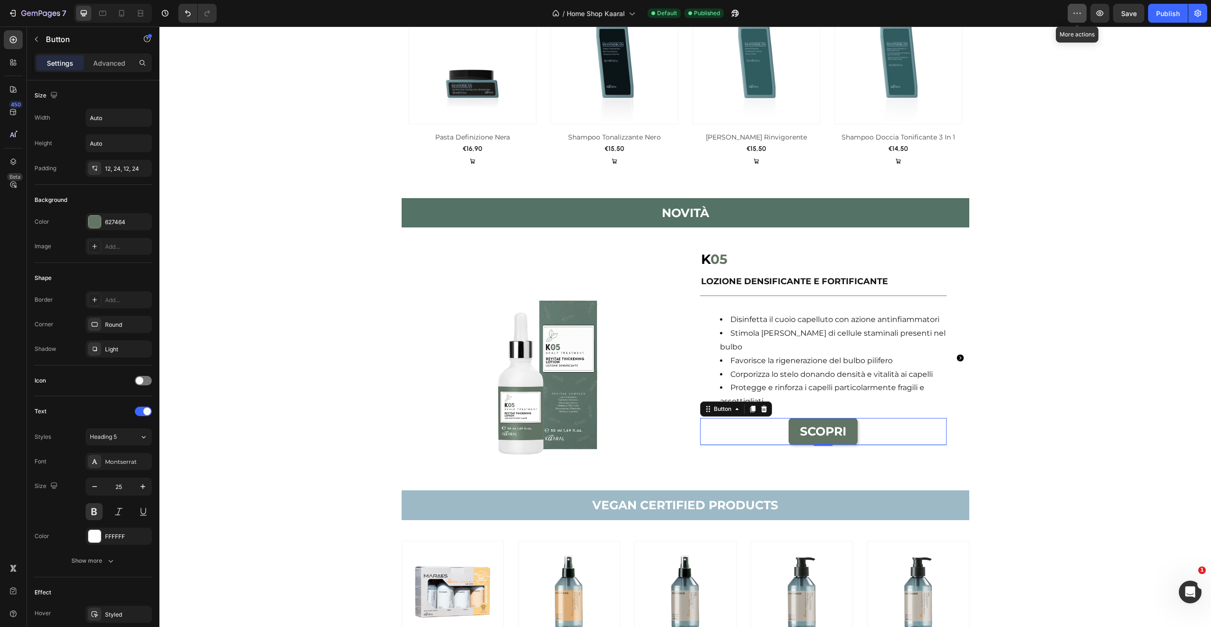
click at [1079, 15] on icon "button" at bounding box center [1076, 13] width 9 height 9
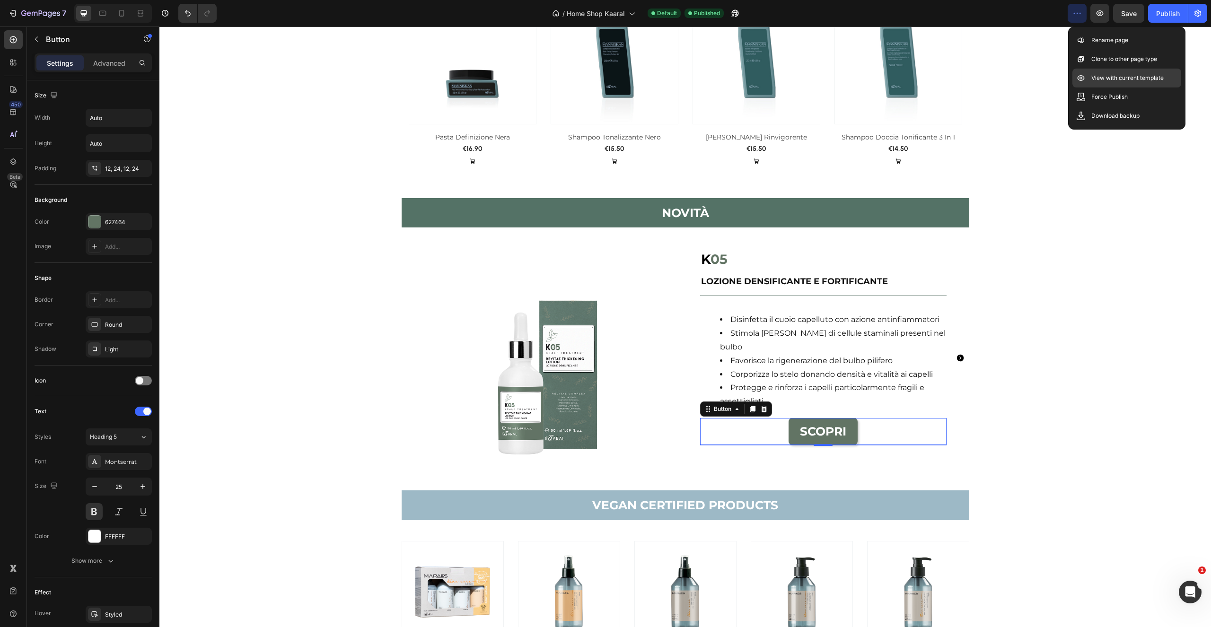
click at [1094, 82] on p "View with current template" at bounding box center [1127, 77] width 72 height 9
